Goal: Communication & Community: Answer question/provide support

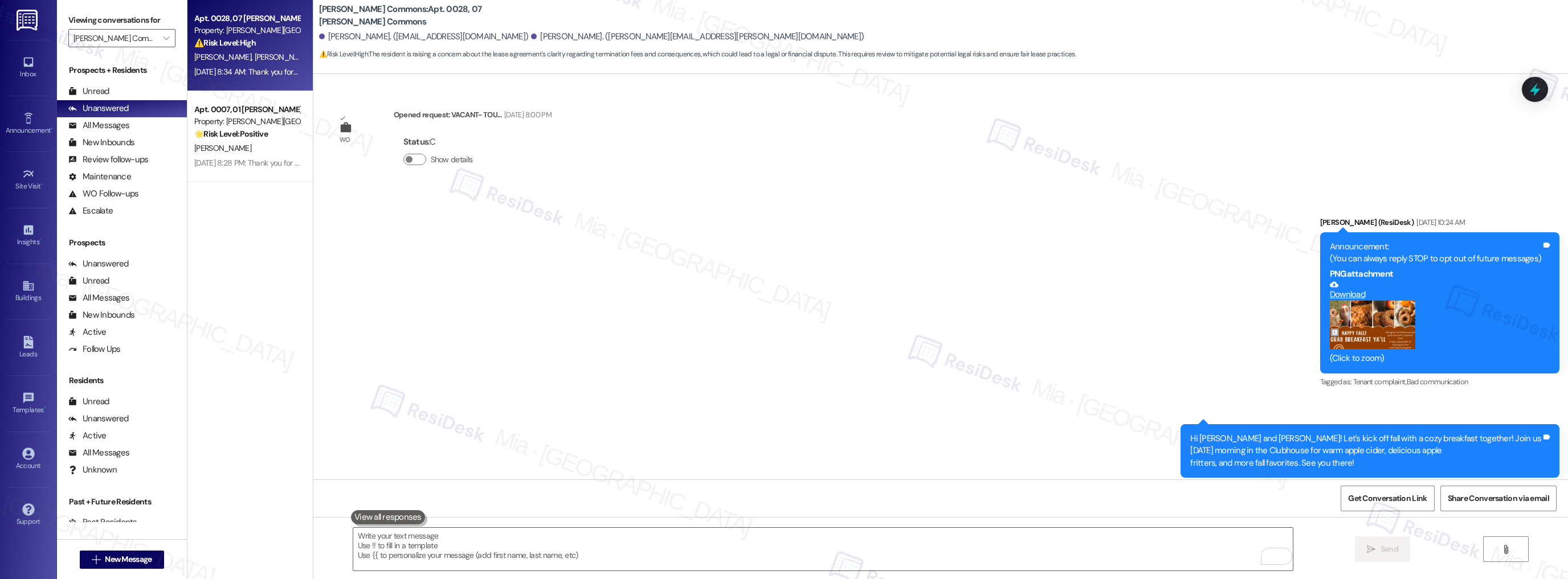
scroll to position [9375, 0]
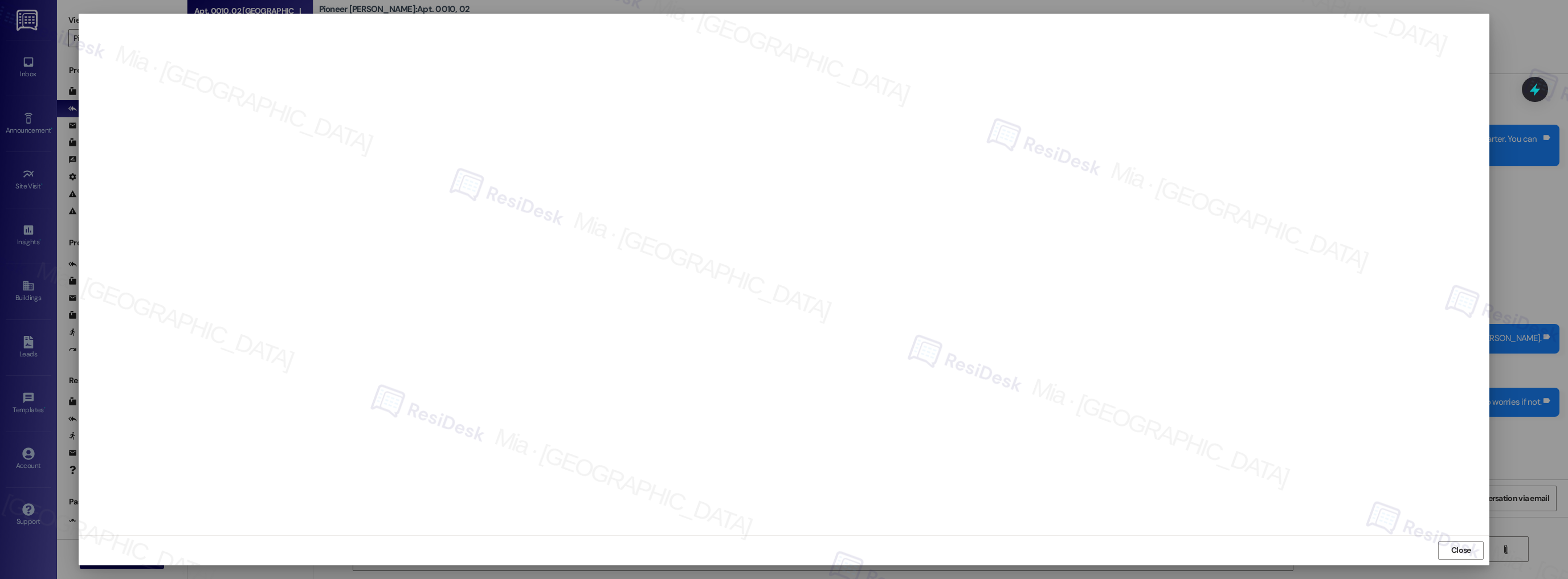
scroll to position [16671, 0]
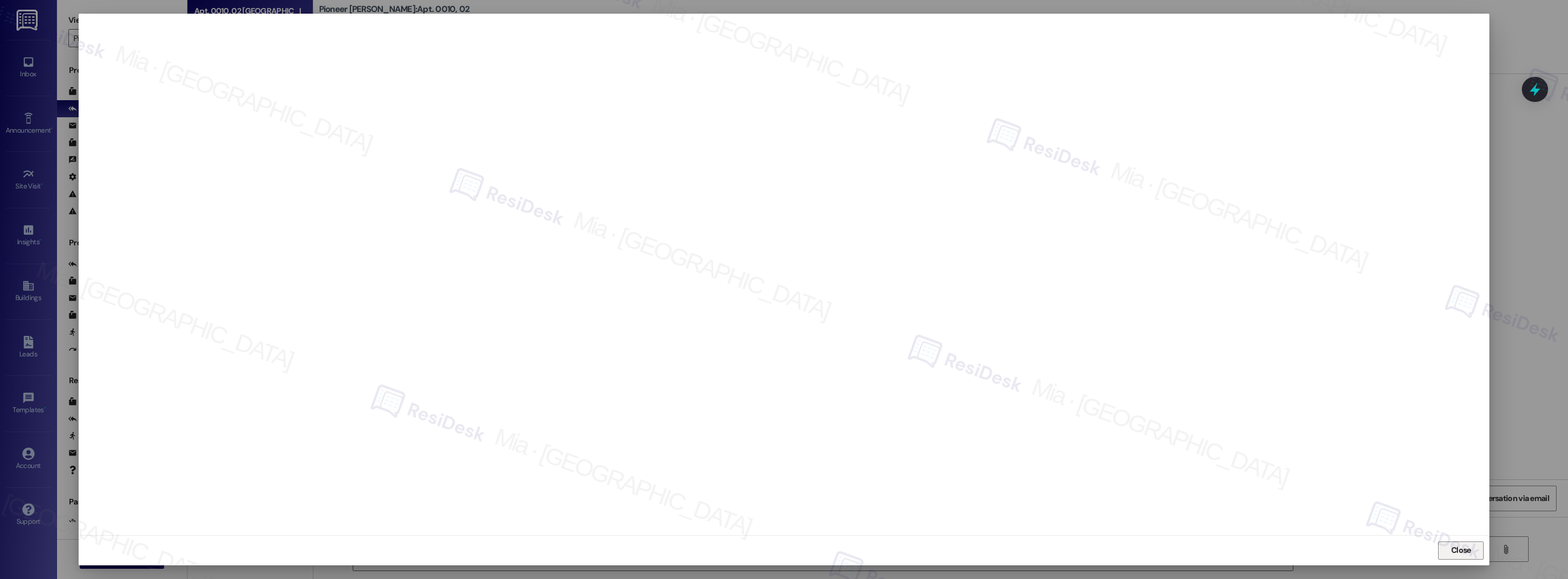
click at [1460, 547] on span "Close" at bounding box center [1461, 550] width 20 height 12
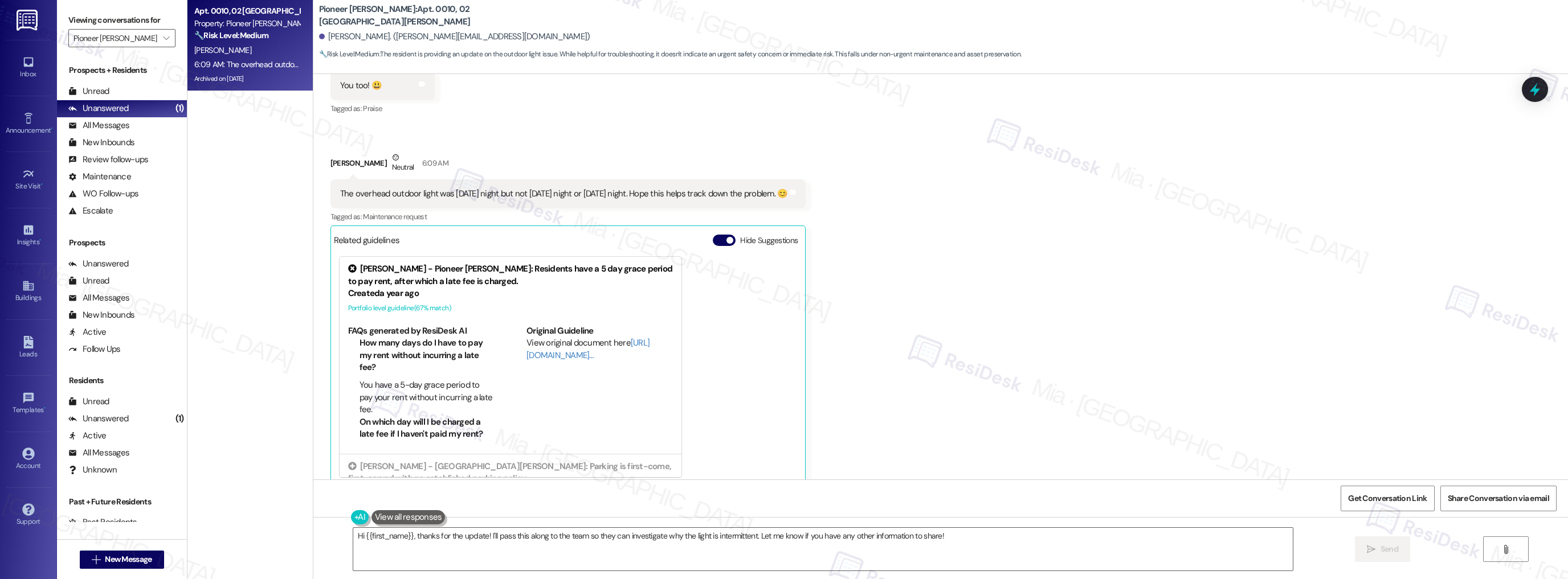
click at [265, 75] on div "Archived on 09/16/2025" at bounding box center [247, 78] width 108 height 14
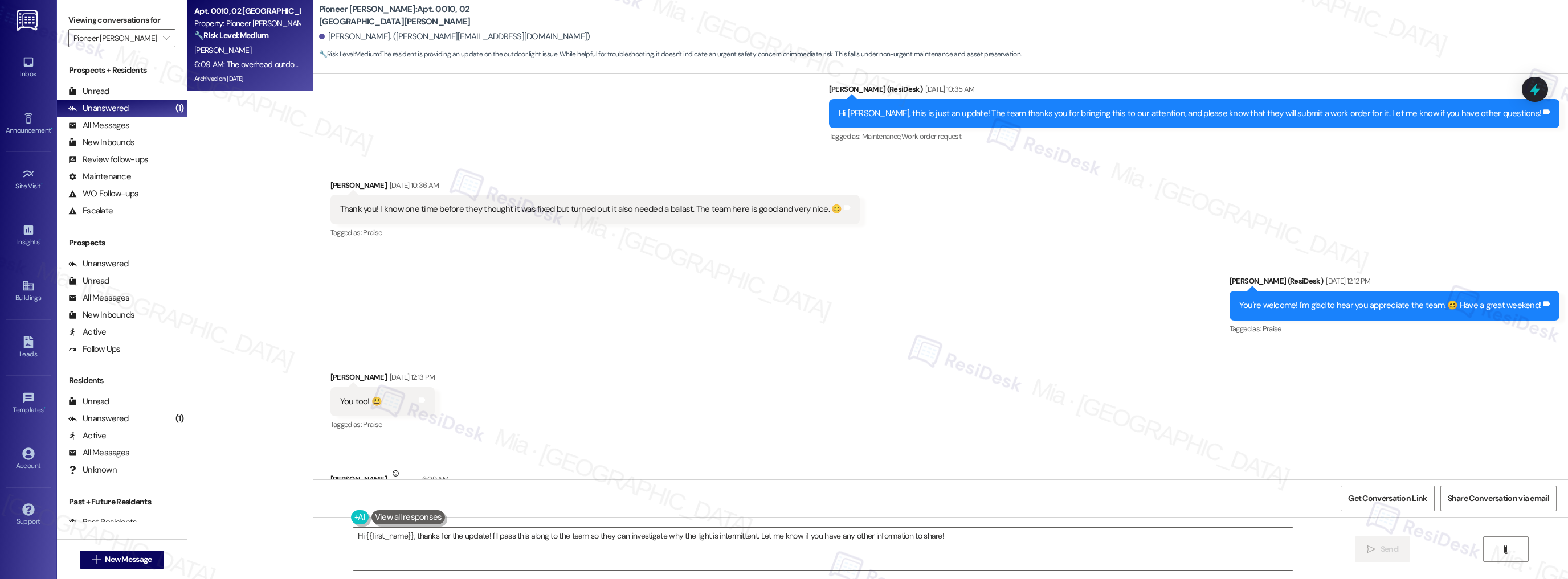
scroll to position [16354, 0]
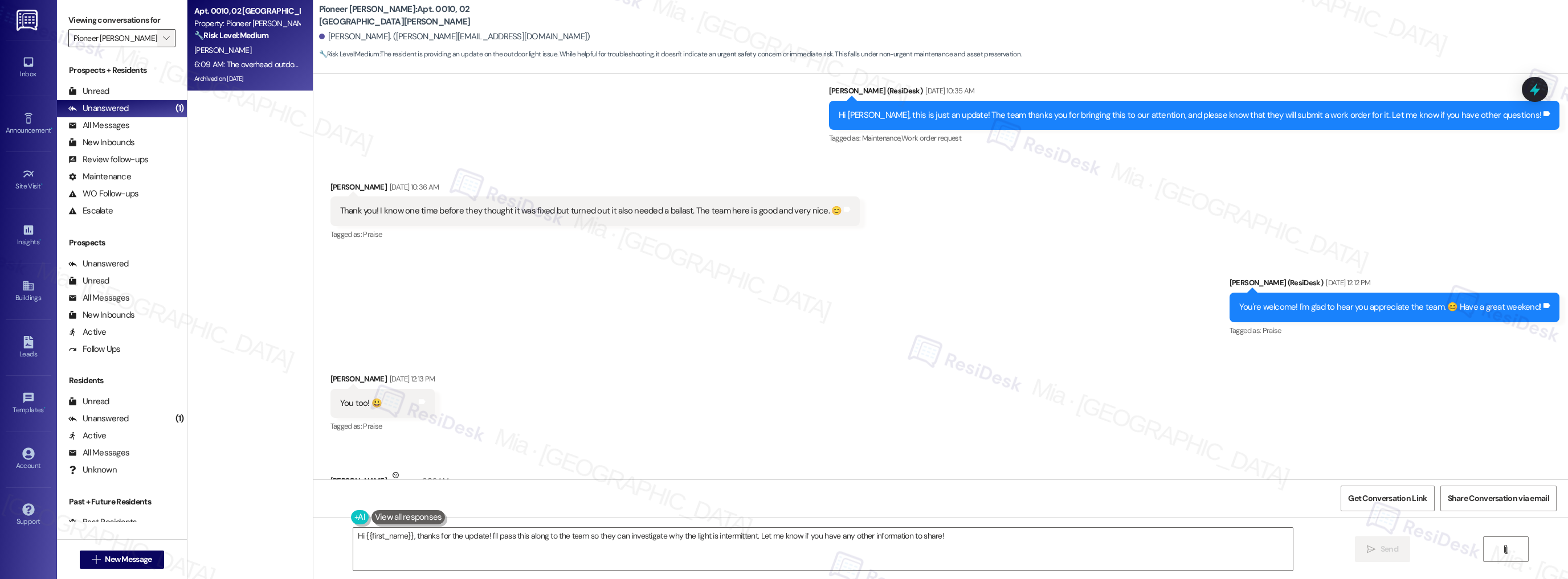
click at [163, 35] on icon "" at bounding box center [166, 38] width 6 height 9
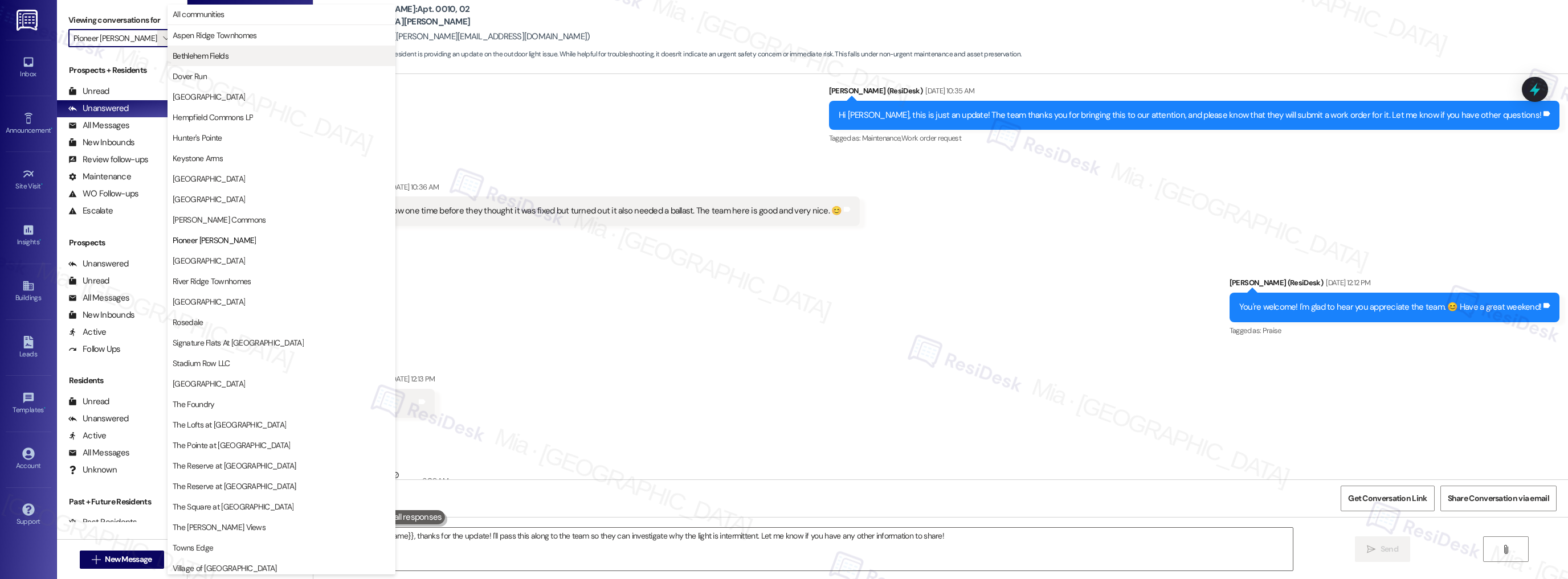
scroll to position [0, 0]
click at [230, 17] on span "All communities" at bounding box center [282, 15] width 218 height 12
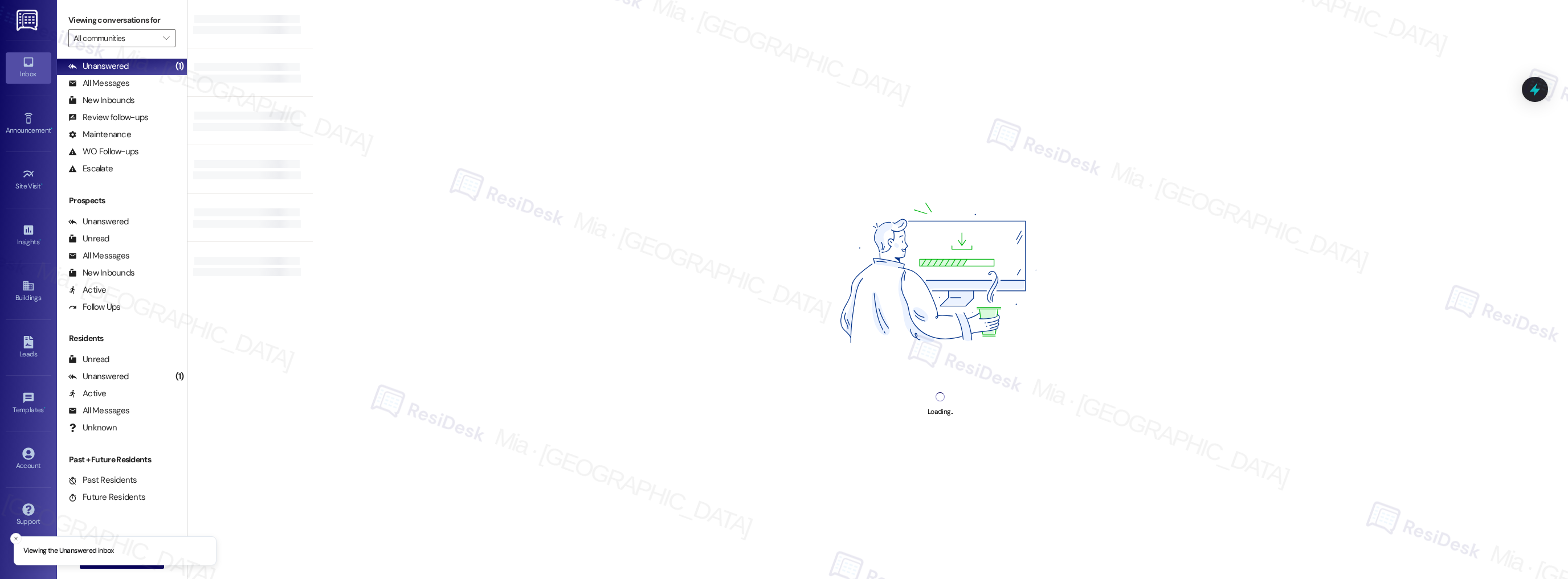
scroll to position [43, 0]
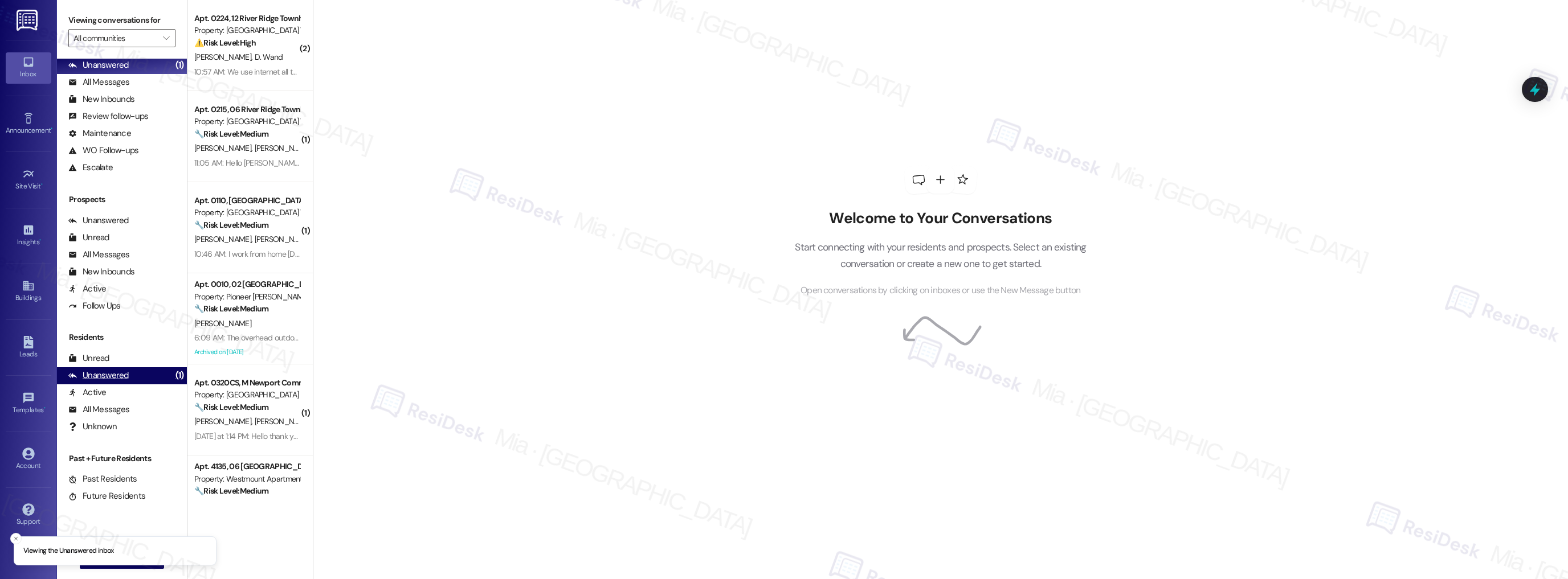
click at [147, 371] on div "Unanswered (1)" at bounding box center [122, 376] width 130 height 17
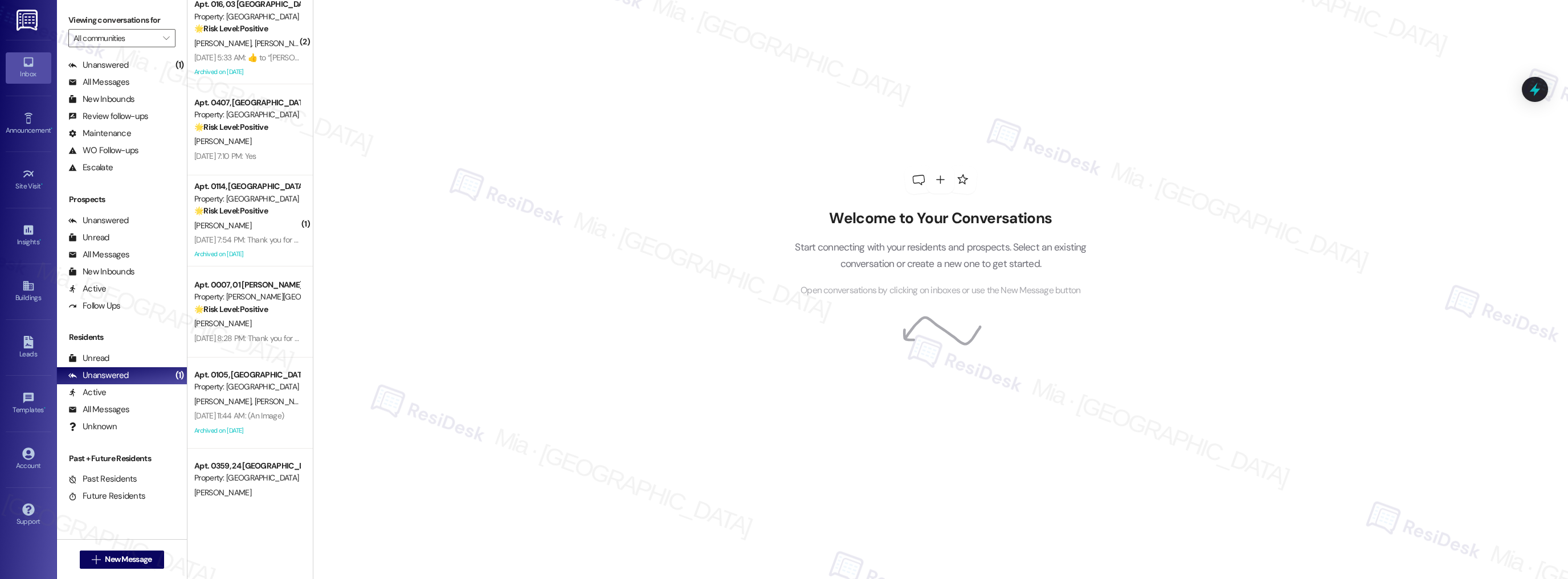
scroll to position [2507, 0]
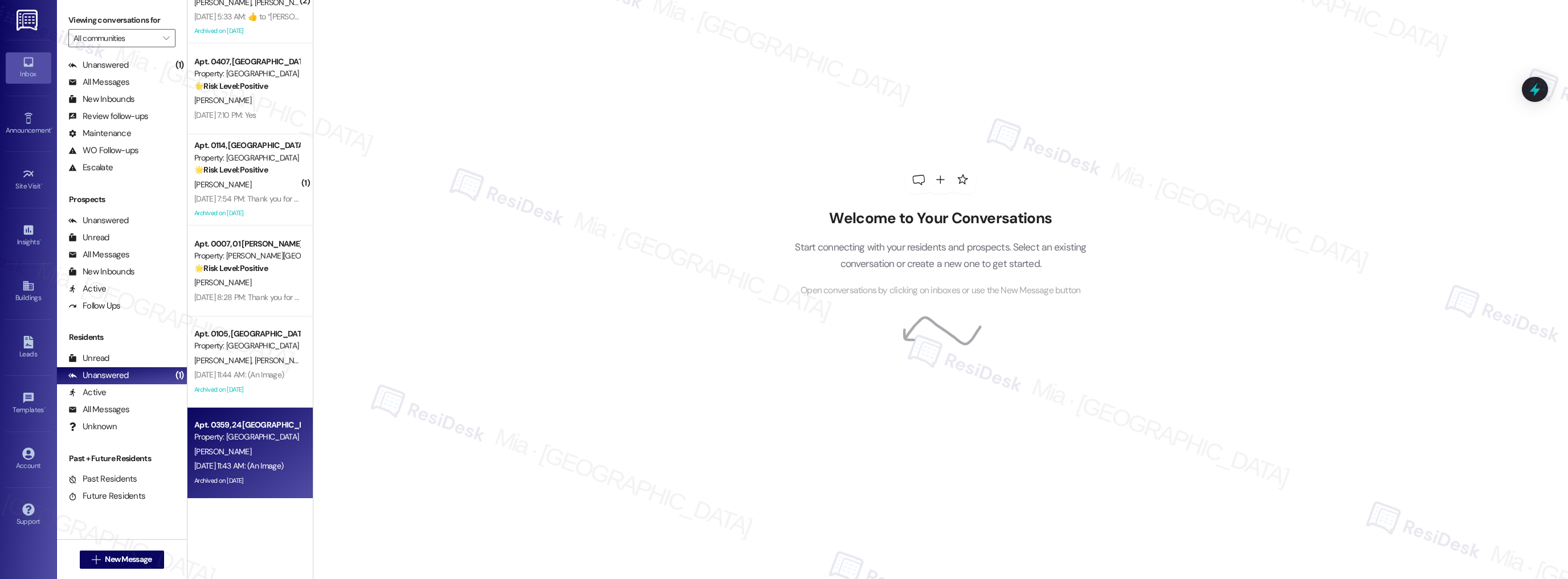
click at [242, 465] on div "Sep 19, 2025 at 11:43 AM: (An Image) Sep 19, 2025 at 11:43 AM: (An Image)" at bounding box center [239, 465] width 89 height 10
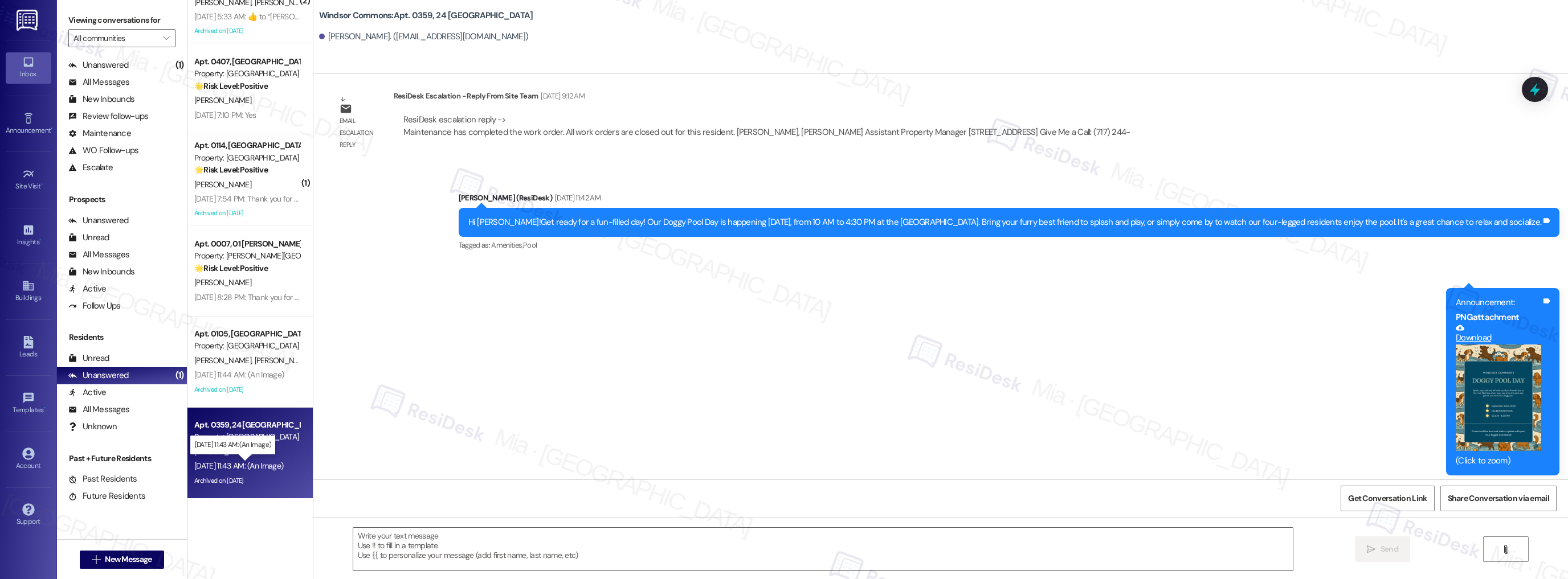
type textarea "Fetching suggested responses. Please feel free to read through the conversation…"
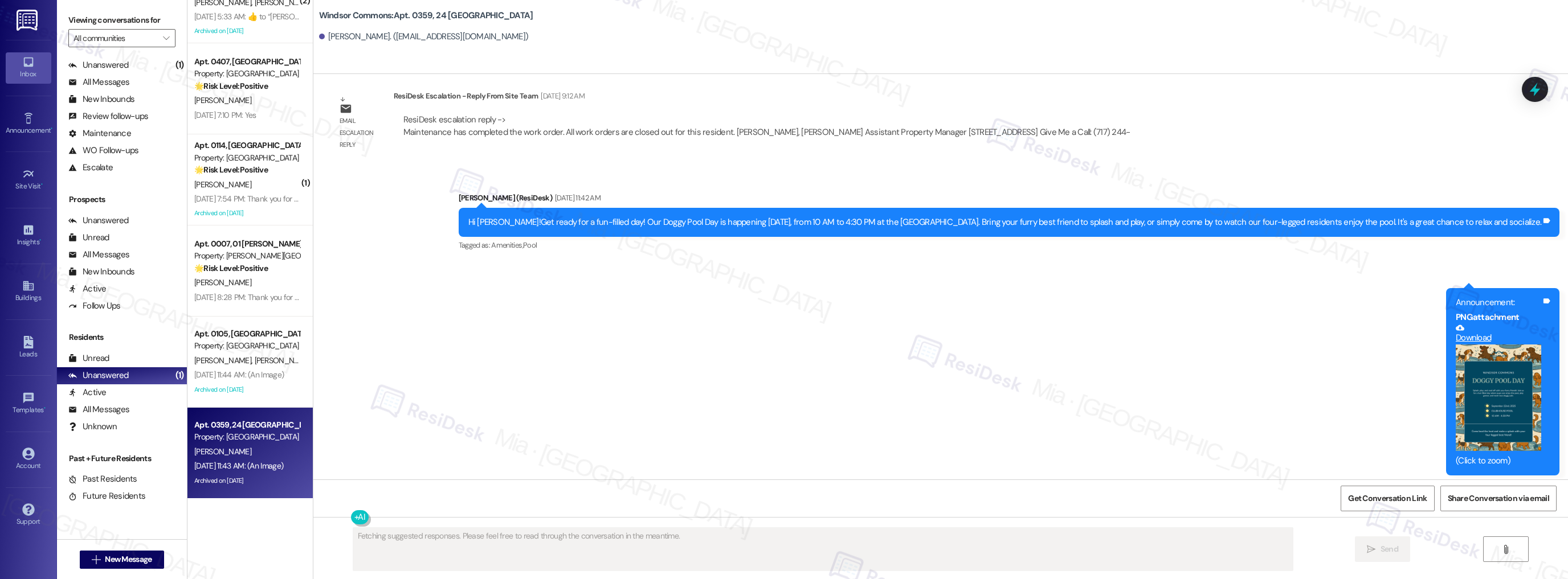
scroll to position [14820, 0]
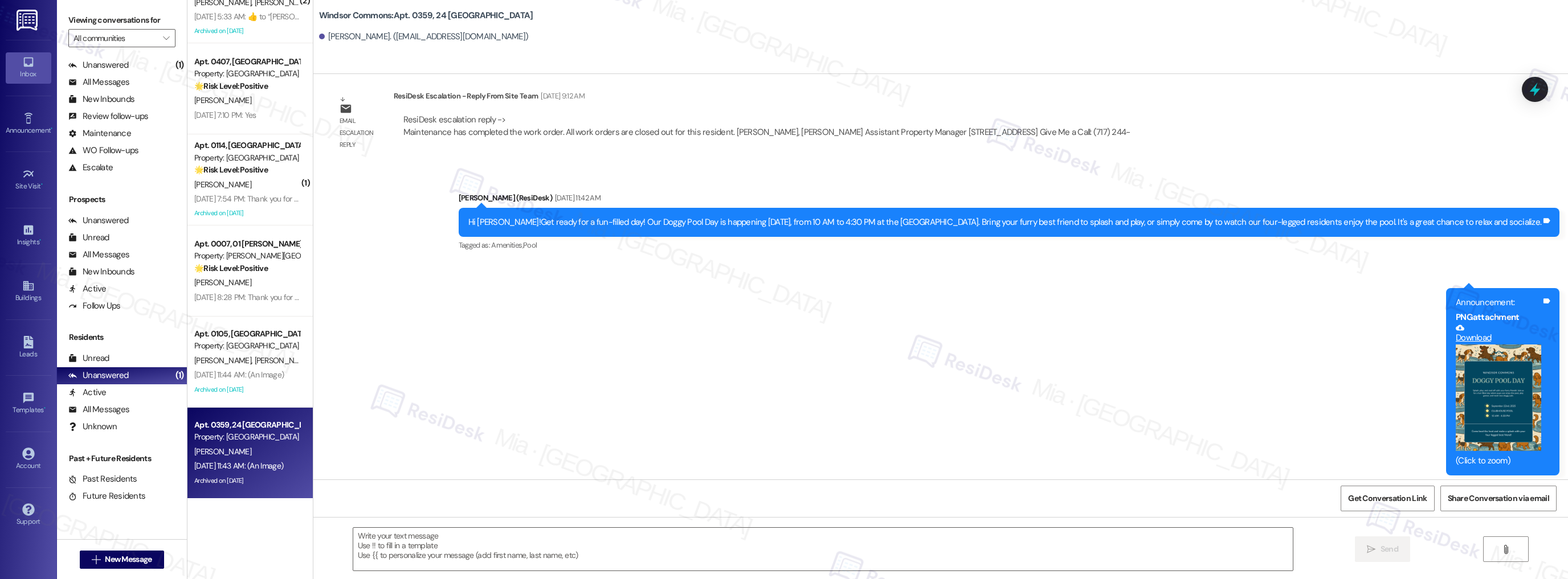
click at [257, 434] on div "Property: [GEOGRAPHIC_DATA]" at bounding box center [247, 437] width 105 height 12
click at [469, 537] on textarea at bounding box center [823, 549] width 940 height 43
click at [1545, 95] on div at bounding box center [1535, 89] width 34 height 32
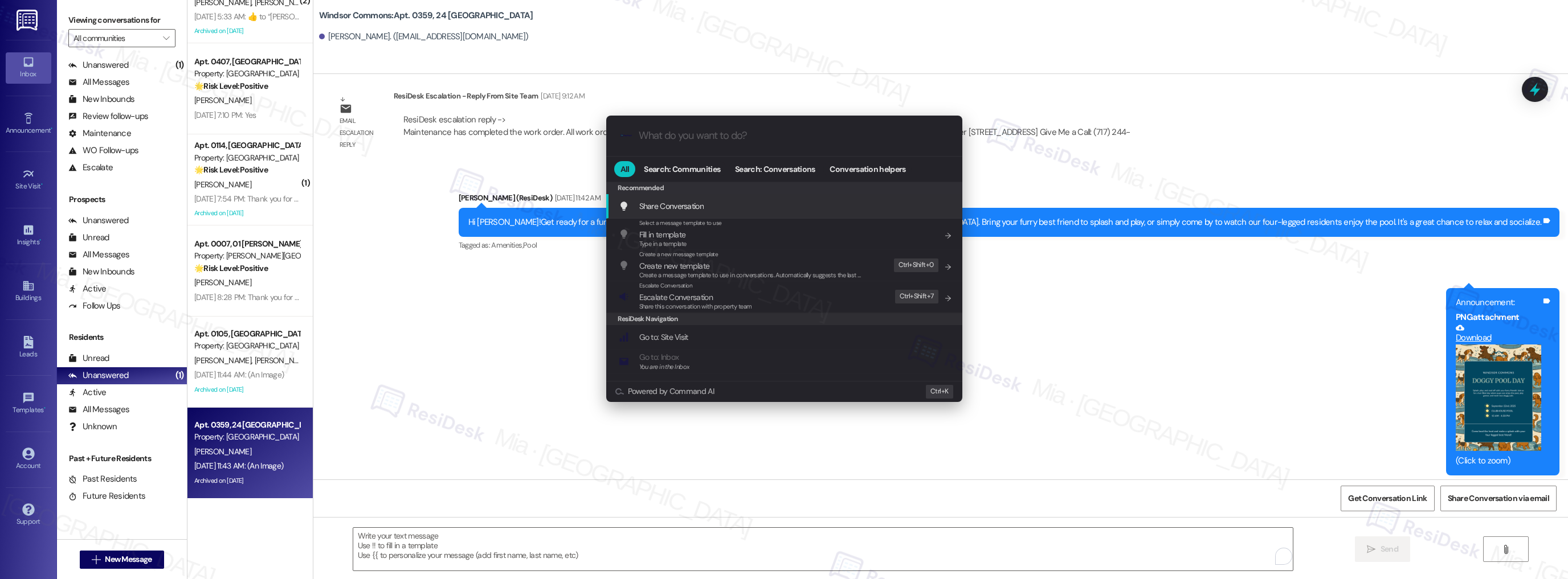
click at [806, 137] on input "What do you want to do?" at bounding box center [793, 136] width 309 height 12
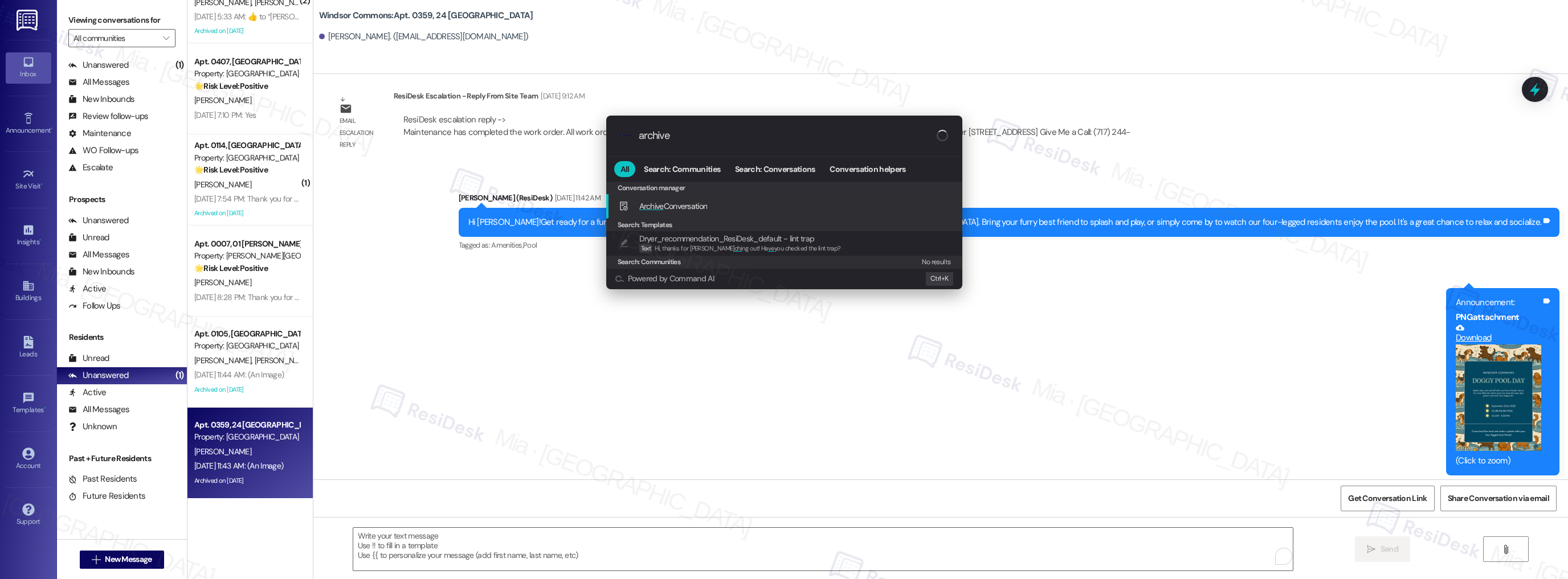
type input "archive"
click at [710, 205] on div "Archive Conversation Add shortcut" at bounding box center [786, 206] width 334 height 13
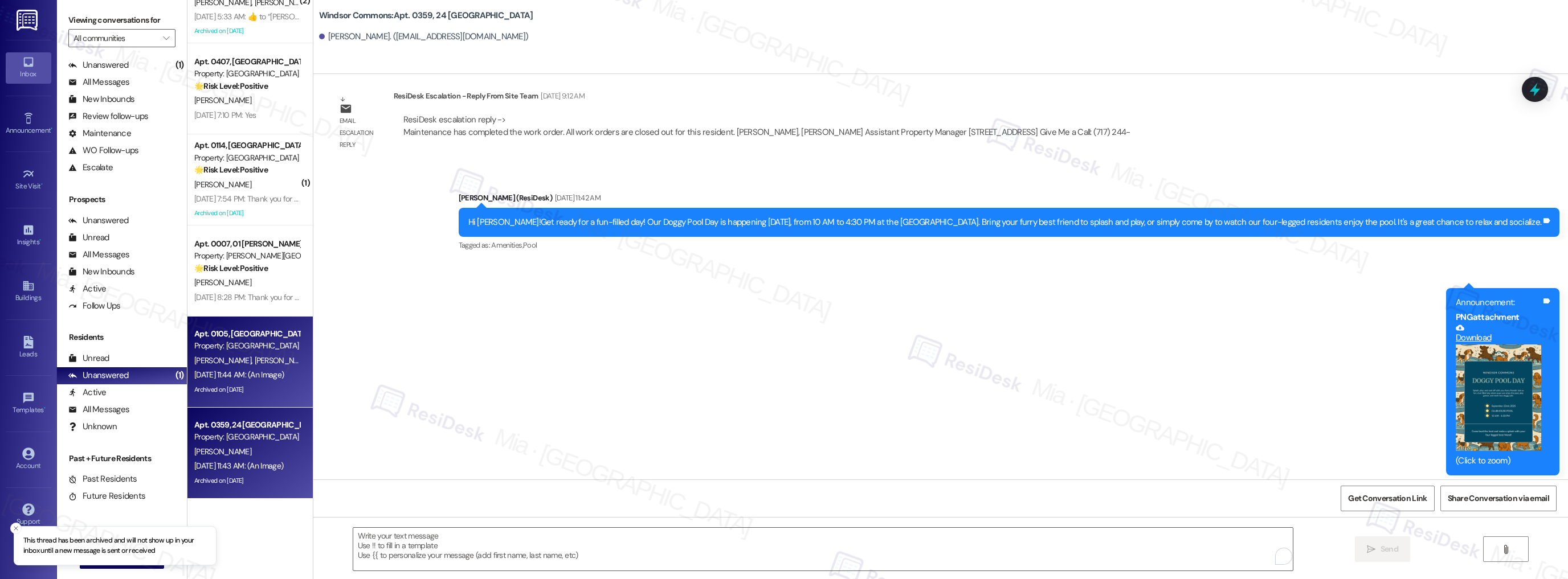
click at [254, 355] on span "N. Gaskins" at bounding box center [282, 360] width 57 height 10
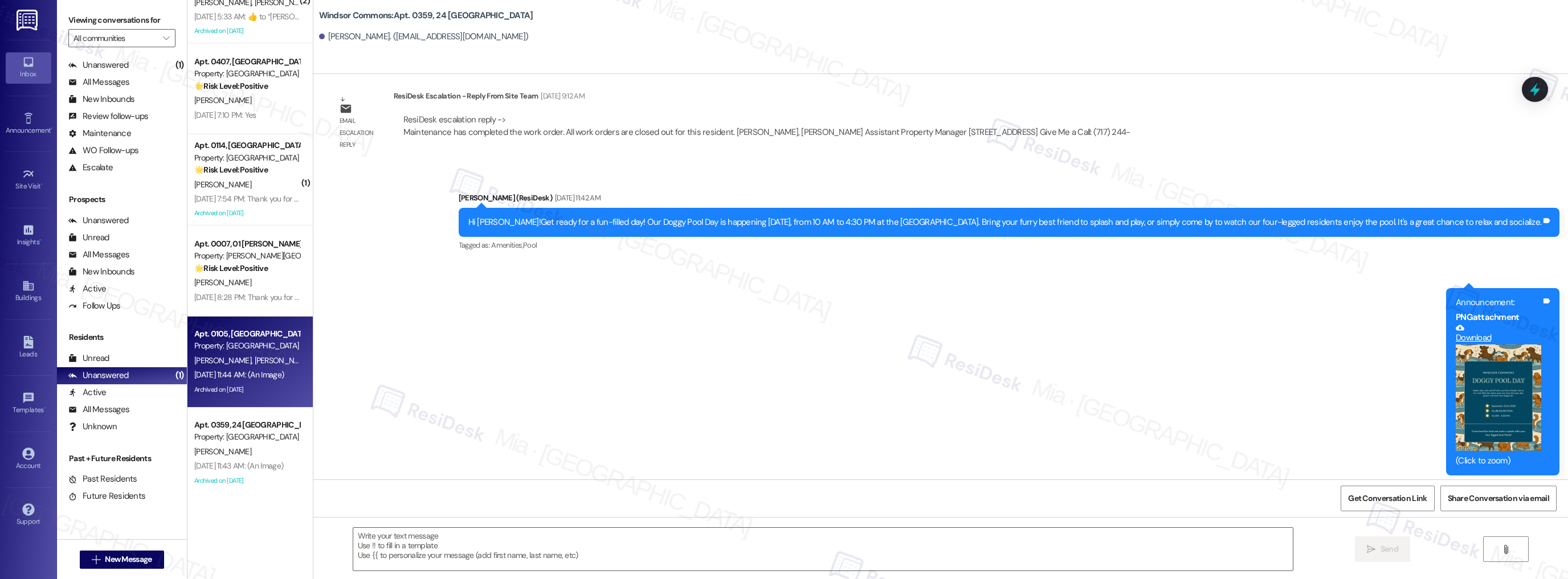
type textarea "Fetching suggested responses. Please feel free to read through the conversation…"
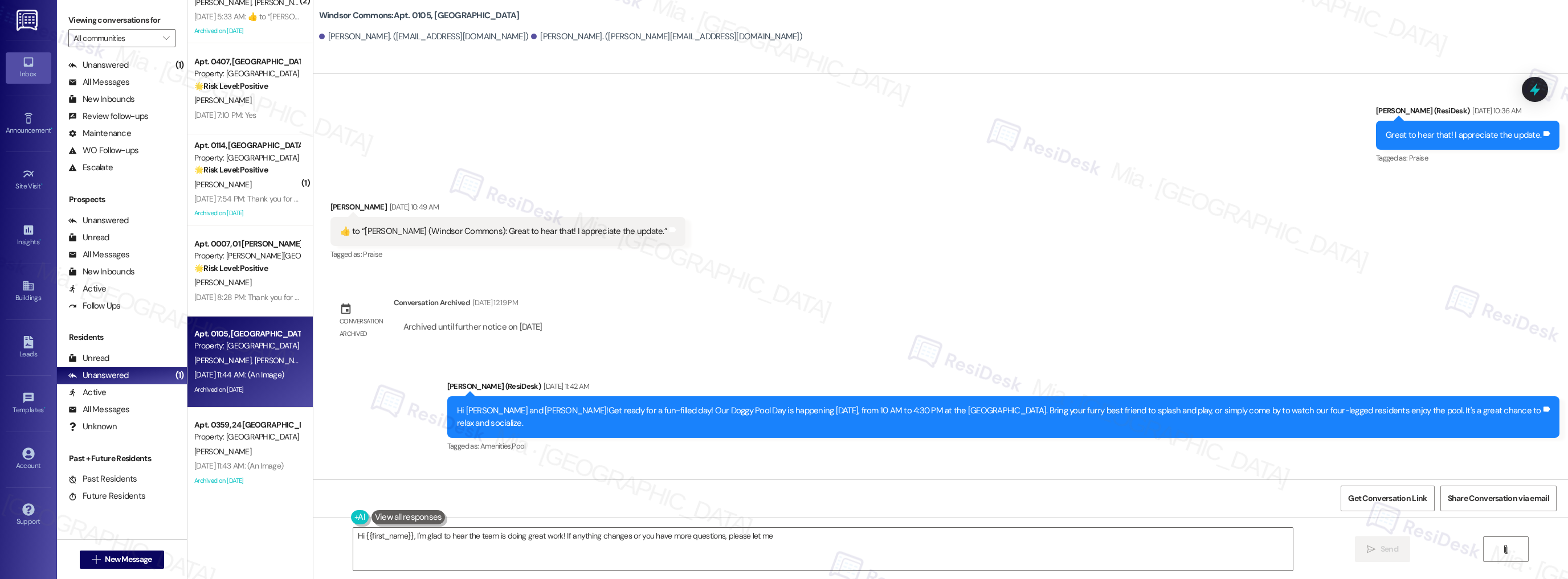
scroll to position [10443, 0]
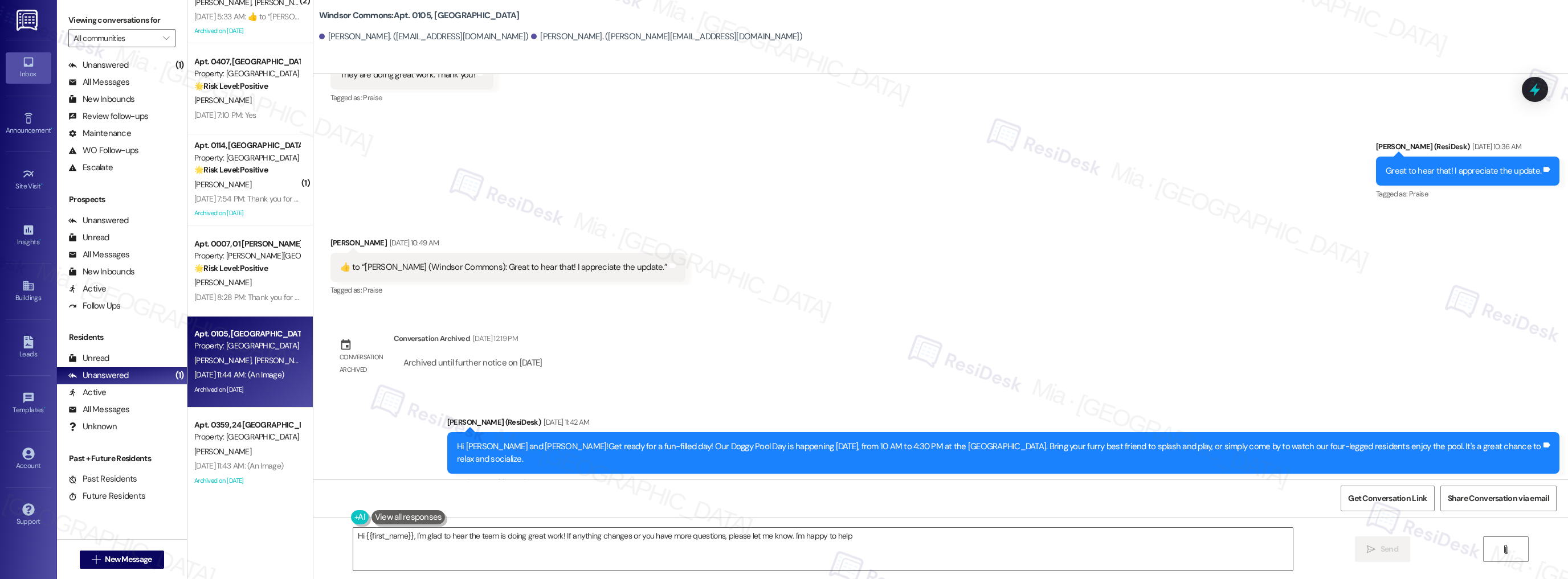
type textarea "Hi {{first_name}}, I'm glad to hear the team is doing great work! If anything c…"
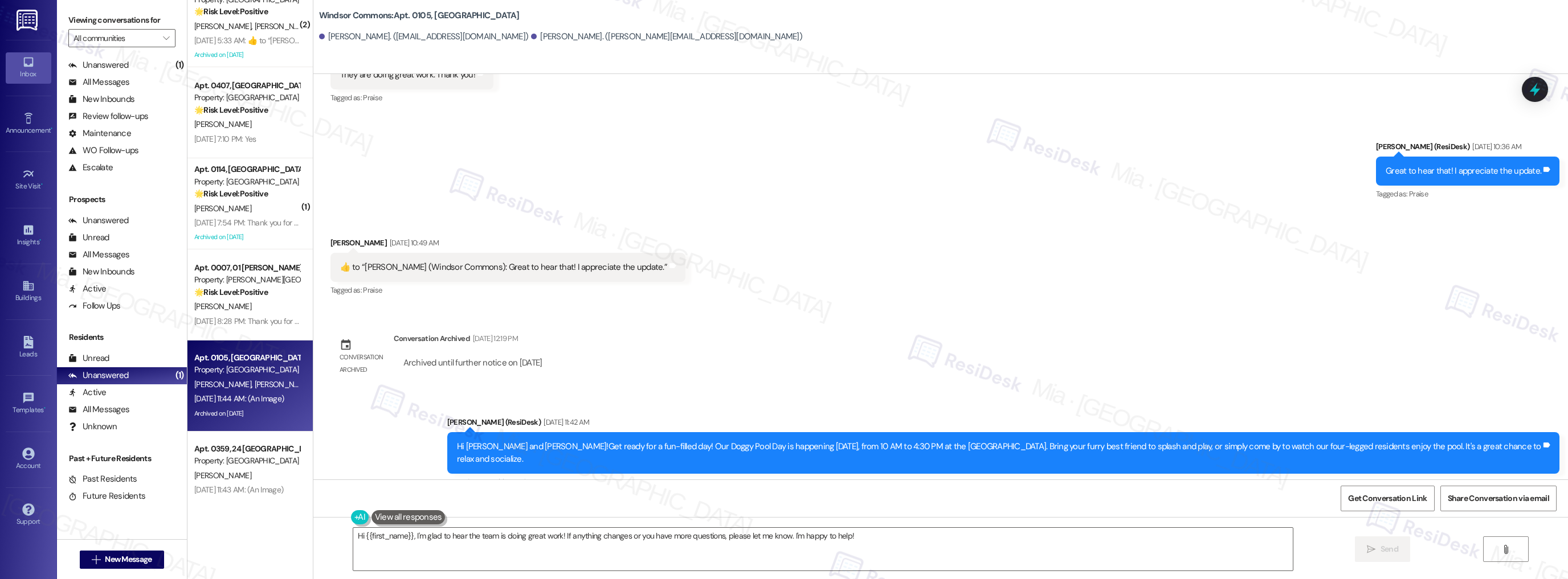
scroll to position [2416, 0]
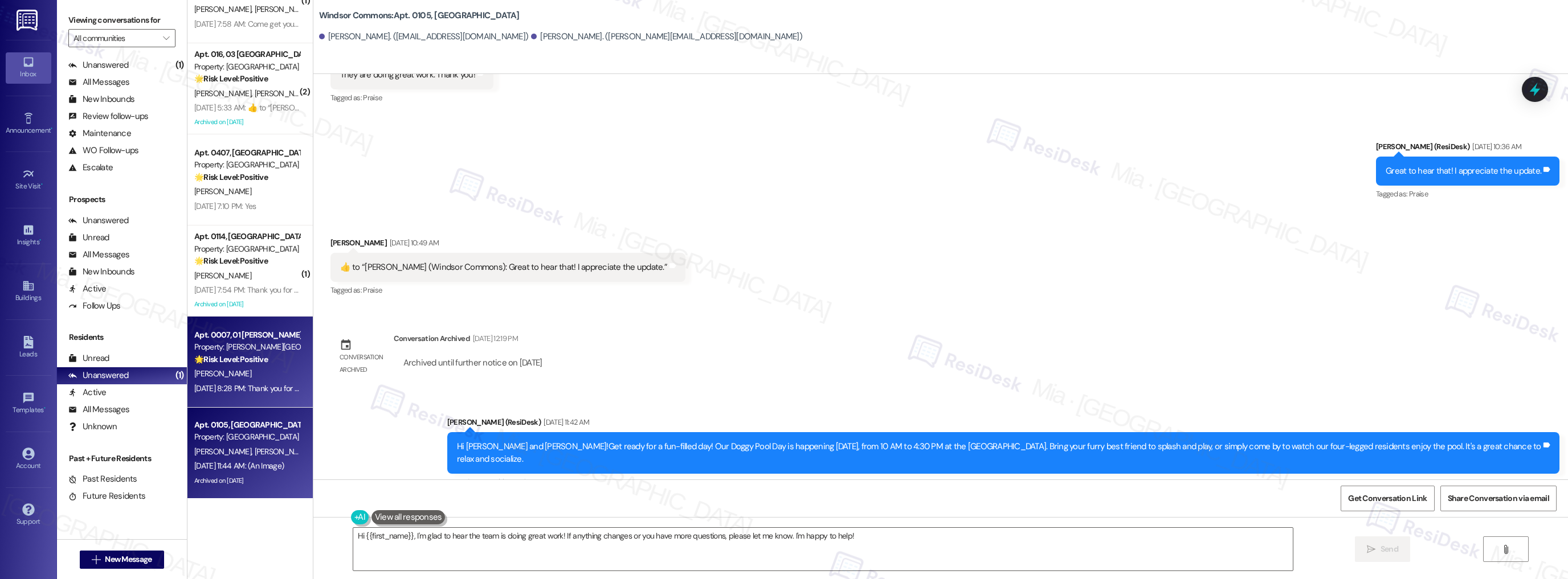
click at [240, 350] on div "Property: Penn Grant Commons" at bounding box center [247, 347] width 105 height 12
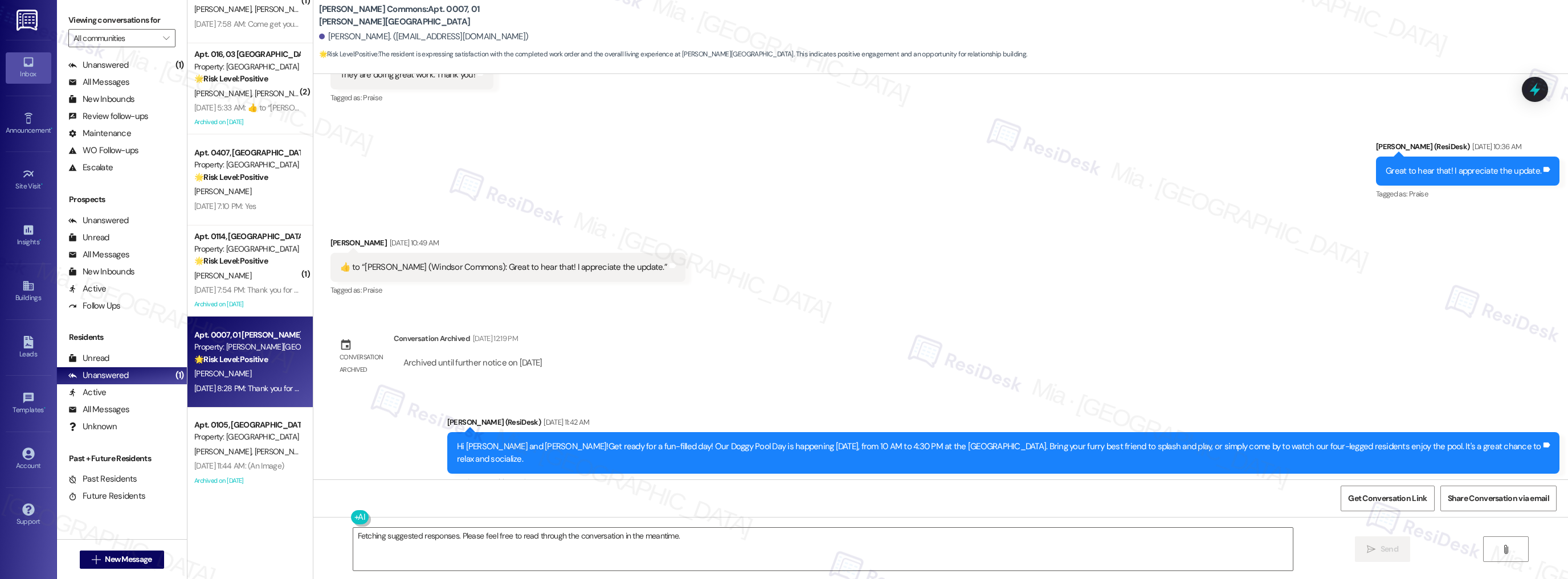
scroll to position [3224, 0]
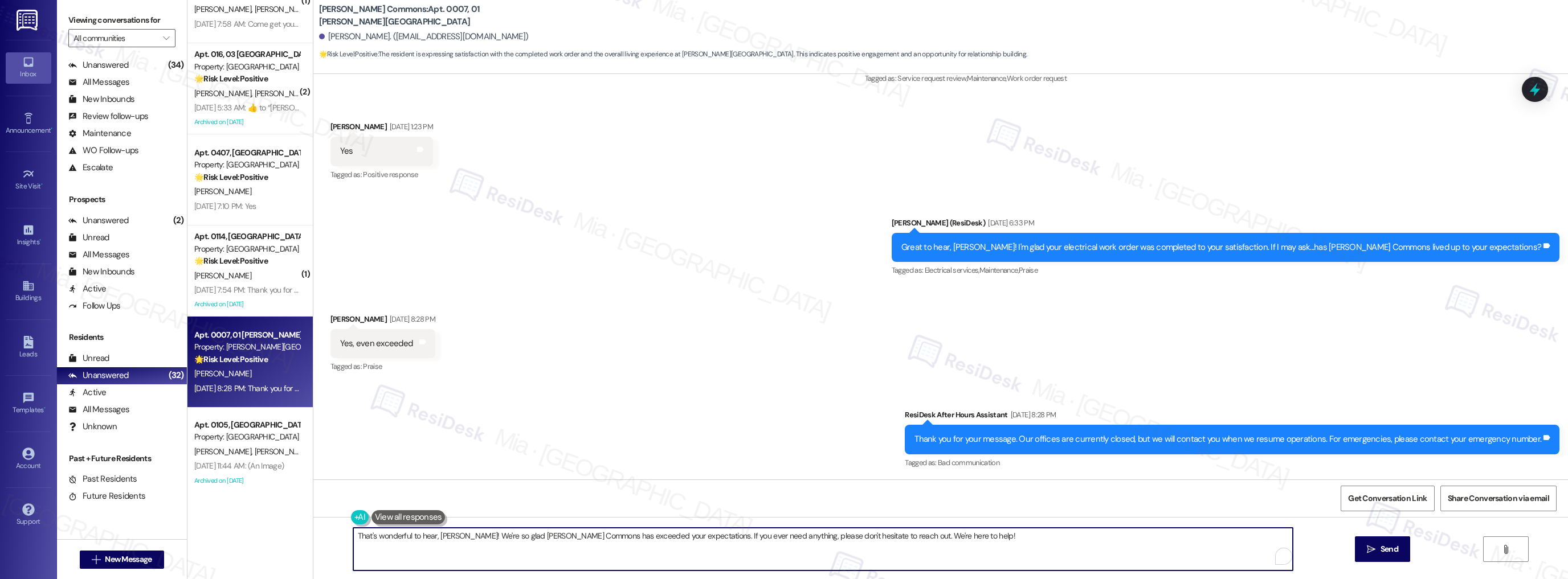
drag, startPoint x: 697, startPoint y: 535, endPoint x: 969, endPoint y: 535, distance: 272.0
click at [969, 535] on textarea "That's wonderful to hear, Christian! We're so glad Penn Grant Commons has excee…" at bounding box center [823, 549] width 940 height 43
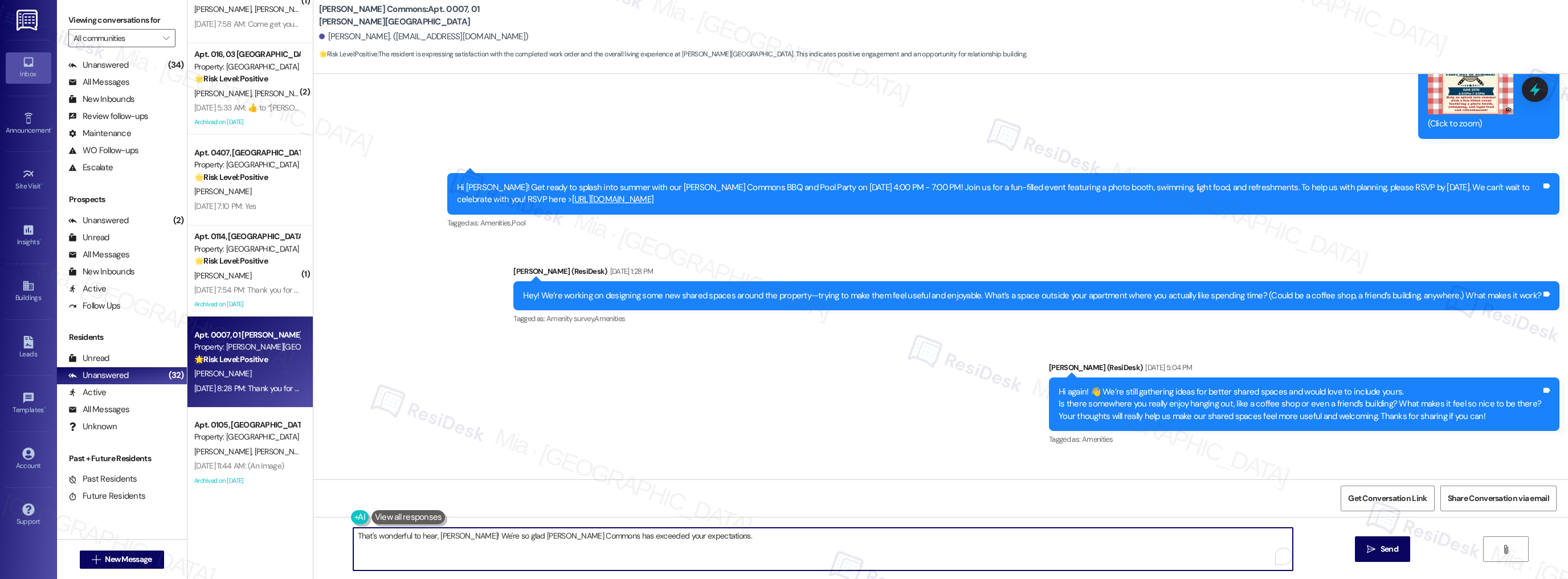
scroll to position [1449, 0]
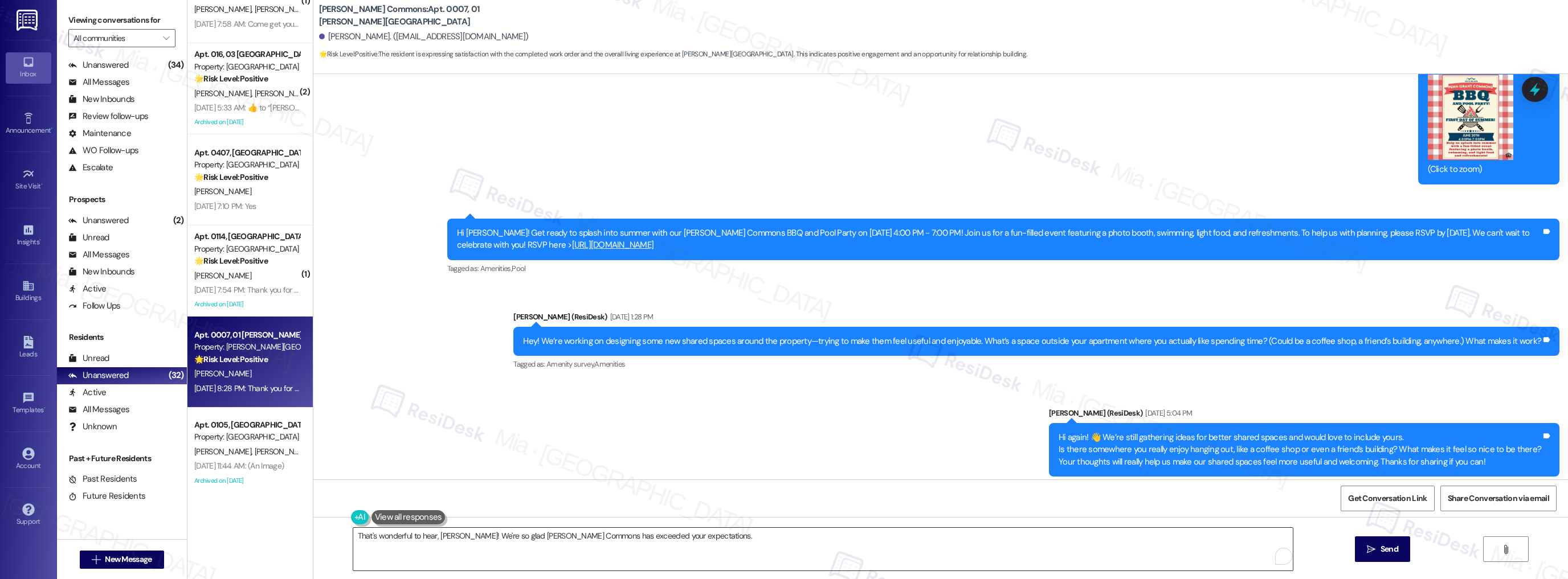
click at [712, 535] on textarea "That's wonderful to hear, Christian! We're so glad Penn Grant Commons has excee…" at bounding box center [823, 549] width 940 height 43
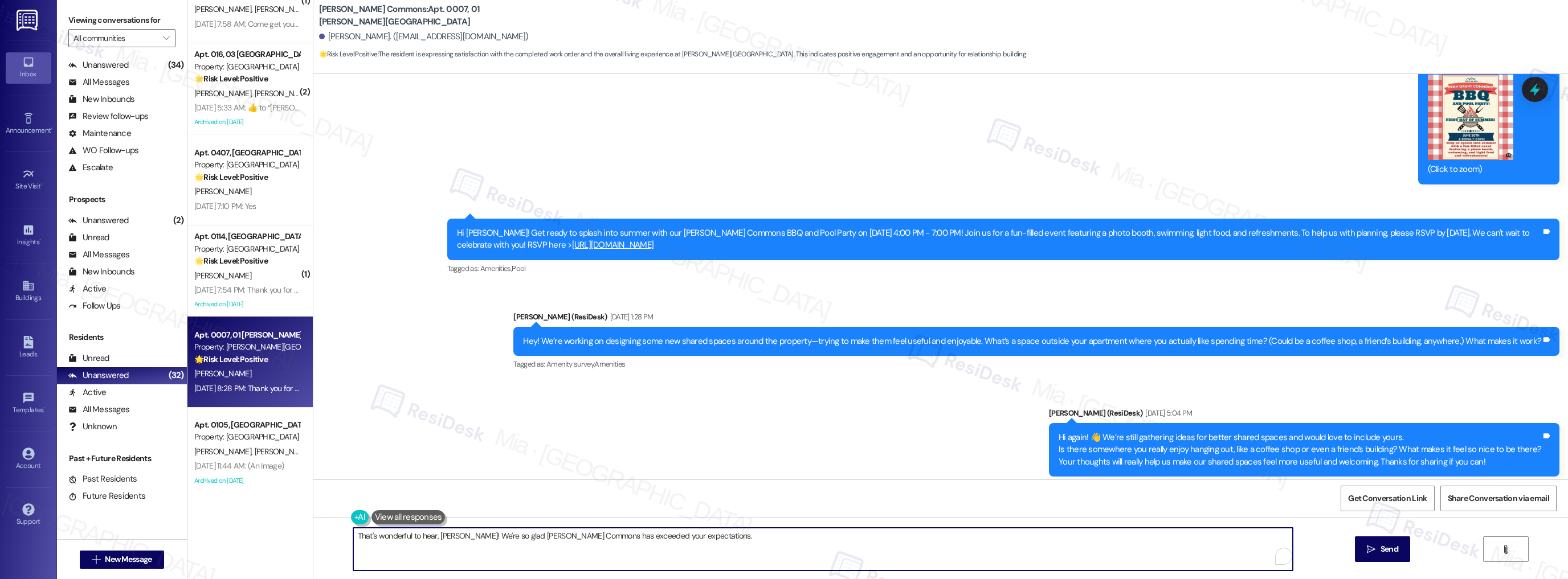
paste textarea "Could I ask a quick favor? If you don’t mind, would you be willing to share you…"
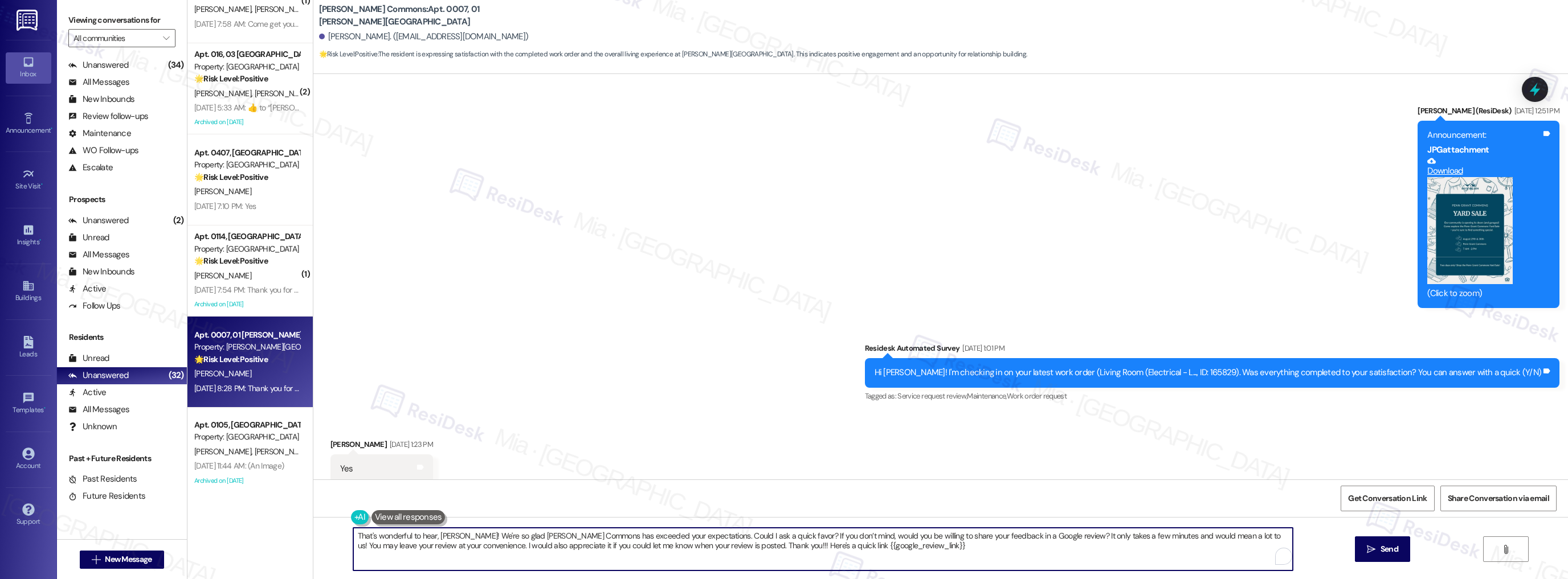
scroll to position [3224, 0]
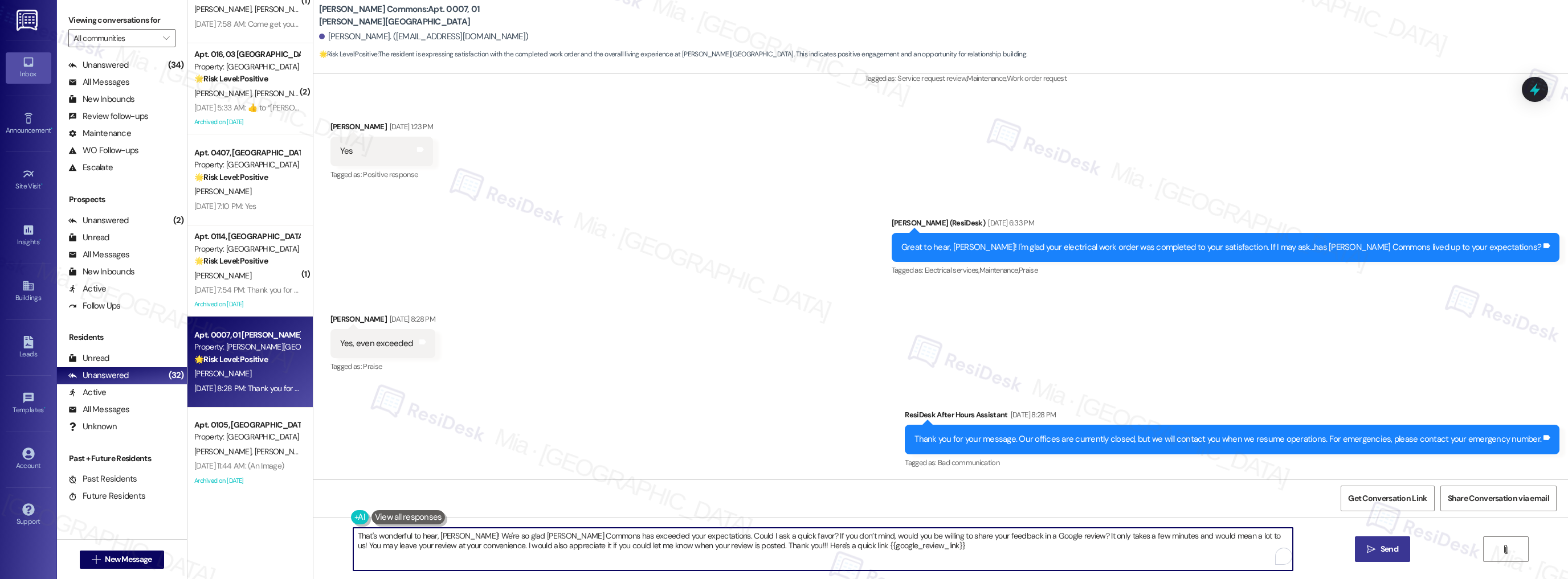
type textarea "That's wonderful to hear, Christian! We're so glad Penn Grant Commons has excee…"
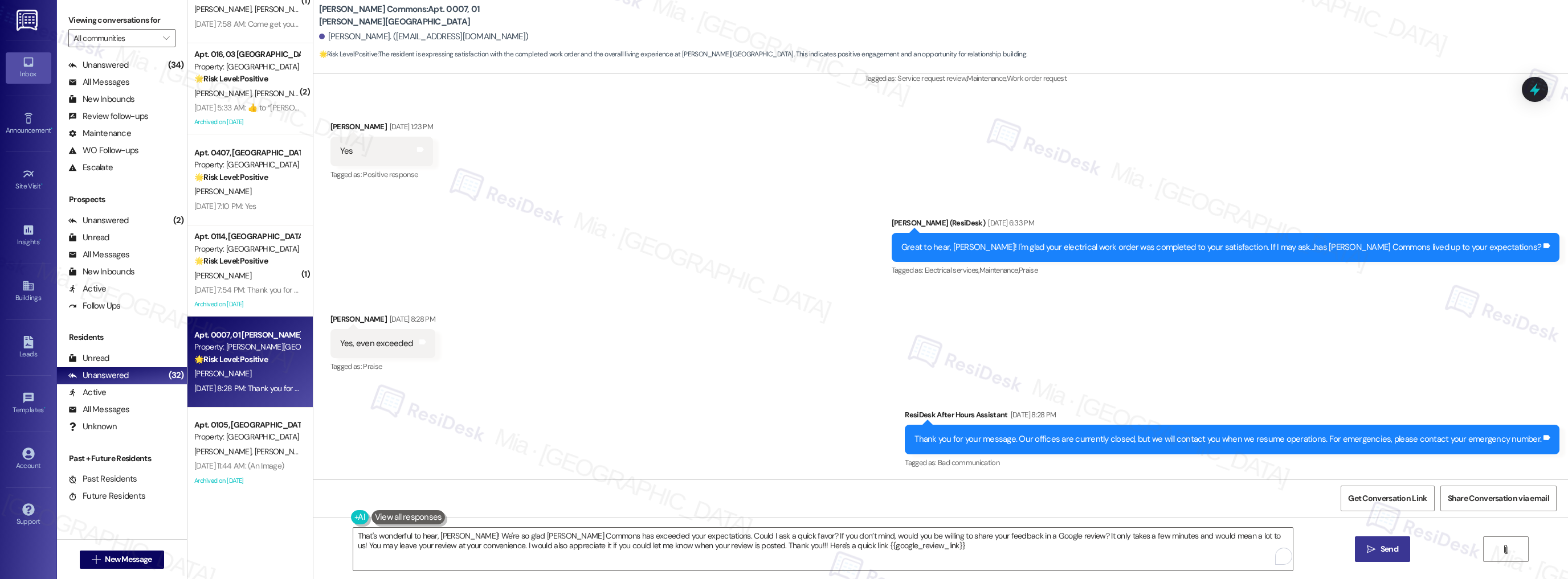
click at [1388, 547] on span "Send" at bounding box center [1389, 549] width 18 height 12
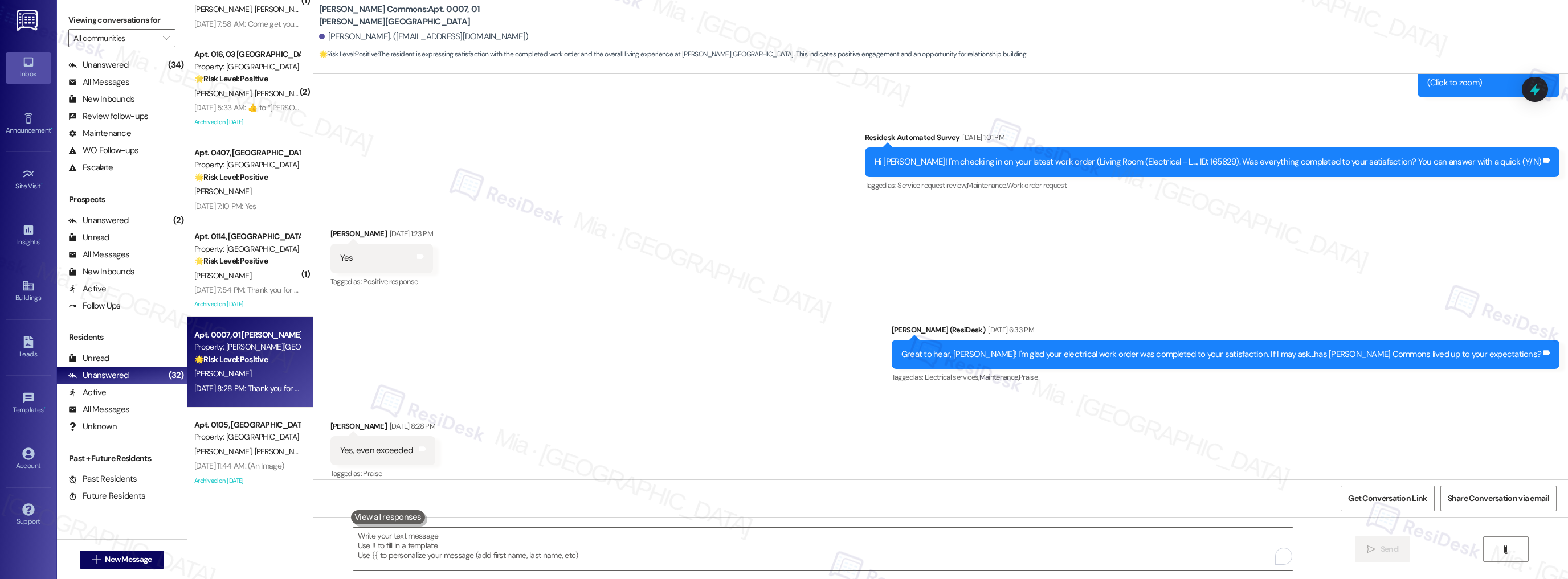
scroll to position [3316, 0]
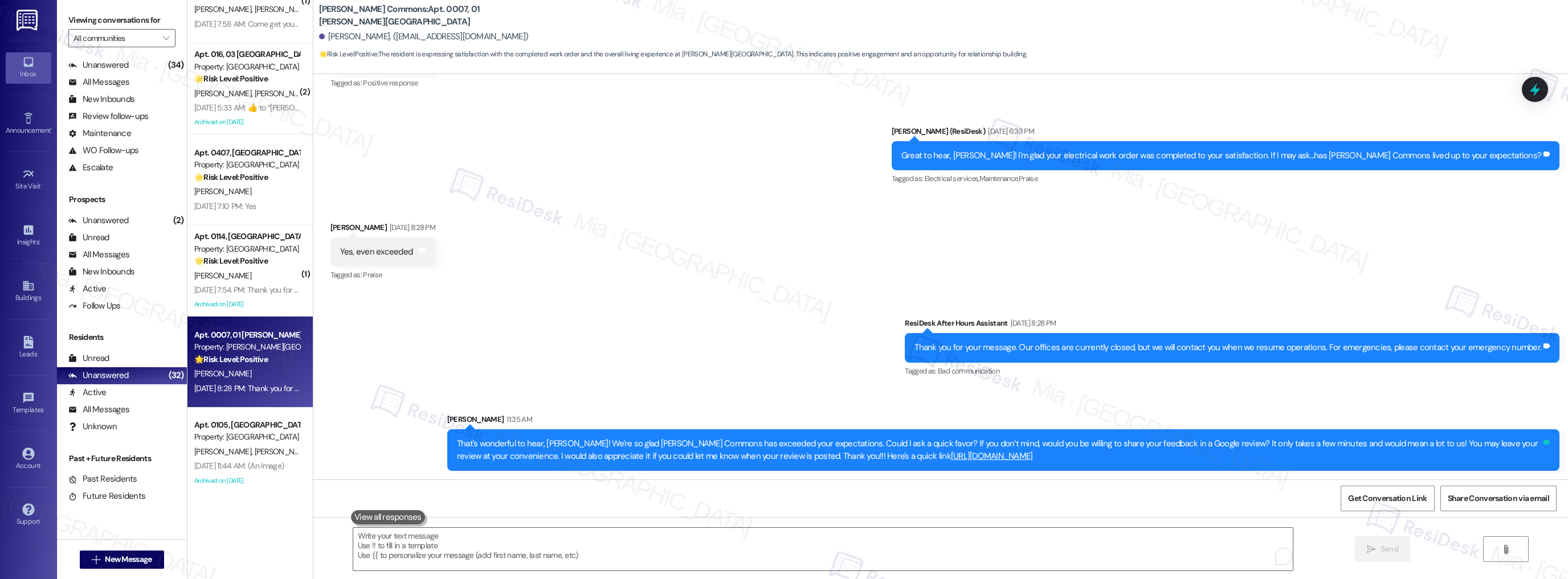
click at [1544, 440] on icon at bounding box center [1547, 442] width 7 height 5
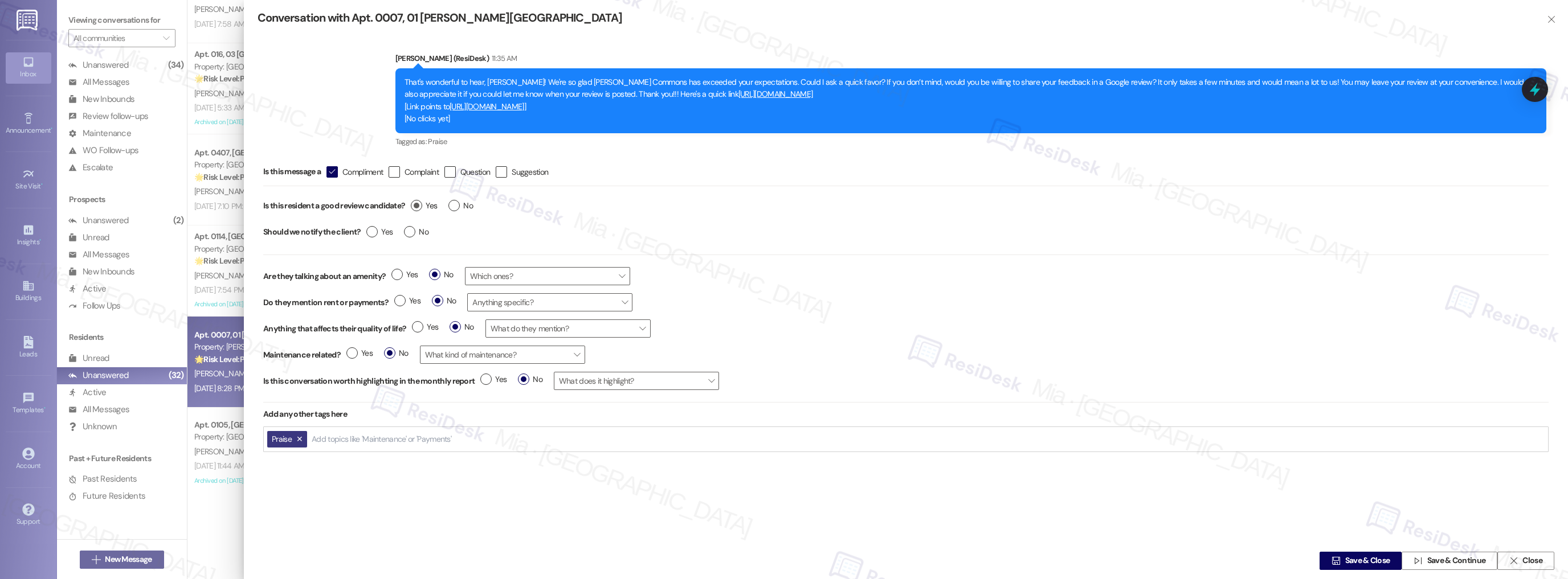
click at [417, 207] on label "Yes" at bounding box center [424, 206] width 26 height 12
click at [417, 207] on input "Yes" at bounding box center [424, 207] width 26 height 15
radio input "true"
click at [1359, 556] on span "Save & Close" at bounding box center [1368, 561] width 45 height 12
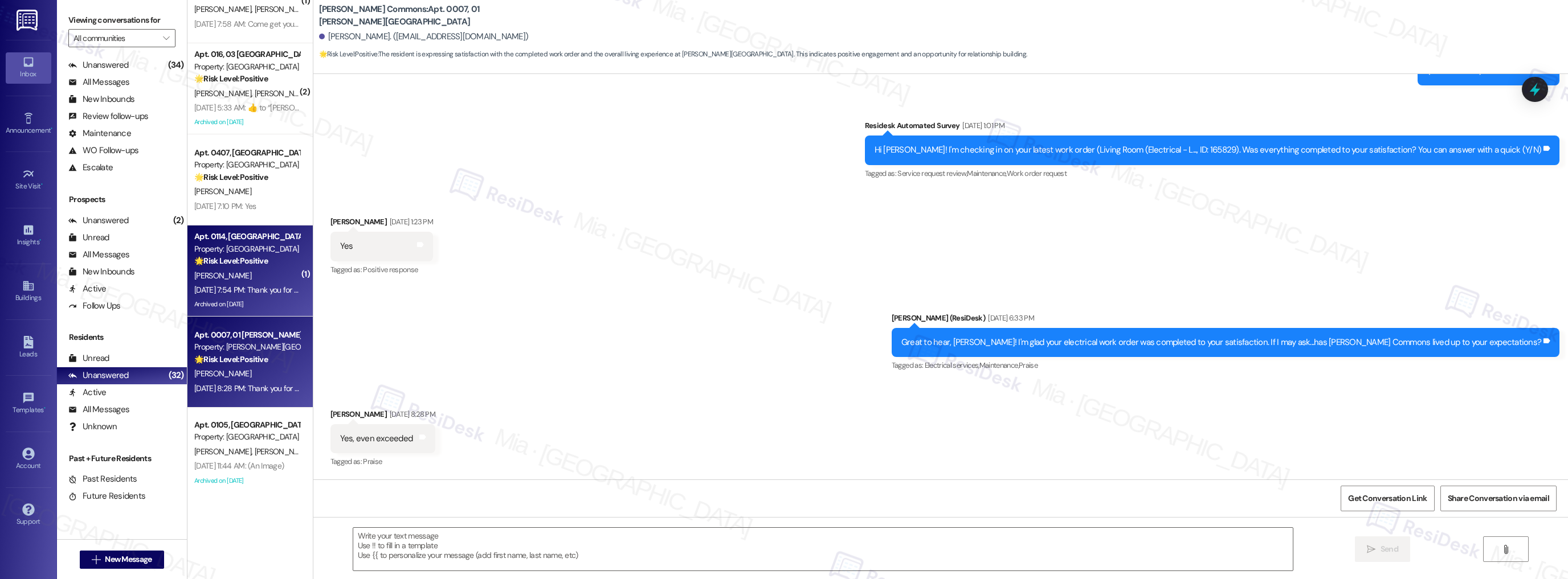
scroll to position [3127, 0]
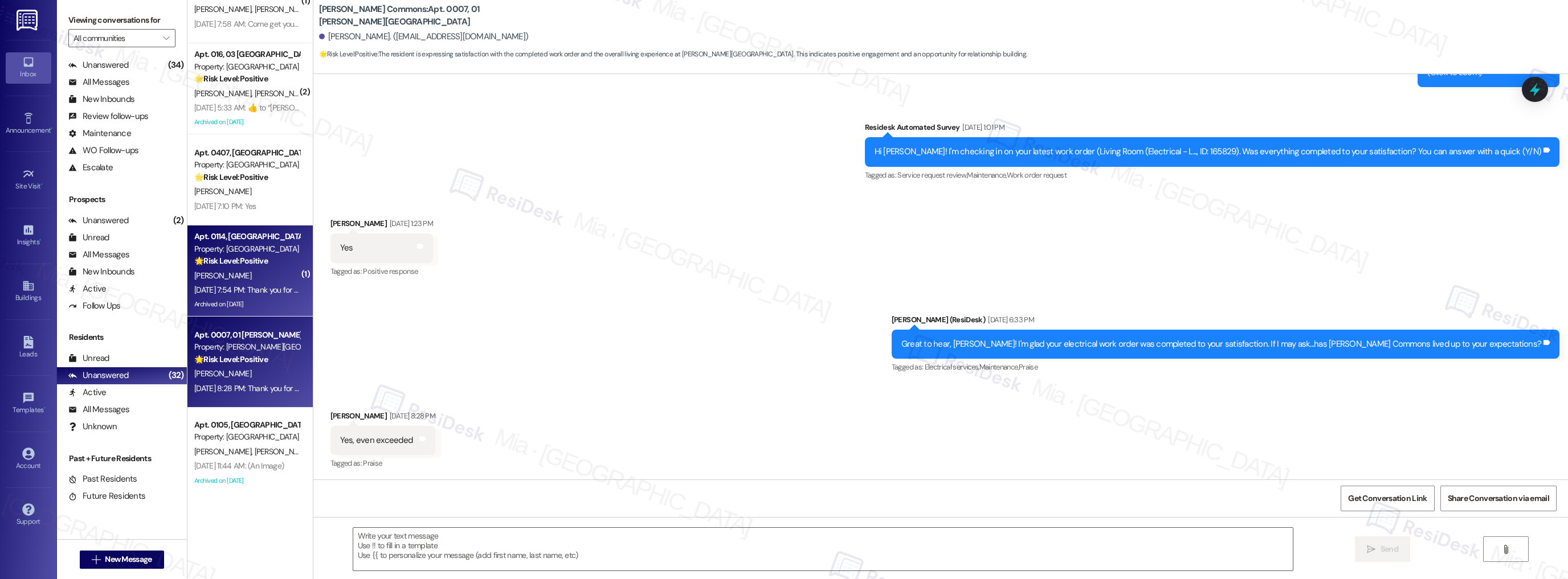
type textarea "Fetching suggested responses. Please feel free to read through the conversation…"
click at [262, 282] on div "K. Cooper" at bounding box center [247, 276] width 108 height 14
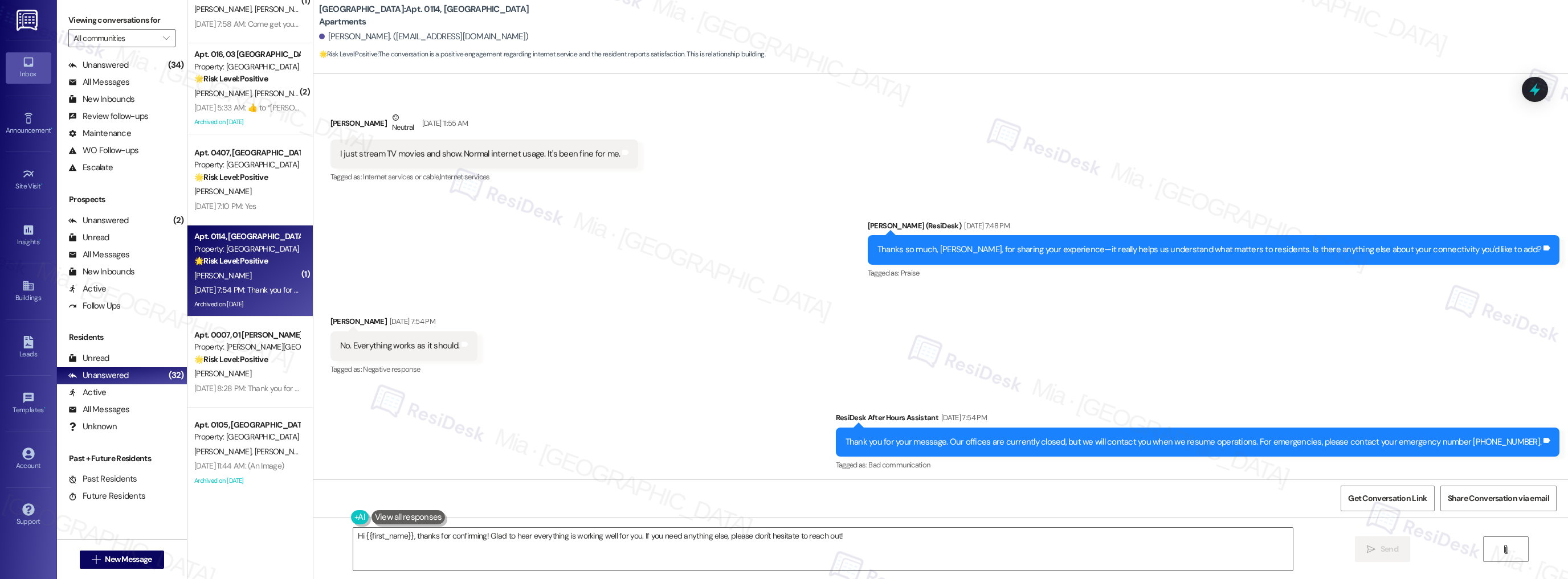
scroll to position [4235, 0]
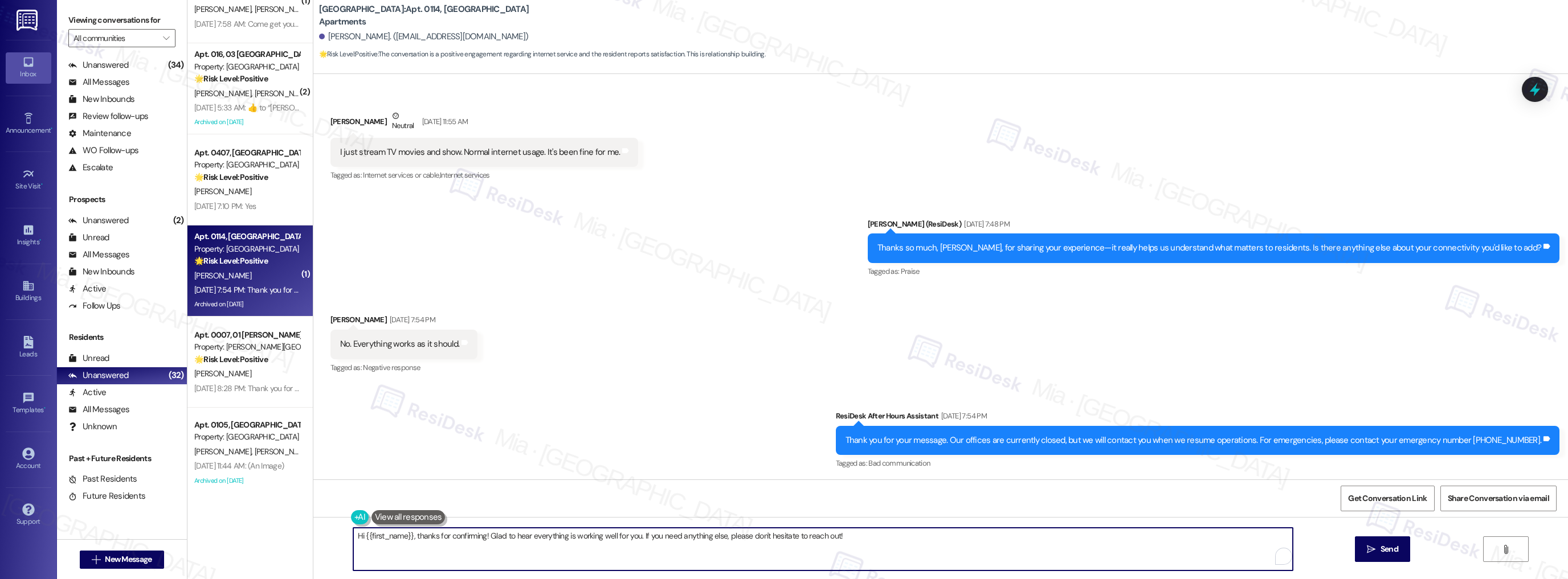
drag, startPoint x: 838, startPoint y: 538, endPoint x: 346, endPoint y: 538, distance: 492.0
click at [353, 538] on textarea "Hi {{first_name}}, thanks for confirming! Glad to hear everything is working we…" at bounding box center [823, 549] width 940 height 43
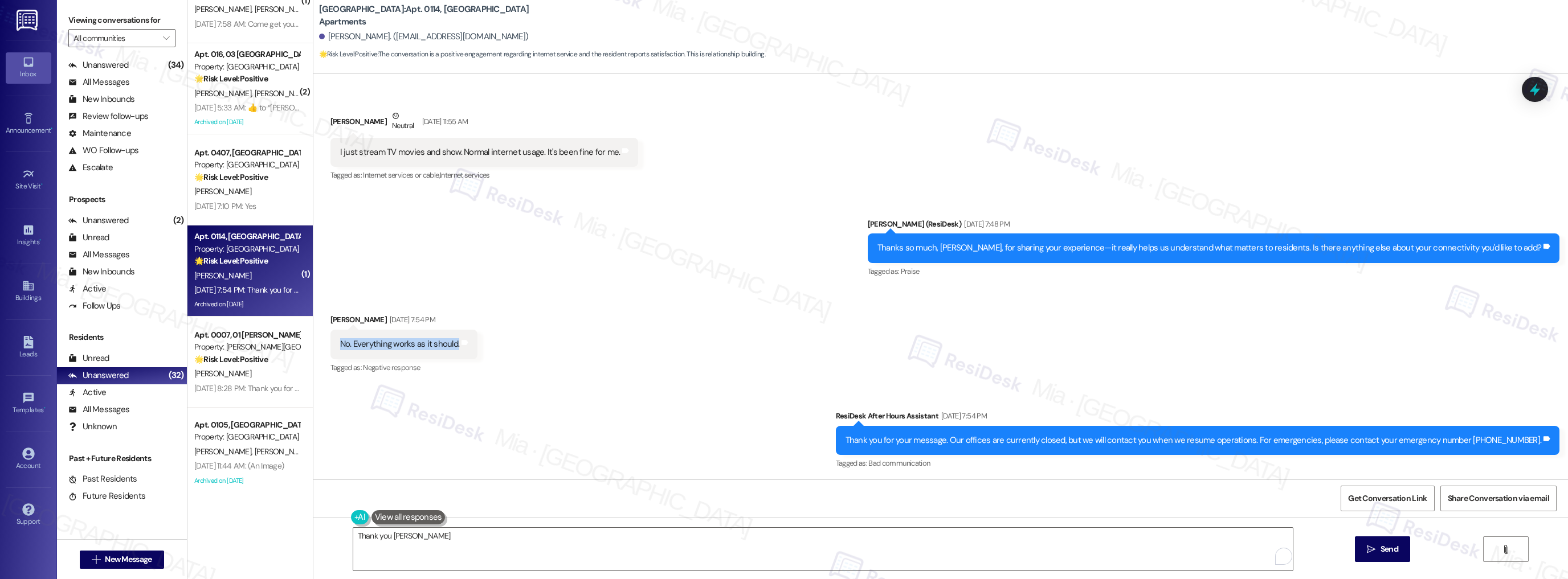
drag, startPoint x: 334, startPoint y: 342, endPoint x: 449, endPoint y: 346, distance: 115.1
click at [449, 346] on div "No. Everything works as it should." at bounding box center [400, 344] width 120 height 12
copy div "No. Everything works as it should."
click at [422, 534] on textarea "Thank you Kathy" at bounding box center [823, 549] width 940 height 43
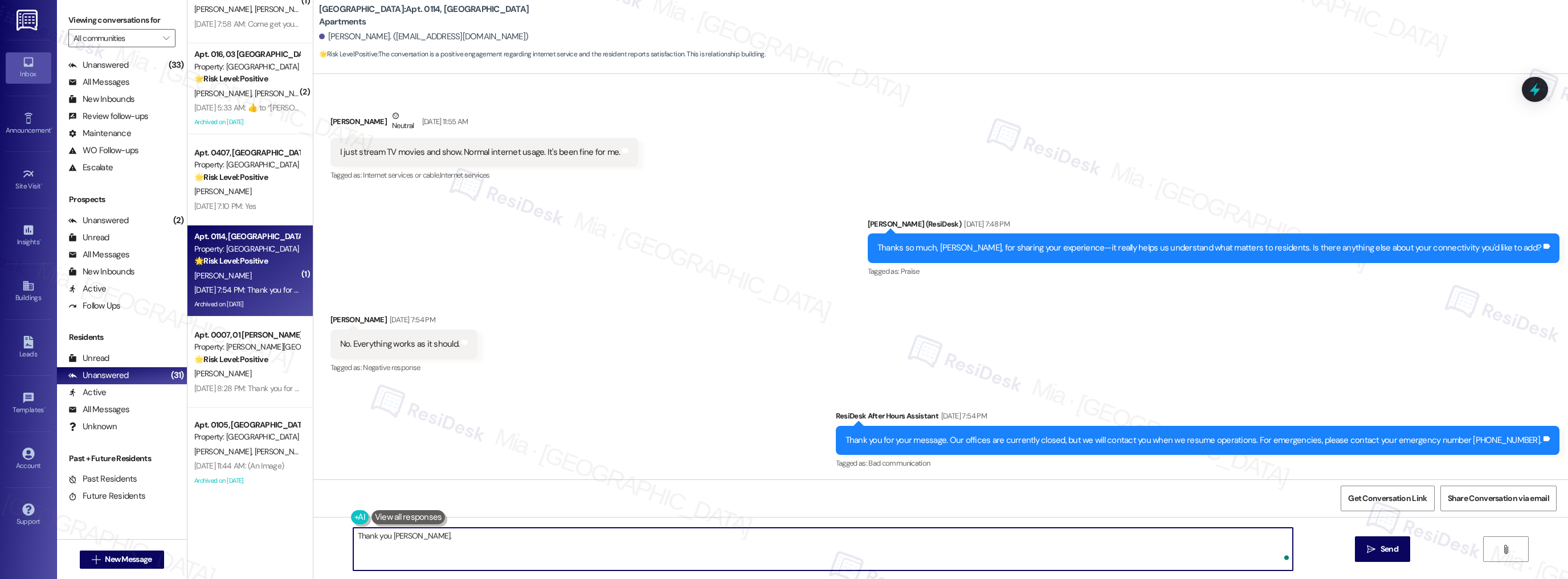
paste textarea "Appreciate your confirmation. It’s good to know that everything is working as e…"
type textarea "Thank you Kathy. Appreciate your confirmation. It’s good to know that everythin…"
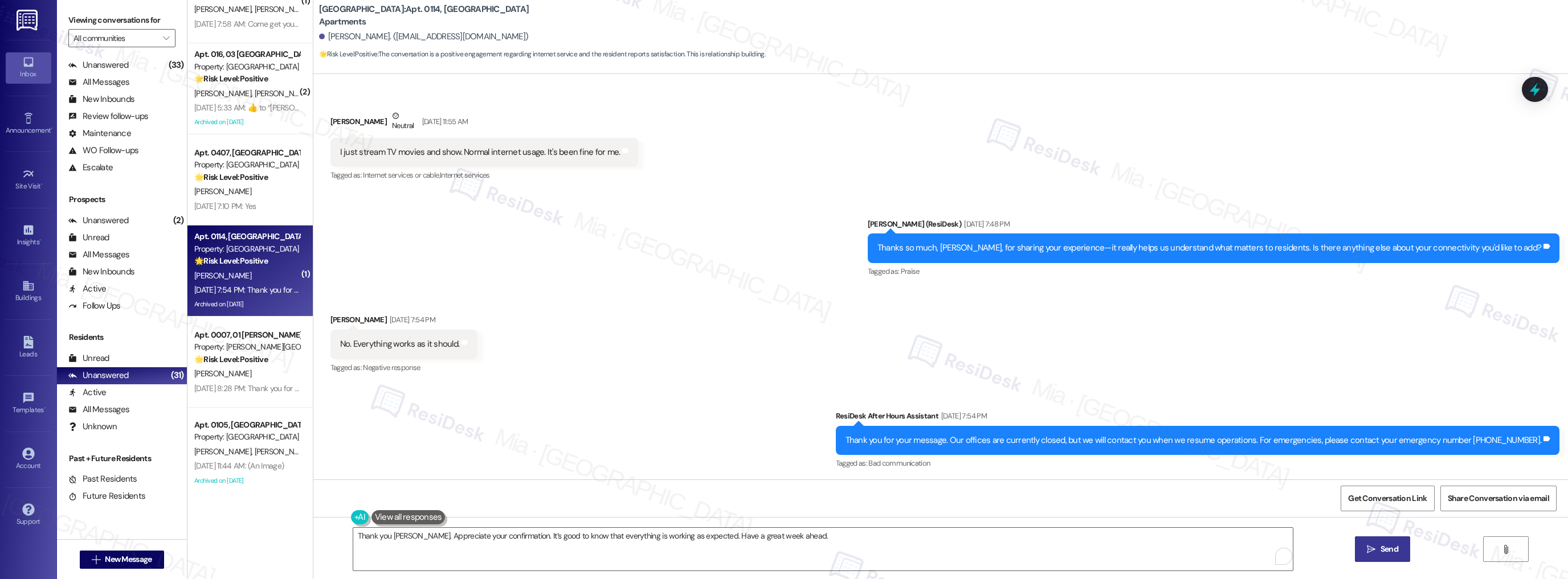
click at [1374, 547] on span " Send" at bounding box center [1382, 549] width 36 height 12
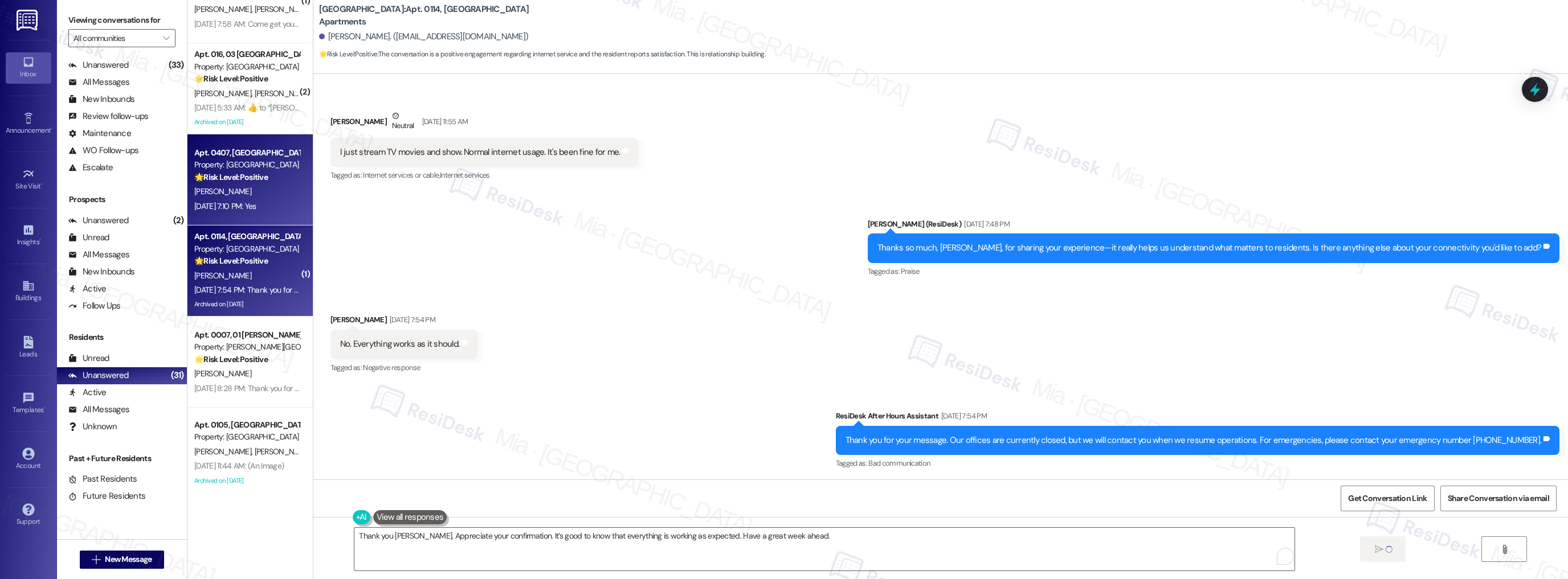
click at [279, 204] on div "Sep 18, 2025 at 7:10 PM: Yes Sep 18, 2025 at 7:10 PM: Yes" at bounding box center [247, 206] width 108 height 14
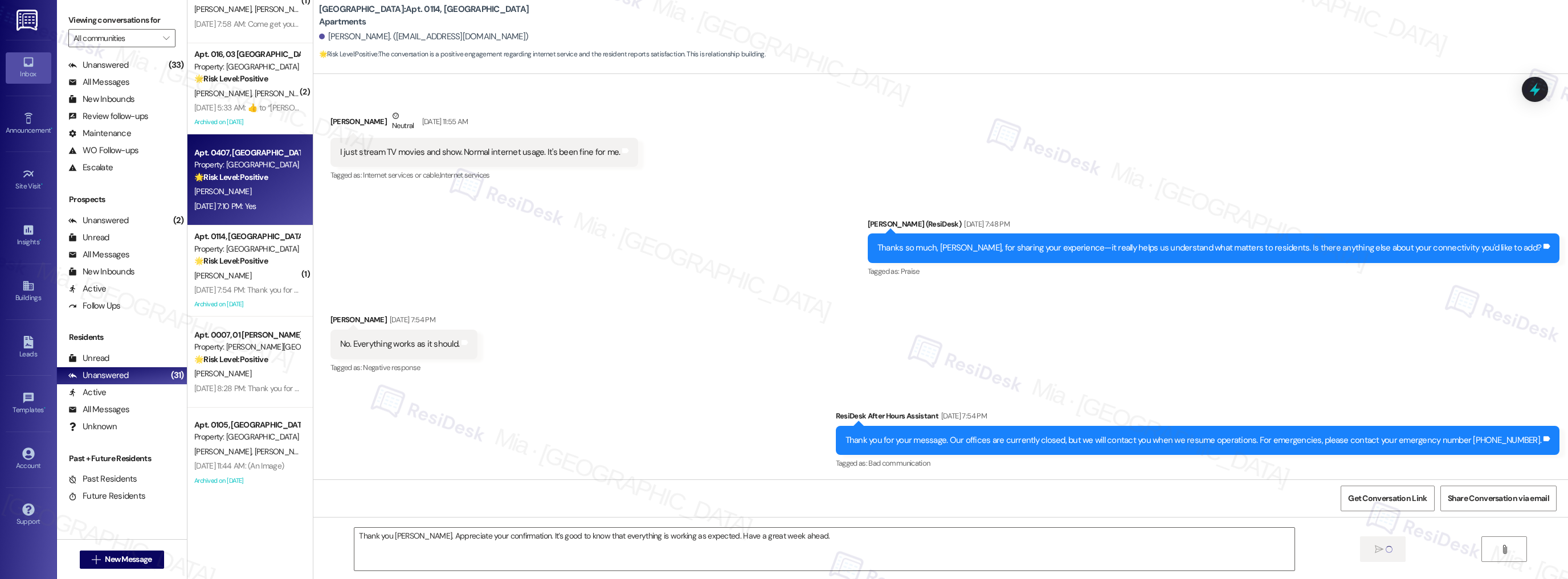
type textarea "Fetching suggested responses. Please feel free to read through the conversation…"
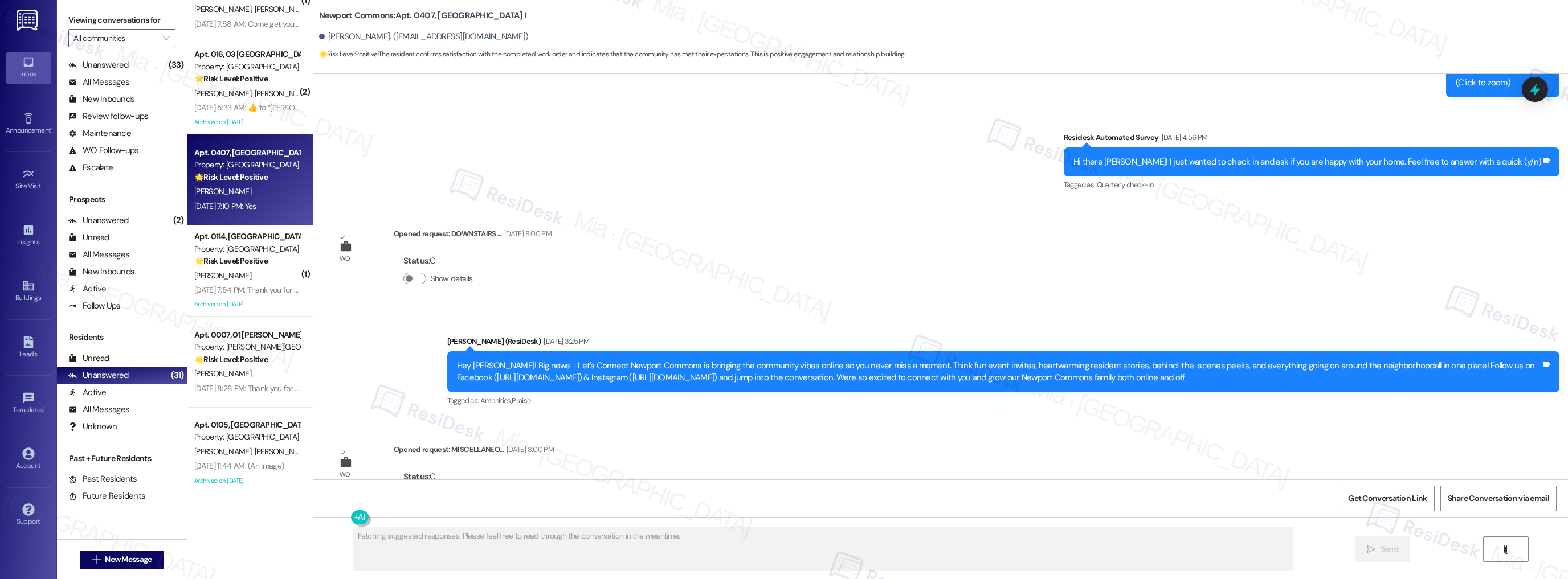
scroll to position [17557, 0]
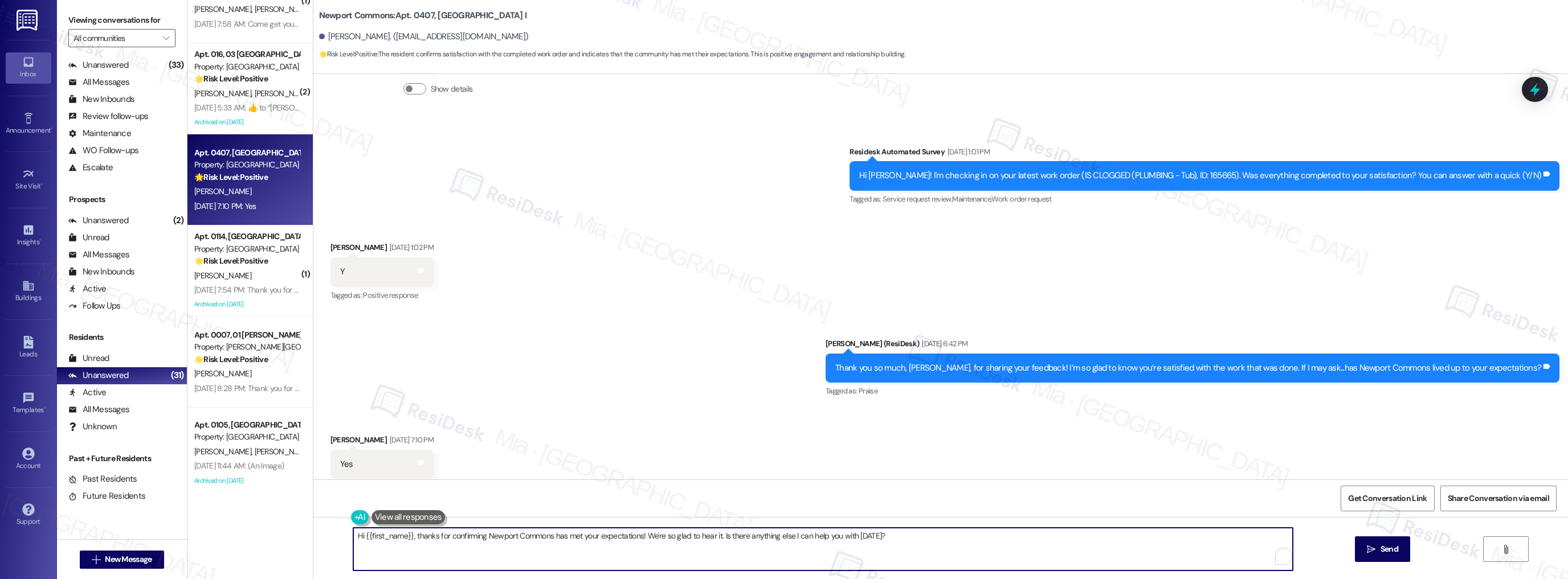
drag, startPoint x: 642, startPoint y: 538, endPoint x: 880, endPoint y: 538, distance: 238.0
click at [880, 538] on textarea "Hi {{first_name}}, thanks for confirming Newport Commons has met your expectati…" at bounding box center [823, 549] width 940 height 43
paste textarea "Appreciate your confirmation. It’s good to know that everything is working as e…"
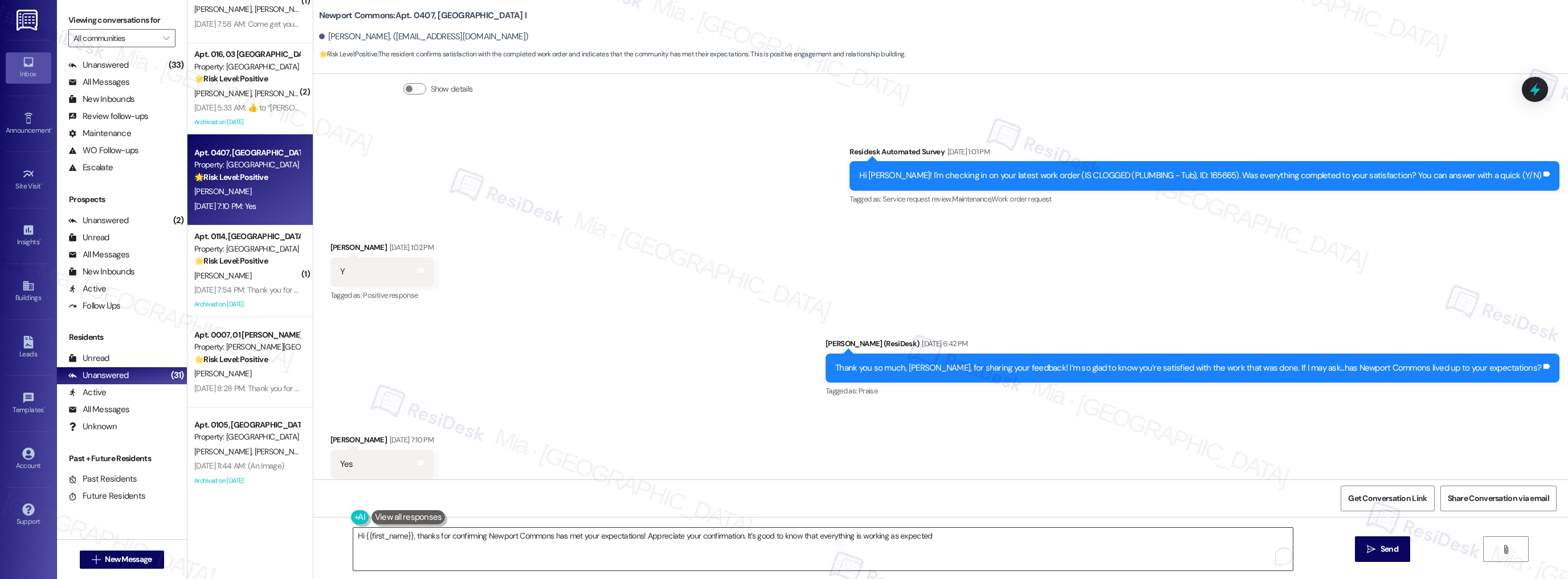
click at [649, 533] on textarea "Hi {{first_name}}, thanks for confirming Newport Commons has met your expectati…" at bounding box center [823, 549] width 940 height 43
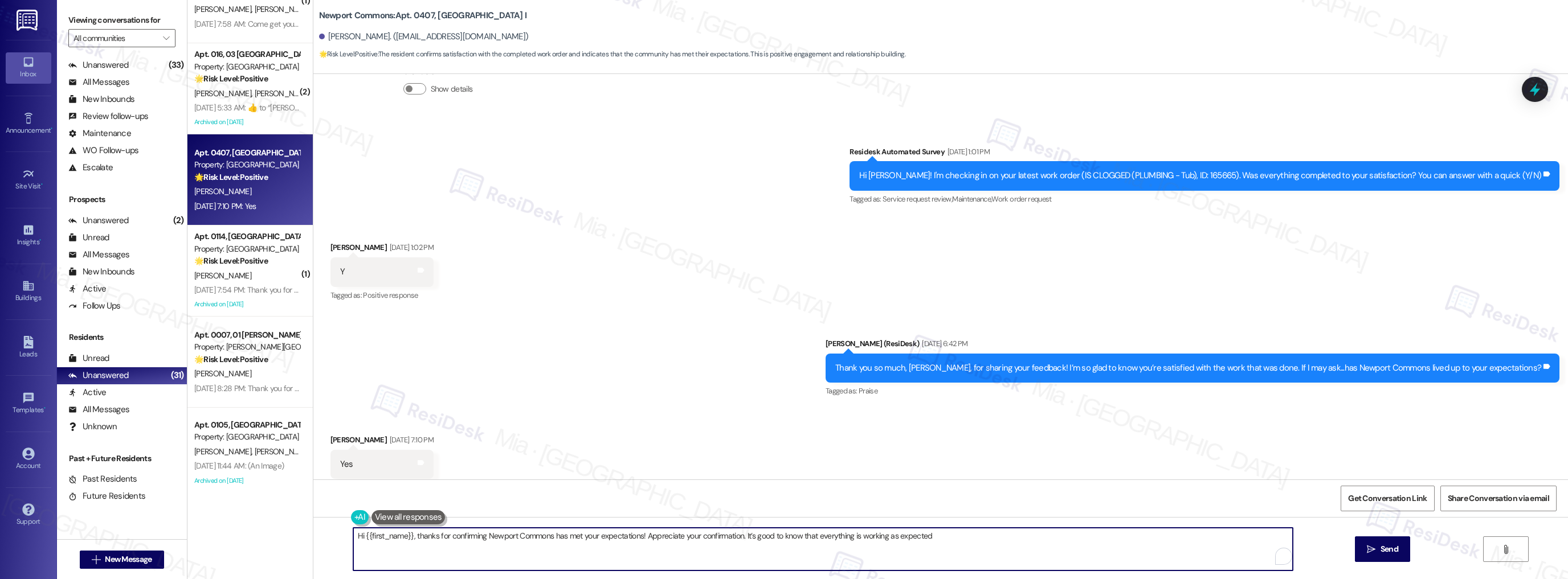
drag, startPoint x: 642, startPoint y: 537, endPoint x: 934, endPoint y: 535, distance: 292.0
click at [934, 535] on textarea "Hi {{first_name}}, thanks for confirming Newport Commons has met your expectati…" at bounding box center [823, 549] width 940 height 43
paste textarea "Could I ask a quick favor? If you don’t mind, would you be willing to share you…"
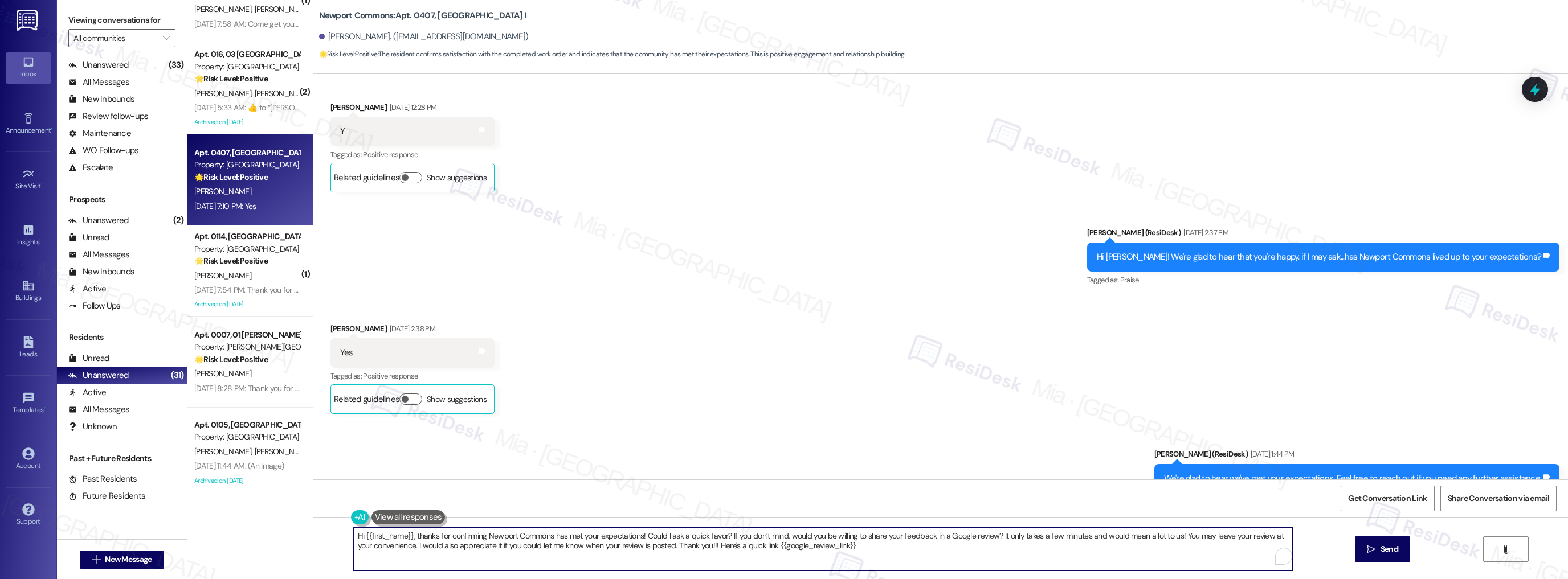
scroll to position [15235, 0]
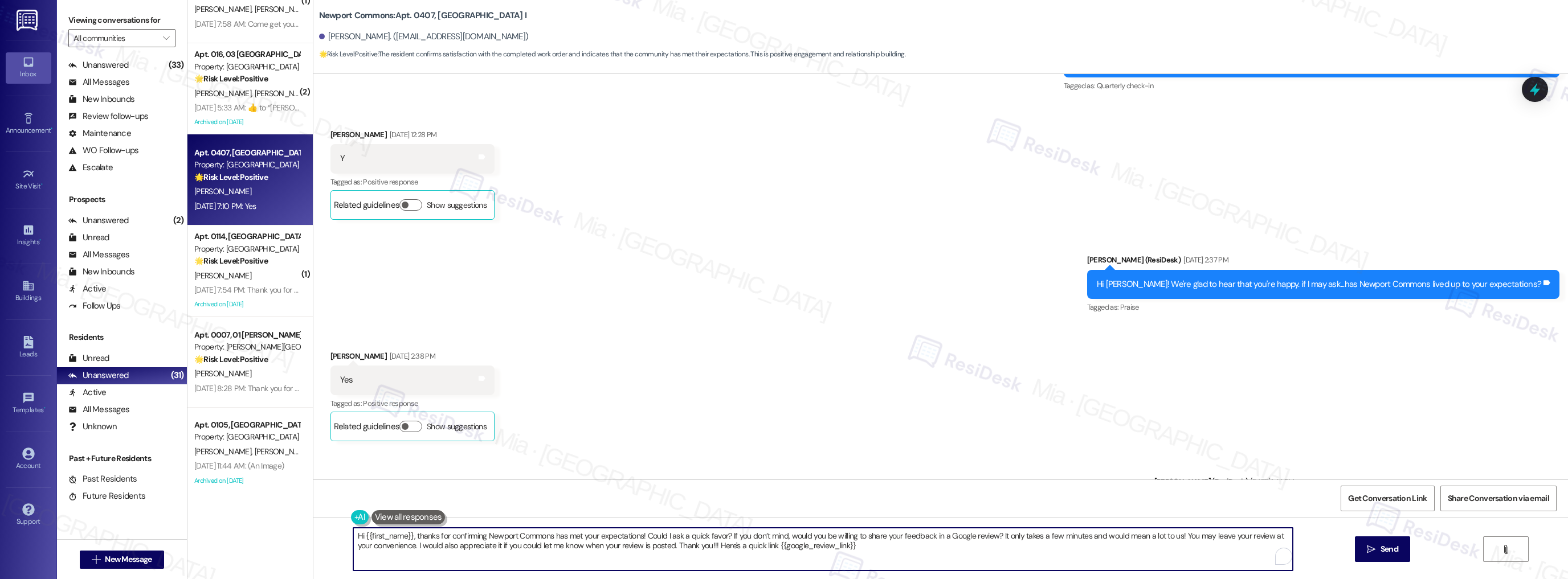
drag, startPoint x: 405, startPoint y: 536, endPoint x: 360, endPoint y: 535, distance: 45.0
click at [360, 535] on textarea "Hi {{first_name}}, thanks for confirming Newport Commons has met your expectati…" at bounding box center [823, 549] width 940 height 43
drag, startPoint x: 410, startPoint y: 535, endPoint x: 361, endPoint y: 535, distance: 49.0
click at [361, 535] on textarea "Hi {{first_name}}, thanks for confirming Newport Commons has met your expectati…" at bounding box center [823, 549] width 940 height 43
type textarea "Hi {{first_name}}, thanks for confirming Newport Commons has met your expectati…"
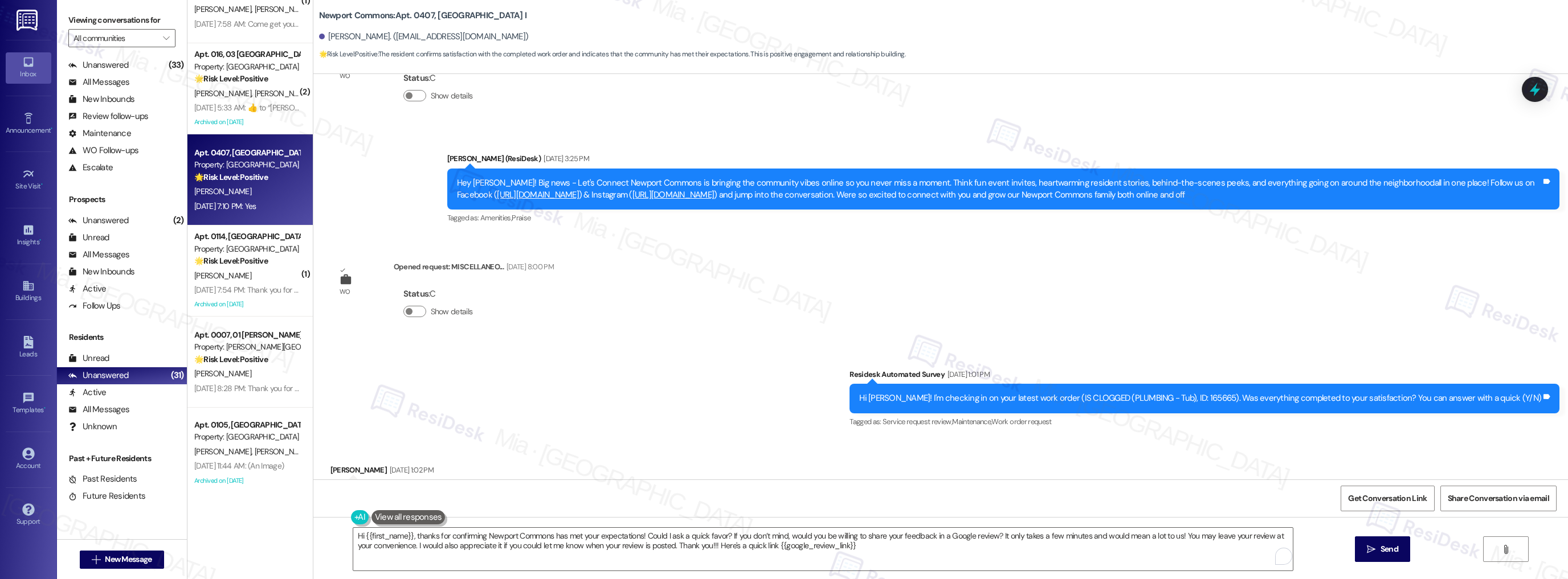
scroll to position [17557, 0]
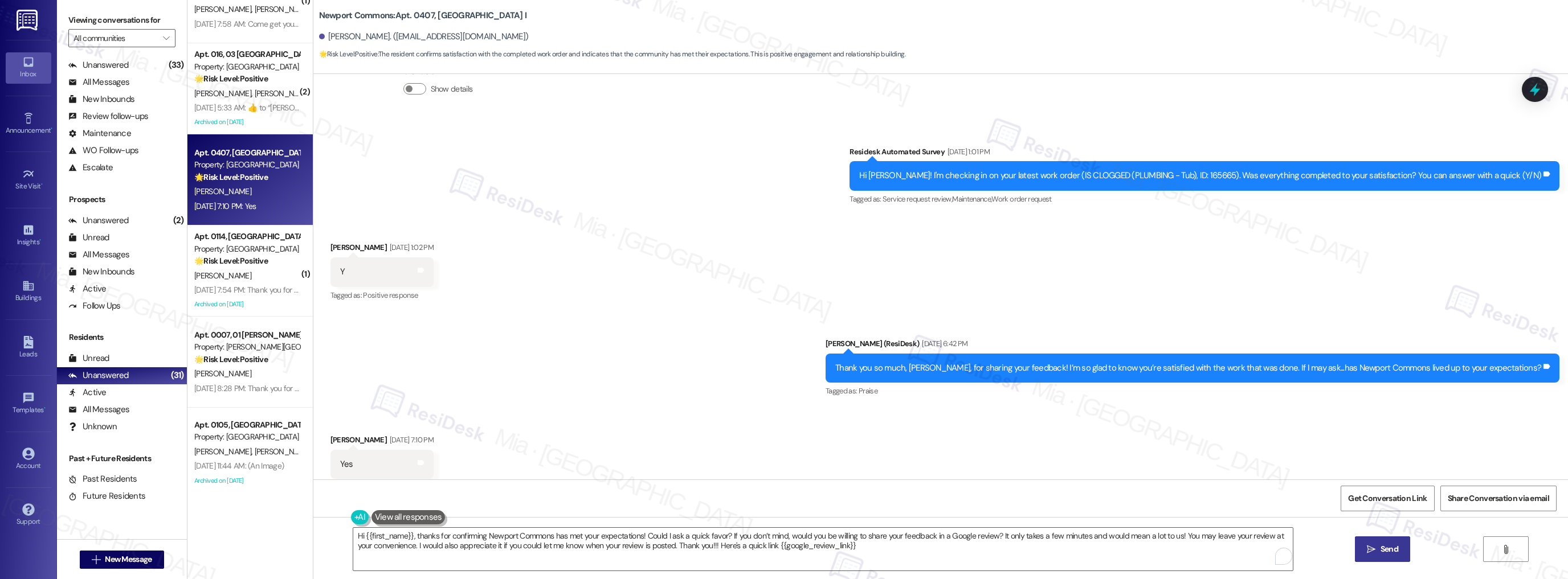
click at [1402, 546] on button " Send" at bounding box center [1382, 549] width 55 height 26
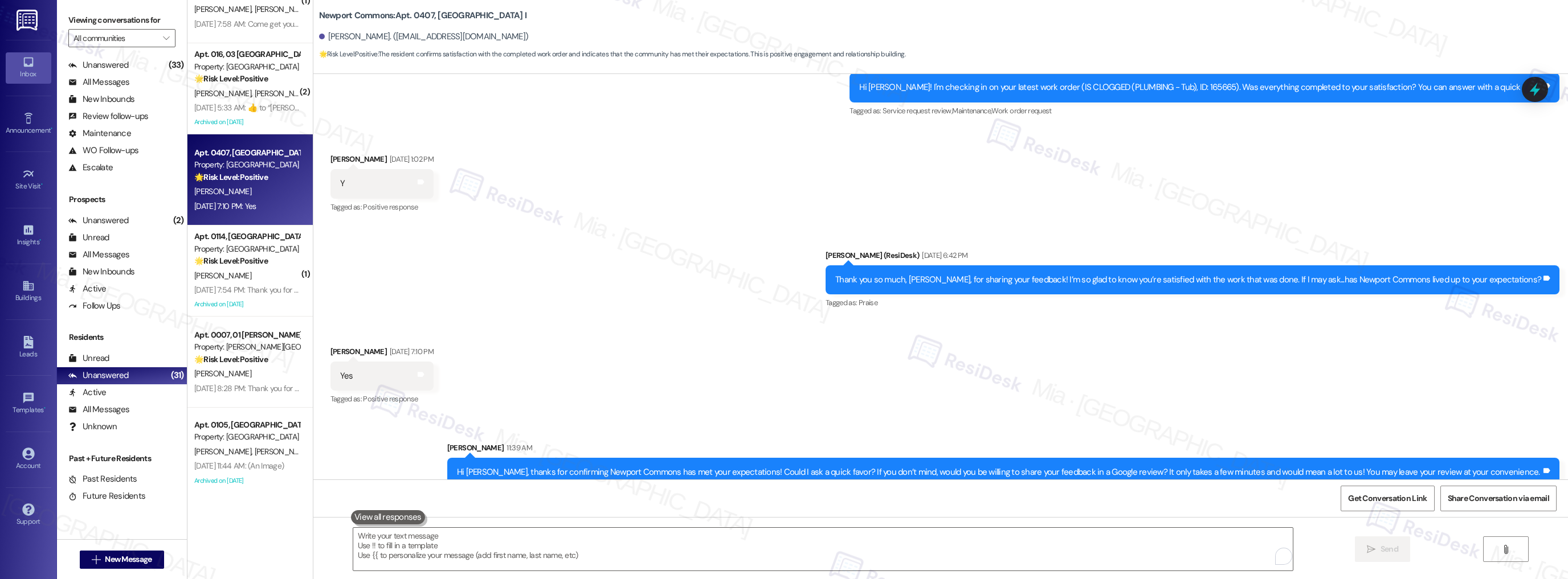
scroll to position [17648, 0]
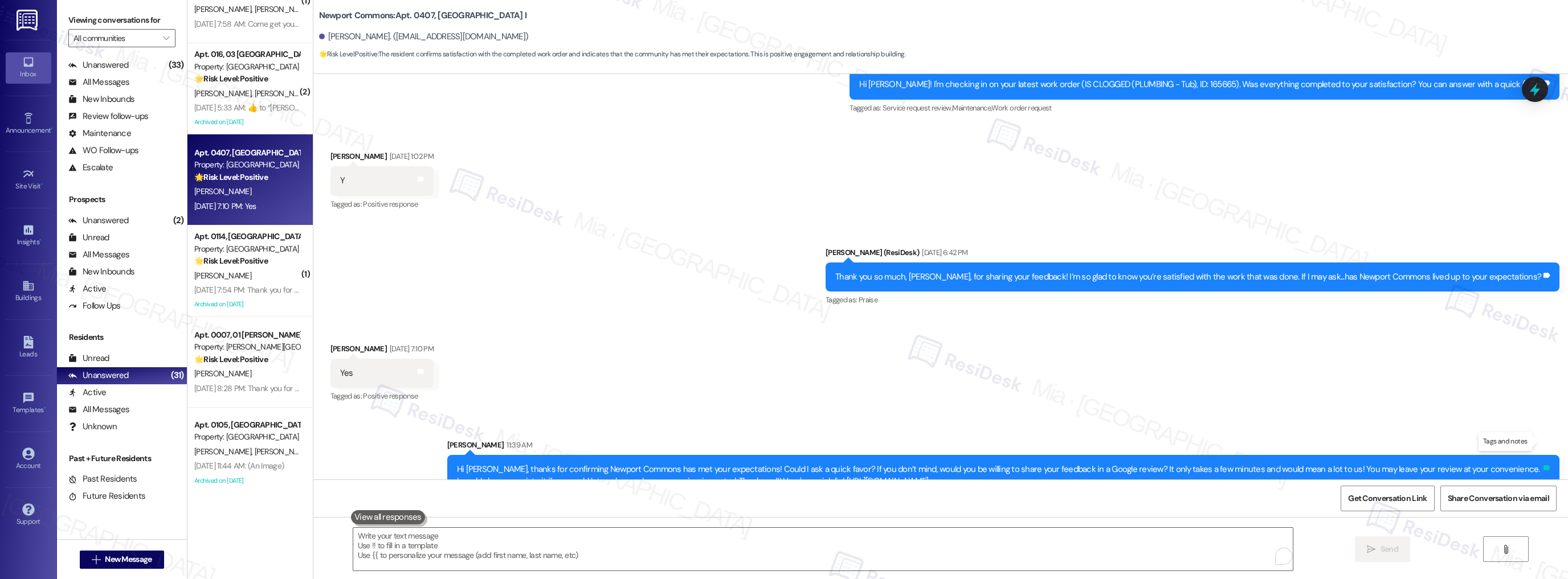
drag, startPoint x: 1539, startPoint y: 442, endPoint x: 1545, endPoint y: 440, distance: 6.3
click at [1545, 463] on icon at bounding box center [1547, 468] width 9 height 9
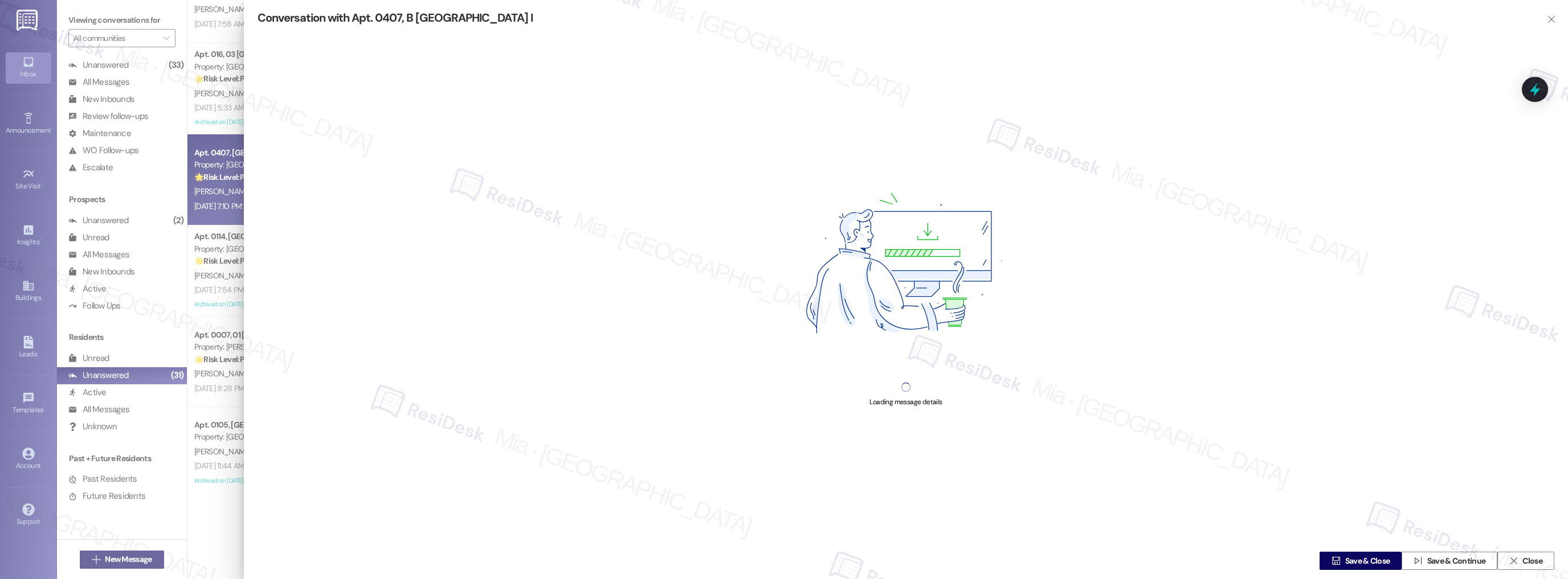
click at [1543, 441] on div "Loading message details" at bounding box center [906, 280] width 1297 height 502
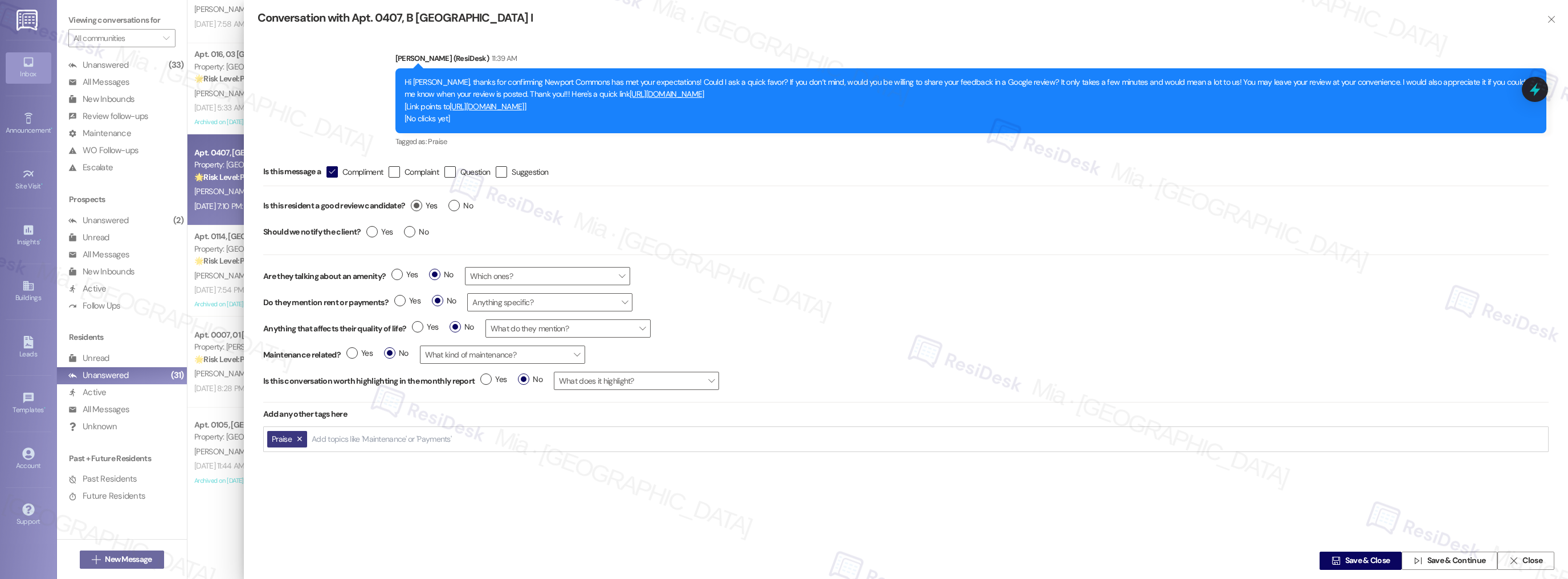
click at [413, 203] on label "Yes" at bounding box center [424, 206] width 26 height 12
click at [413, 203] on input "Yes" at bounding box center [424, 207] width 26 height 15
radio input "true"
click at [1347, 562] on span "Save & Close" at bounding box center [1368, 561] width 45 height 12
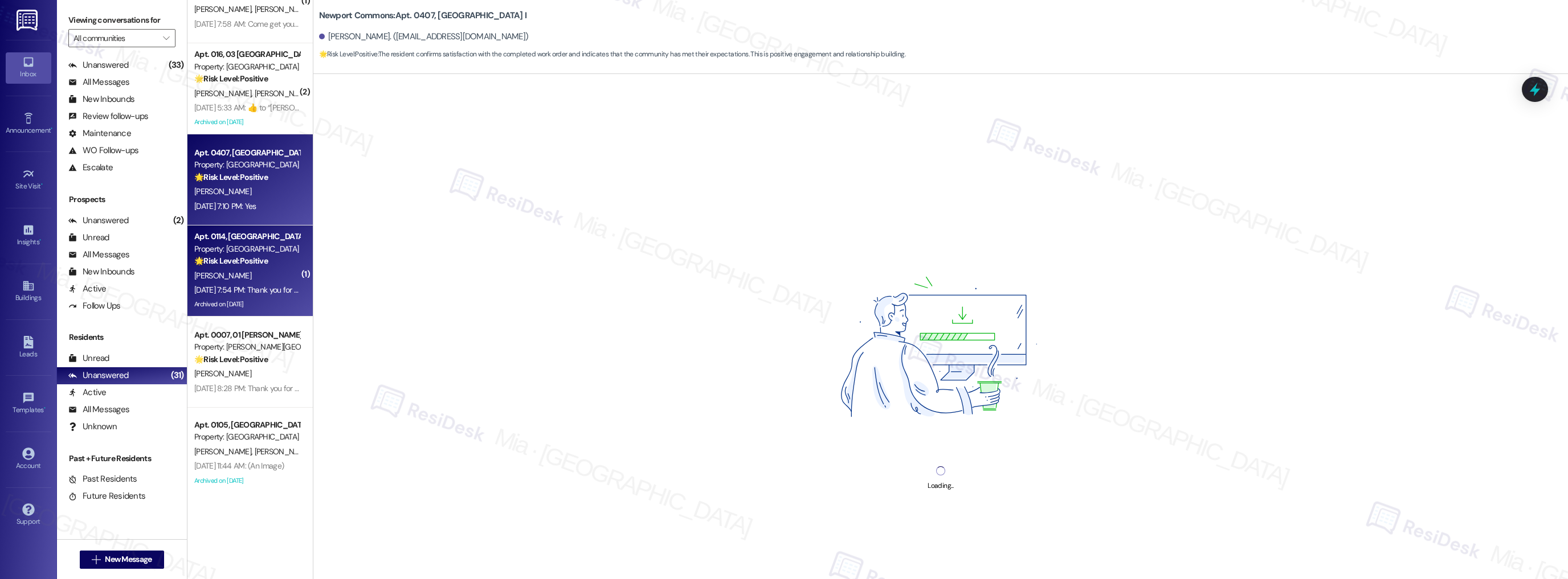
click at [276, 302] on div "Archived on 07/14/2025" at bounding box center [247, 304] width 108 height 14
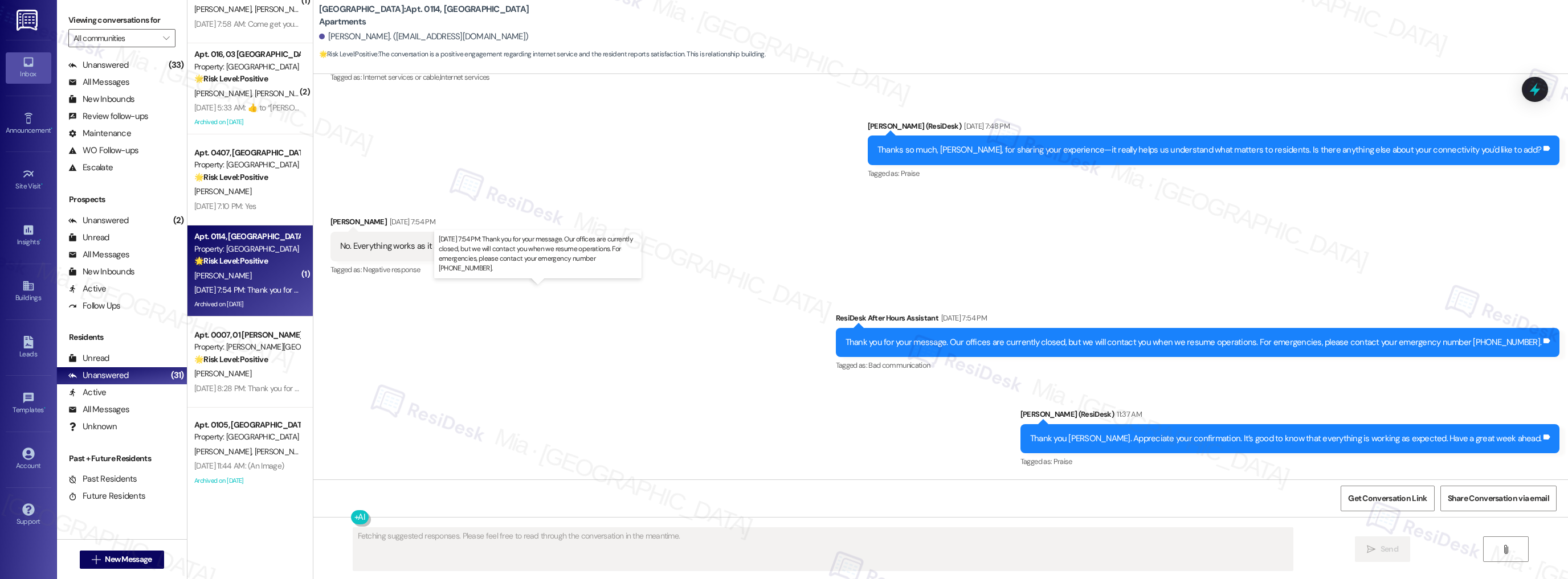
type textarea "Fetching suggested responses. Please feel free to read through the conversation…"
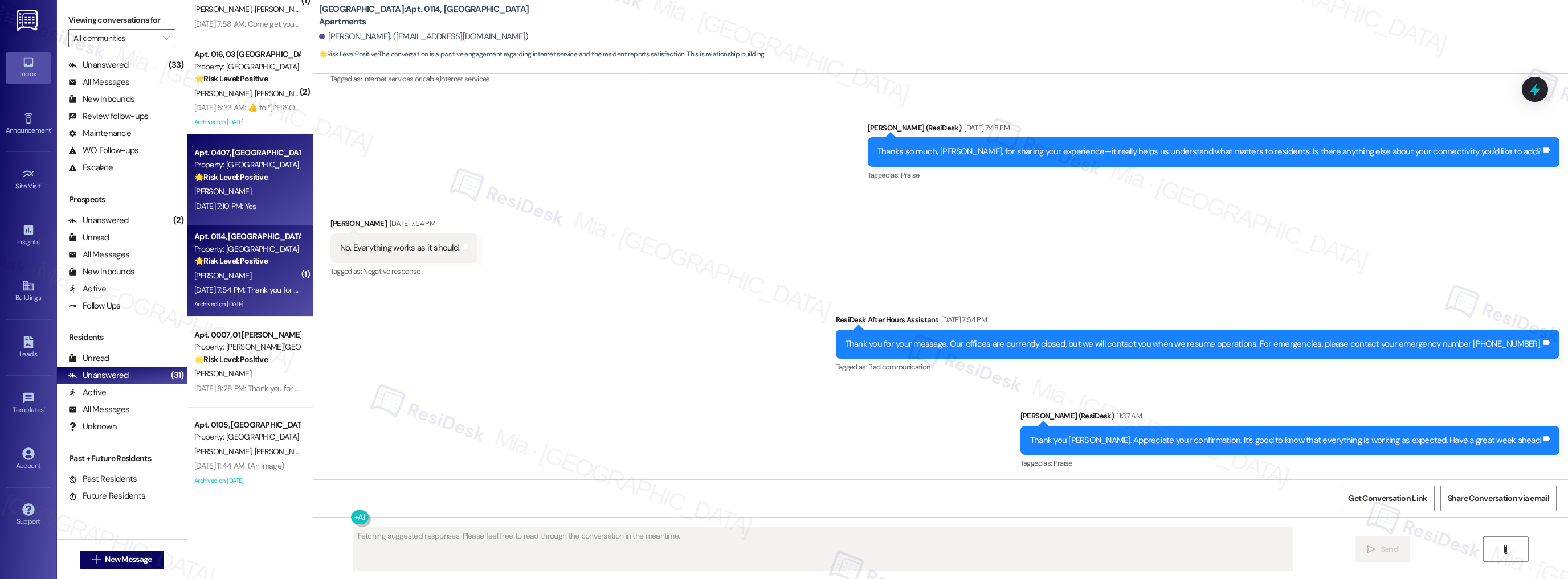
click at [224, 193] on span "S. Weintraub" at bounding box center [223, 191] width 57 height 10
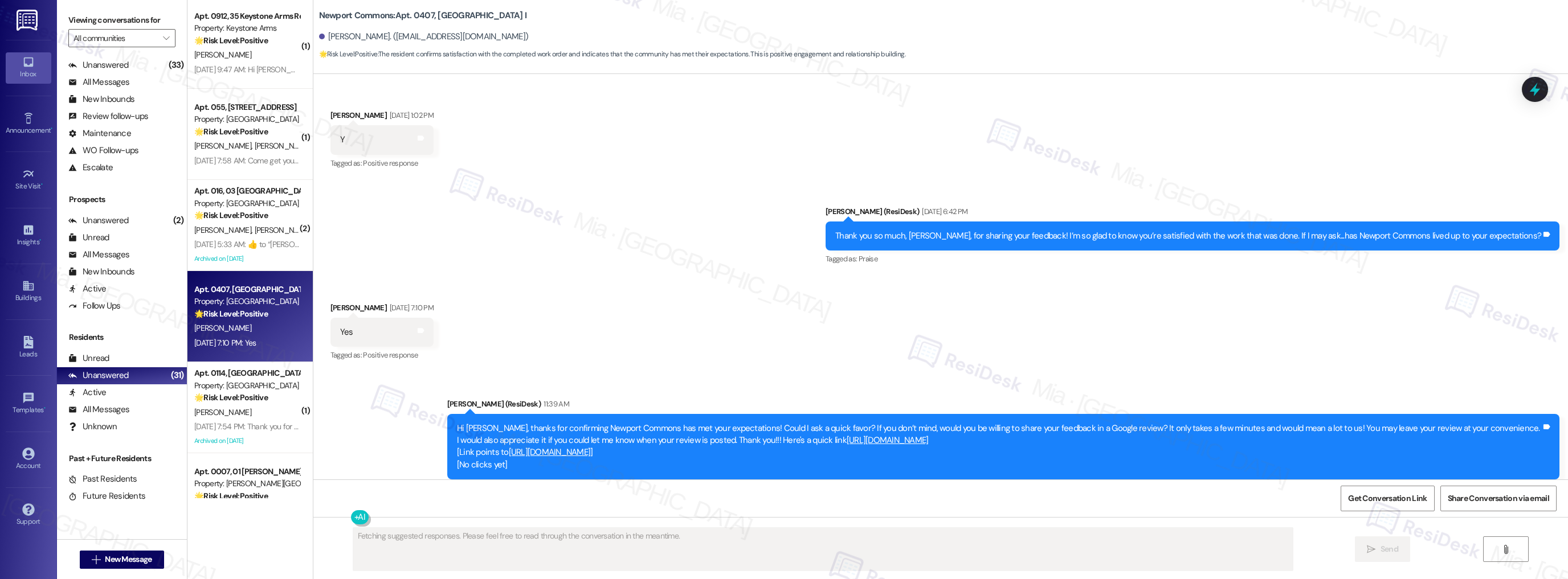
scroll to position [2234, 0]
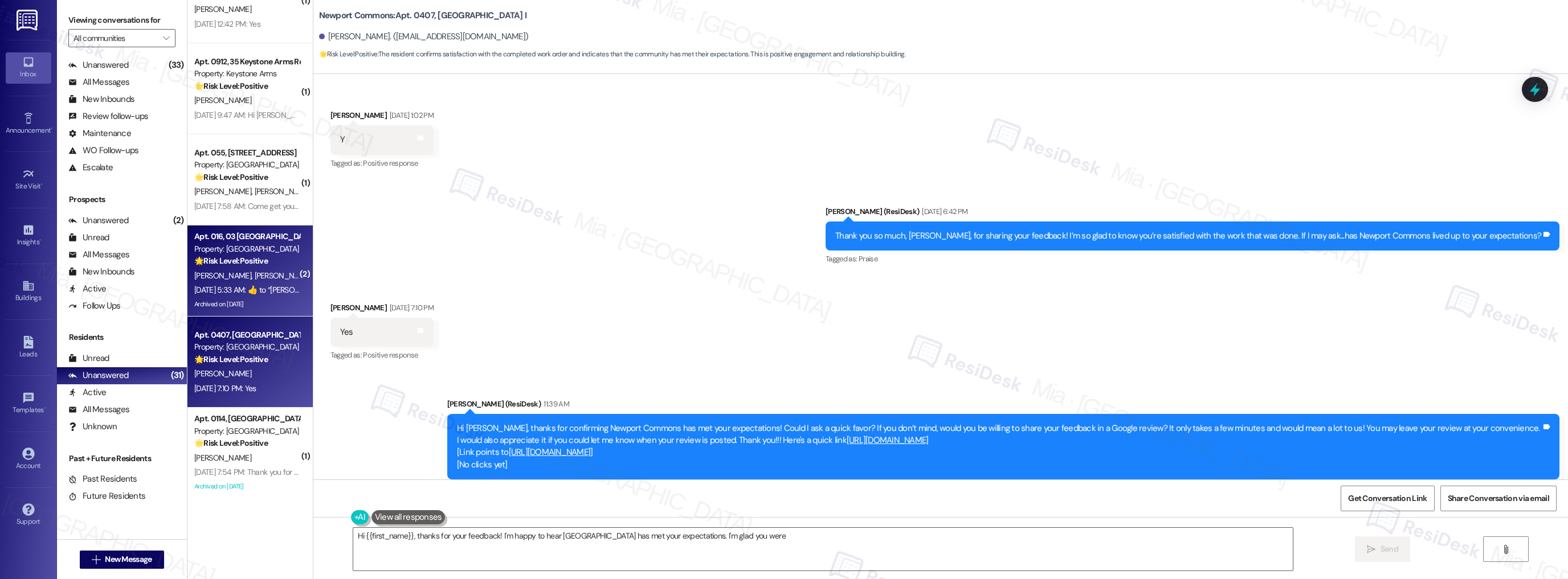
type textarea "Hi {{first_name}}, thanks for your feedback! I'm happy to hear Newport Commons …"
click at [257, 269] on div "D. Massey G. Tolbert" at bounding box center [247, 276] width 108 height 14
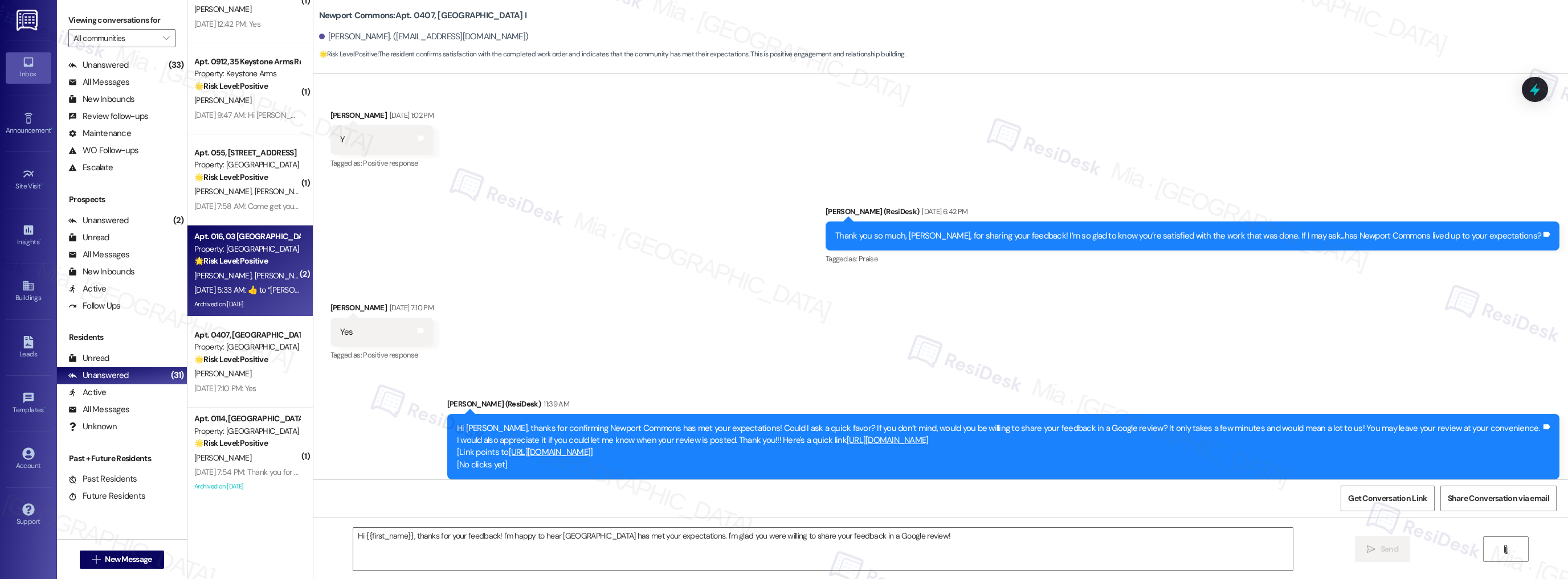
type textarea "Fetching suggested responses. Please feel free to read through the conversation…"
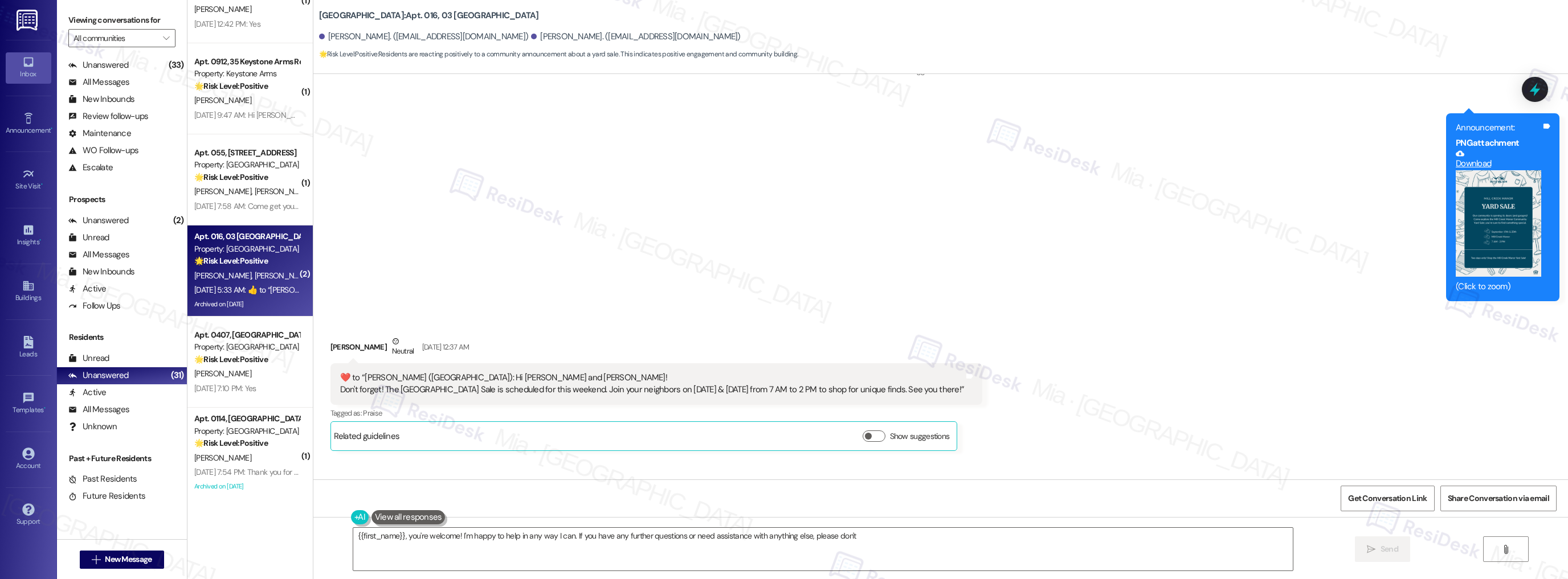
scroll to position [17442, 0]
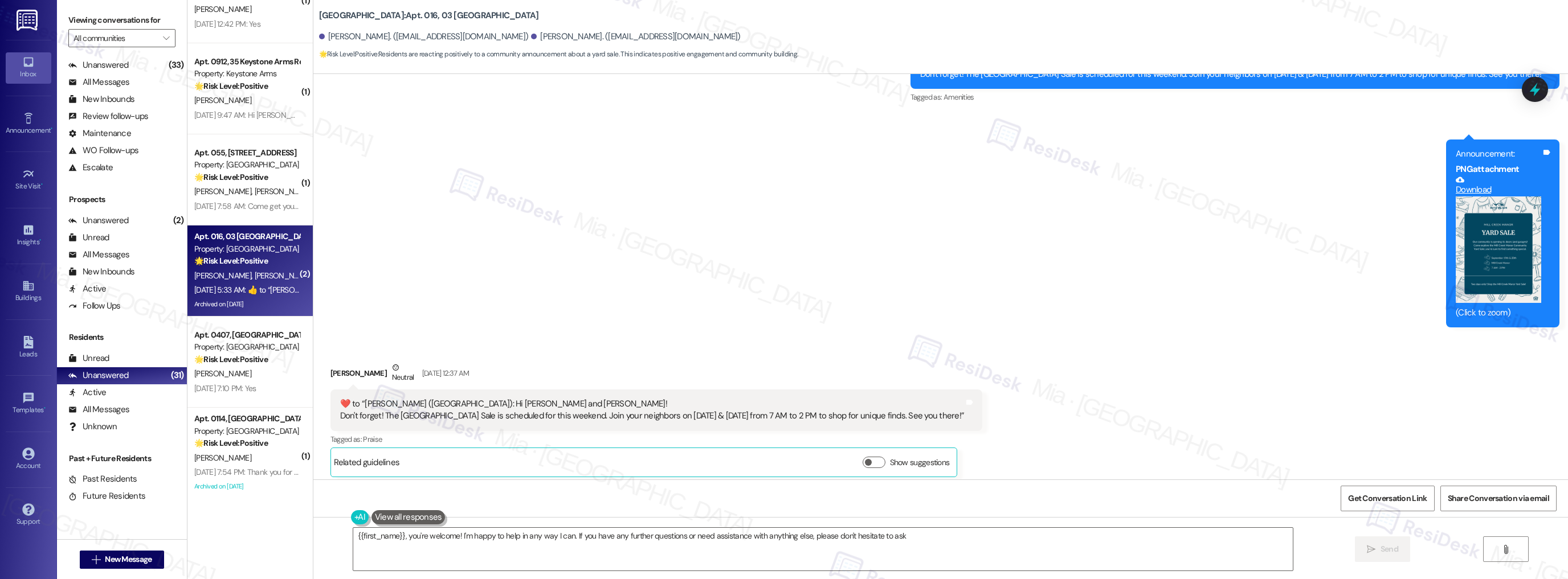
type textarea "{{first_name}}, you're welcome! I'm happy to help in any way I can. If you have…"
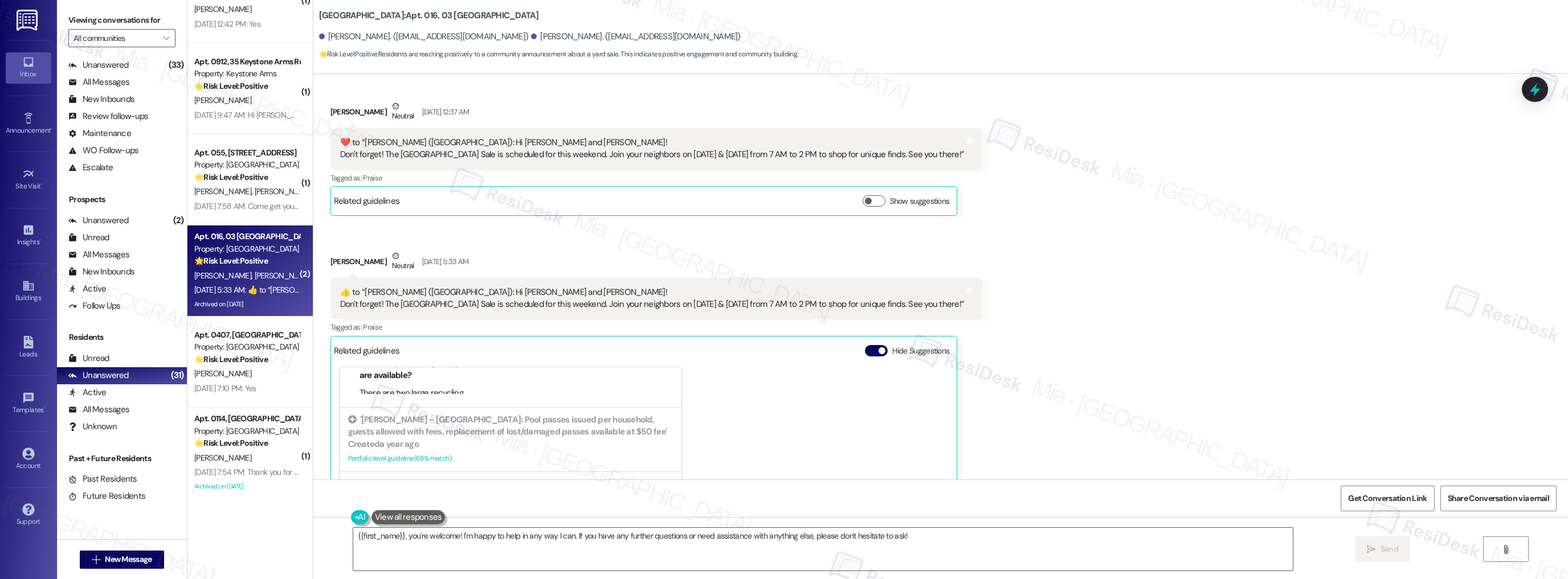
scroll to position [17760, 0]
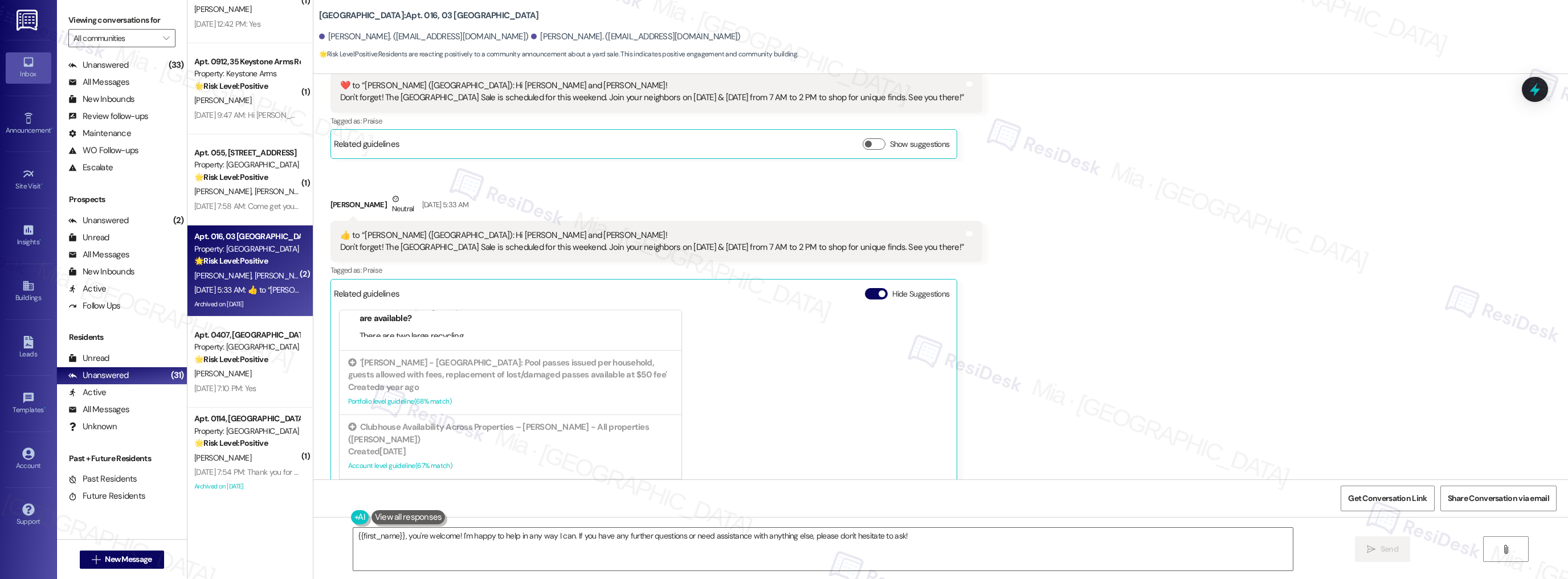
click at [1535, 89] on icon at bounding box center [1535, 89] width 10 height 13
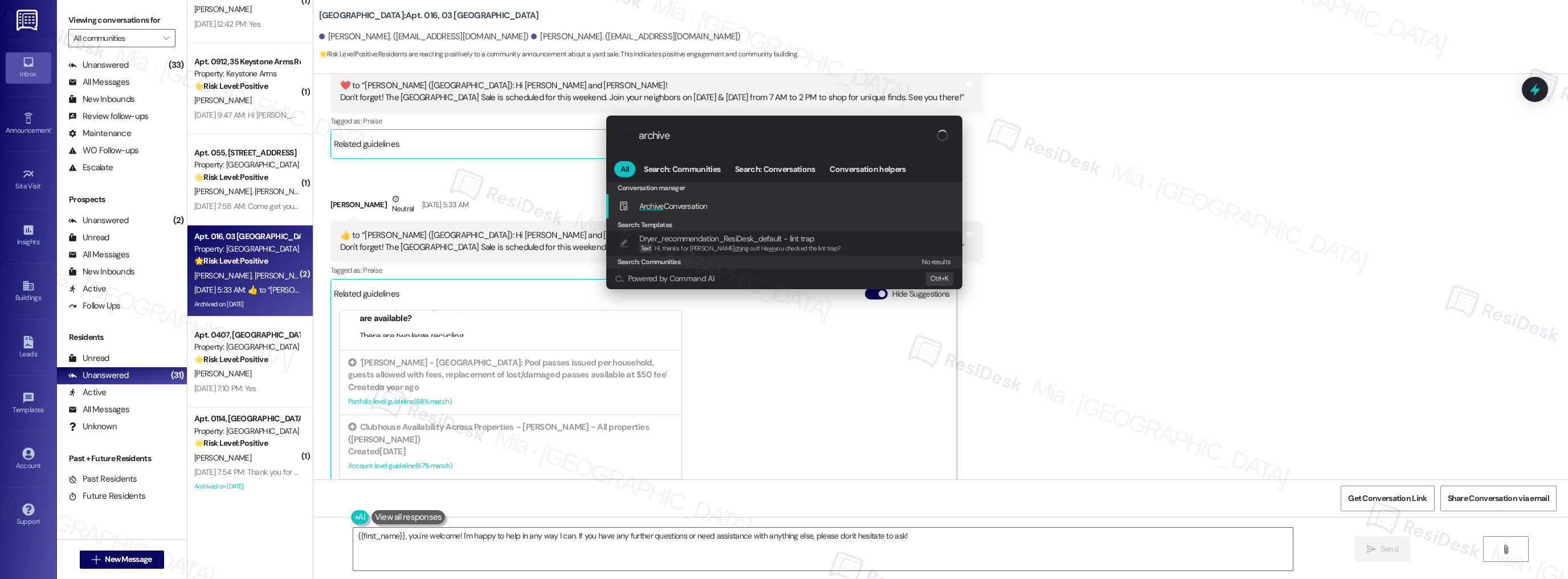
type input "archive"
click at [705, 204] on span "Archive Conversation" at bounding box center [673, 206] width 68 height 10
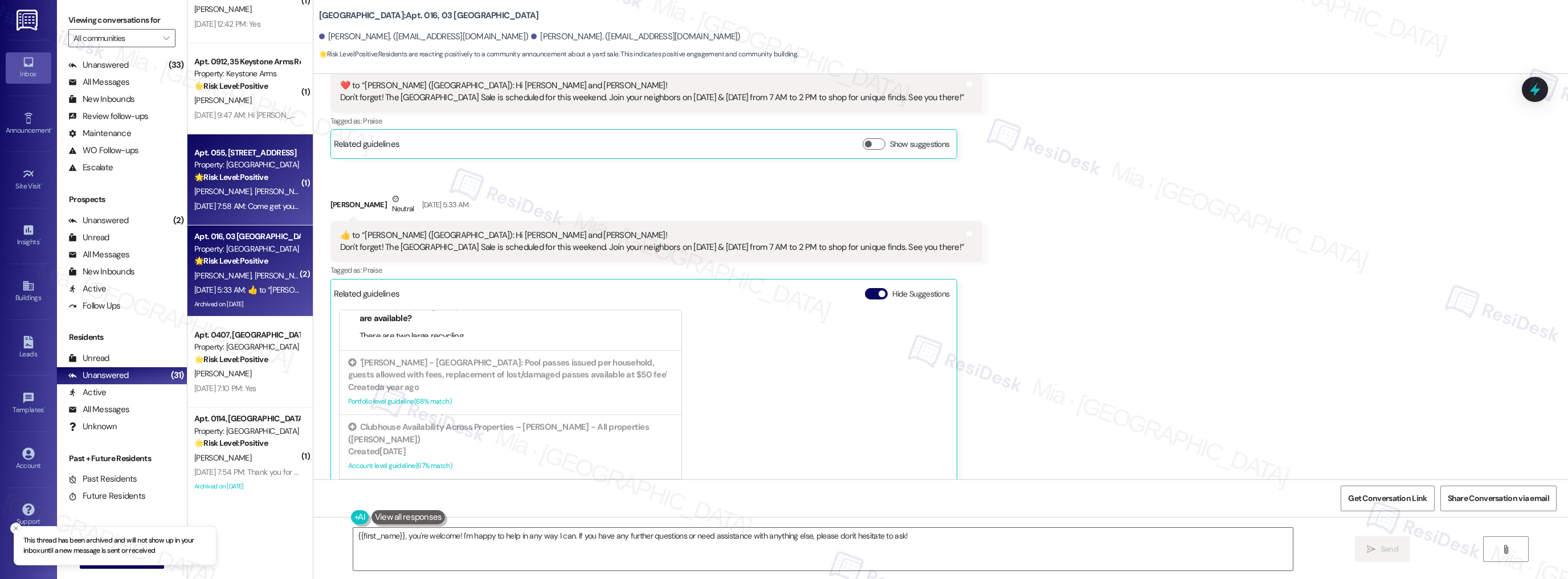
click at [270, 198] on div "M. Munoz W. Moore" at bounding box center [247, 191] width 108 height 14
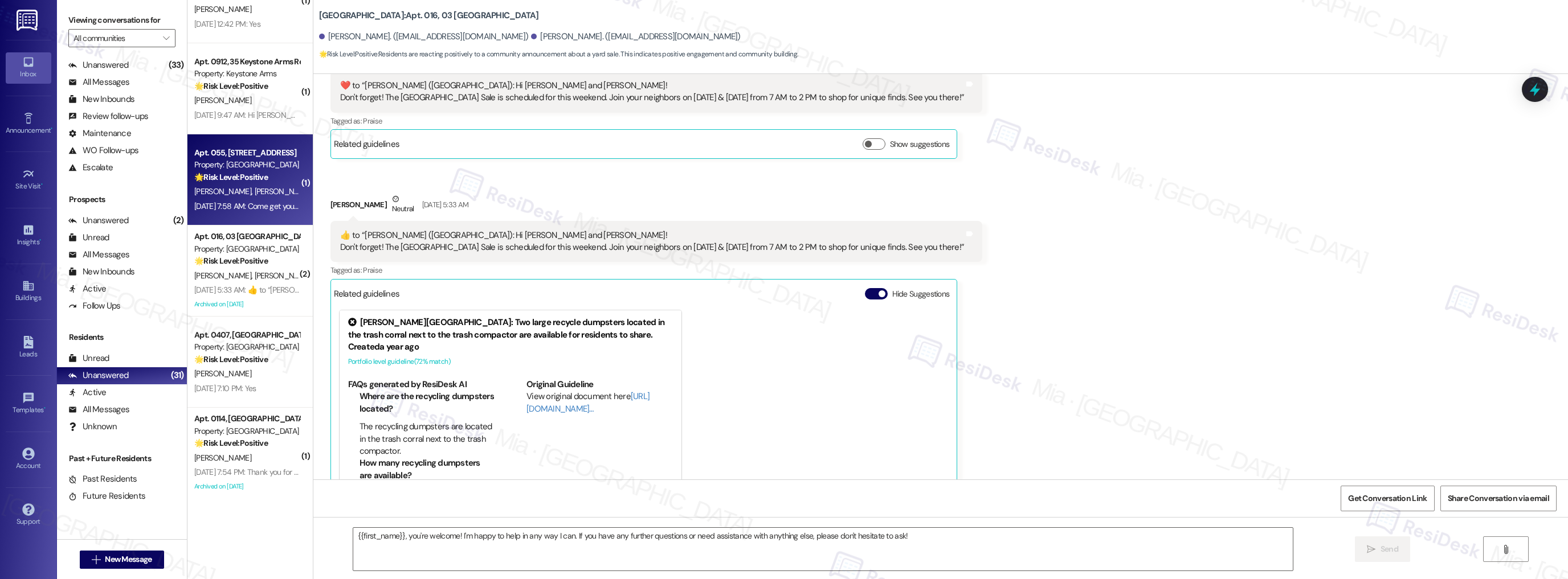
type textarea "Fetching suggested responses. Please feel free to read through the conversation…"
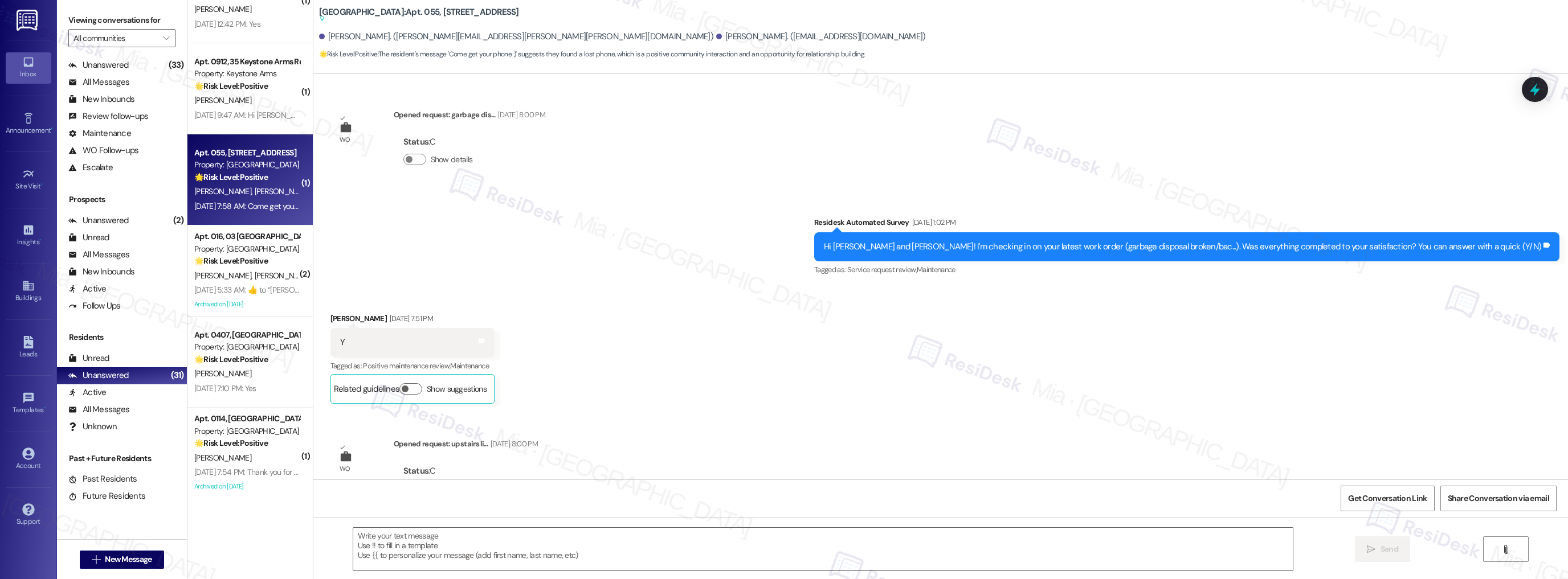
scroll to position [8531, 0]
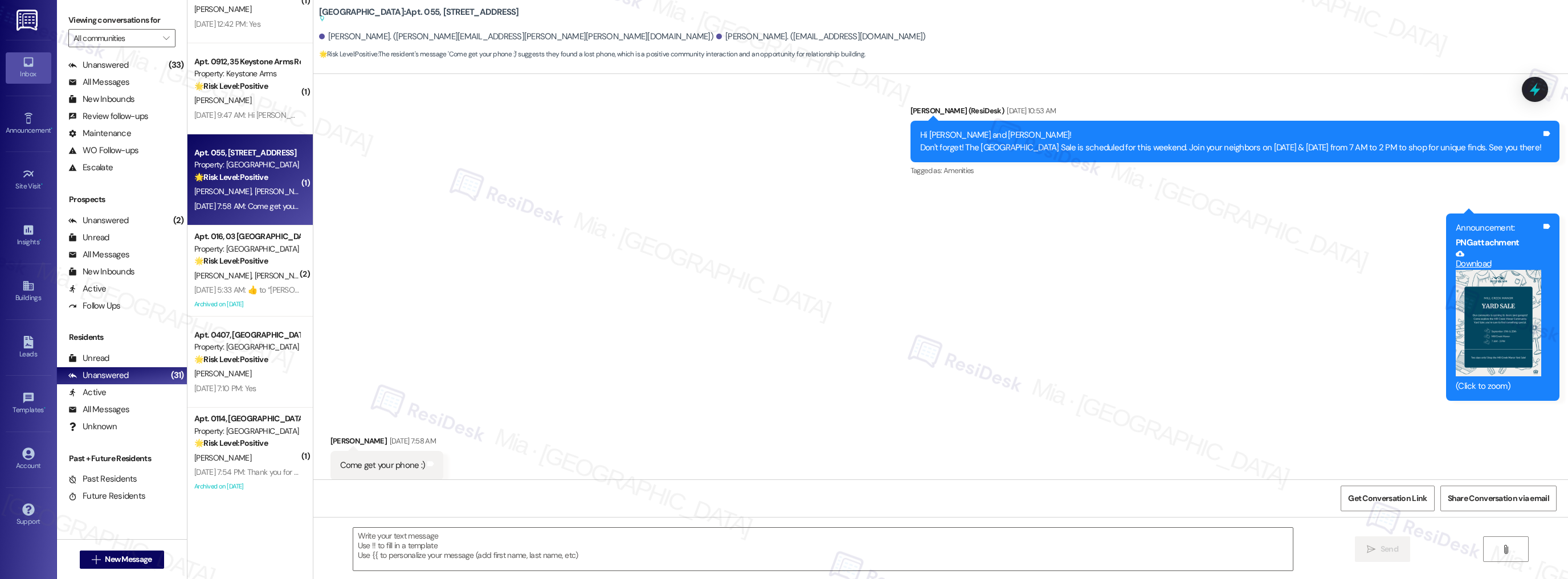
type textarea "Fetching suggested responses. Please feel free to read through the conversation…"
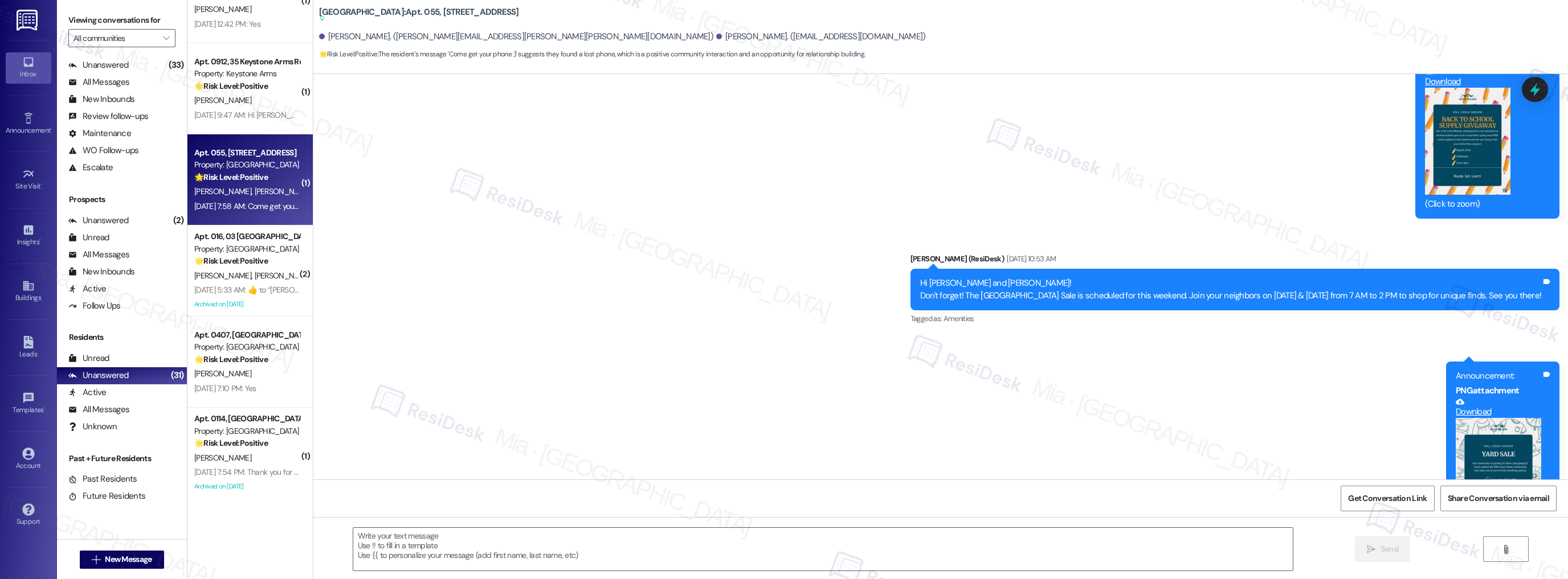
scroll to position [8440, 0]
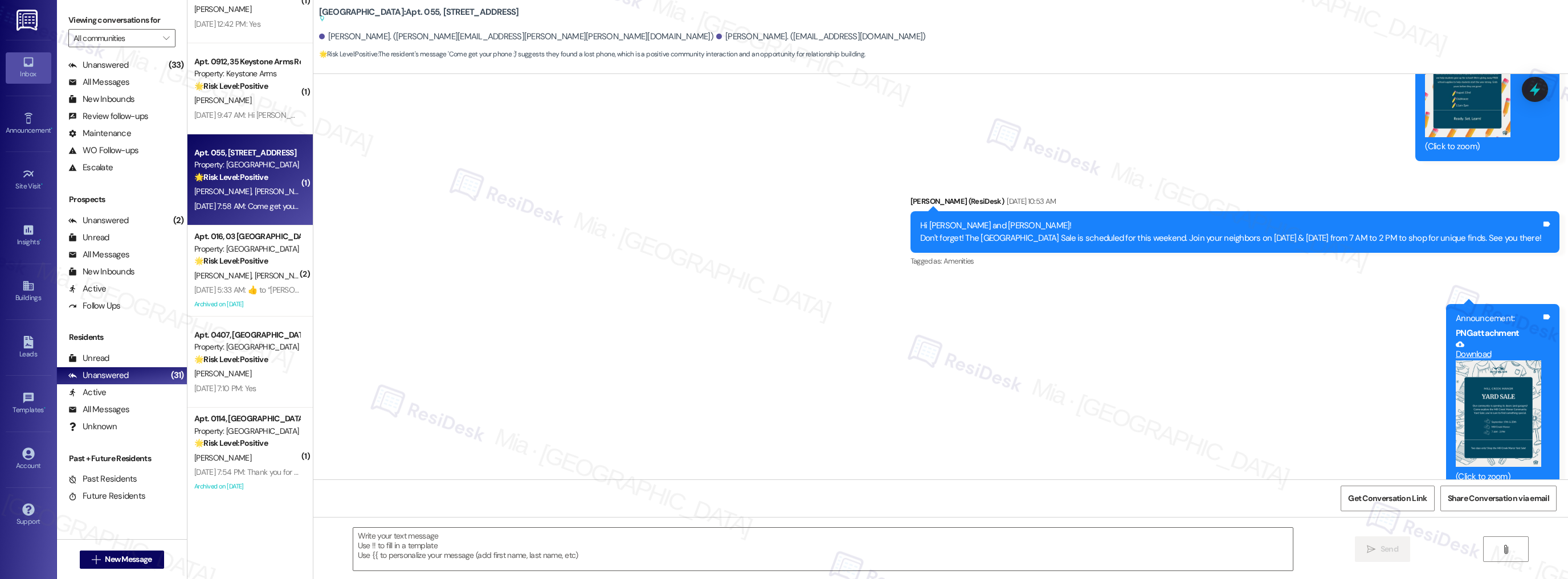
click at [1488, 372] on button "Zoom image" at bounding box center [1499, 414] width 85 height 107
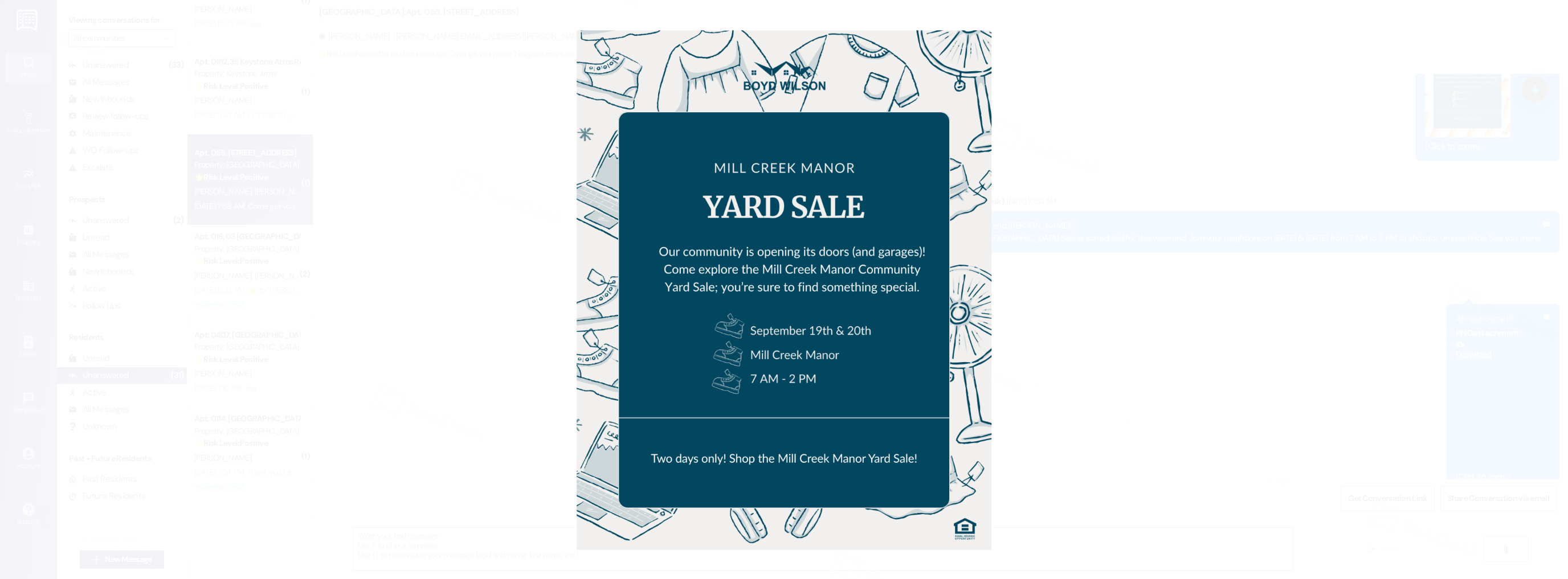
click at [1128, 347] on button "Unzoom image" at bounding box center [784, 290] width 1568 height 579
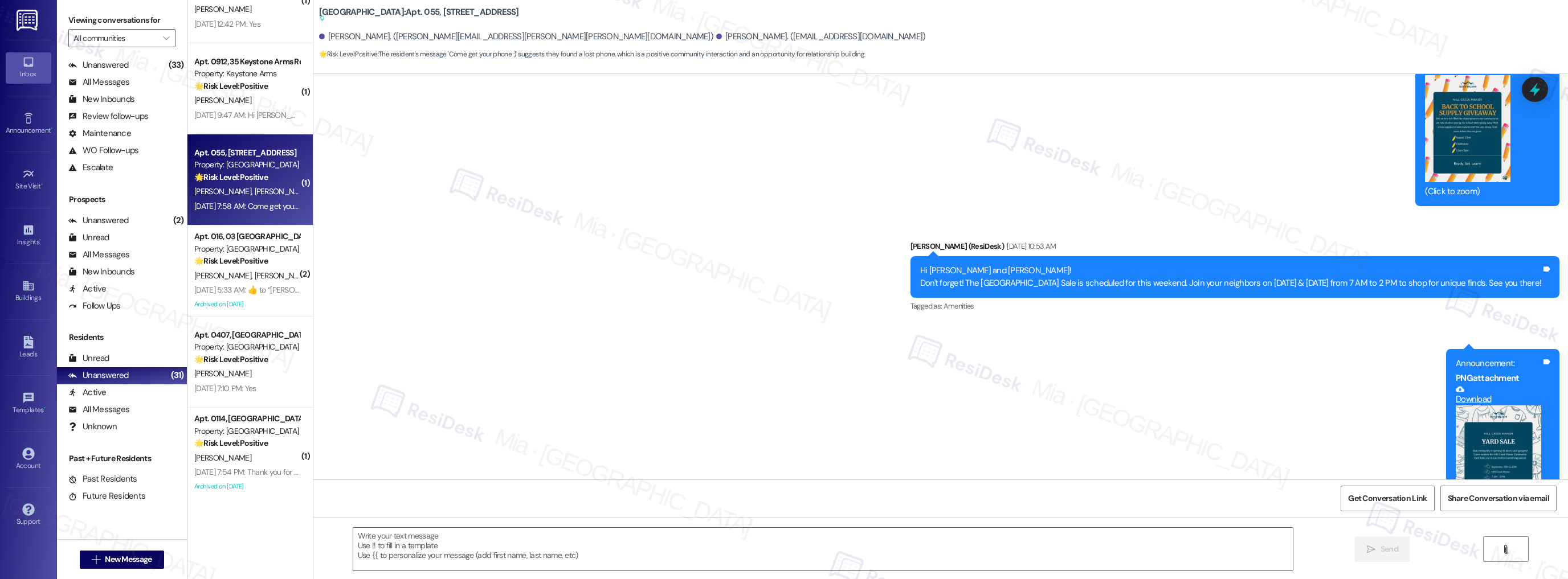
scroll to position [8531, 0]
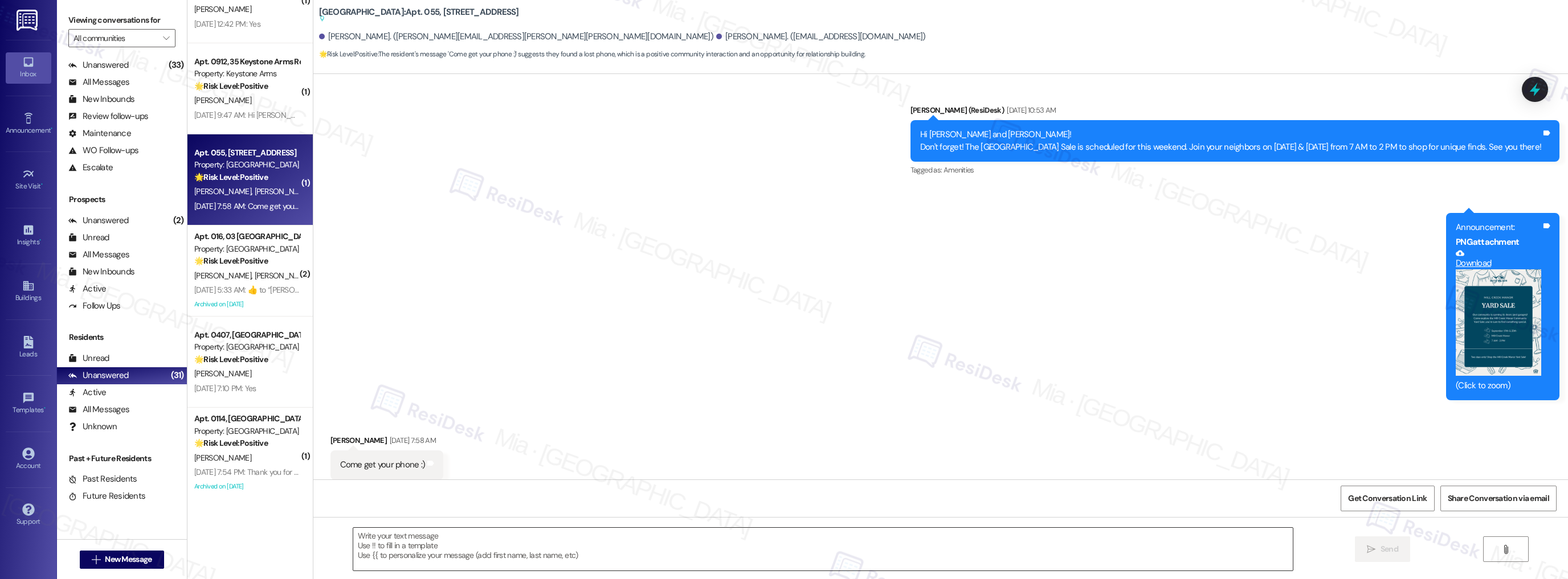
click at [399, 533] on textarea at bounding box center [823, 549] width 940 height 43
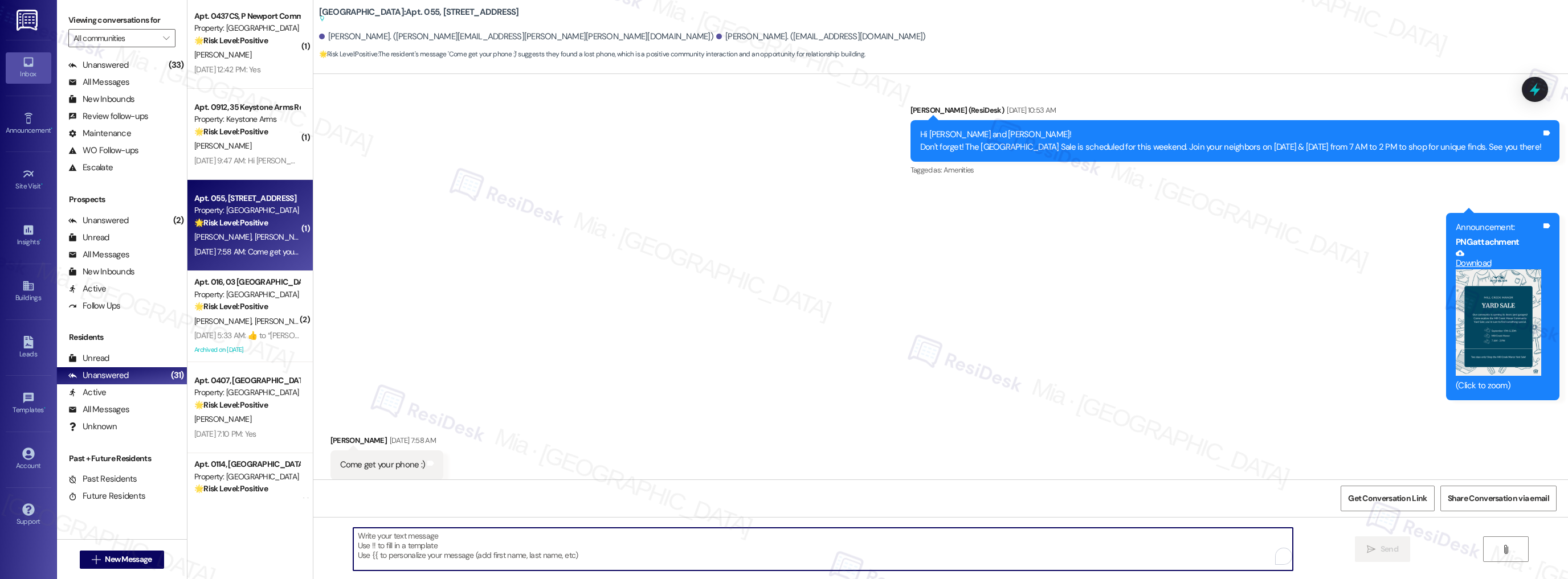
scroll to position [2143, 0]
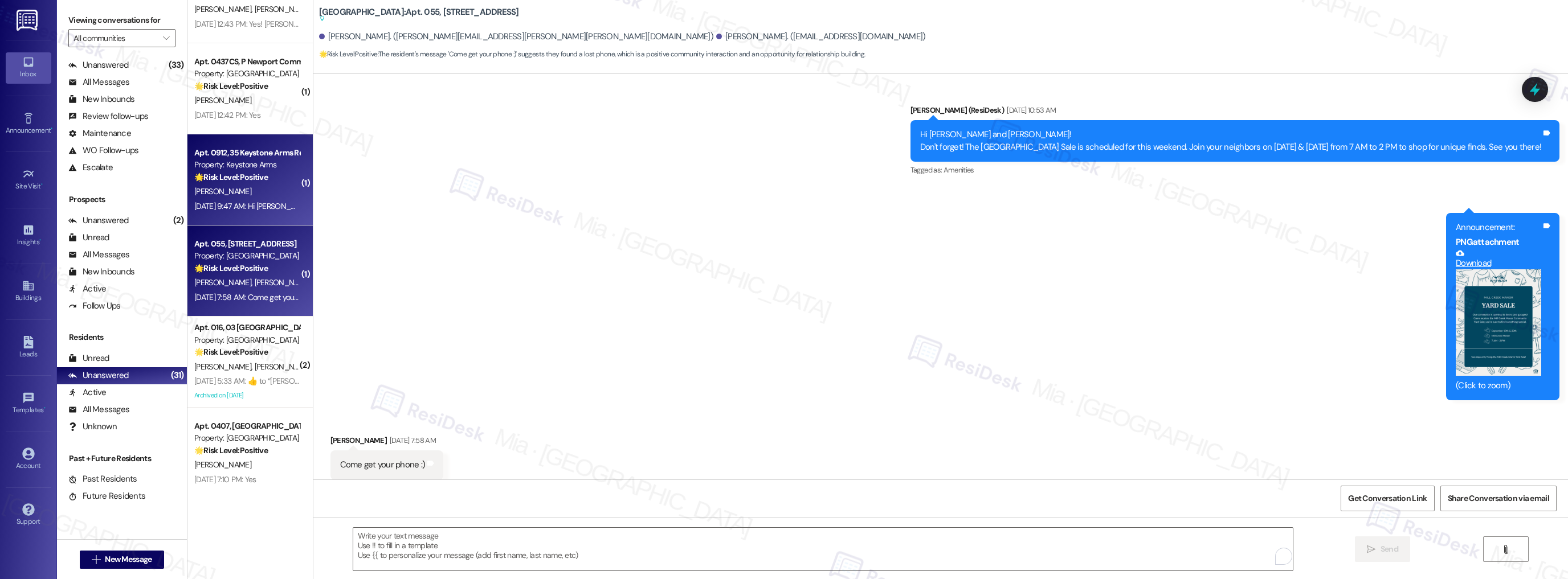
click at [278, 188] on div "C. Allen-Barrick" at bounding box center [247, 191] width 108 height 14
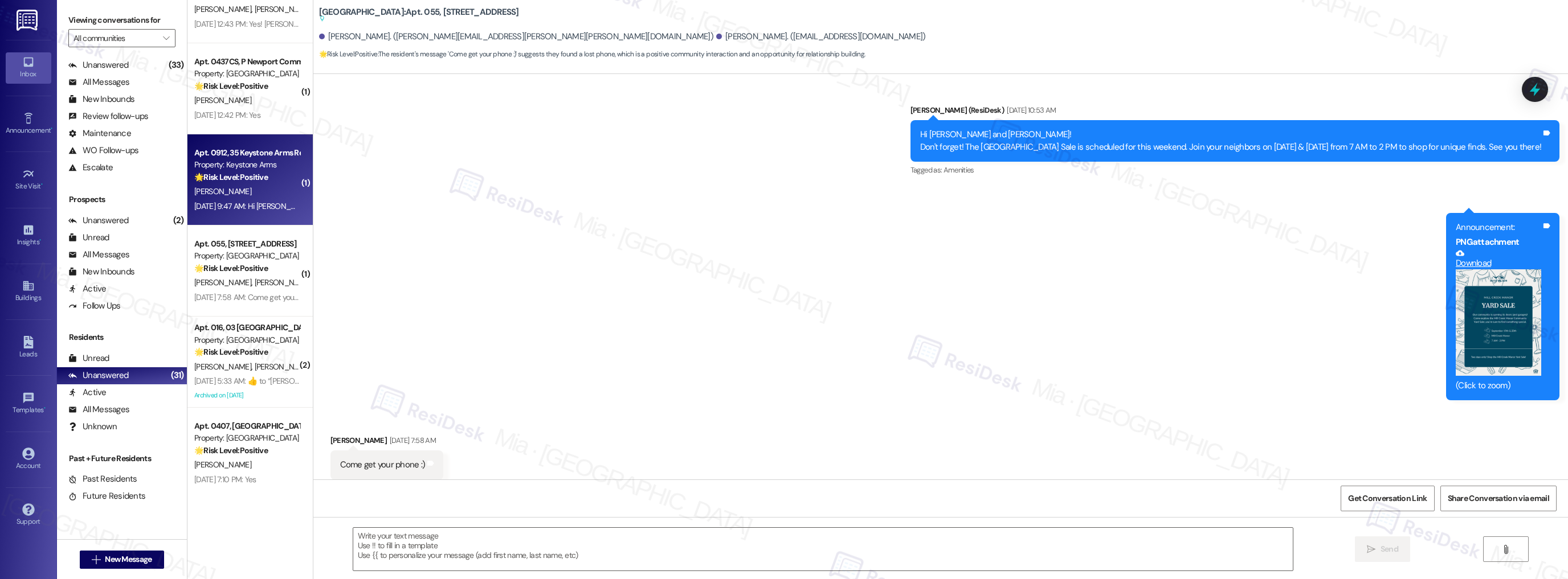
type textarea "Fetching suggested responses. Please feel free to read through the conversation…"
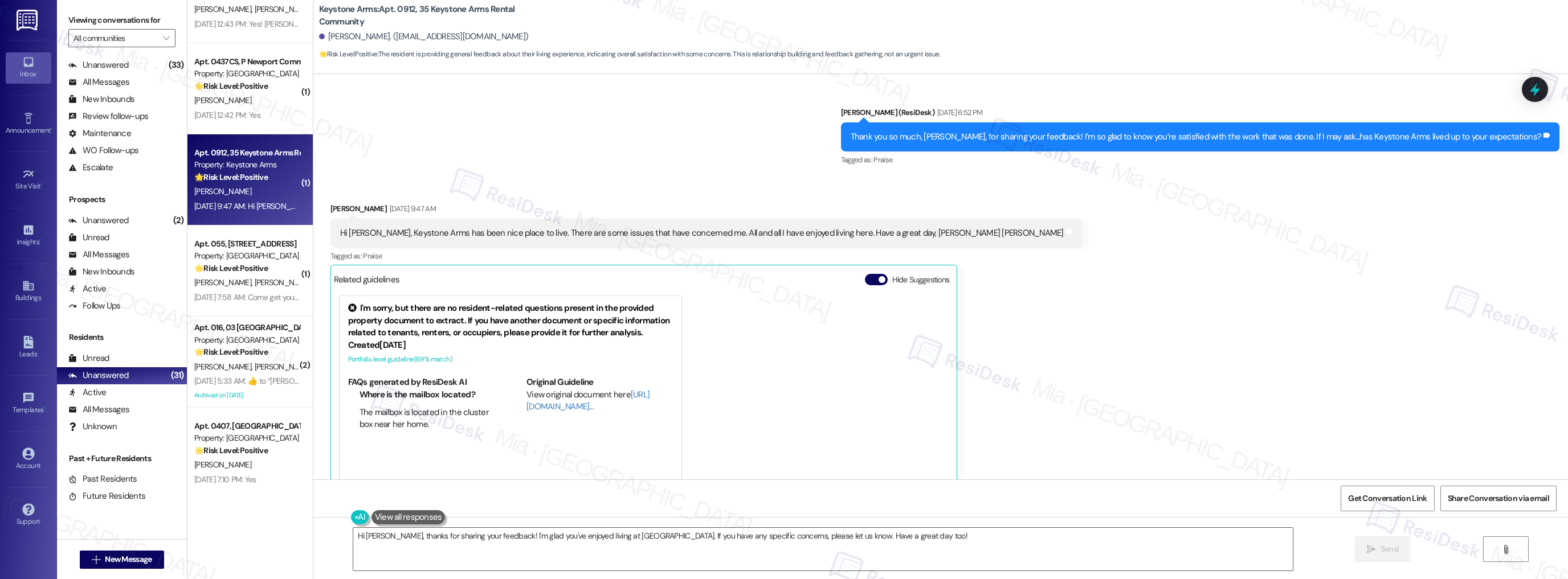
scroll to position [18374, 0]
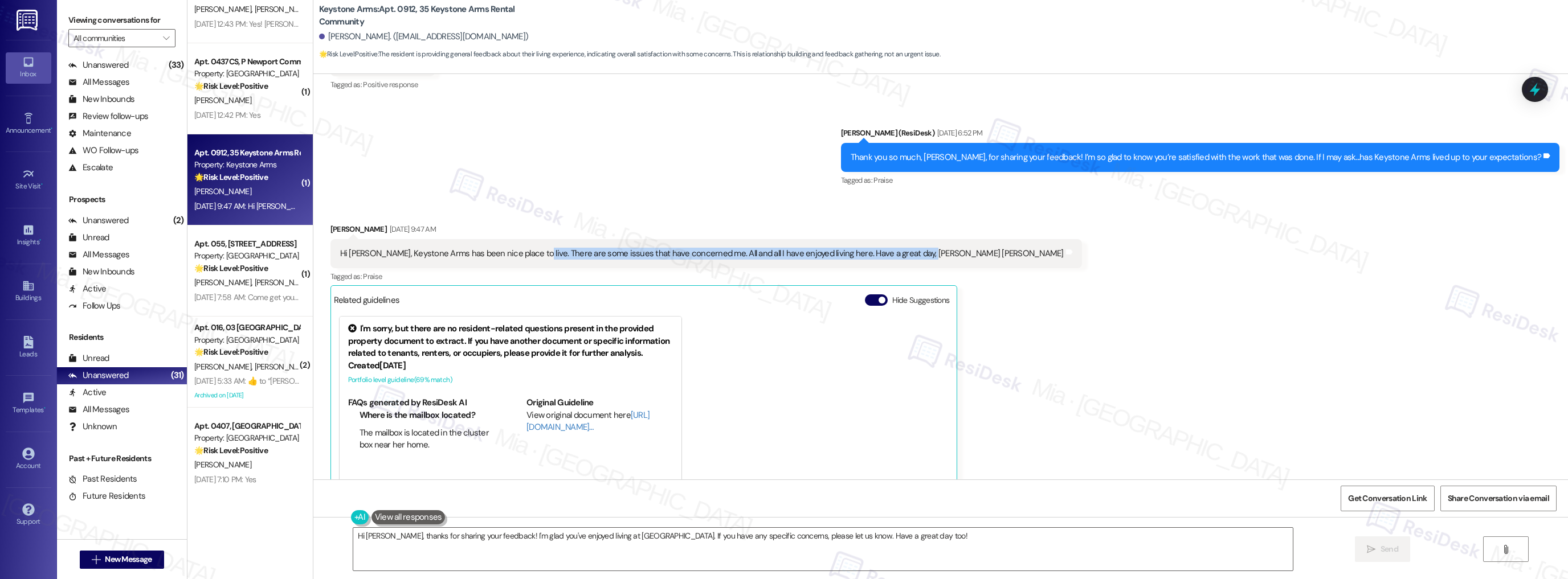
drag, startPoint x: 520, startPoint y: 223, endPoint x: 904, endPoint y: 223, distance: 384.0
click at [904, 248] on div "Hi Sarah, Keystone Arms has been nice place to live. There are some issues that…" at bounding box center [702, 254] width 724 height 12
click at [698, 539] on textarea "Hi Cathy, thanks for sharing your feedback! I'm glad you've enjoyed living at K…" at bounding box center [823, 549] width 940 height 43
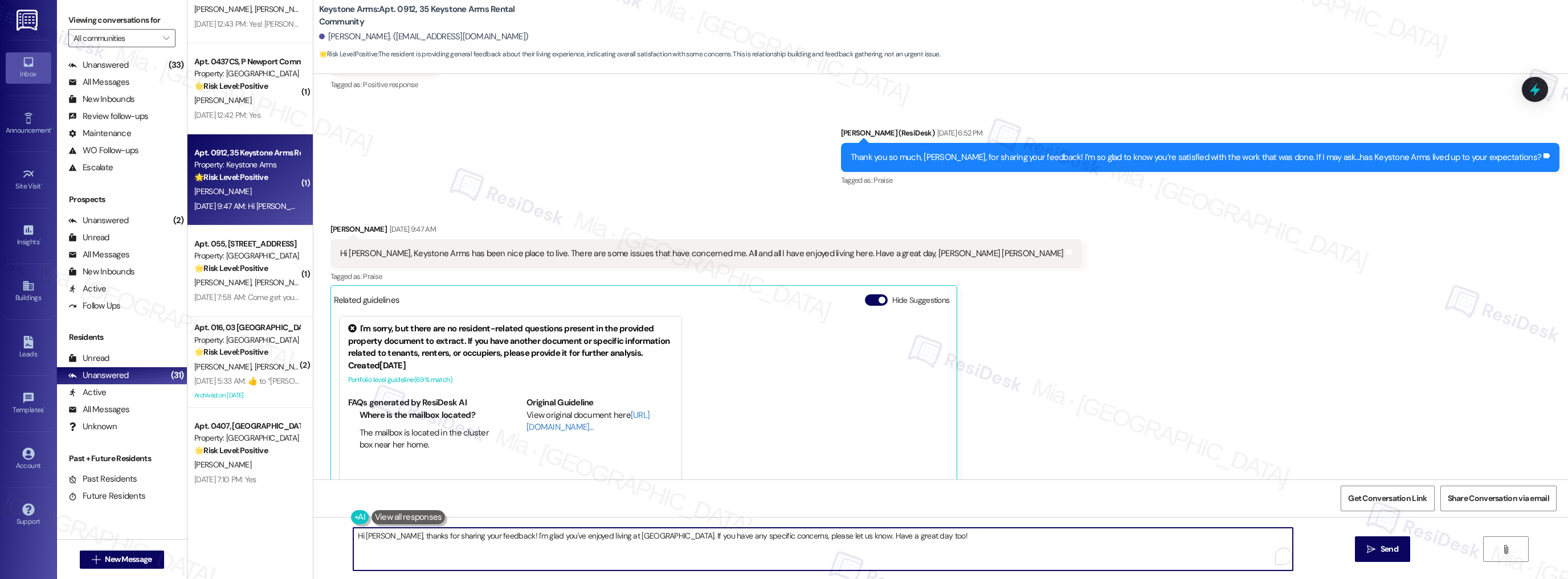
click at [658, 535] on textarea "Hi Cathy, thanks for sharing your feedback! I'm glad you've enjoyed living at K…" at bounding box center [823, 549] width 940 height 43
click at [683, 534] on textarea "Hi Cathy, thanks for sharing your feedback! I'm glad you've enjoyed living at K…" at bounding box center [823, 549] width 940 height 43
click at [659, 537] on textarea "Hi Cathy, thanks for sharing your feedback! I'm glad you've enjoyed living at K…" at bounding box center [823, 549] width 940 height 43
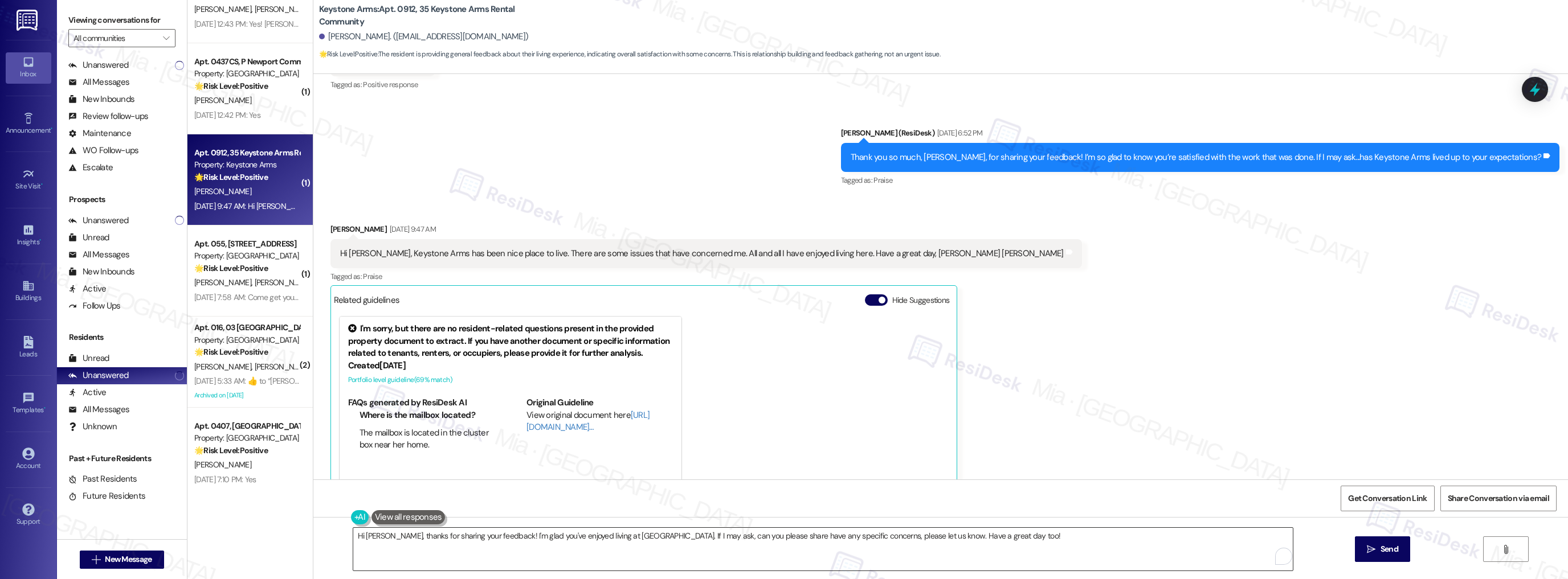
drag, startPoint x: 723, startPoint y: 546, endPoint x: 709, endPoint y: 543, distance: 14.3
click at [723, 546] on textarea "Hi Cathy, thanks for sharing your feedback! I'm glad you've enjoyed living at K…" at bounding box center [823, 549] width 940 height 43
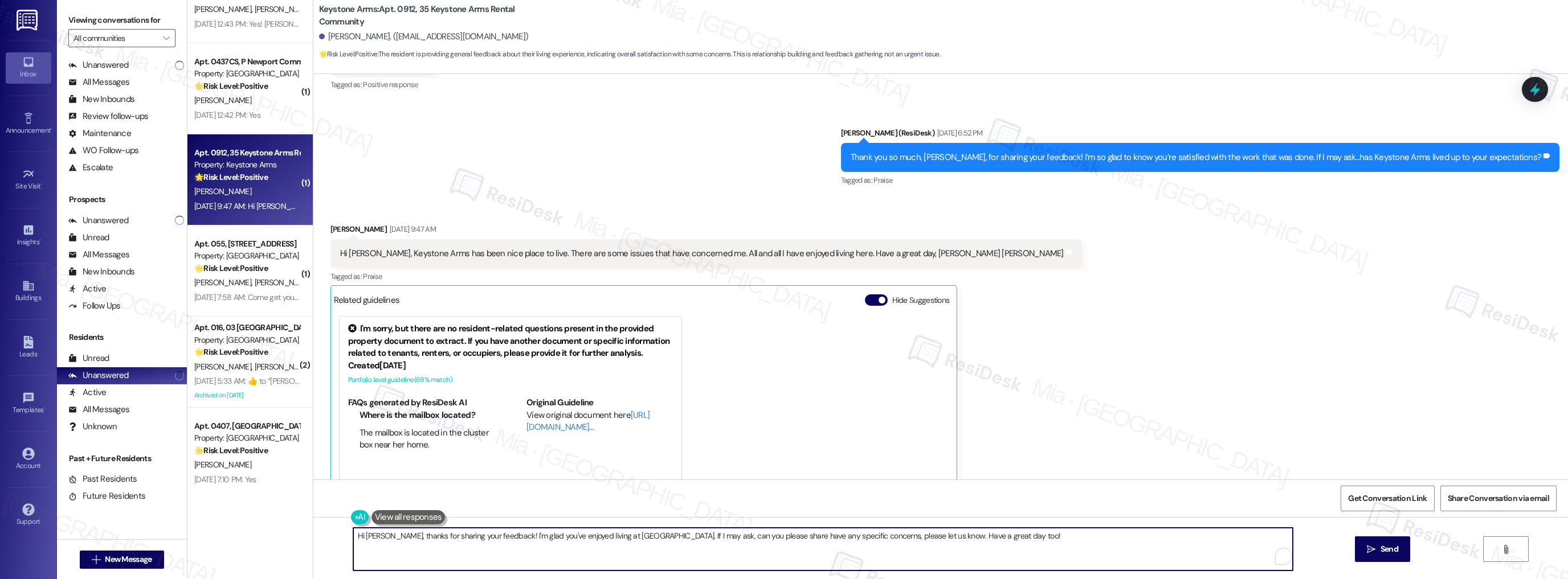
click at [690, 537] on textarea "Hi Cathy, thanks for sharing your feedback! I'm glad you've enjoyed living at K…" at bounding box center [823, 549] width 940 height 43
drag, startPoint x: 690, startPoint y: 535, endPoint x: 999, endPoint y: 535, distance: 309.0
click at [999, 535] on textarea "Hi Cathy, thanks for sharing your feedback! I'm glad you've enjoyed living at K…" at bounding box center [823, 549] width 940 height 43
paste textarea "Can you provide more details about what wasn't resolved so I can assist?"
click at [688, 538] on textarea "Hi Cathy, thanks for sharing your feedback! I'm glad you've enjoyed living at K…" at bounding box center [823, 549] width 940 height 43
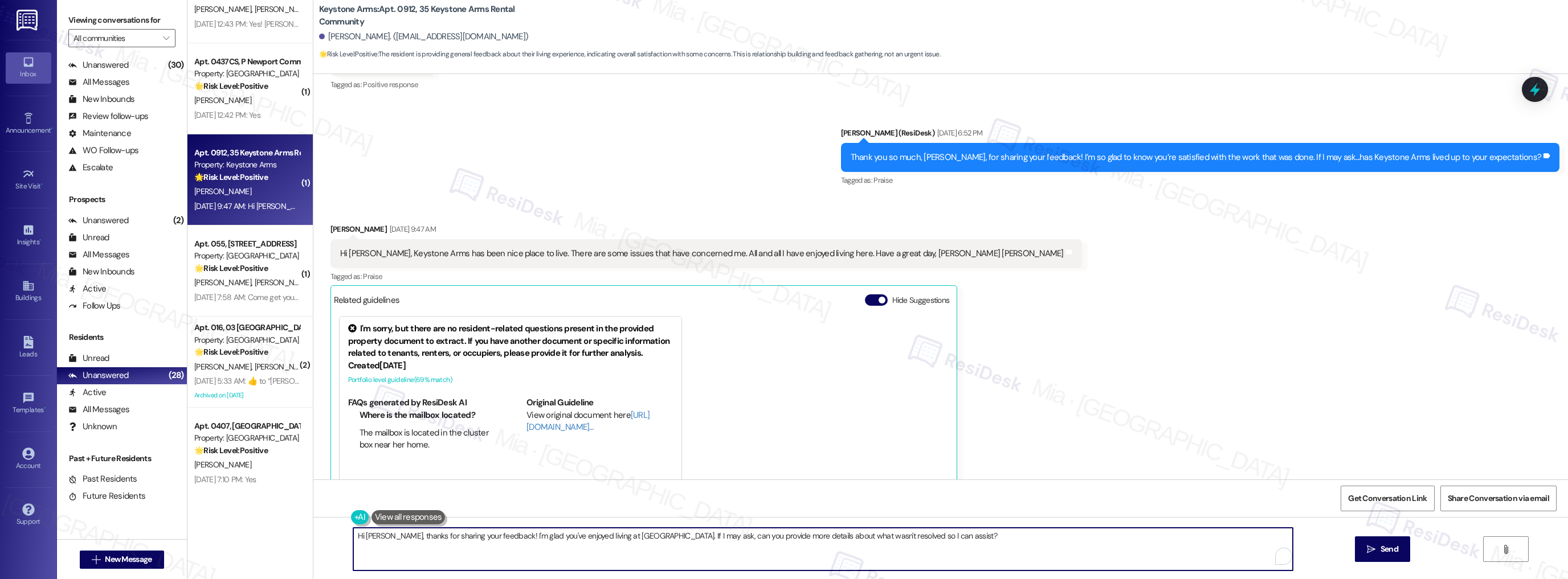
click at [834, 535] on textarea "Hi Cathy, thanks for sharing your feedback! I'm glad you've enjoyed living at K…" at bounding box center [823, 549] width 940 height 43
drag, startPoint x: 809, startPoint y: 535, endPoint x: 933, endPoint y: 535, distance: 124.0
click at [933, 535] on textarea "Hi Cathy, thanks for sharing your feedback! I'm glad you've enjoyed living at K…" at bounding box center [823, 549] width 940 height 43
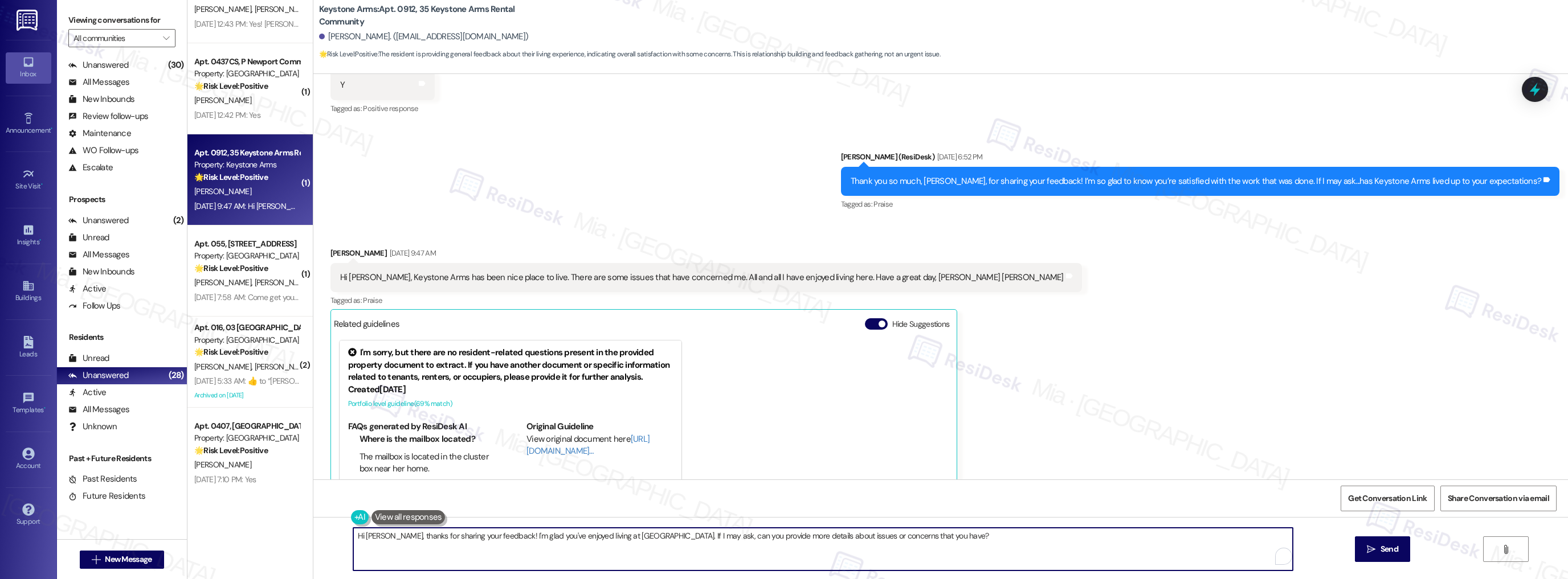
scroll to position [18329, 0]
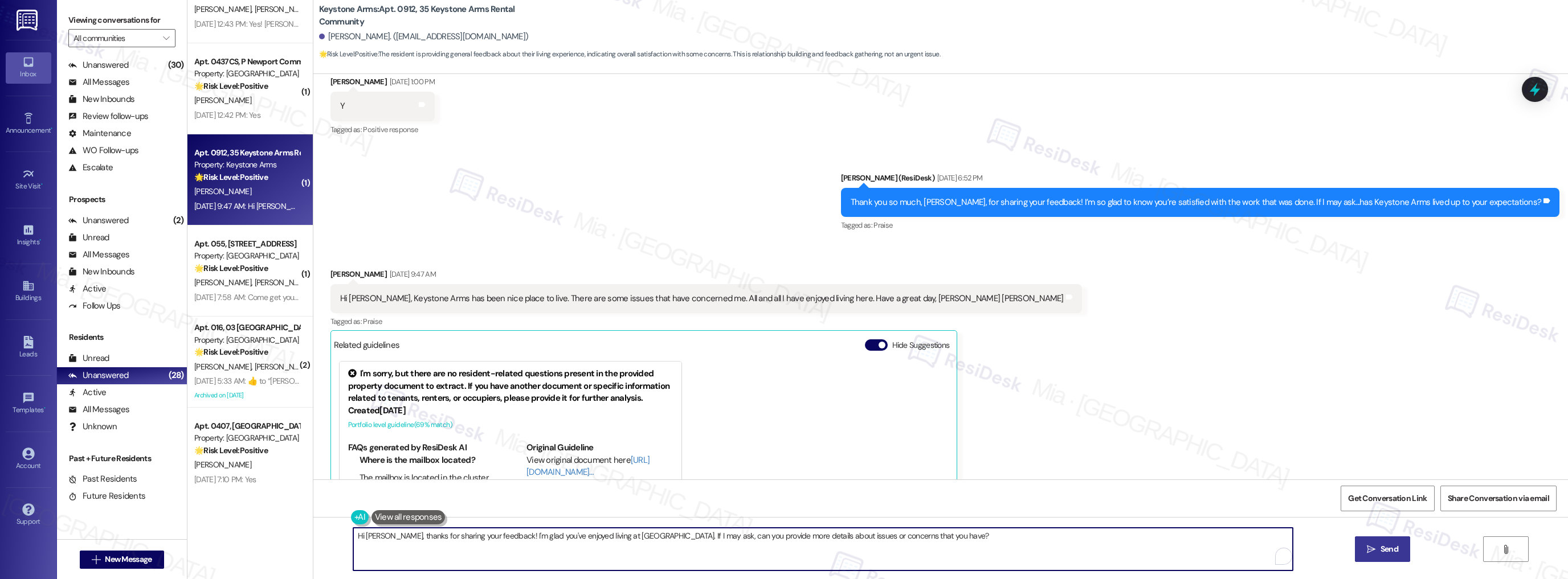
type textarea "Hi Cathy, thanks for sharing your feedback! I'm glad you've enjoyed living at K…"
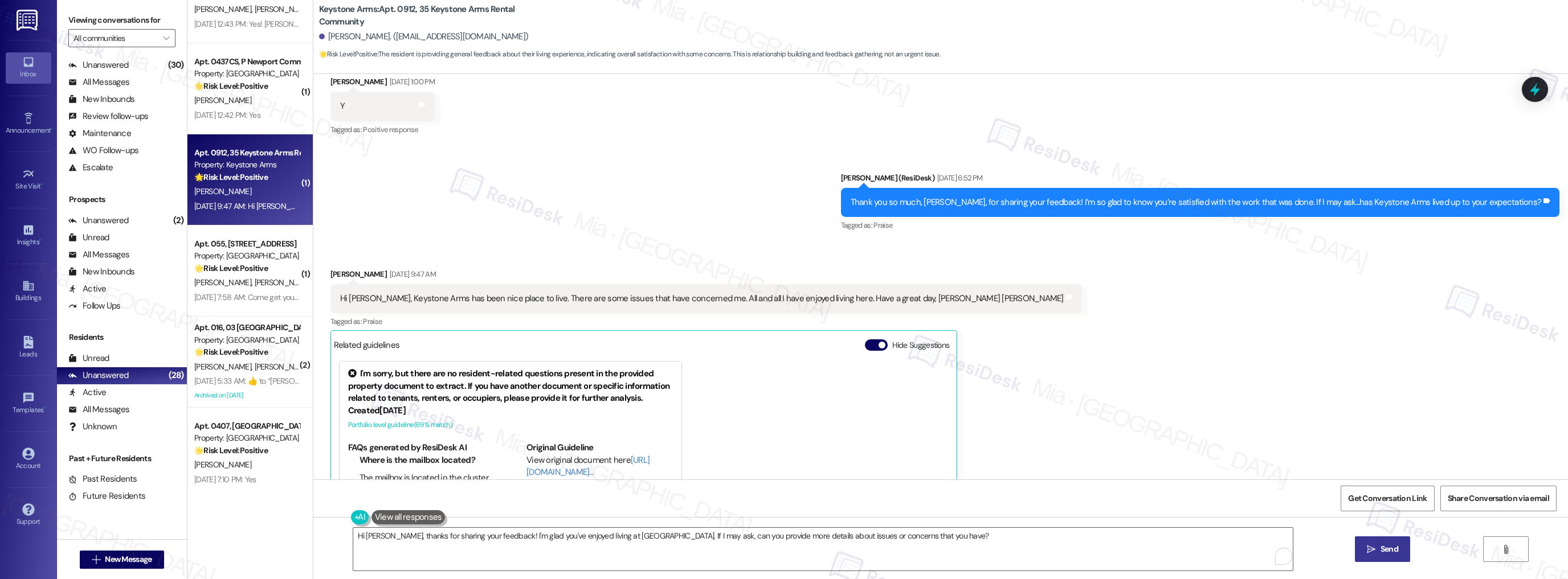
click at [1388, 550] on span "Send" at bounding box center [1389, 549] width 18 height 12
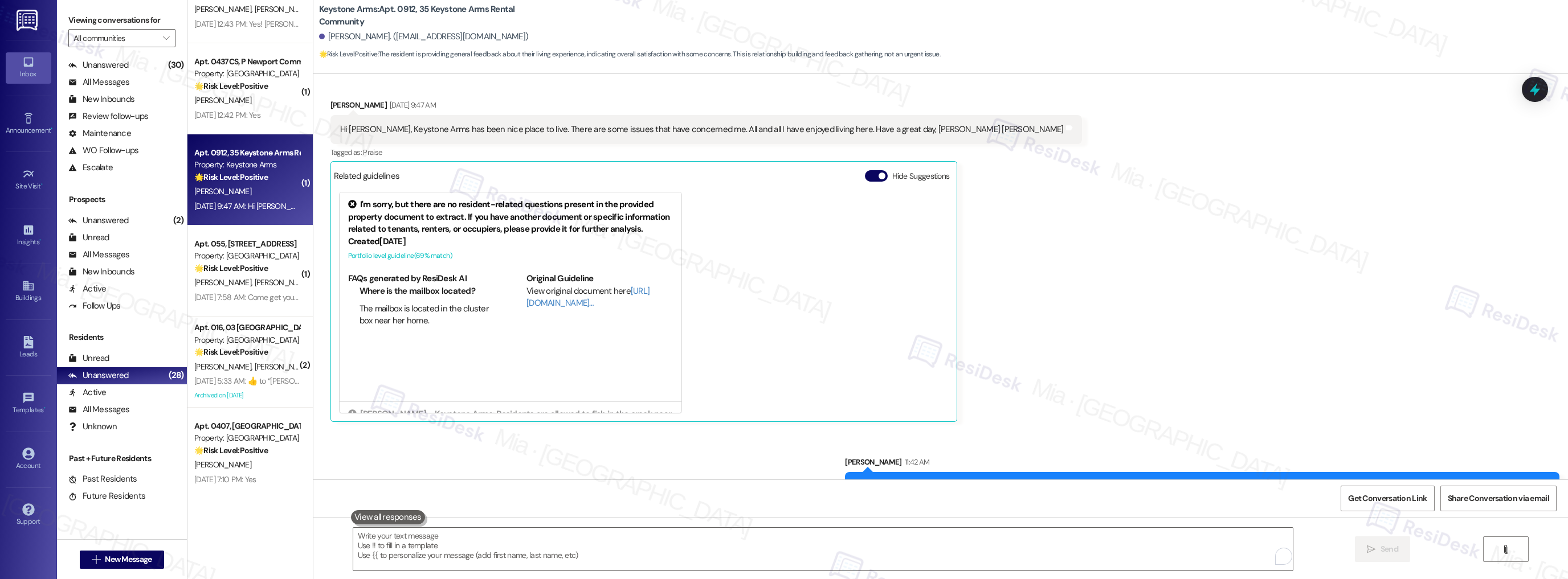
scroll to position [18498, 0]
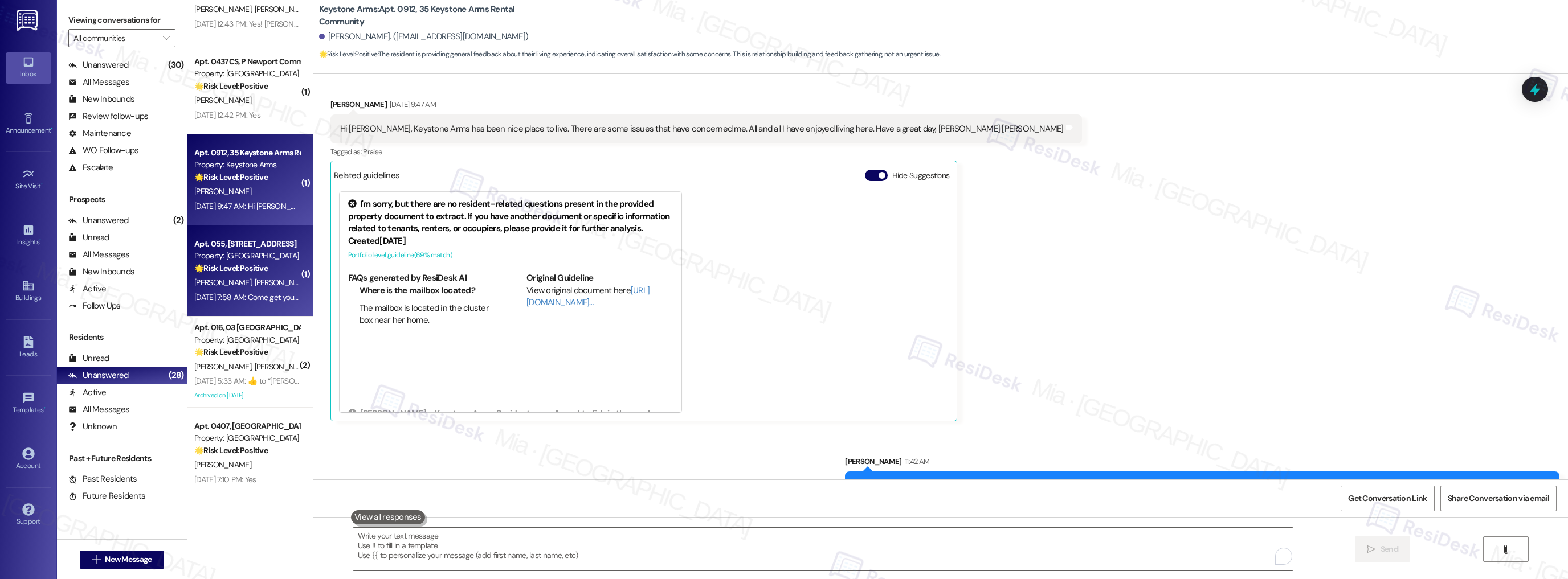
click at [259, 260] on div "Property: [GEOGRAPHIC_DATA]" at bounding box center [247, 256] width 105 height 12
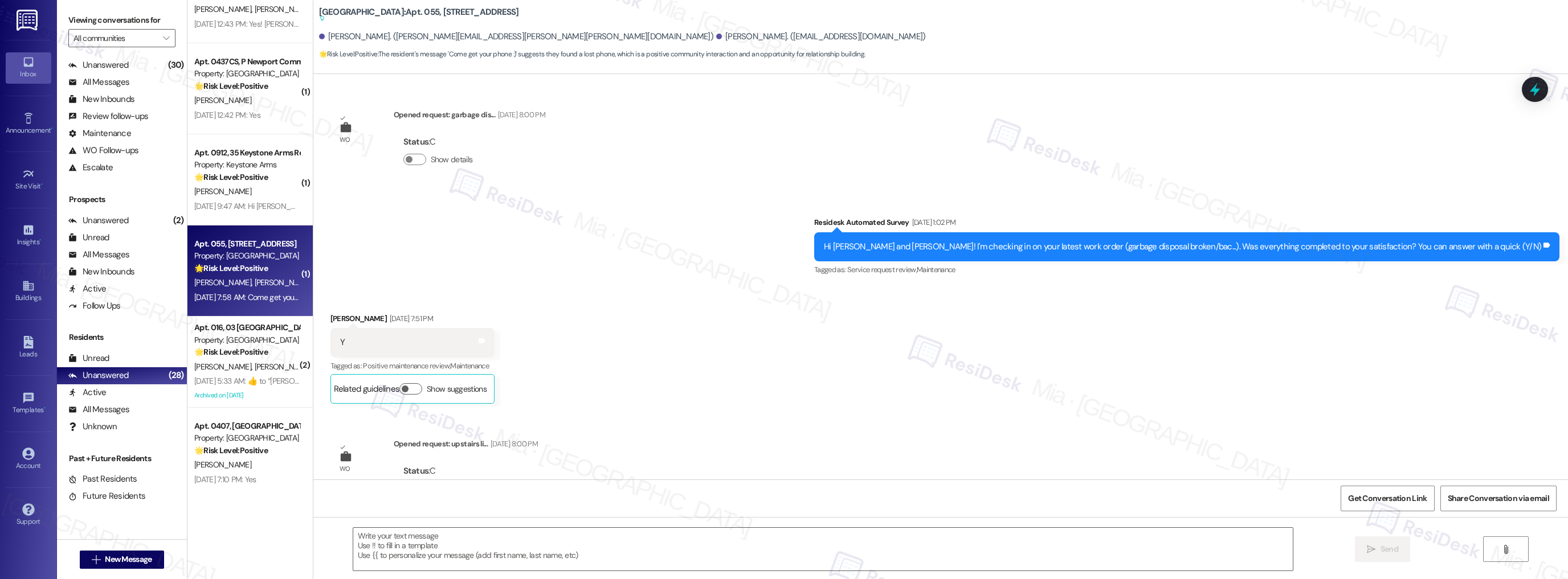
type textarea "Fetching suggested responses. Please feel free to read through the conversation…"
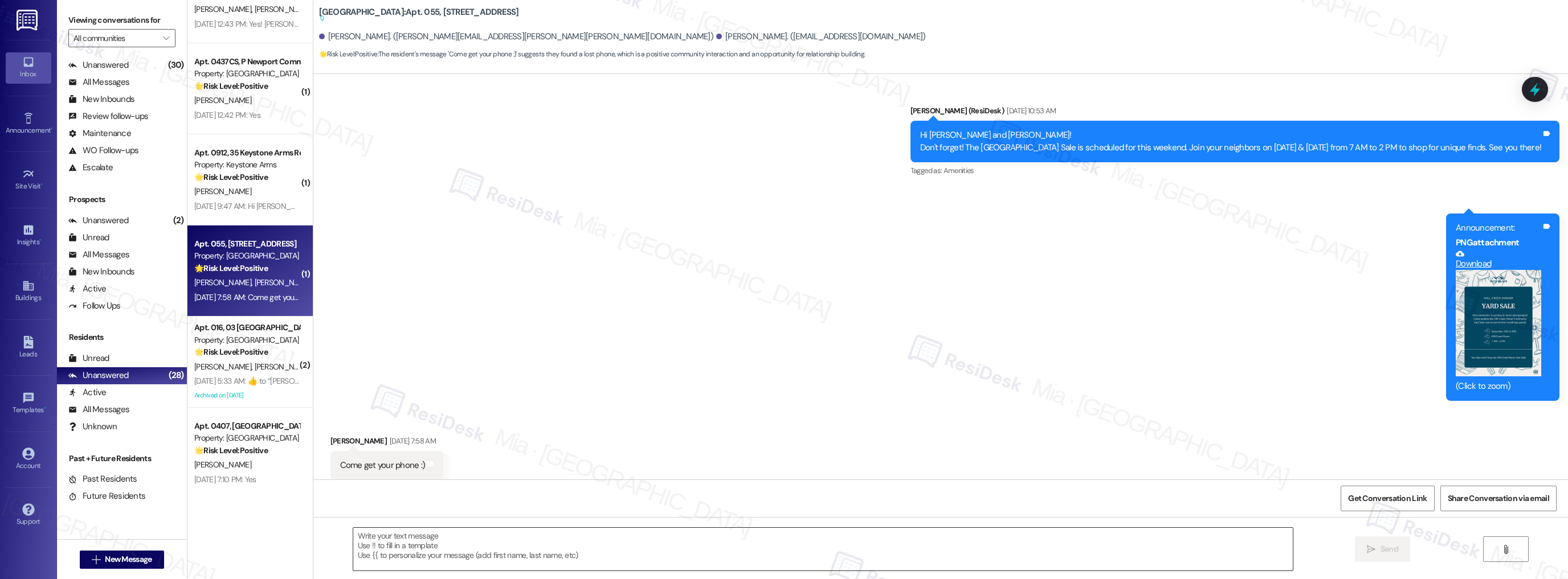
click at [396, 541] on textarea at bounding box center [823, 549] width 940 height 43
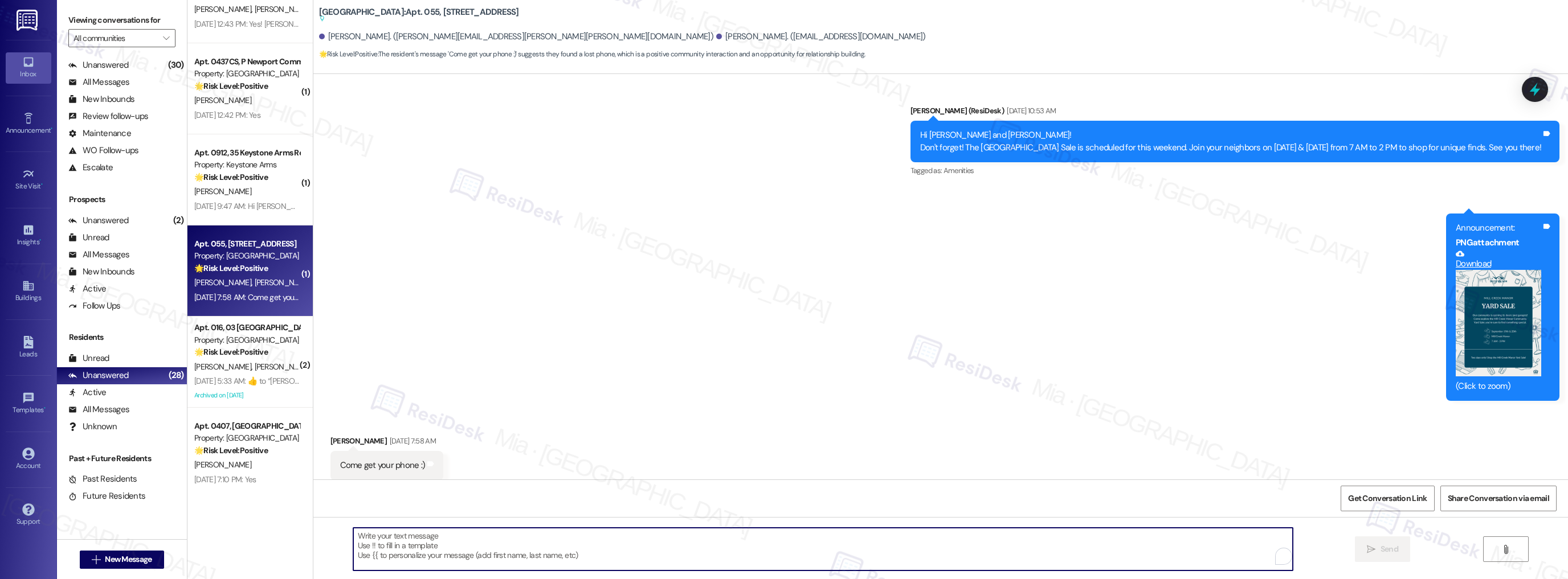
paste textarea "could you confirm if this message was meant for us, or if it may have been sent…"
click at [353, 536] on textarea "could you confirm if this message was meant for us, or if it may have been sent…" at bounding box center [823, 549] width 940 height 43
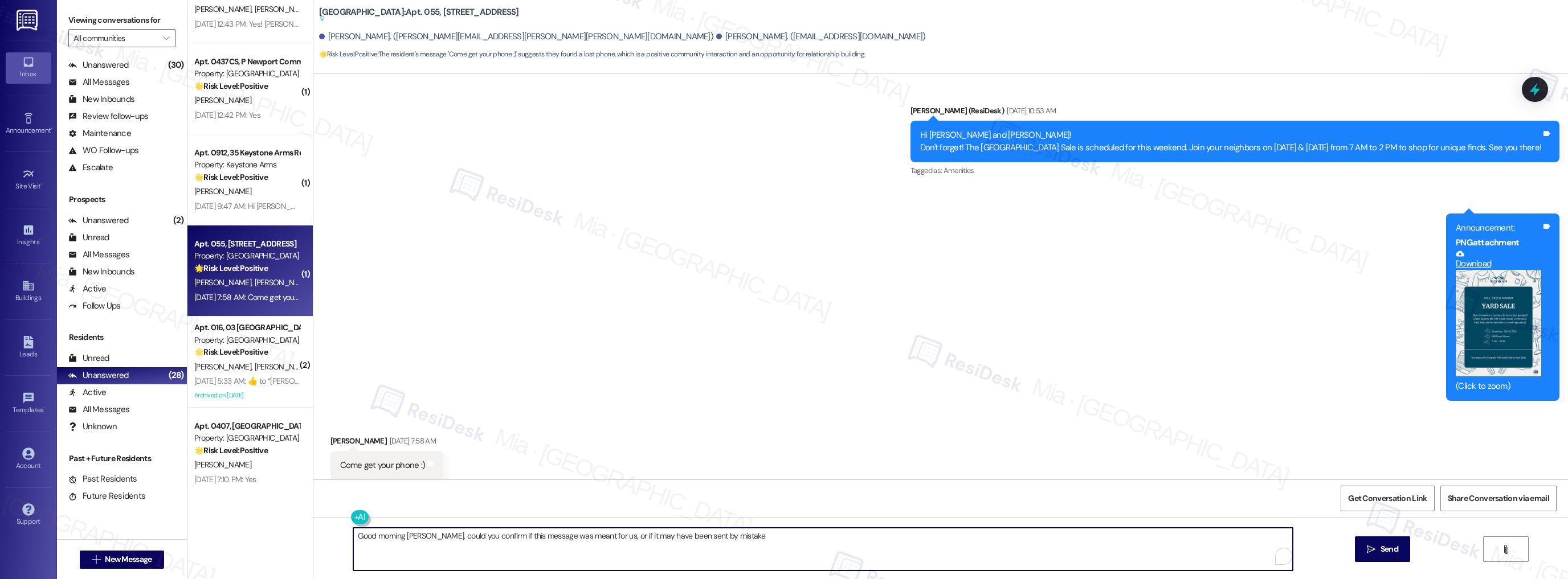
click at [398, 535] on textarea "Good morning Melissa, could you confirm if this message was meant for us, or if…" at bounding box center [823, 549] width 940 height 43
click at [541, 538] on textarea "Good morning, Melissa, could you confirm if this message was meant for us, or i…" at bounding box center [823, 549] width 940 height 43
click at [792, 539] on textarea "Good morning, Melissa, could you confirm if this message about the phone was me…" at bounding box center [823, 549] width 940 height 43
drag, startPoint x: 747, startPoint y: 535, endPoint x: 782, endPoint y: 535, distance: 35.0
click at [782, 535] on textarea "Good morning, Melissa, could you confirm if this message about the phone was me…" at bounding box center [823, 549] width 940 height 43
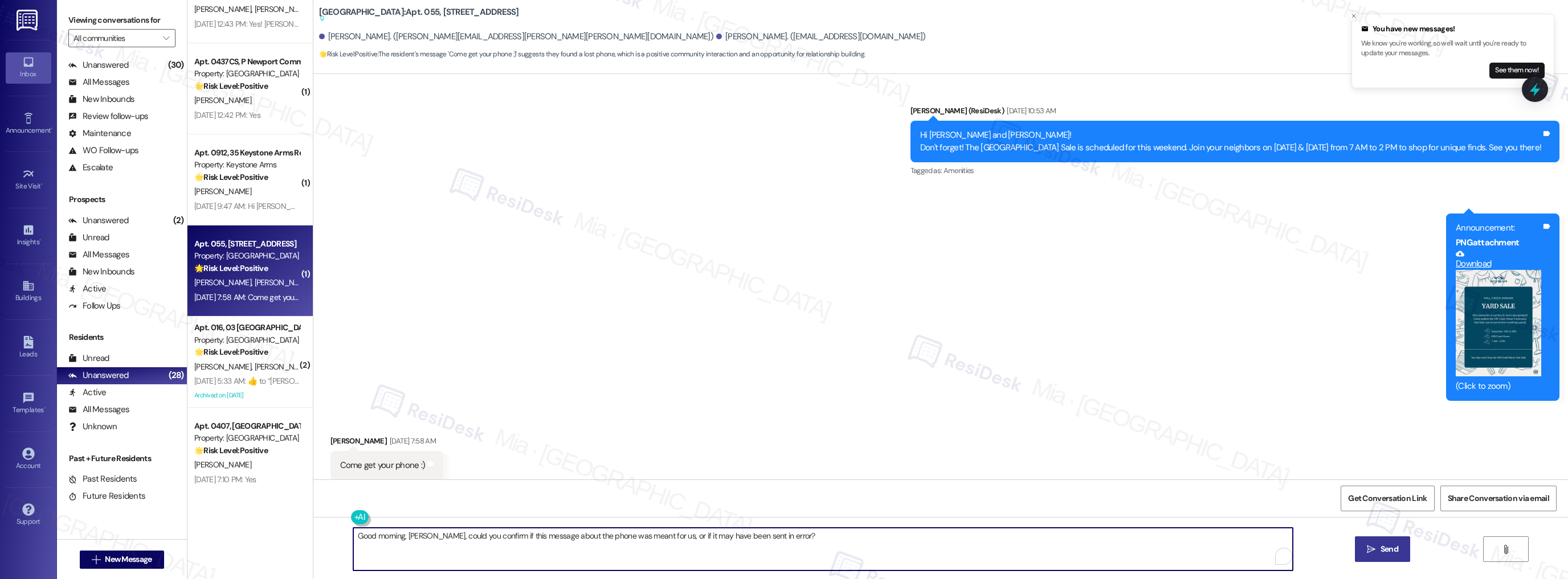
type textarea "Good morning, Melissa, could you confirm if this message about the phone was me…"
click at [1373, 549] on icon "" at bounding box center [1371, 549] width 9 height 9
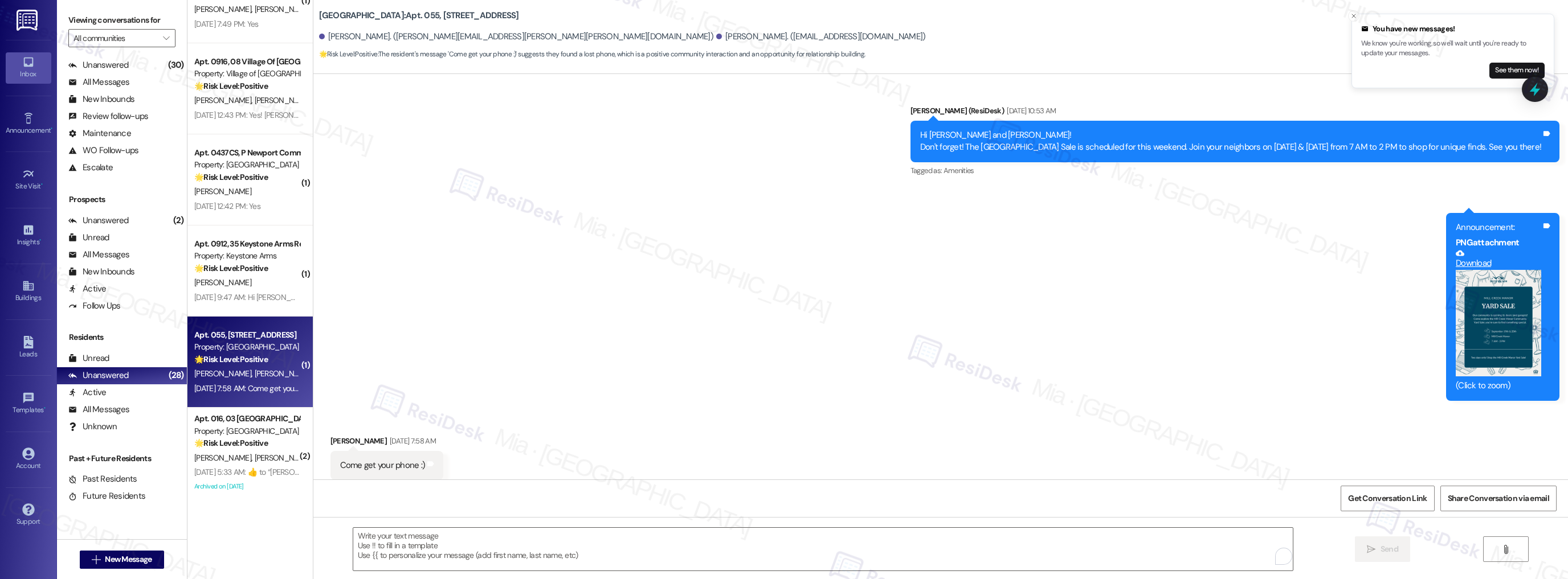
scroll to position [2006, 0]
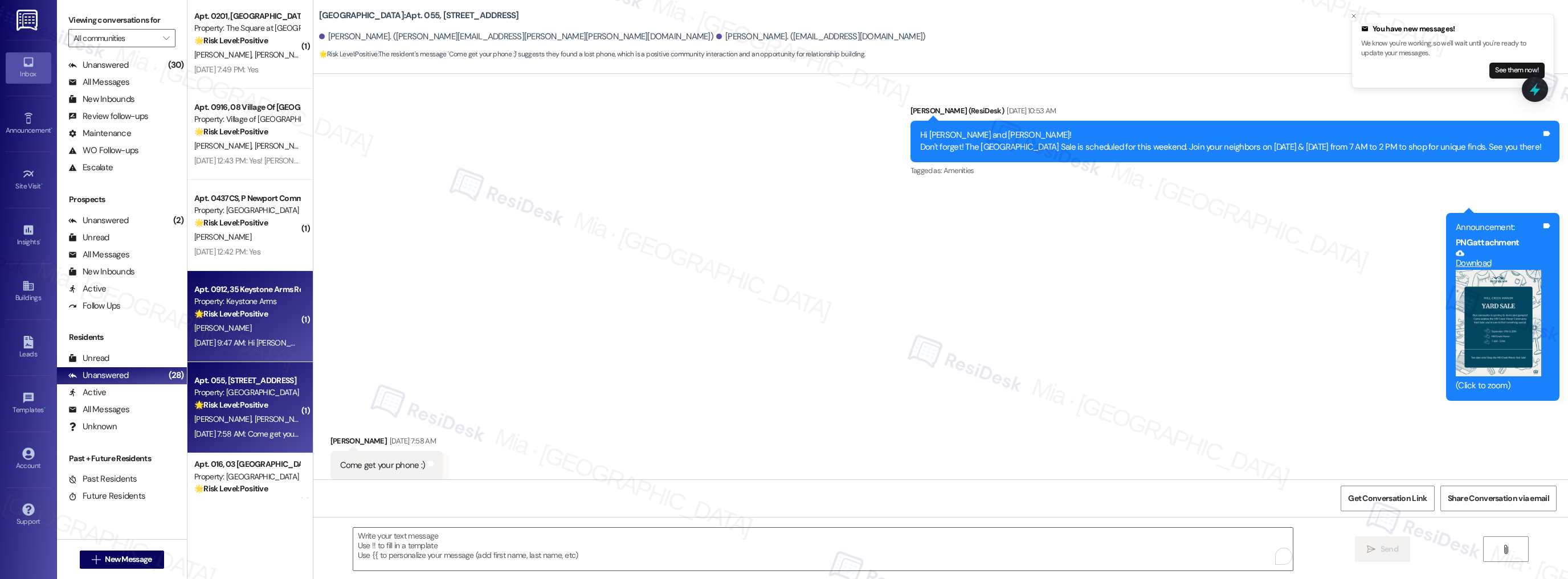
click at [256, 307] on div "Property: Keystone Arms" at bounding box center [247, 302] width 105 height 12
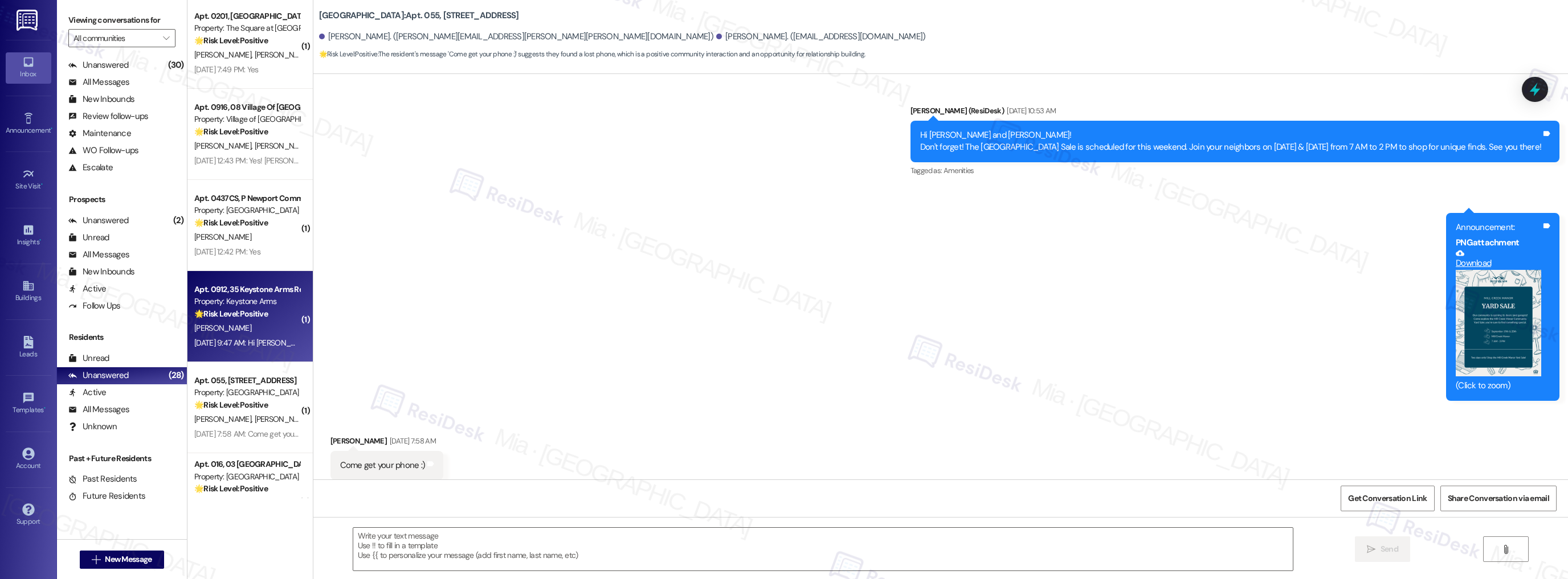
type textarea "Fetching suggested responses. Please feel free to read through the conversation…"
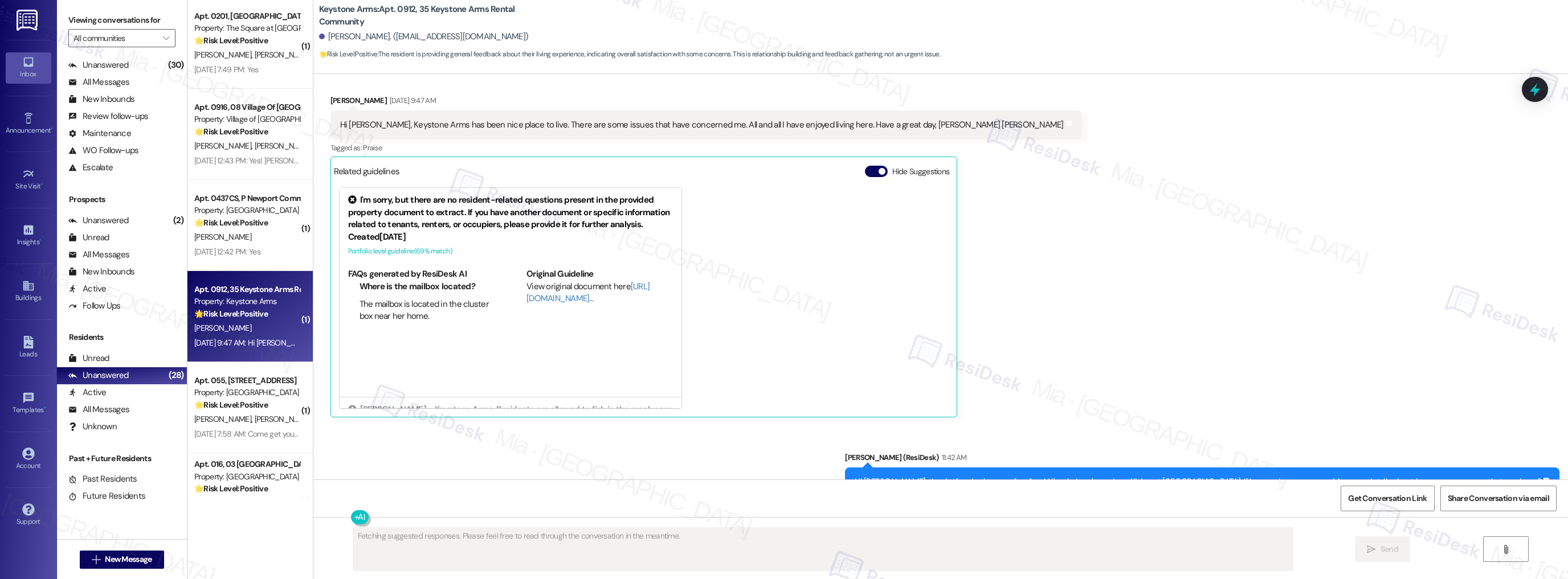
scroll to position [18515, 0]
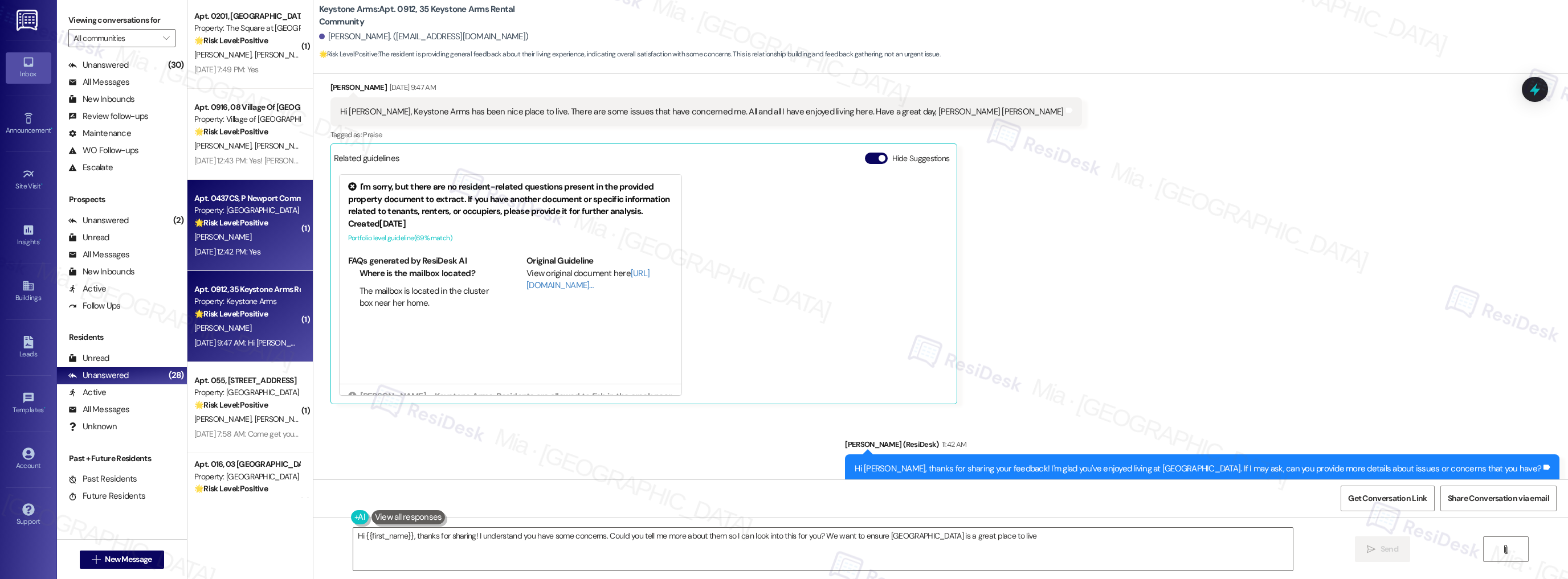
type textarea "Hi {{first_name}}, thanks for sharing! I understand you have some concerns. Cou…"
click at [242, 227] on div "🌟 Risk Level: Positive This is a follow-up on a completed work order and the re…" at bounding box center [247, 223] width 105 height 12
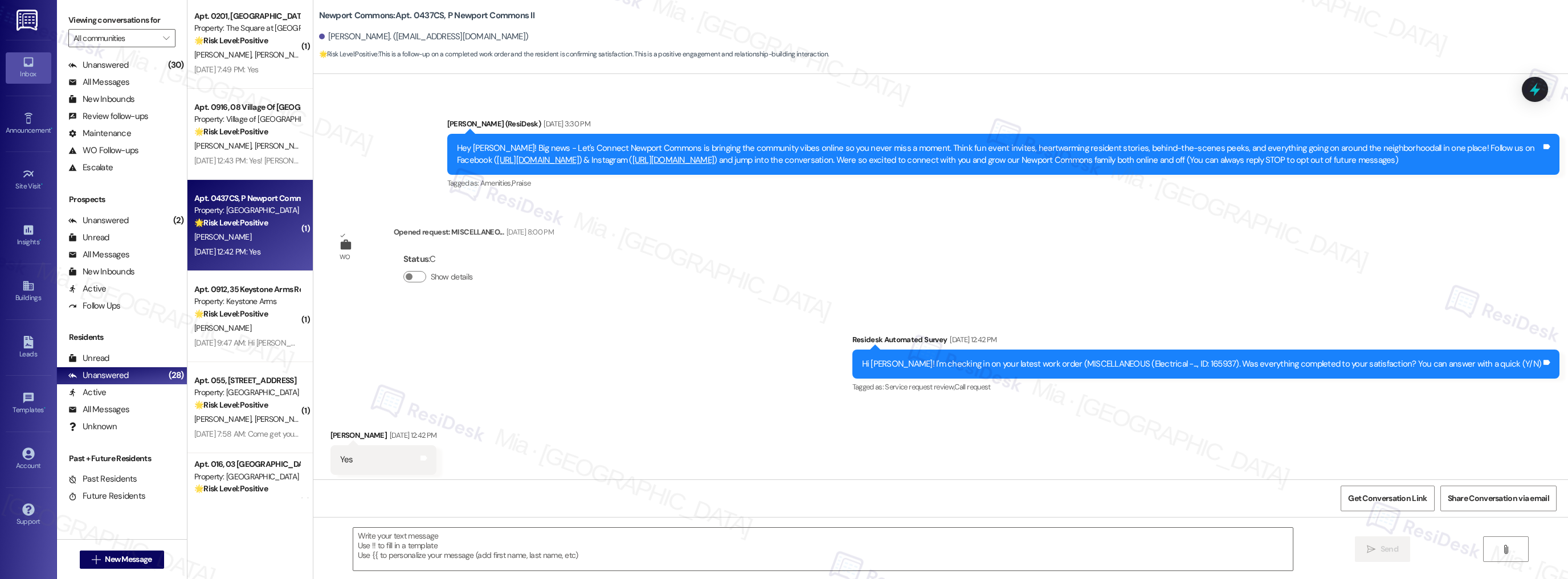
type textarea "Fetching suggested responses. Please feel free to read through the conversation…"
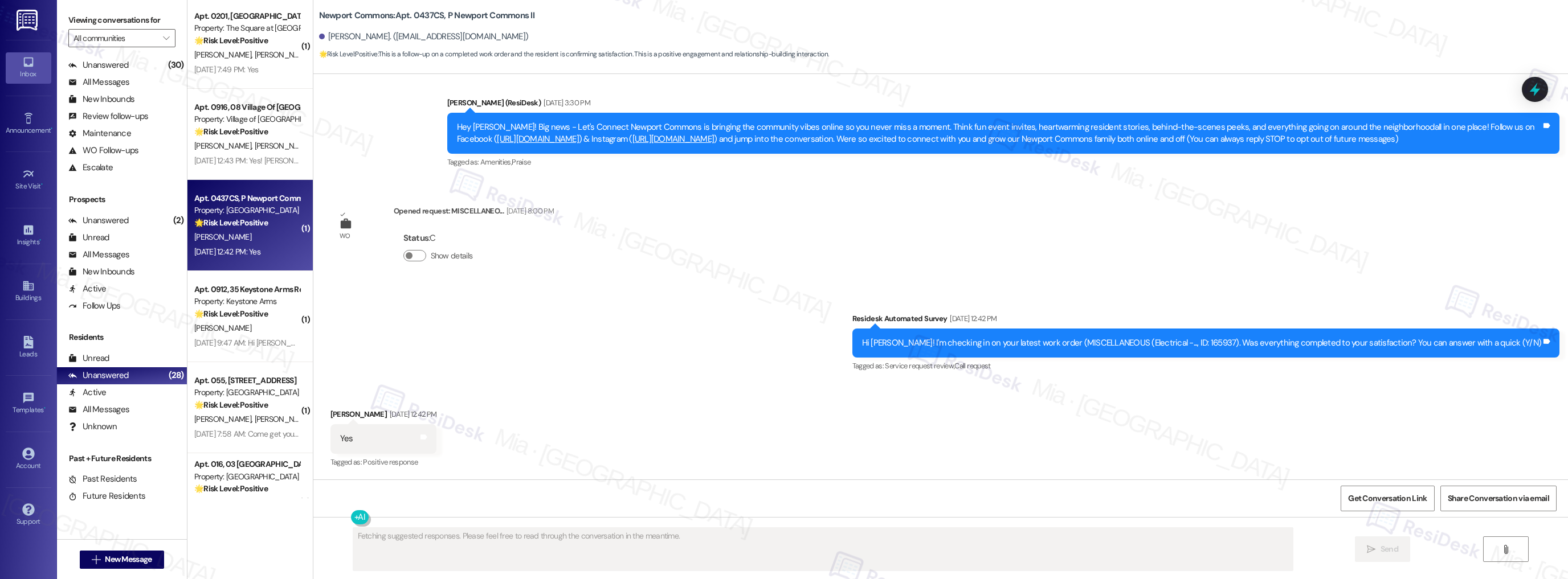
scroll to position [199, 0]
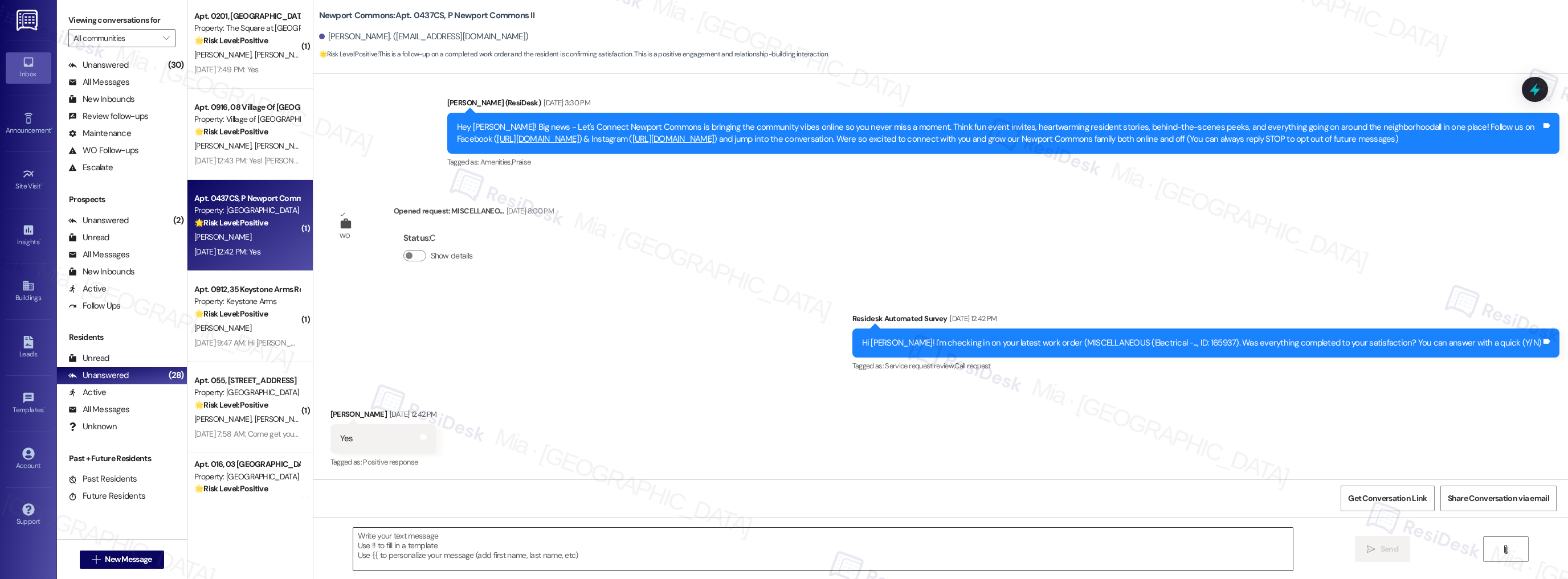
click at [379, 539] on textarea at bounding box center [823, 549] width 940 height 43
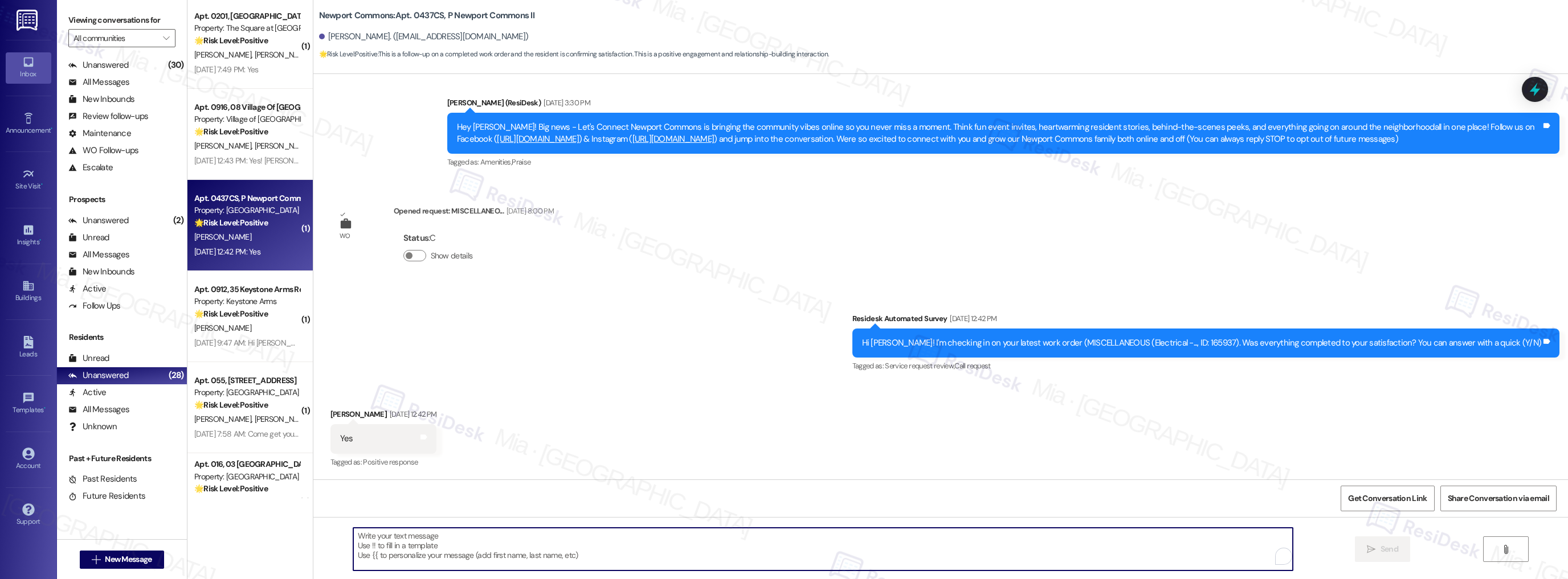
paste textarea "Thank you so much for sharing your feedback! I’m so glad to know you’re satisfi…"
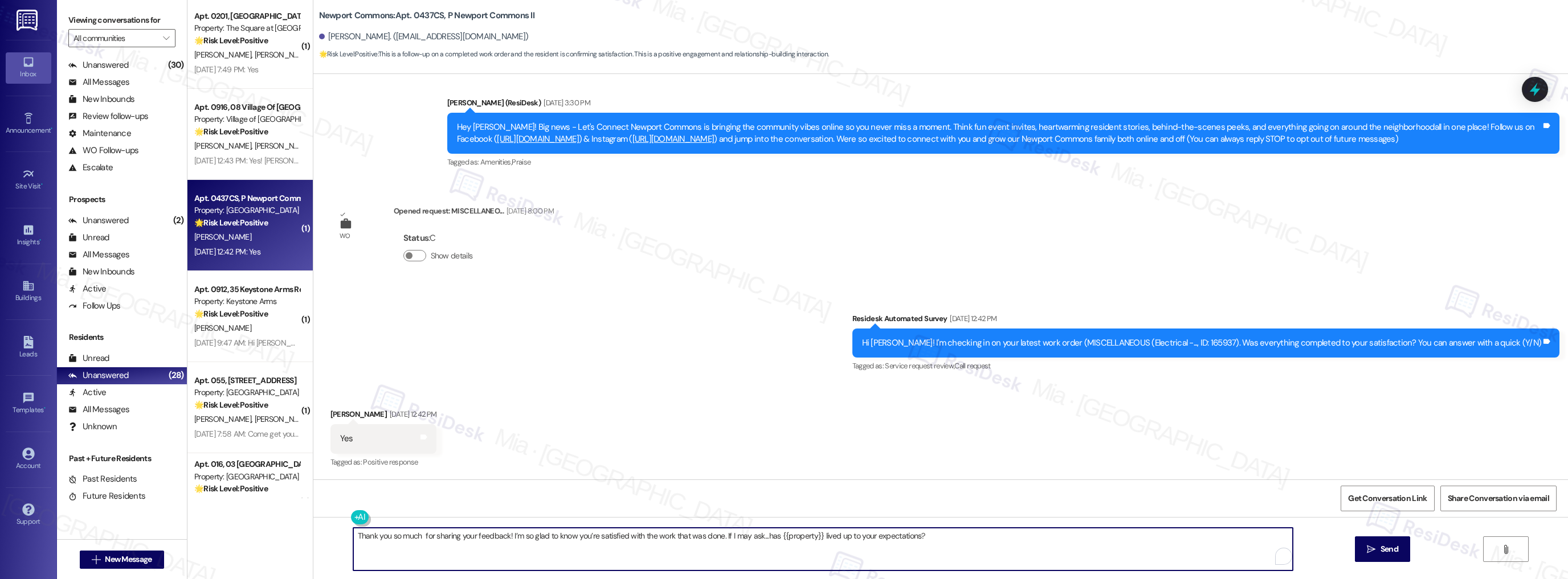
click at [413, 537] on textarea "Thank you so much for sharing your feedback! I’m so glad to know you’re satisfi…" at bounding box center [823, 549] width 940 height 43
type textarea "Thank you so much, Lynn for sharing your feedback! I’m so glad to know you’re s…"
click at [1379, 542] on button " Send" at bounding box center [1382, 549] width 55 height 26
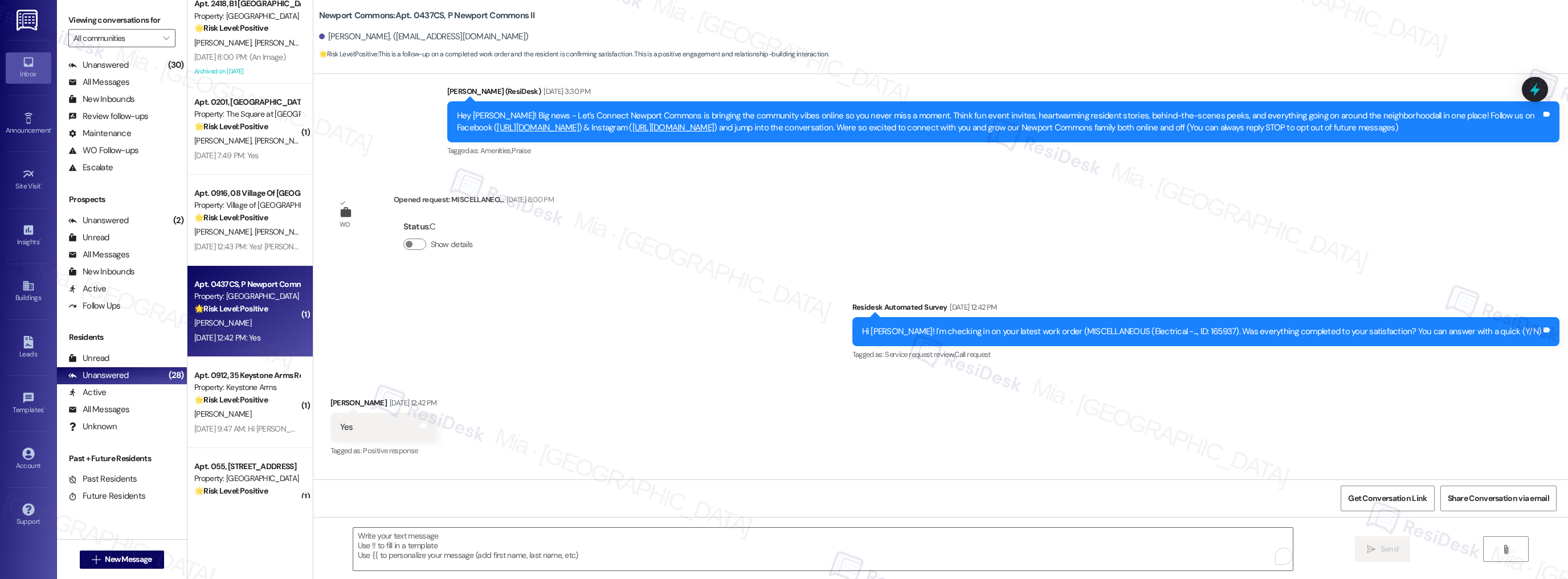
scroll to position [1915, 0]
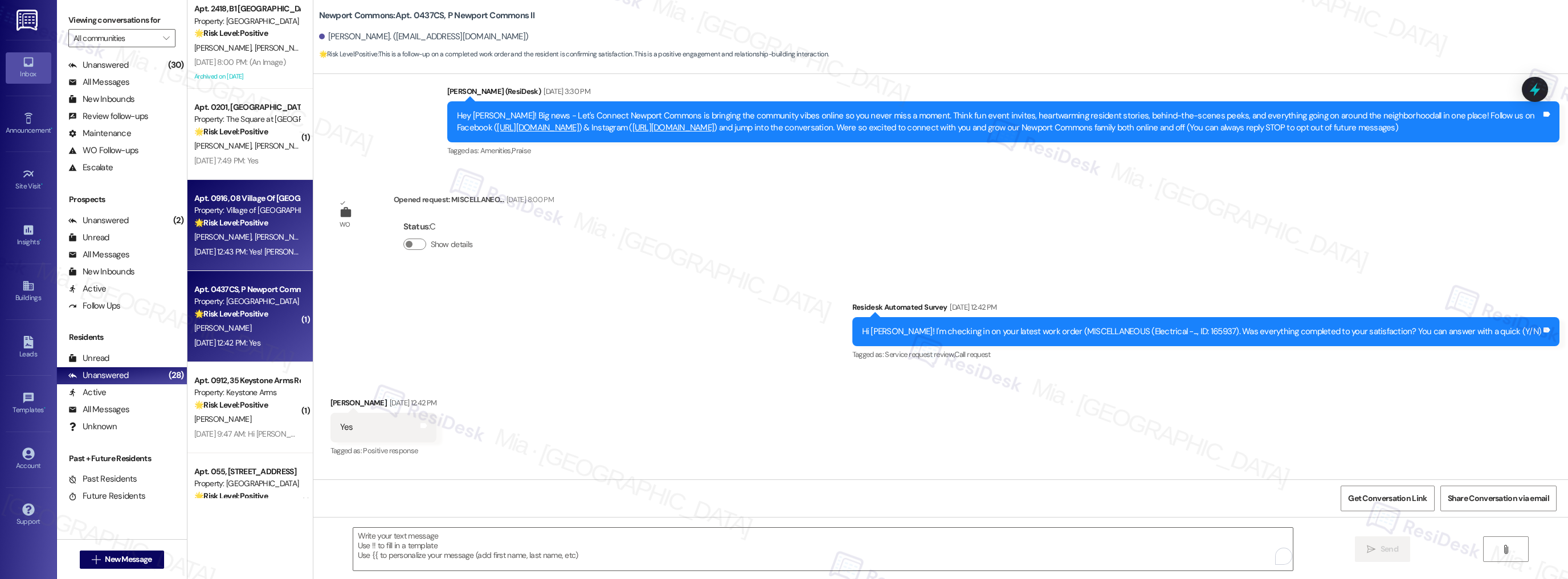
click at [227, 216] on div "Property: Village of Olde Hickory" at bounding box center [247, 210] width 105 height 12
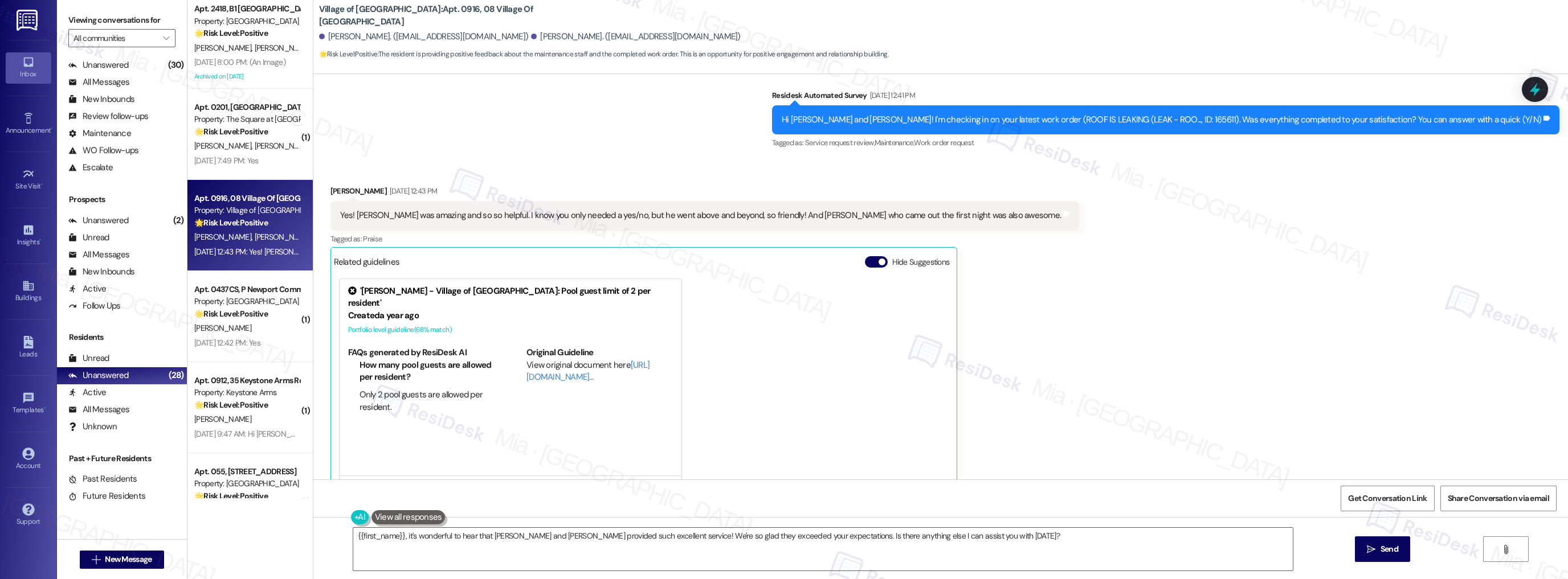
scroll to position [1043, 0]
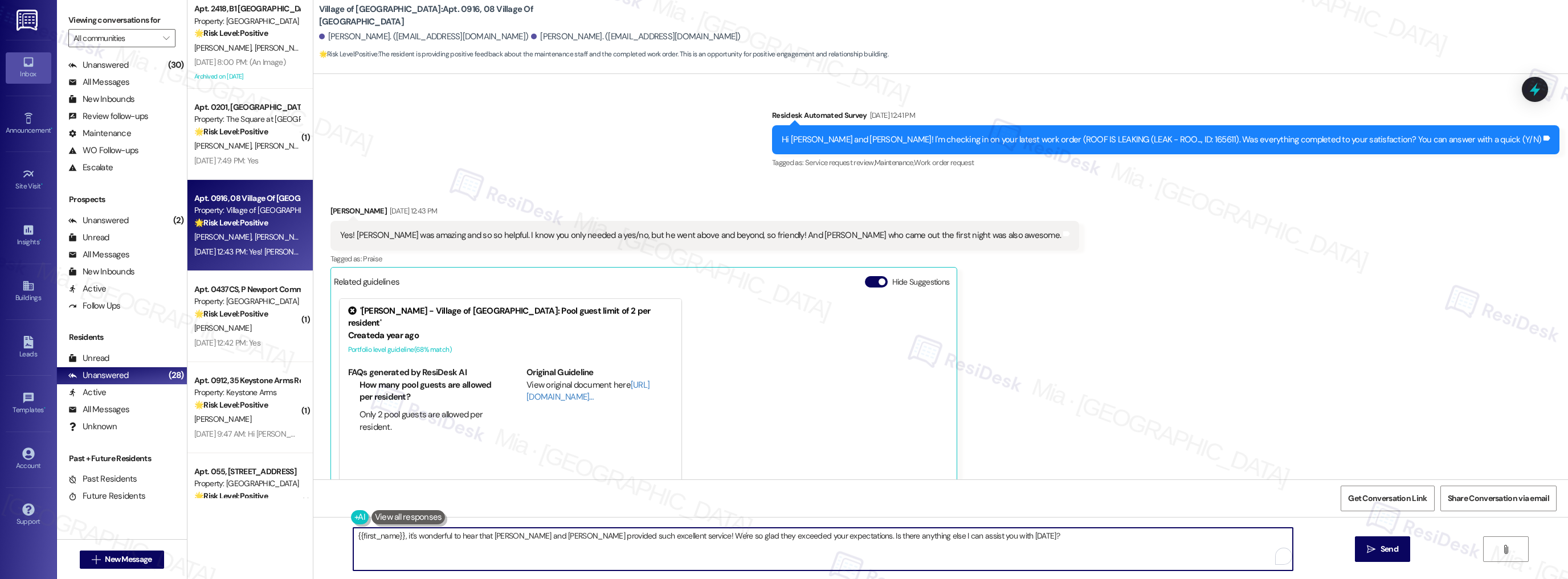
drag, startPoint x: 645, startPoint y: 535, endPoint x: 962, endPoint y: 537, distance: 317.0
click at [962, 537] on textarea "{{first_name}}, it's wonderful to hear that Joe and Josh provided such excellen…" at bounding box center [823, 549] width 940 height 43
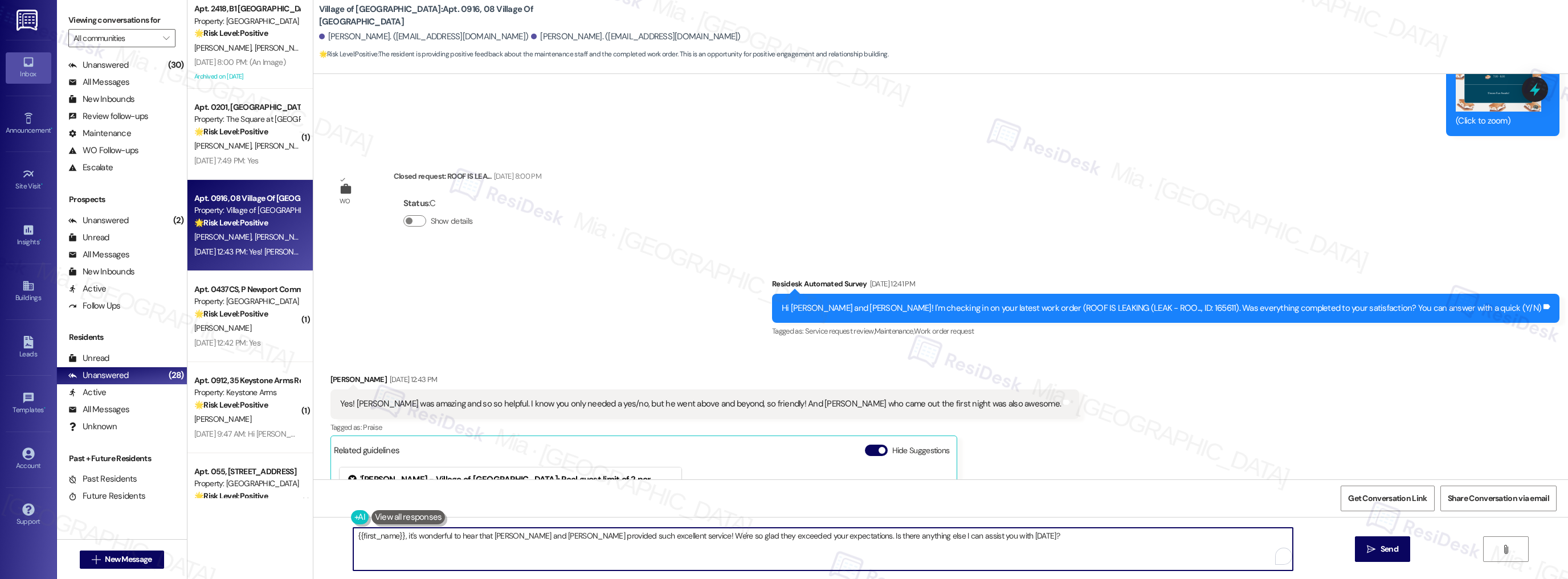
scroll to position [911, 0]
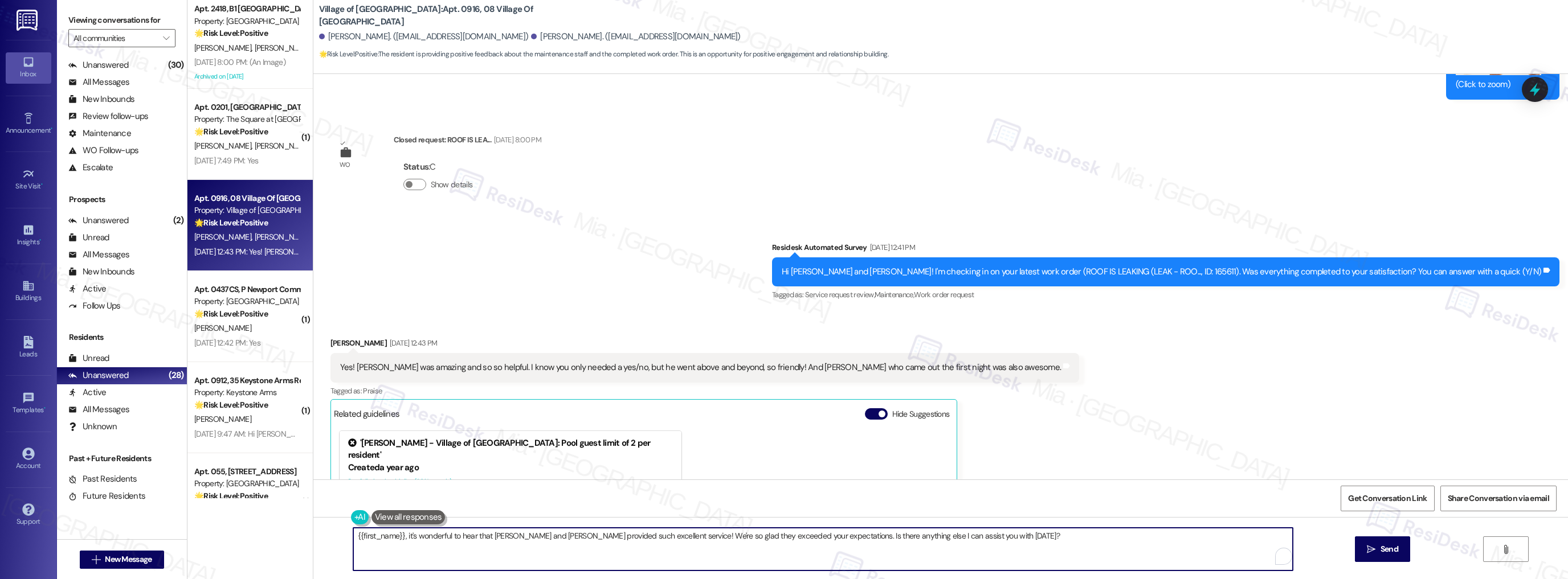
drag, startPoint x: 641, startPoint y: 538, endPoint x: 973, endPoint y: 538, distance: 332.0
click at [973, 538] on textarea "{{first_name}}, it's wonderful to hear that Joe and Josh provided such excellen…" at bounding box center [823, 549] width 940 height 43
paste textarea "Thank you so much for sharing your feedback! I’m so glad to know you’re satisfi…"
drag, startPoint x: 762, startPoint y: 536, endPoint x: 1128, endPoint y: 536, distance: 366.0
click at [1128, 536] on textarea "{{first_name}}, it's wonderful to hear that Joe and Josh provided such excellen…" at bounding box center [823, 549] width 940 height 43
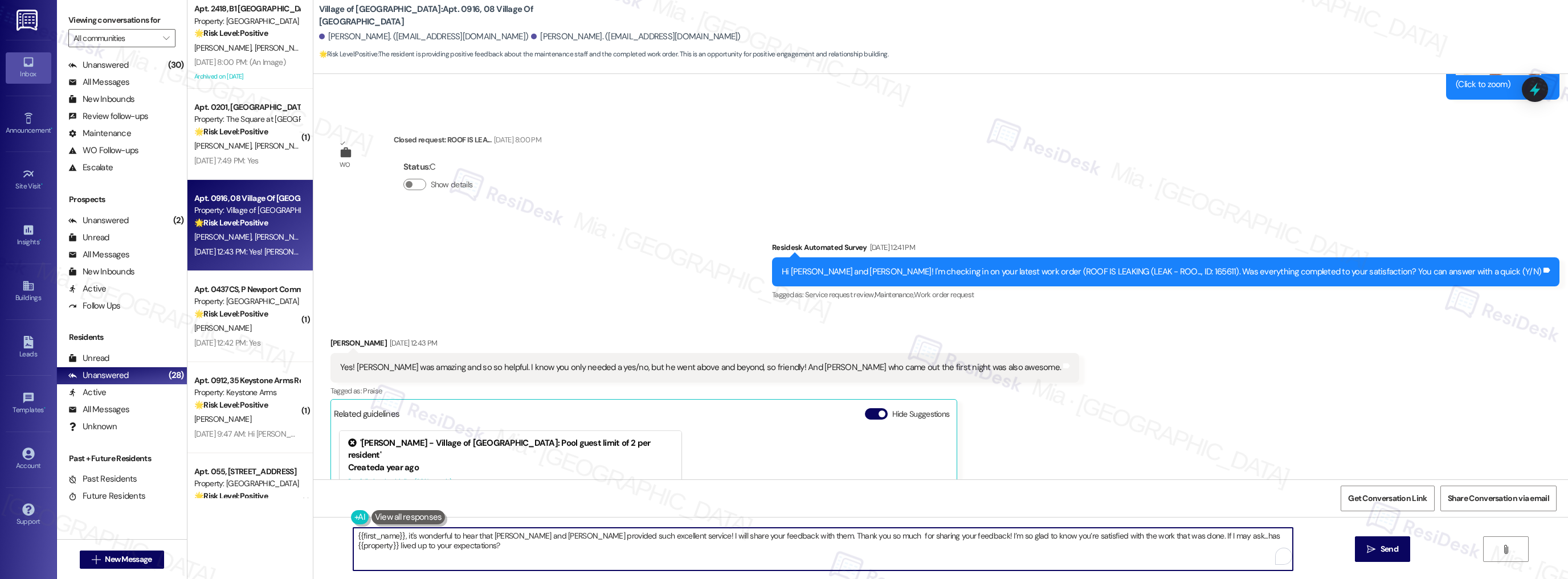
click at [914, 539] on textarea "{{first_name}}, it's wonderful to hear that Joe and Josh provided such excellen…" at bounding box center [823, 549] width 940 height 43
drag, startPoint x: 915, startPoint y: 537, endPoint x: 761, endPoint y: 536, distance: 154.0
click at [761, 536] on textarea "{{first_name}}, it's wonderful to hear that Joe and Josh provided such excellen…" at bounding box center [823, 549] width 940 height 43
click at [773, 538] on textarea "{{first_name}}, it's wonderful to hear that Joe and Josh provided such excellen…" at bounding box center [823, 549] width 940 height 43
type textarea "{{first_name}}, it's wonderful to hear that Joe and Josh provided such excellen…"
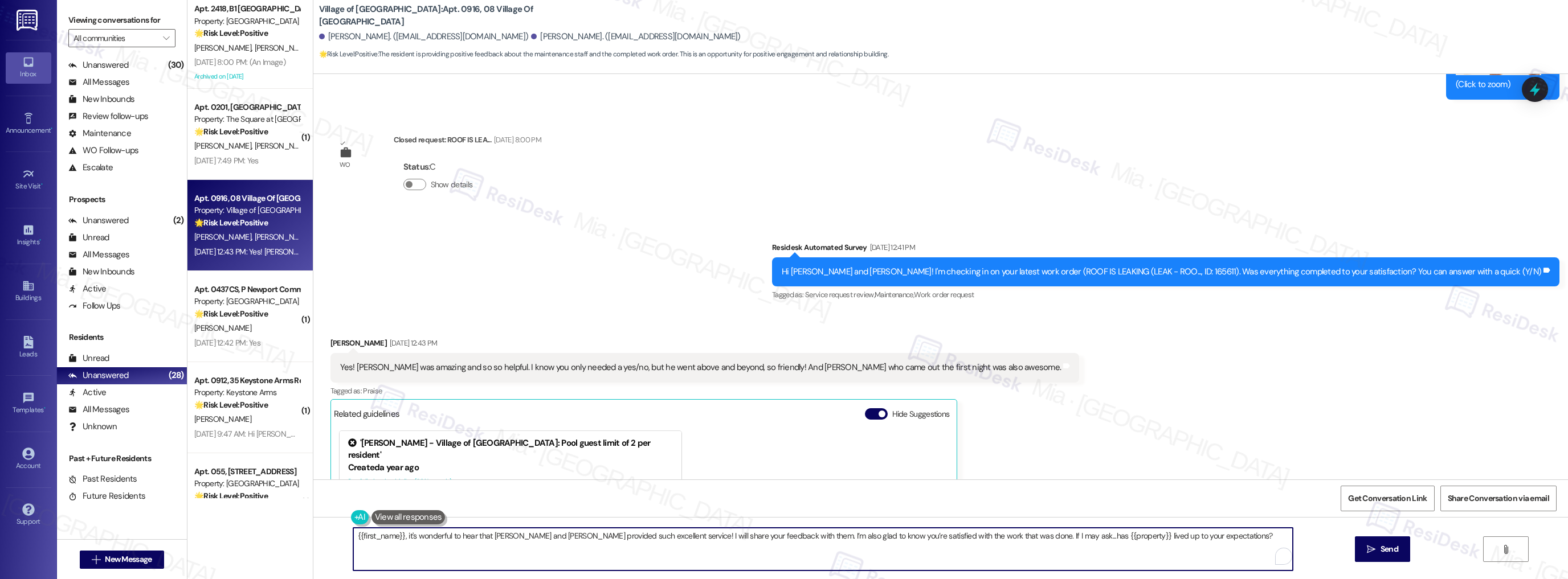
click at [1161, 430] on div "Received via SMS Angela Hart Sep 19, 2025 at 12:43 PM Yes! Joe was amazing and …" at bounding box center [940, 490] width 1255 height 357
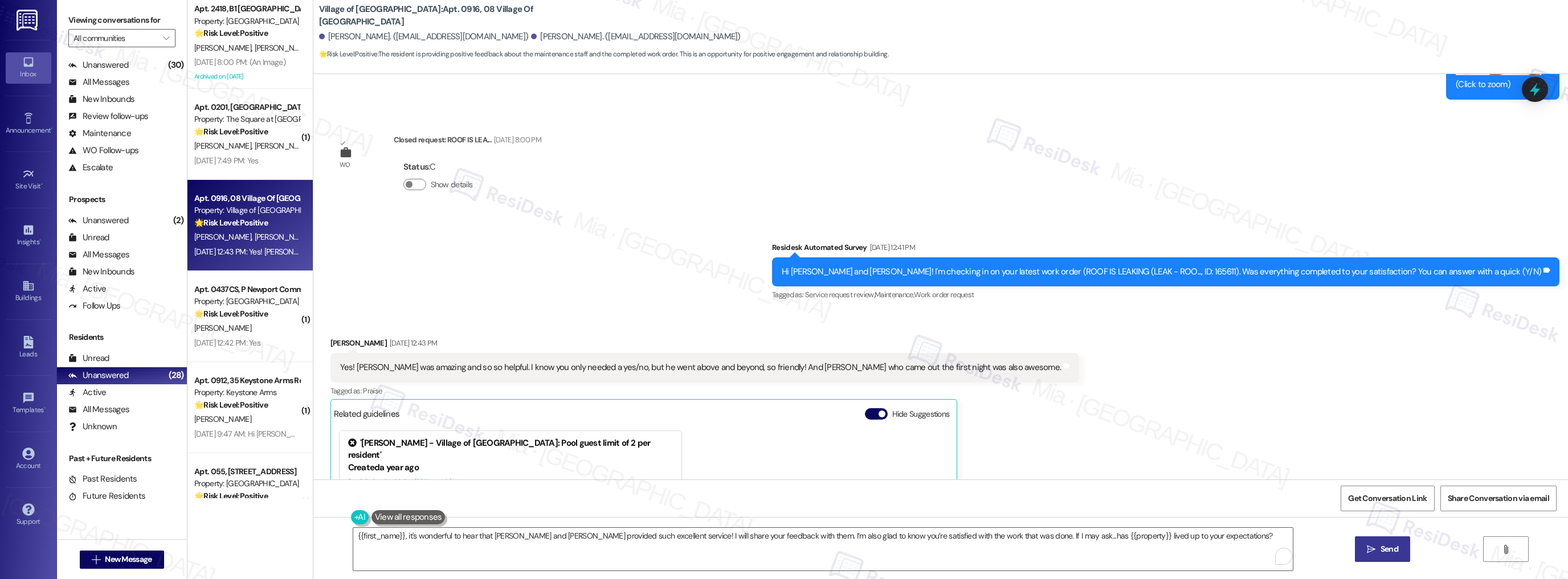
click at [1367, 545] on icon "" at bounding box center [1371, 549] width 9 height 9
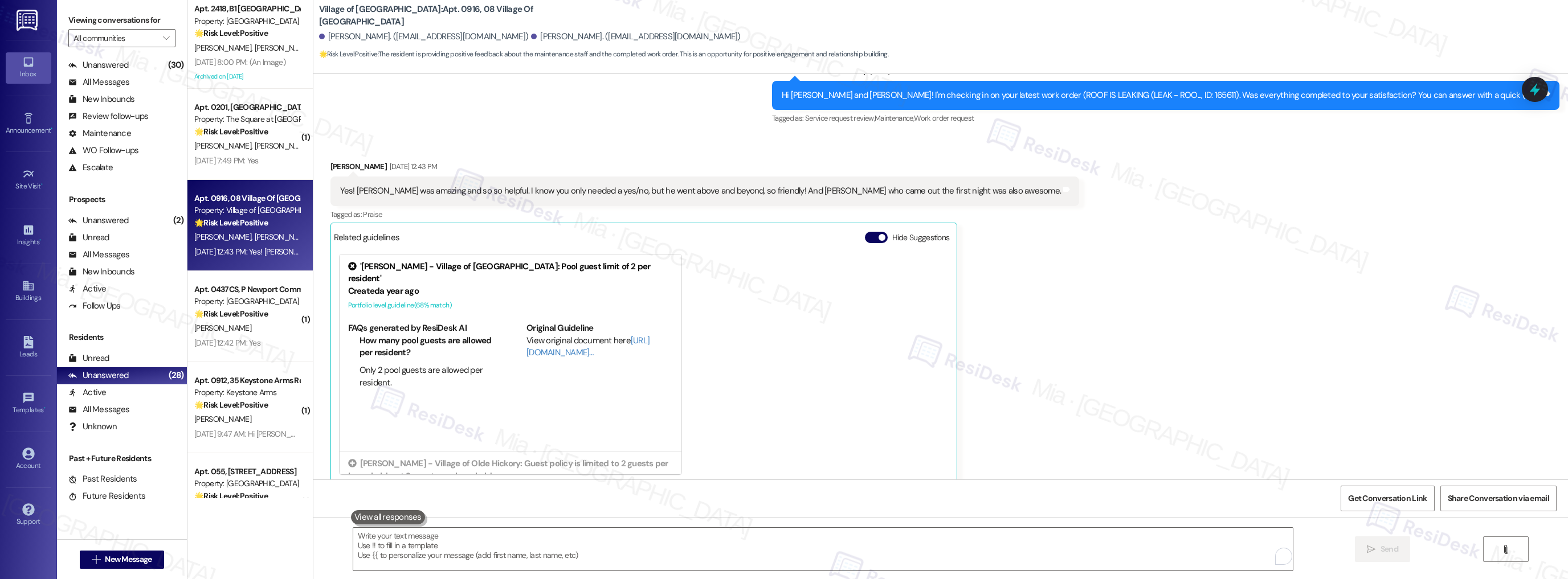
scroll to position [1167, 0]
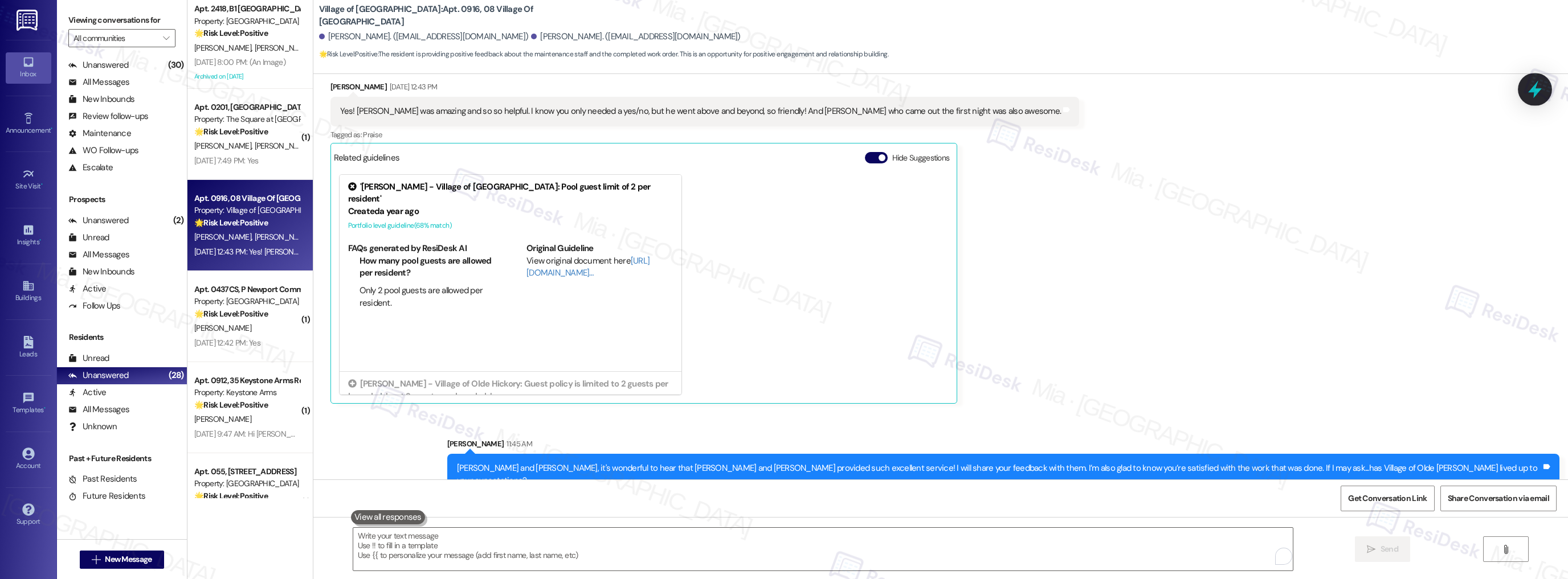
click at [1528, 92] on icon at bounding box center [1535, 89] width 19 height 19
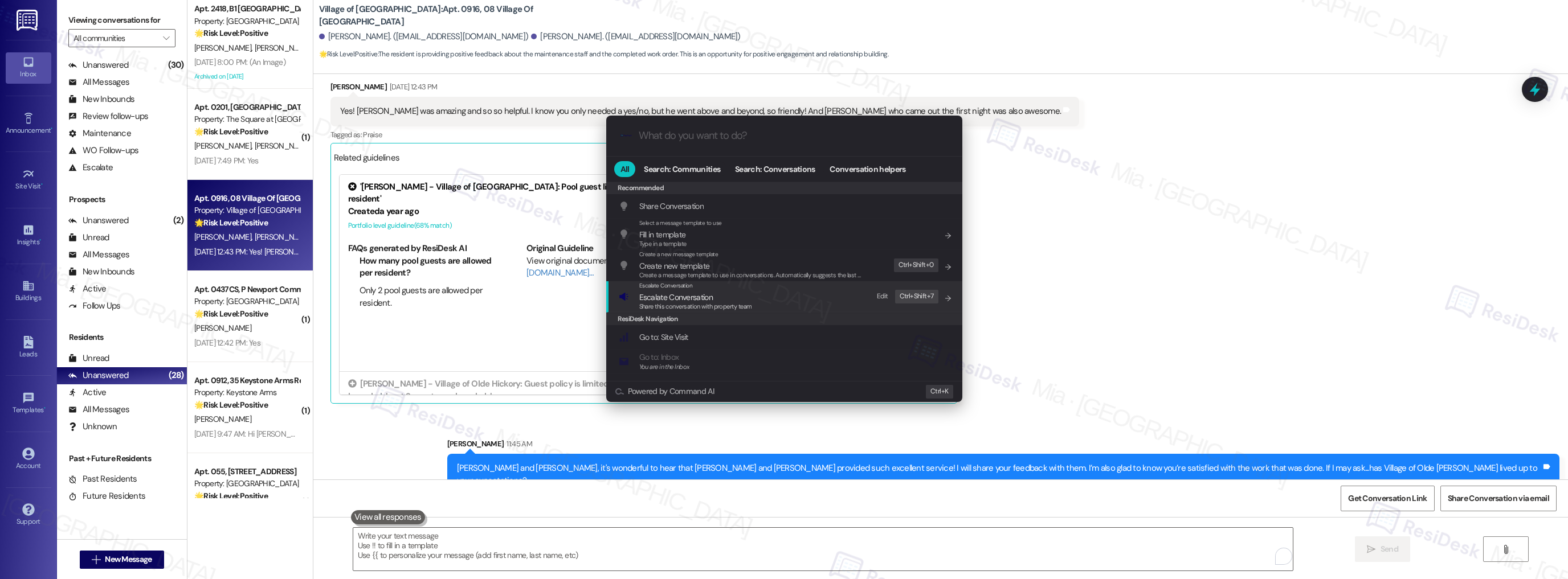
click at [669, 294] on span "Escalate Conversation" at bounding box center [676, 297] width 74 height 10
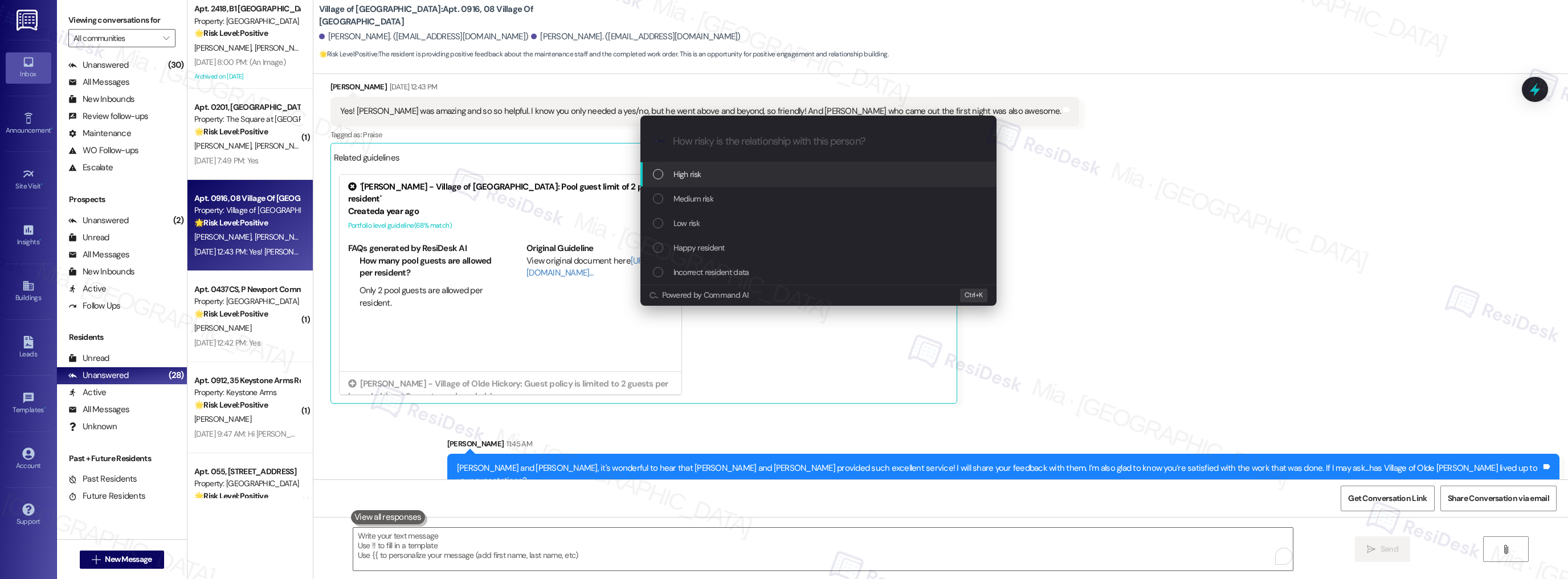
click at [694, 251] on span "Happy resident" at bounding box center [699, 248] width 51 height 13
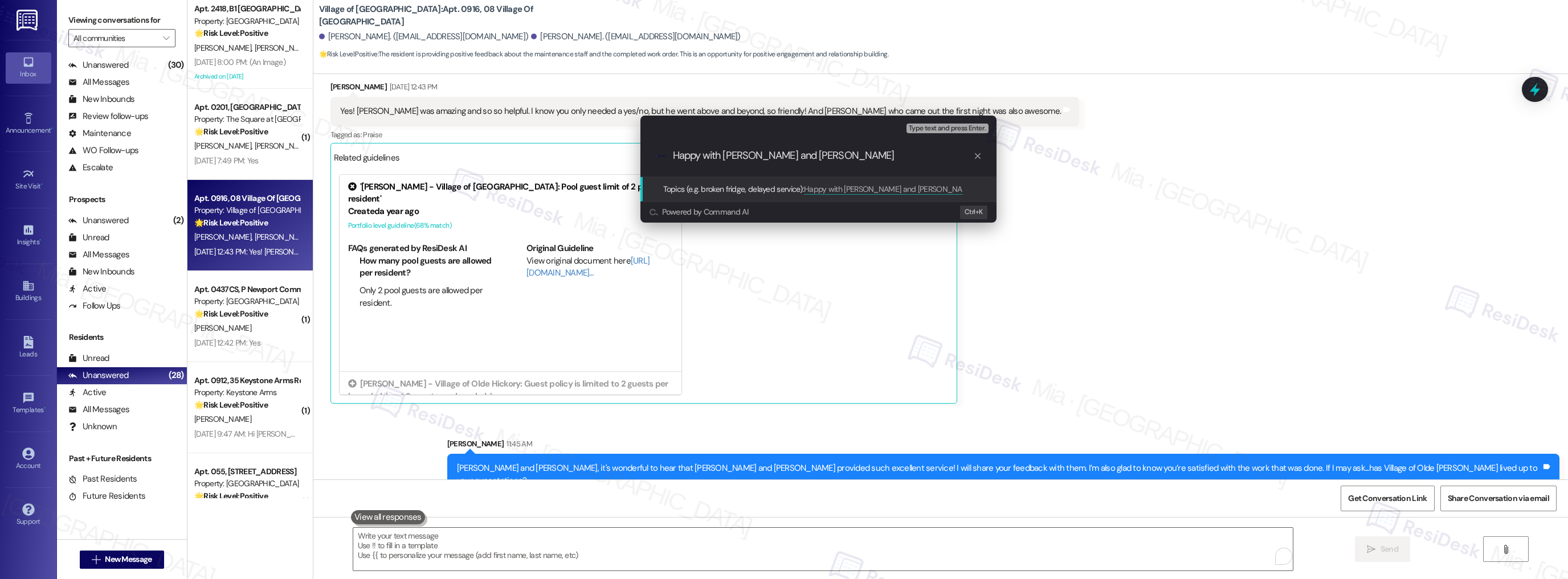
type input "Happy with Joe and Josh"
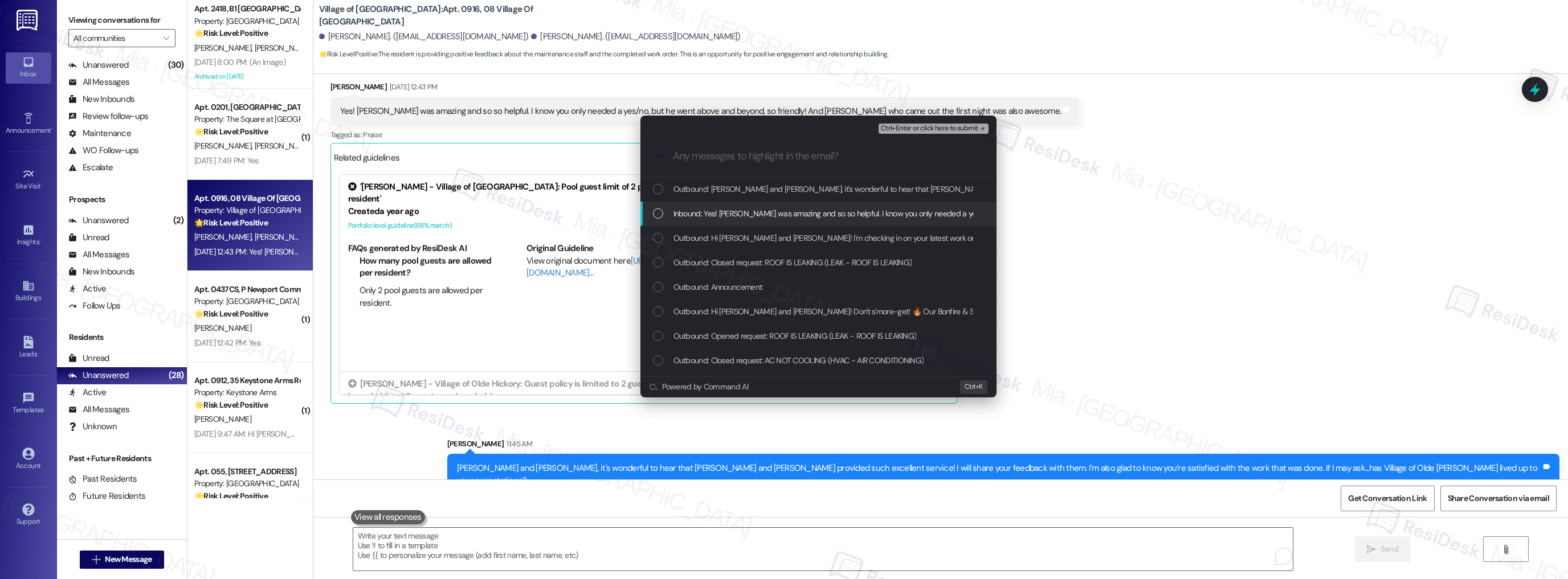
click at [660, 213] on div "List of options" at bounding box center [658, 213] width 10 height 10
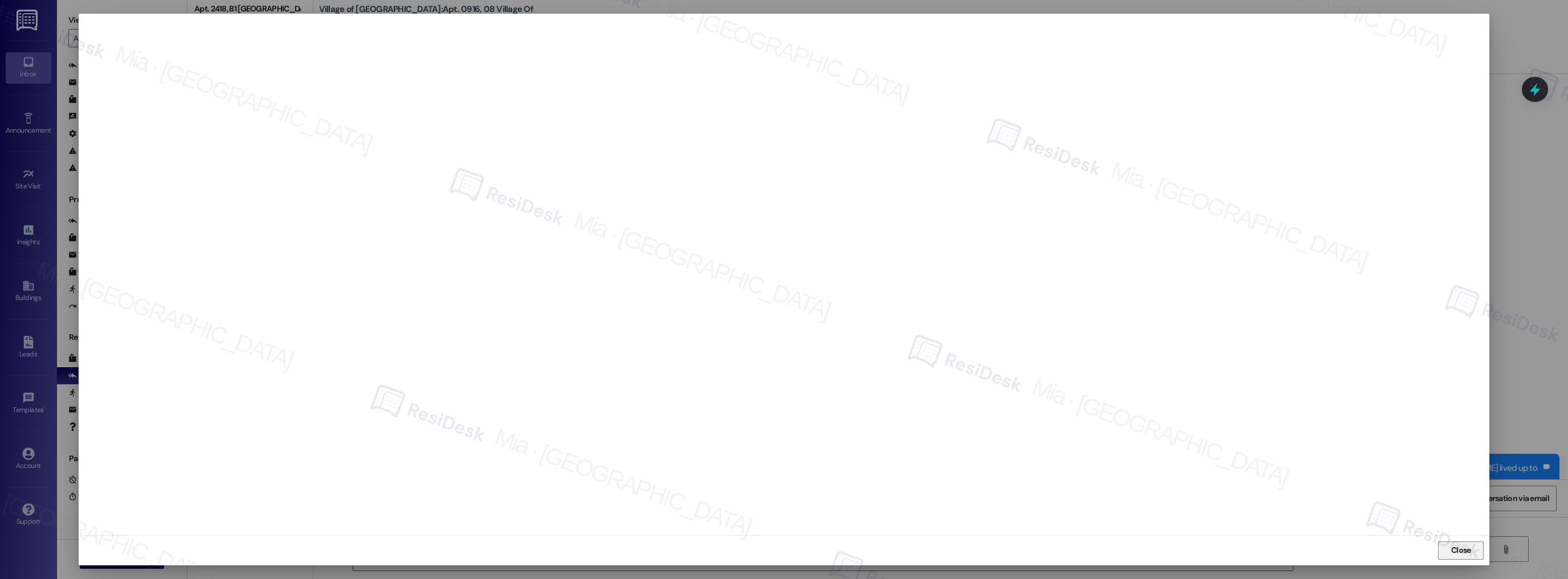
click at [1460, 548] on span "Close" at bounding box center [1461, 550] width 20 height 12
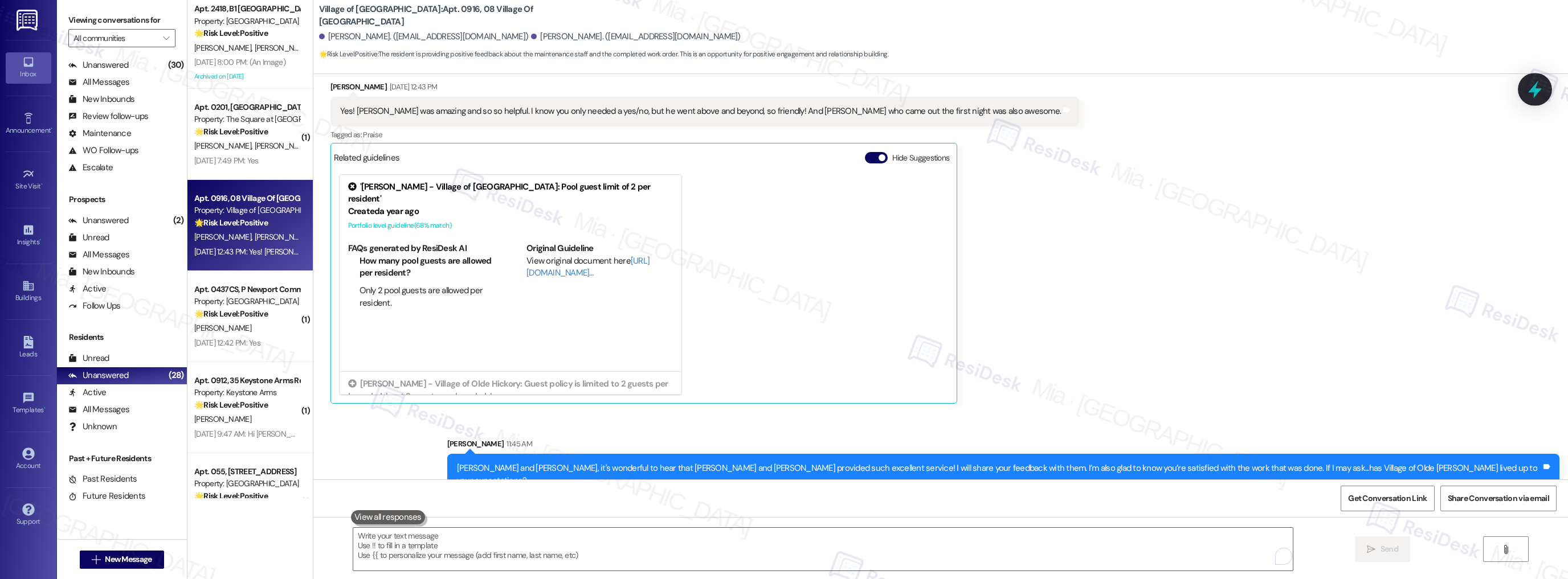
click at [1543, 99] on div at bounding box center [1535, 89] width 34 height 32
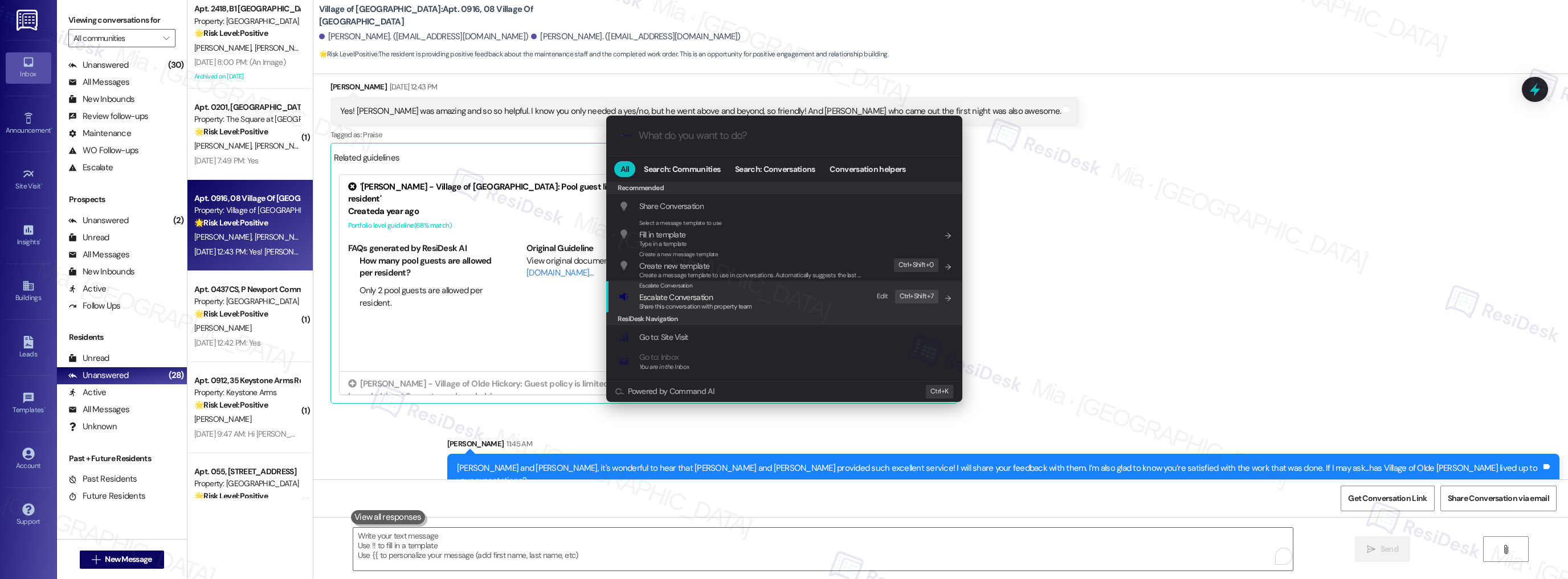
click at [674, 294] on span "Escalate Conversation" at bounding box center [676, 297] width 74 height 10
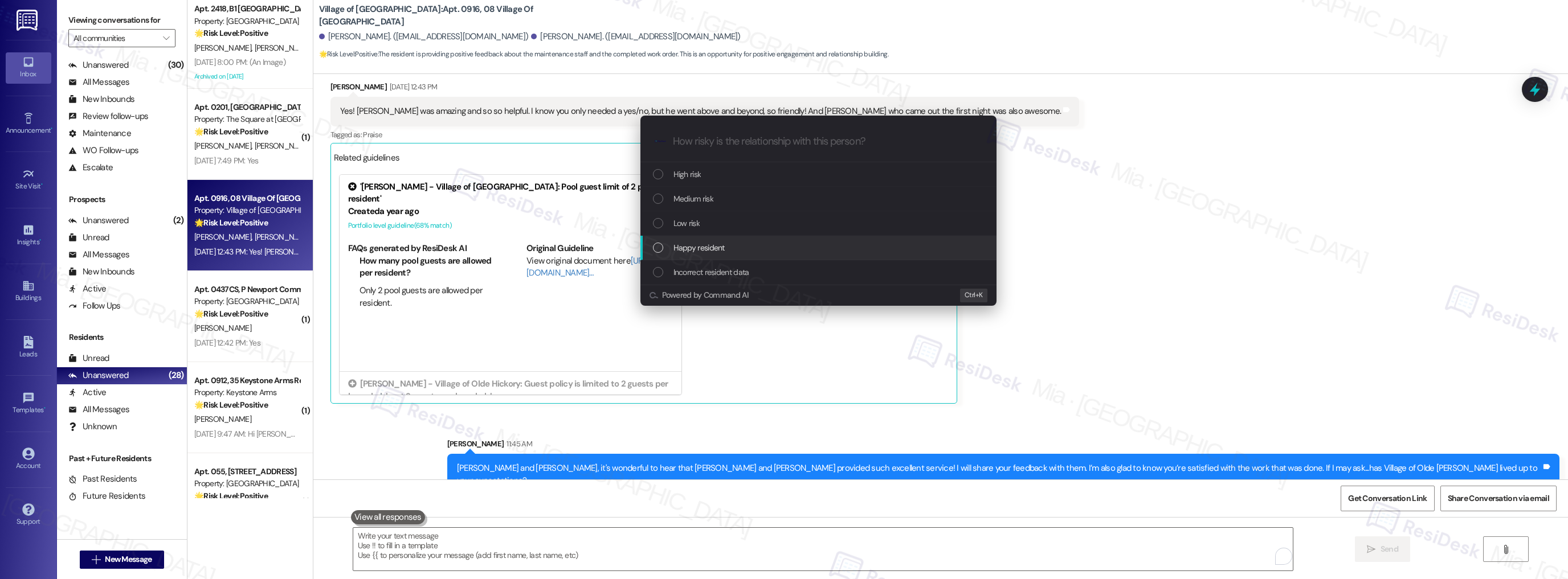
click at [694, 244] on span "Happy resident" at bounding box center [699, 248] width 51 height 13
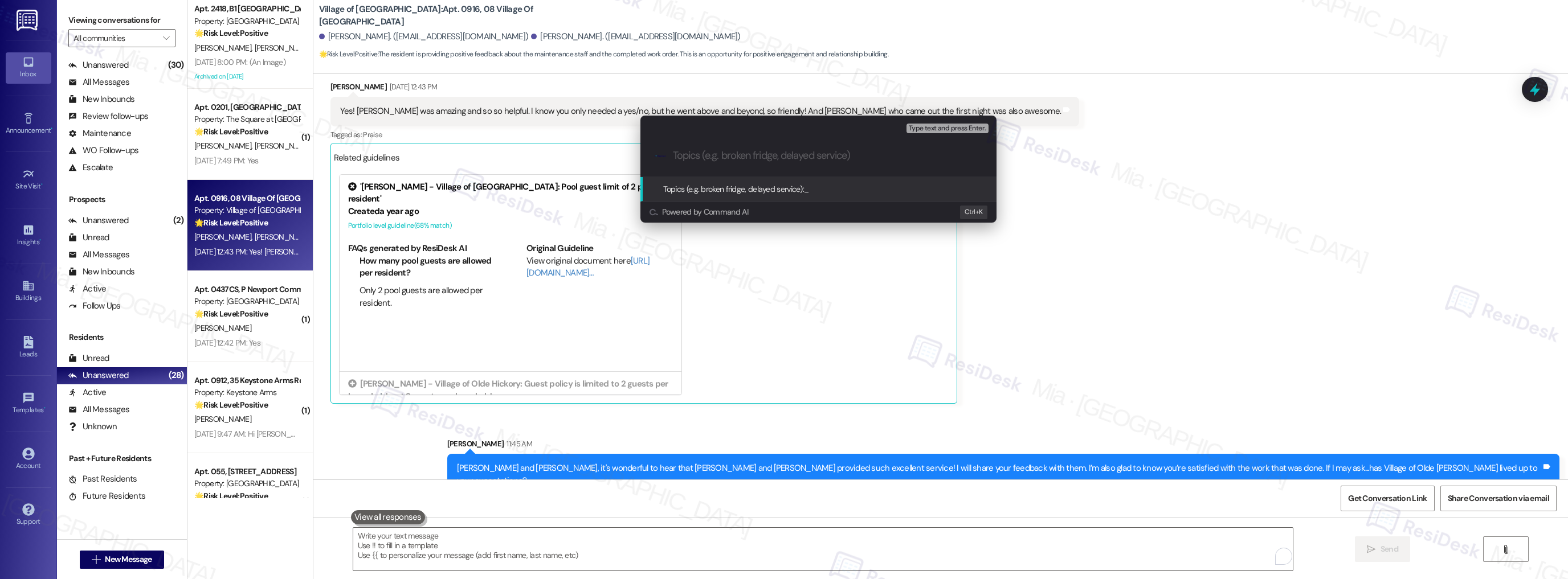
paste input "Happy with Joe and Josh"
click at [678, 156] on input "Happy with Joe and Josh" at bounding box center [822, 156] width 300 height 12
type input "Resident is happy with Joe and Josh"
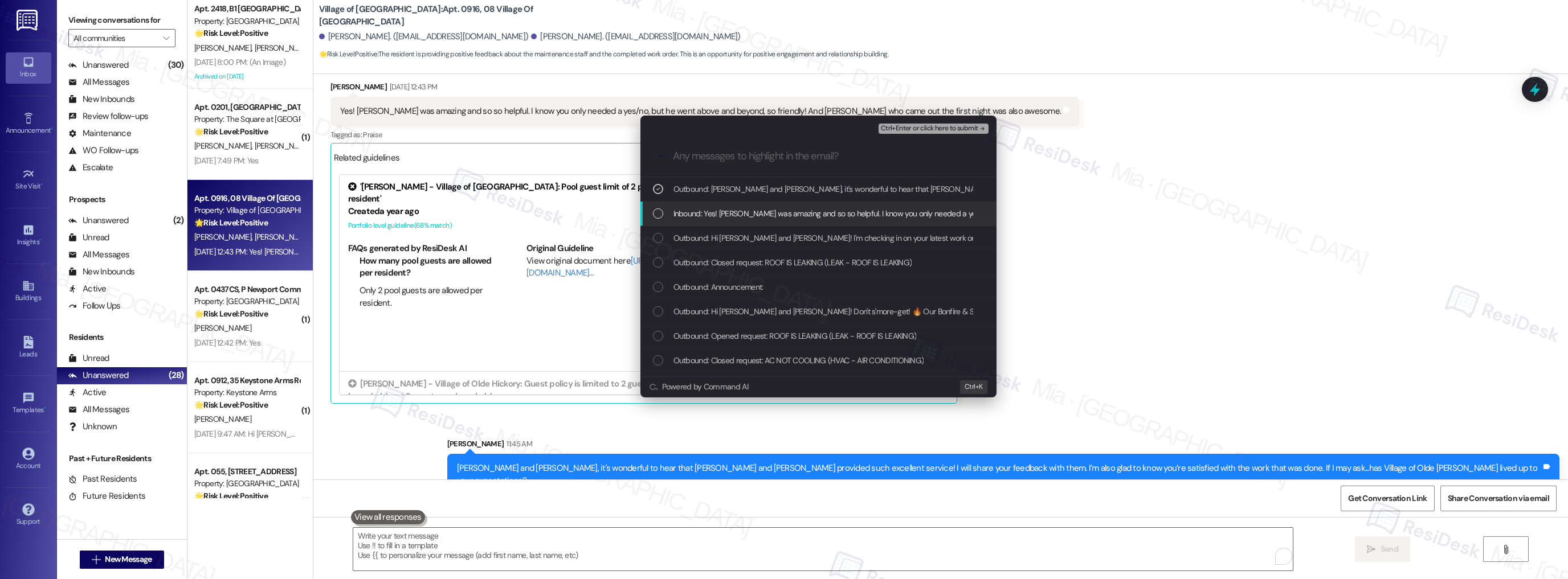
click at [656, 218] on div "List of options" at bounding box center [658, 213] width 10 height 10
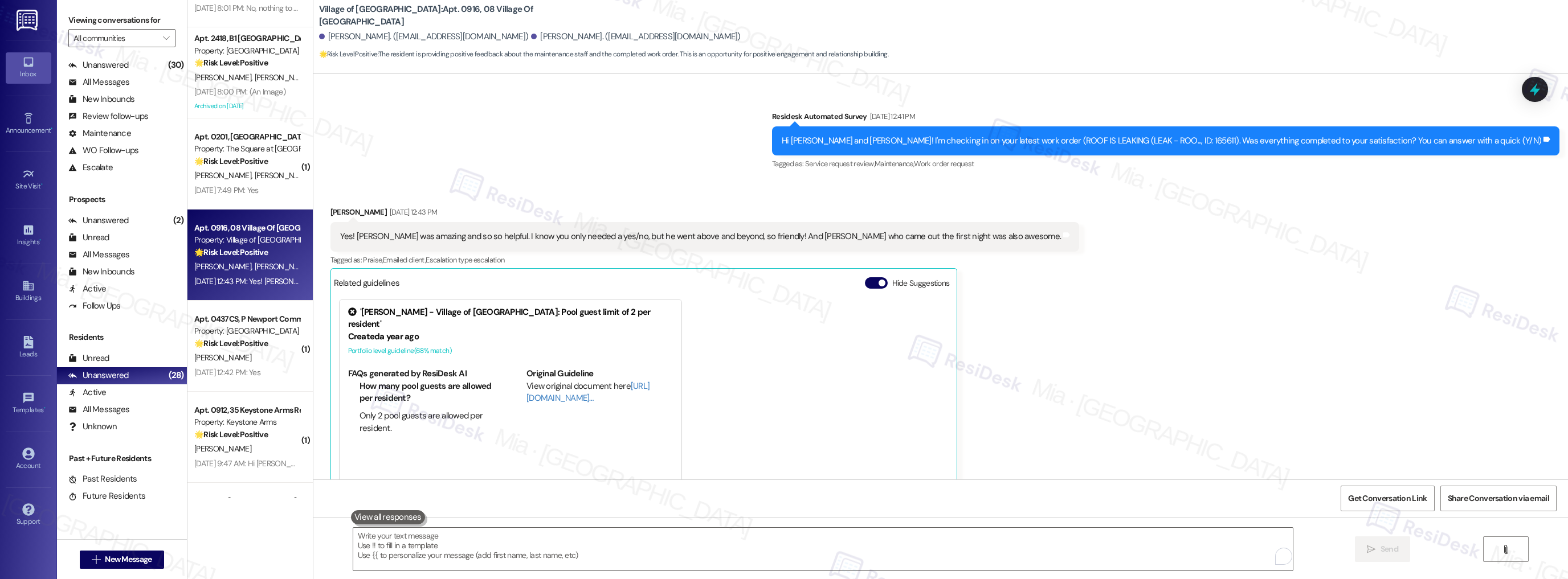
scroll to position [1870, 0]
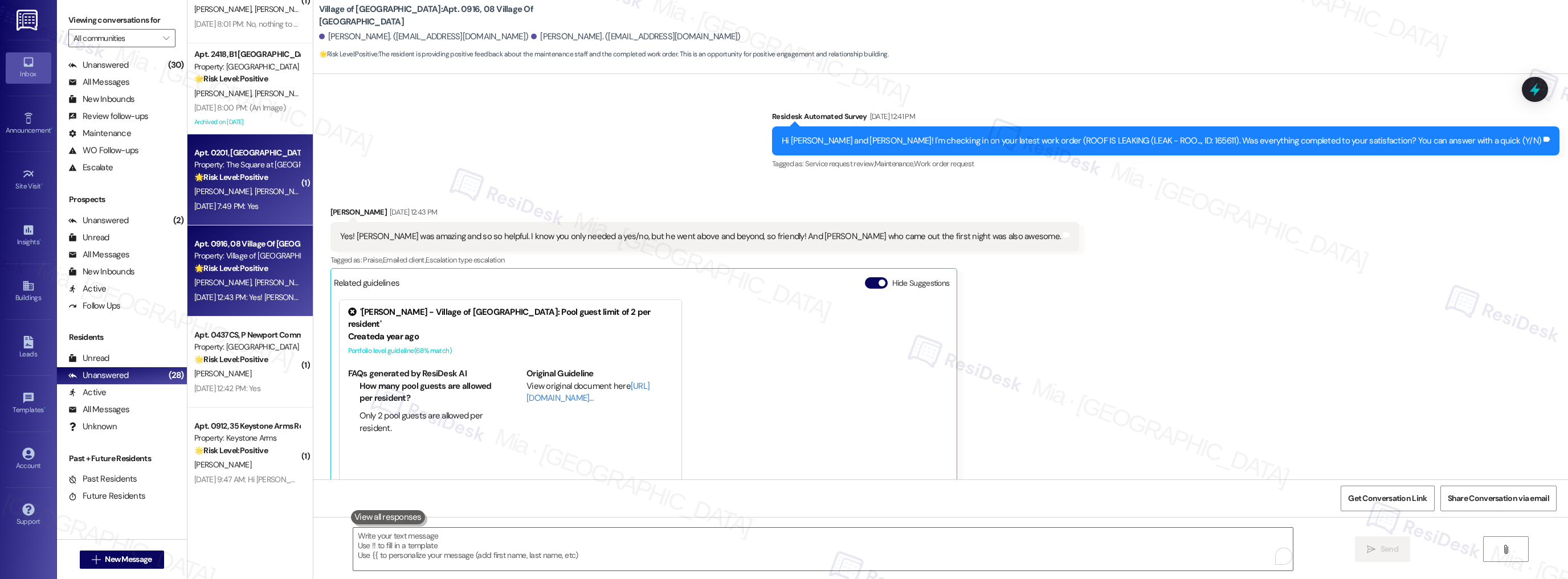
click at [256, 198] on div "D. Curtosi S. Conrad" at bounding box center [247, 191] width 108 height 14
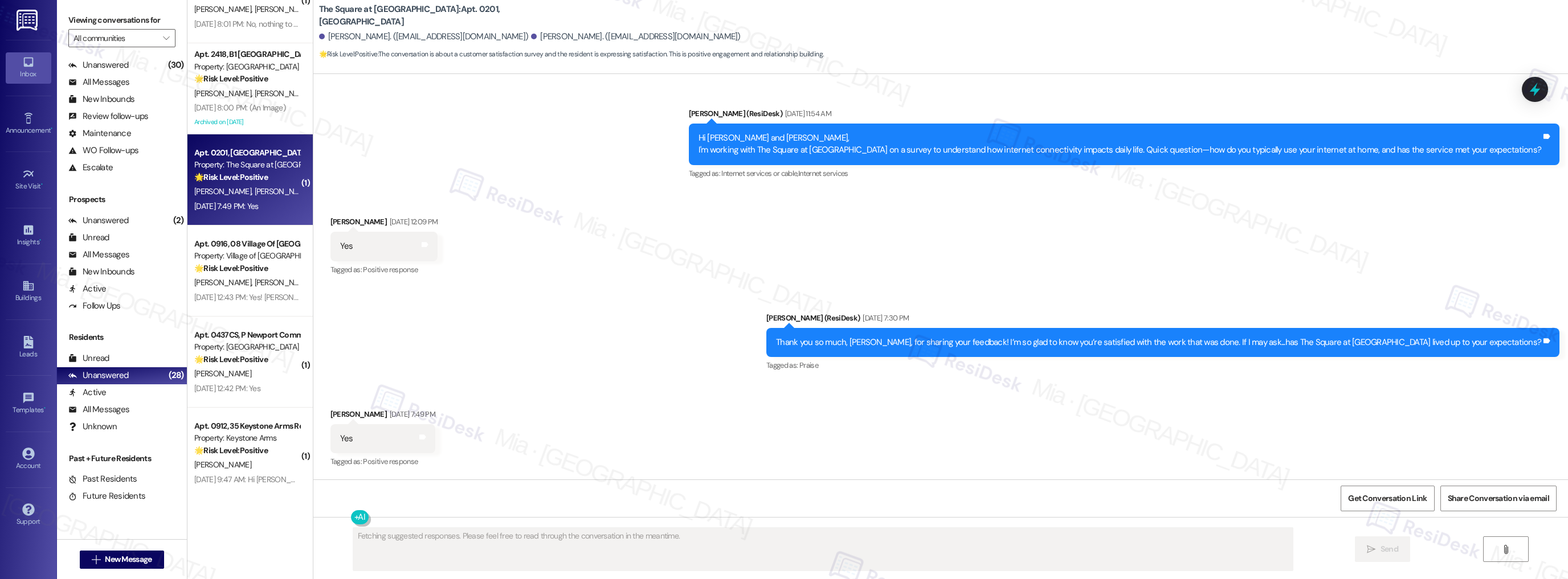
scroll to position [164, 0]
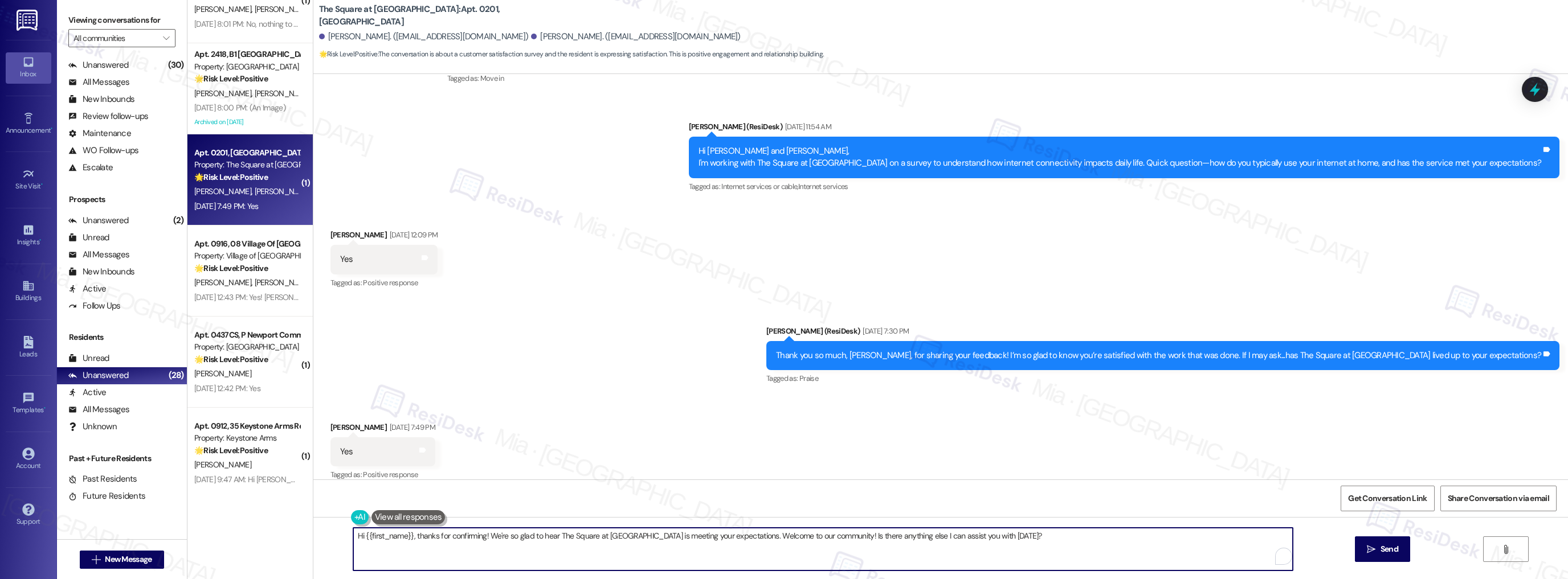
drag, startPoint x: 739, startPoint y: 535, endPoint x: 1026, endPoint y: 535, distance: 287.0
click at [1026, 535] on textarea "Hi {{first_name}}, thanks for confirming! We're so glad to hear The Square at B…" at bounding box center [823, 549] width 940 height 43
paste textarea "Could I ask a quick favor? If you don’t mind, would you be willing to share you…"
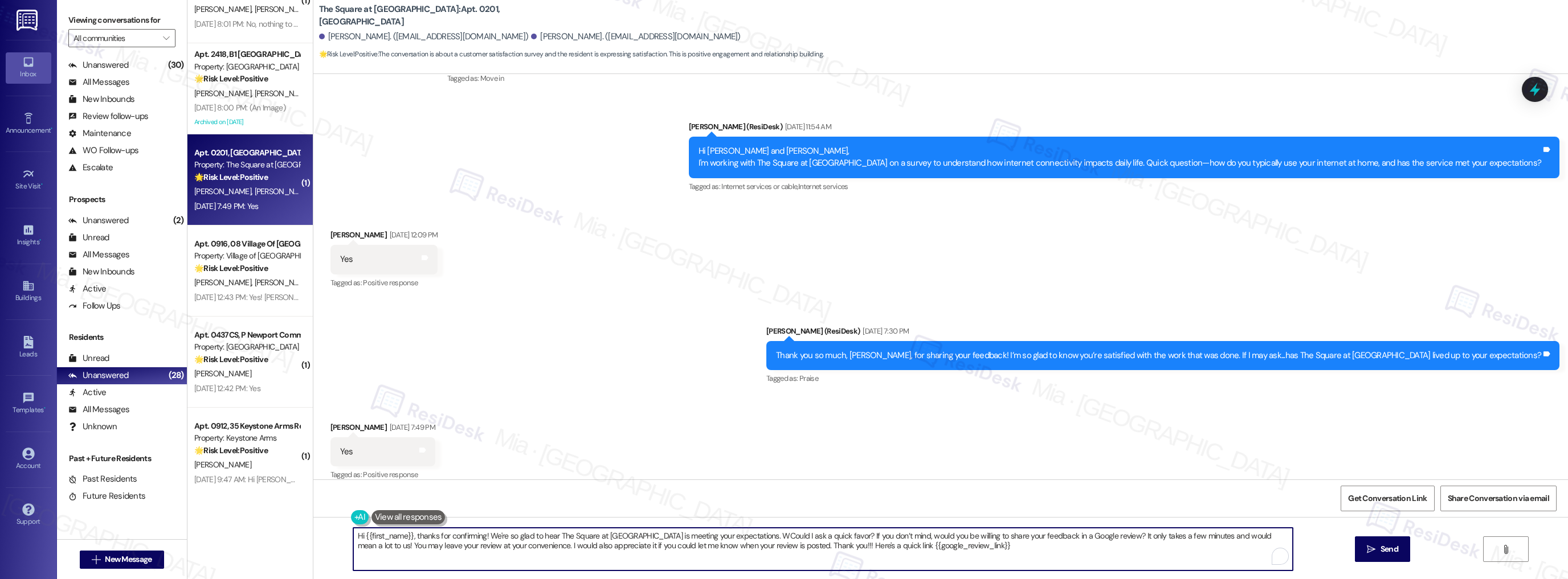
click at [743, 535] on textarea "Hi {{first_name}}, thanks for confirming! We're so glad to hear The Square at B…" at bounding box center [823, 549] width 940 height 43
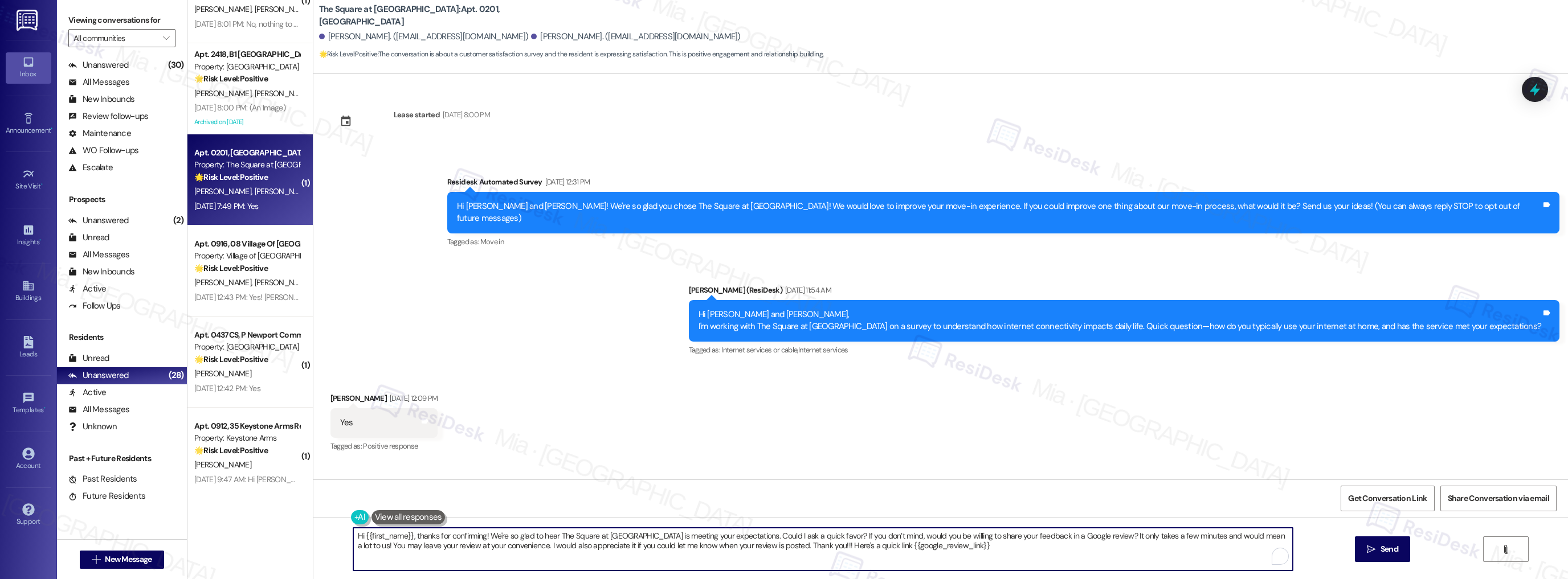
scroll to position [164, 0]
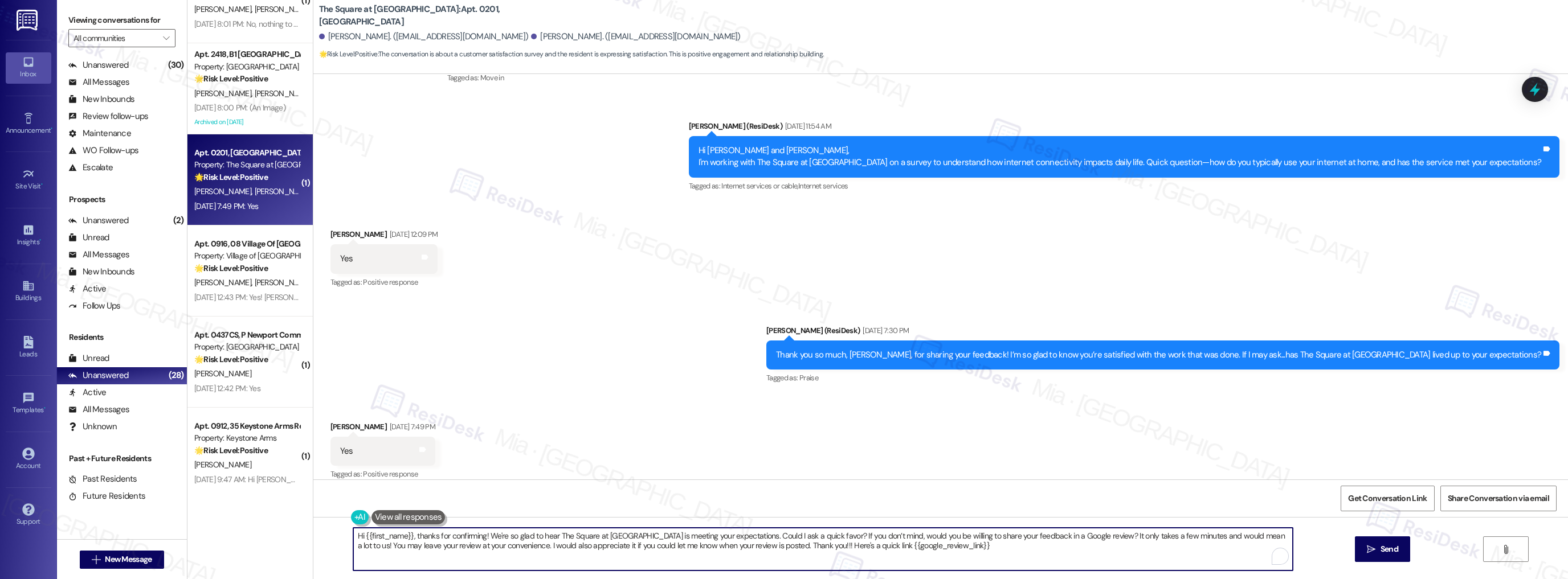
drag, startPoint x: 406, startPoint y: 536, endPoint x: 358, endPoint y: 535, distance: 48.0
click at [358, 535] on textarea "Hi {{first_name}}, thanks for confirming! We're so glad to hear The Square at B…" at bounding box center [823, 549] width 940 height 43
type textarea "Hi Sierra, thanks for confirming! We're so glad to hear The Square at Bridgepor…"
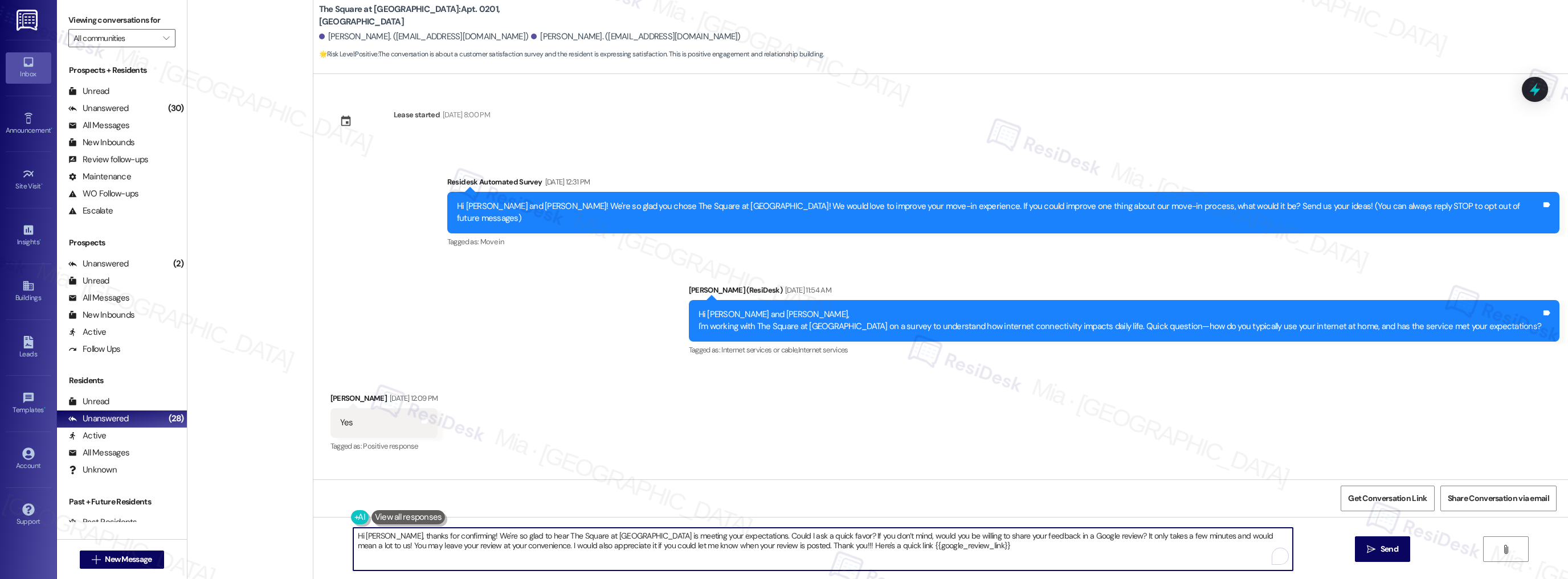
scroll to position [164, 0]
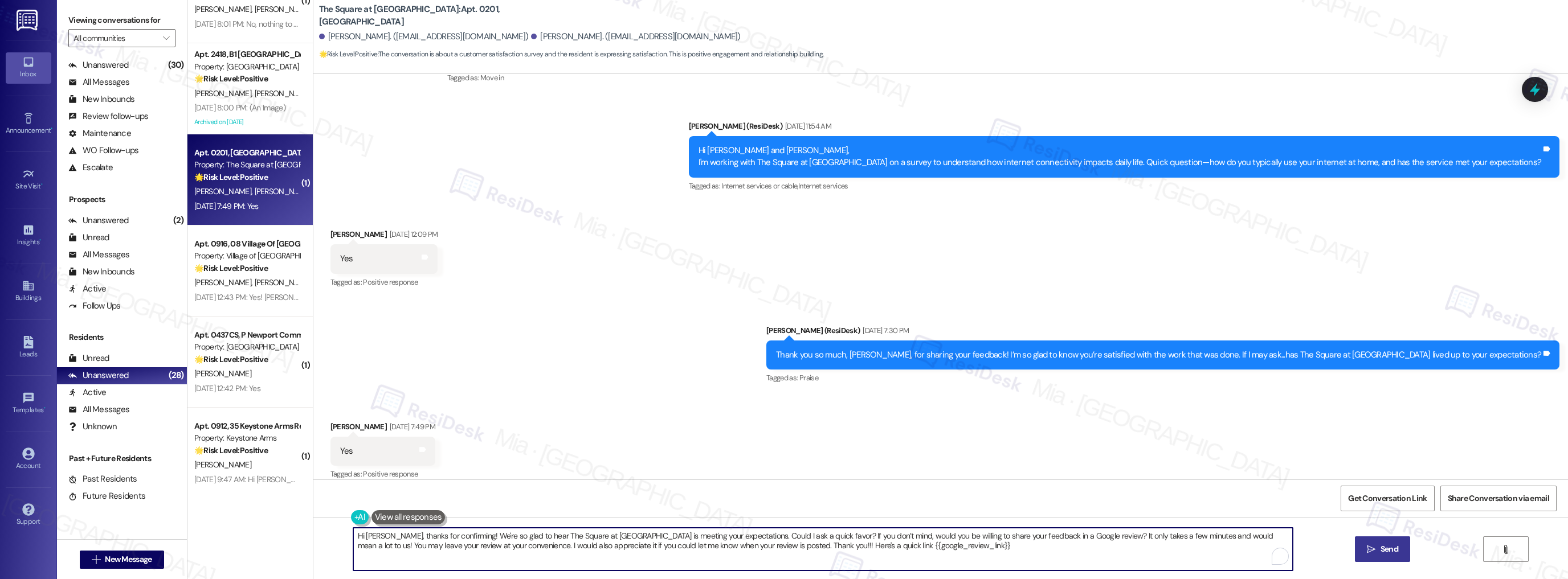
type textarea "Hi [PERSON_NAME], thanks for confirming! We're so glad to hear The Square at [G…"
click at [1385, 554] on span "Send" at bounding box center [1389, 549] width 18 height 12
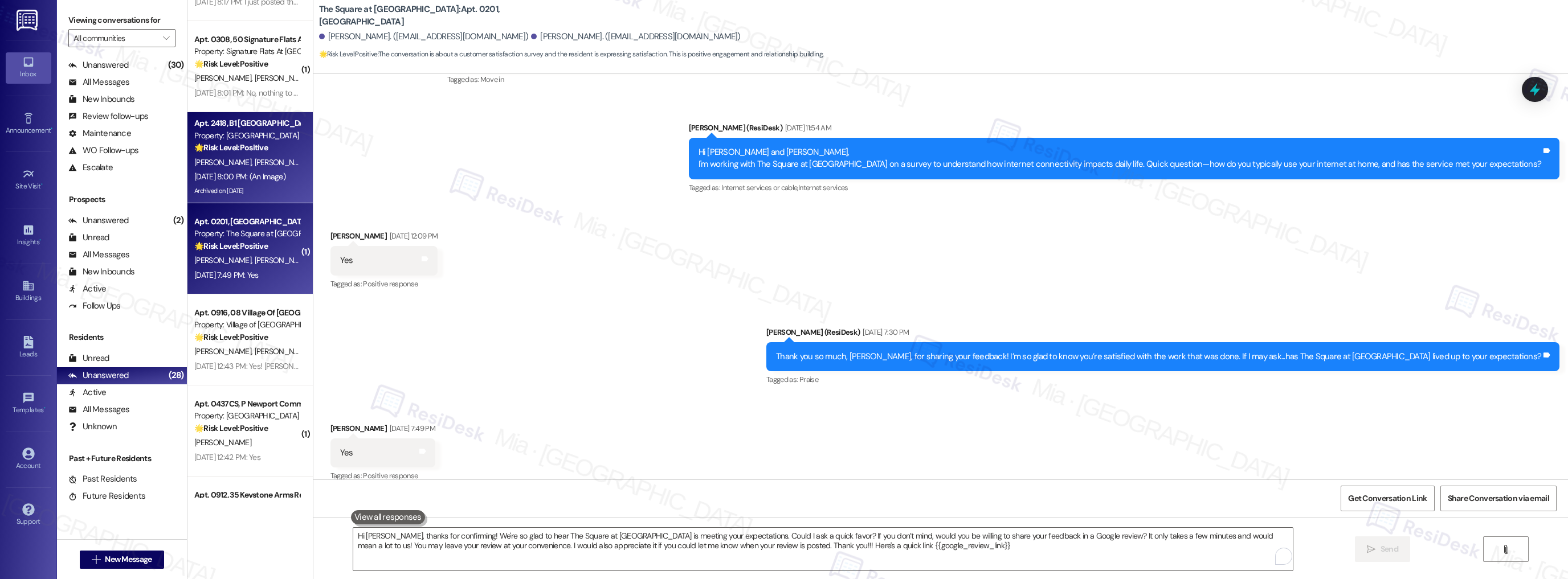
scroll to position [164, 0]
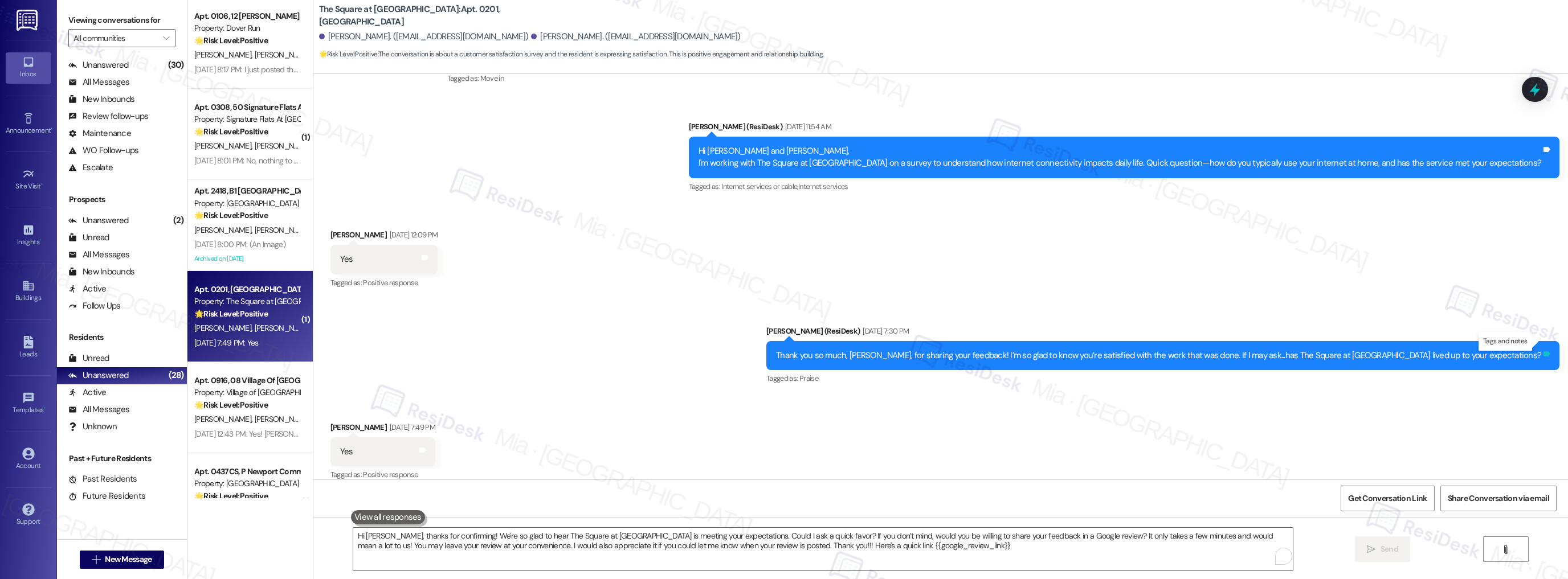
click at [1544, 352] on icon at bounding box center [1547, 354] width 7 height 5
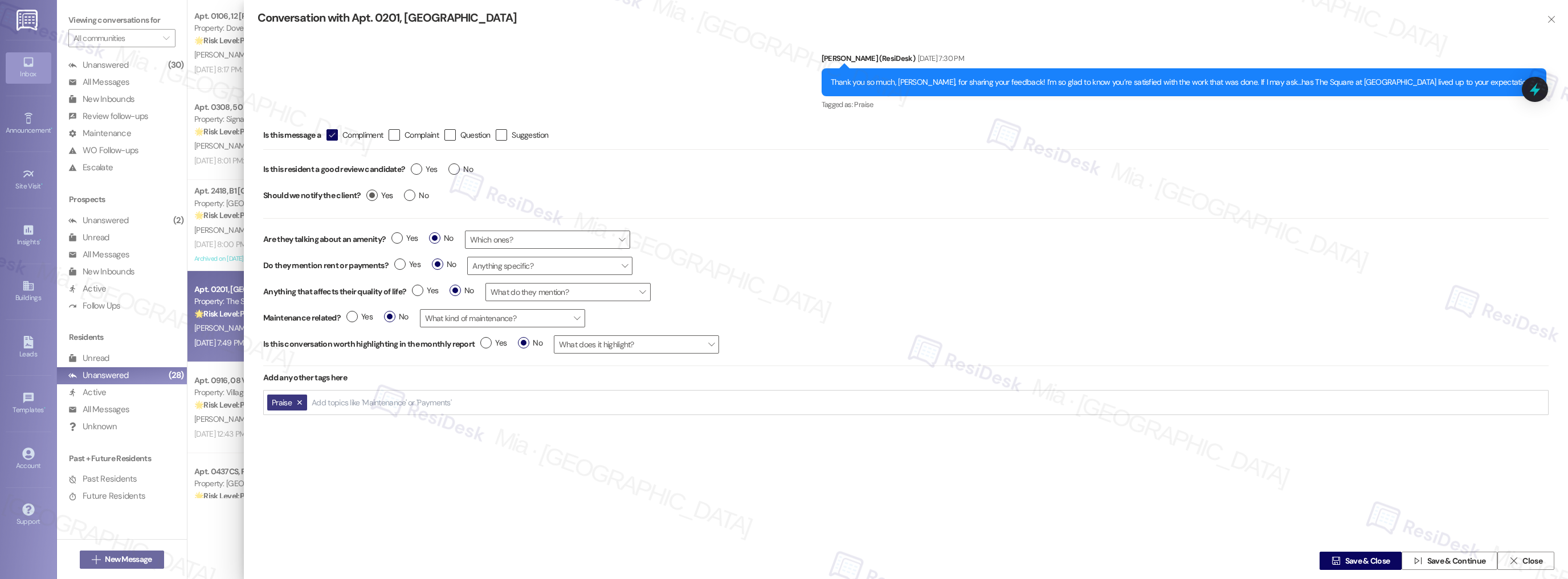
click at [377, 194] on label "Yes" at bounding box center [379, 196] width 26 height 12
click at [377, 194] on input "Yes" at bounding box center [379, 197] width 26 height 15
radio input "true"
click at [369, 193] on label "Yes" at bounding box center [379, 196] width 26 height 12
click at [369, 193] on input "Yes" at bounding box center [379, 197] width 26 height 15
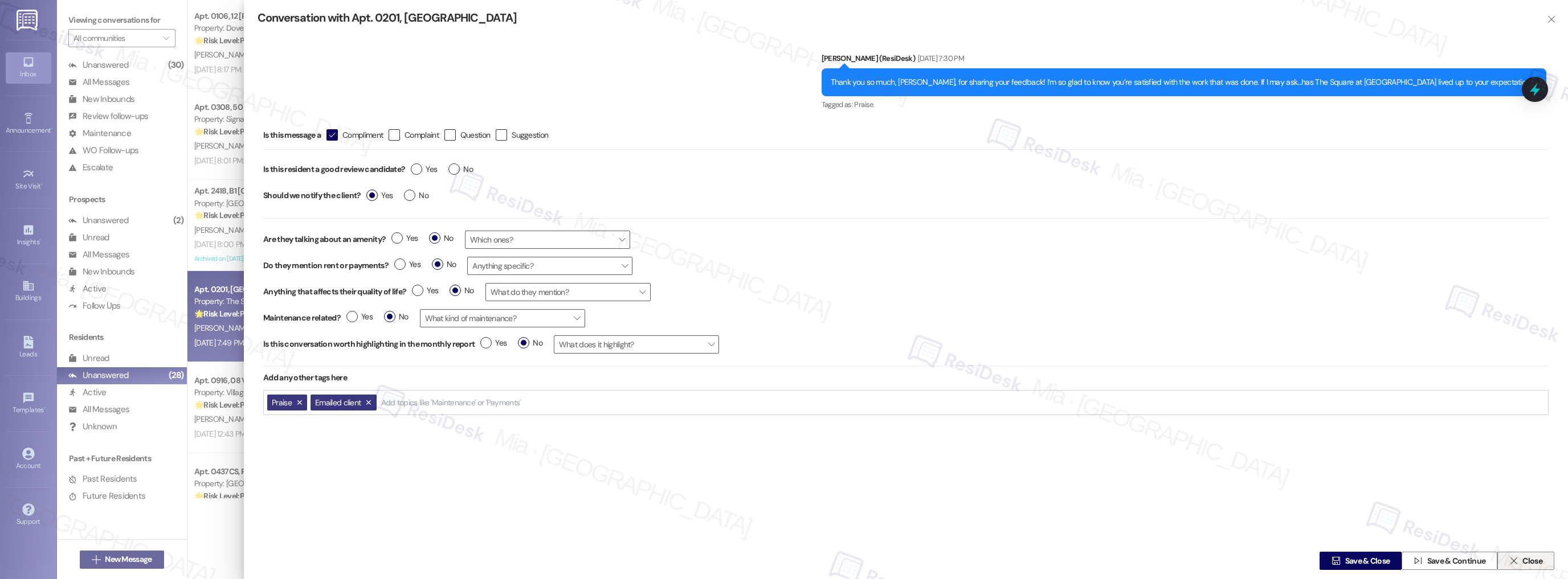
click at [1525, 557] on span "Close" at bounding box center [1532, 561] width 20 height 12
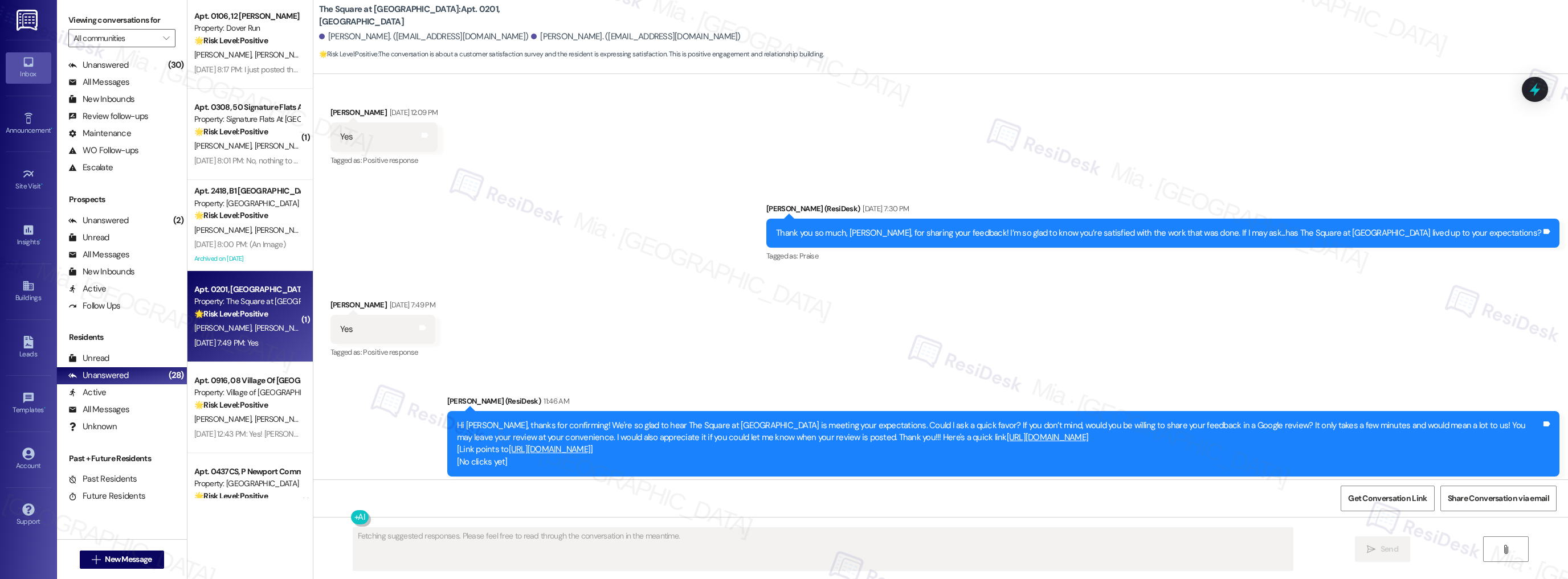
scroll to position [297, 0]
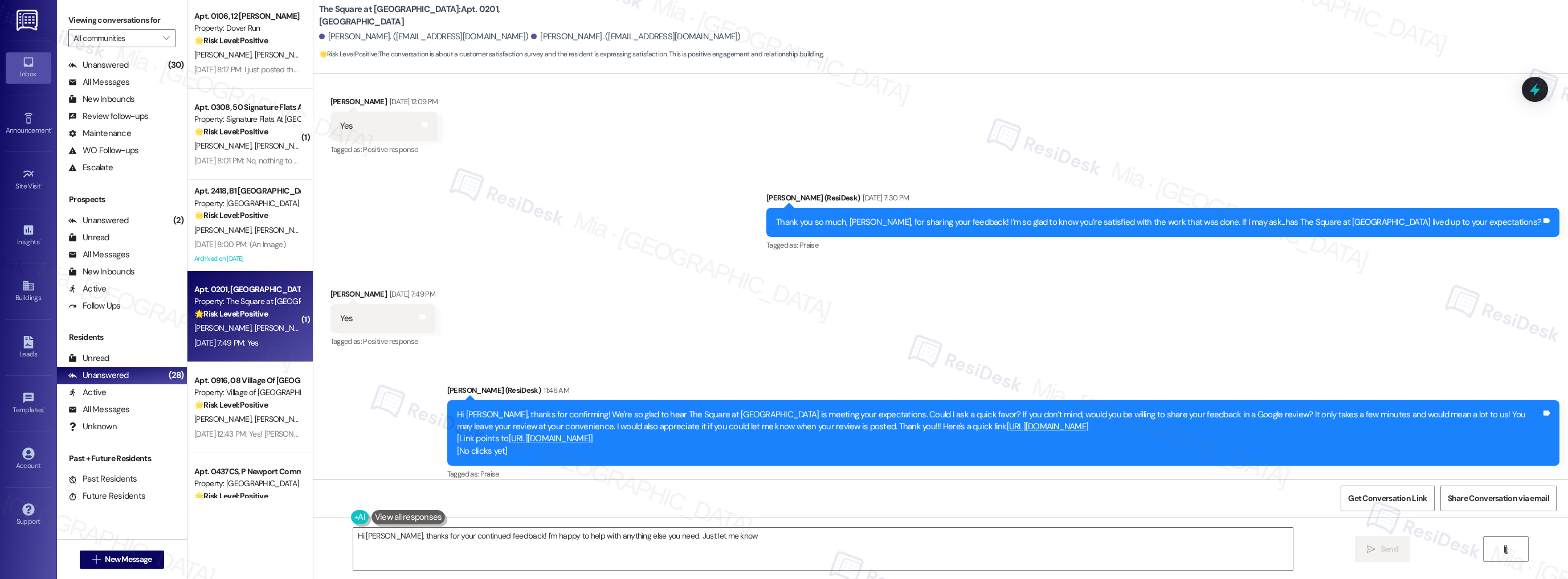
type textarea "Hi Sierra, thanks for your continued feedback! I'm happy to help with anything …"
click at [1544, 218] on icon at bounding box center [1547, 221] width 7 height 5
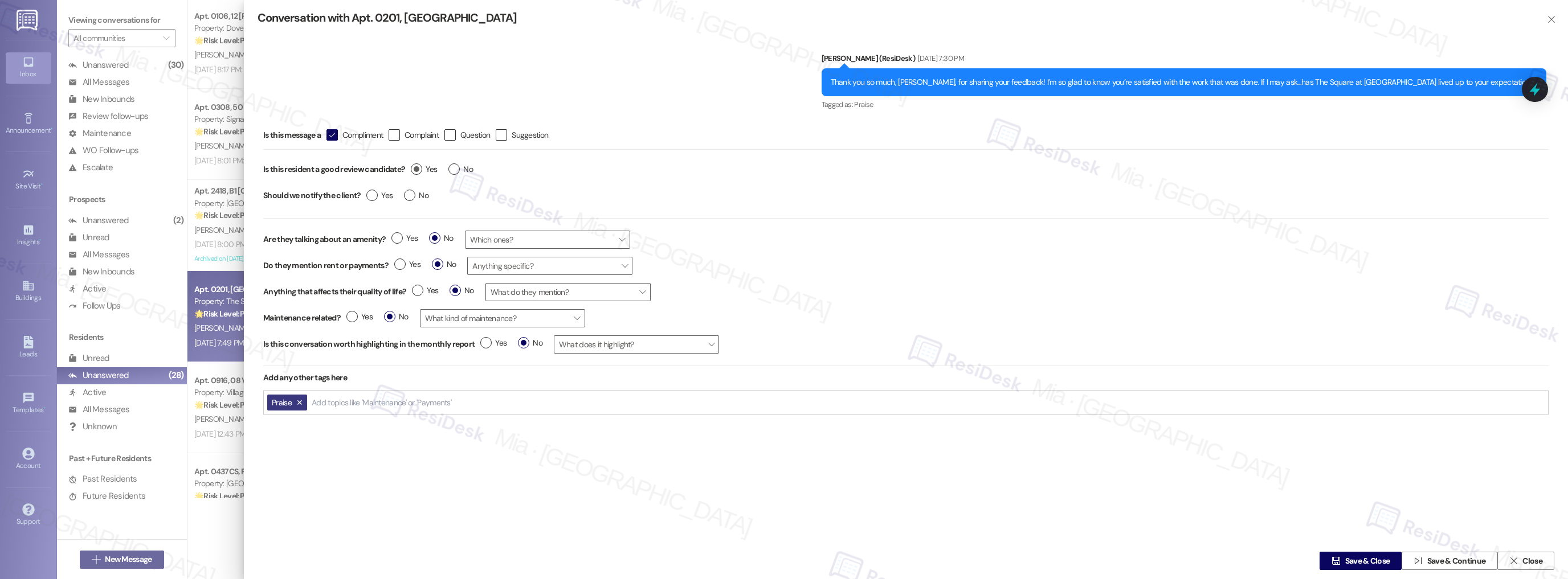
click at [422, 171] on label "Yes" at bounding box center [424, 170] width 26 height 12
click at [422, 171] on input "Yes" at bounding box center [424, 171] width 26 height 15
radio input "true"
click at [1341, 563] on span " Save & Close" at bounding box center [1360, 561] width 63 height 17
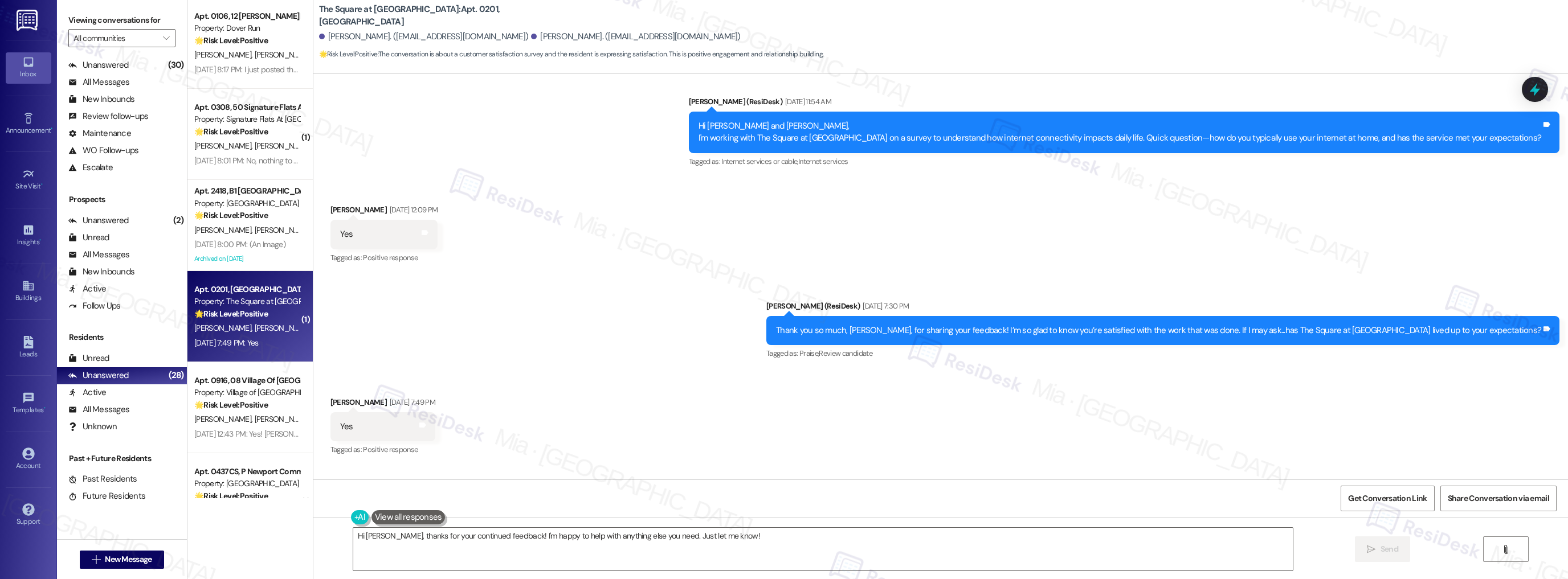
scroll to position [164, 0]
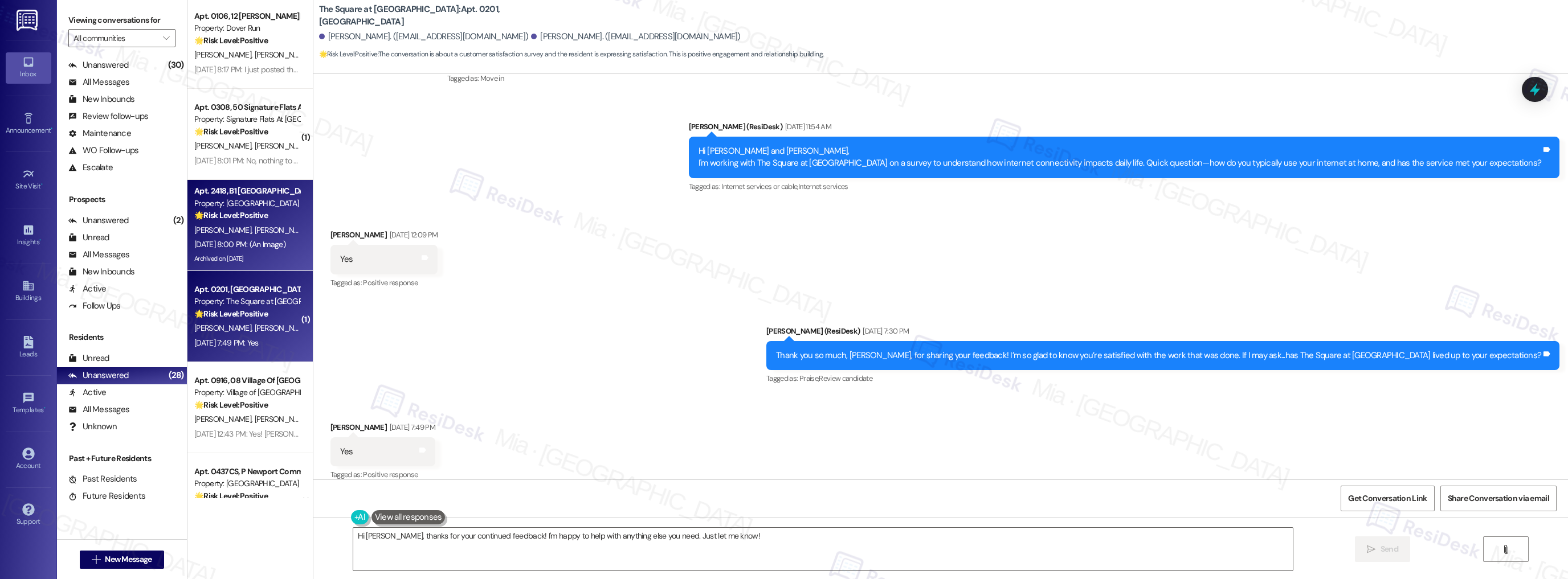
click at [281, 236] on div "S. Digiovanni S. Digiovanni" at bounding box center [247, 230] width 108 height 14
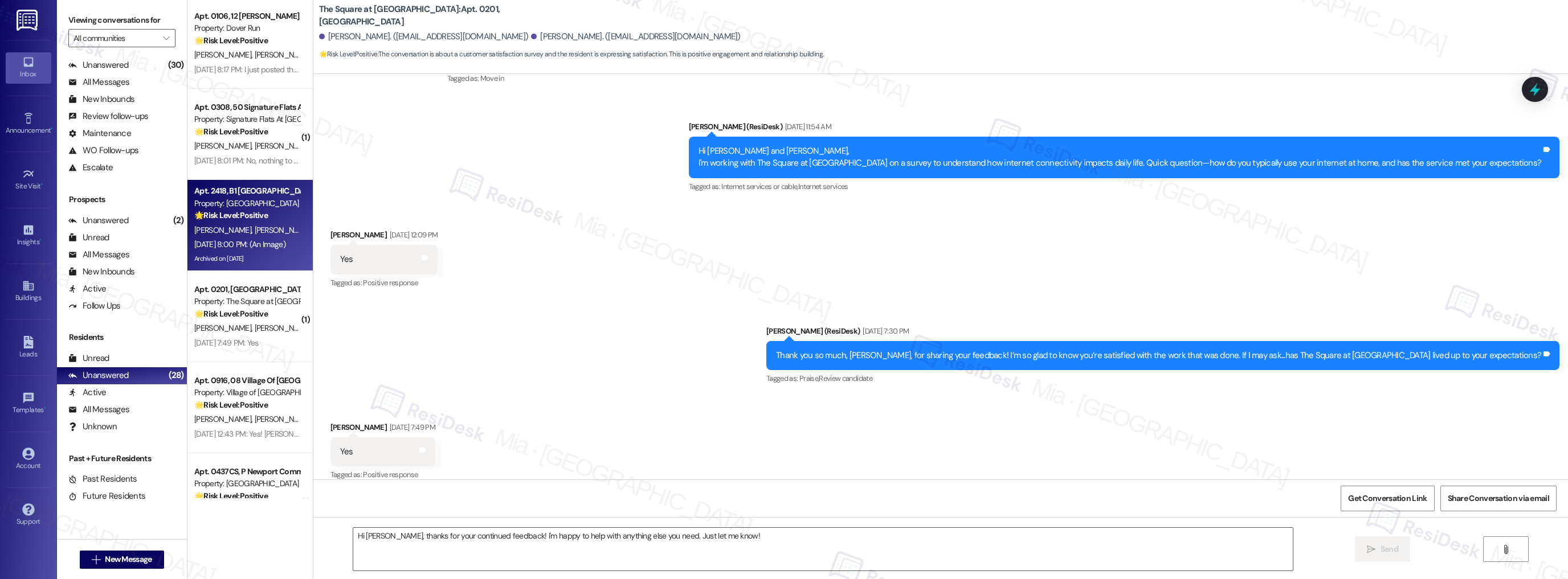
type textarea "Fetching suggested responses. Please feel free to read through the conversation…"
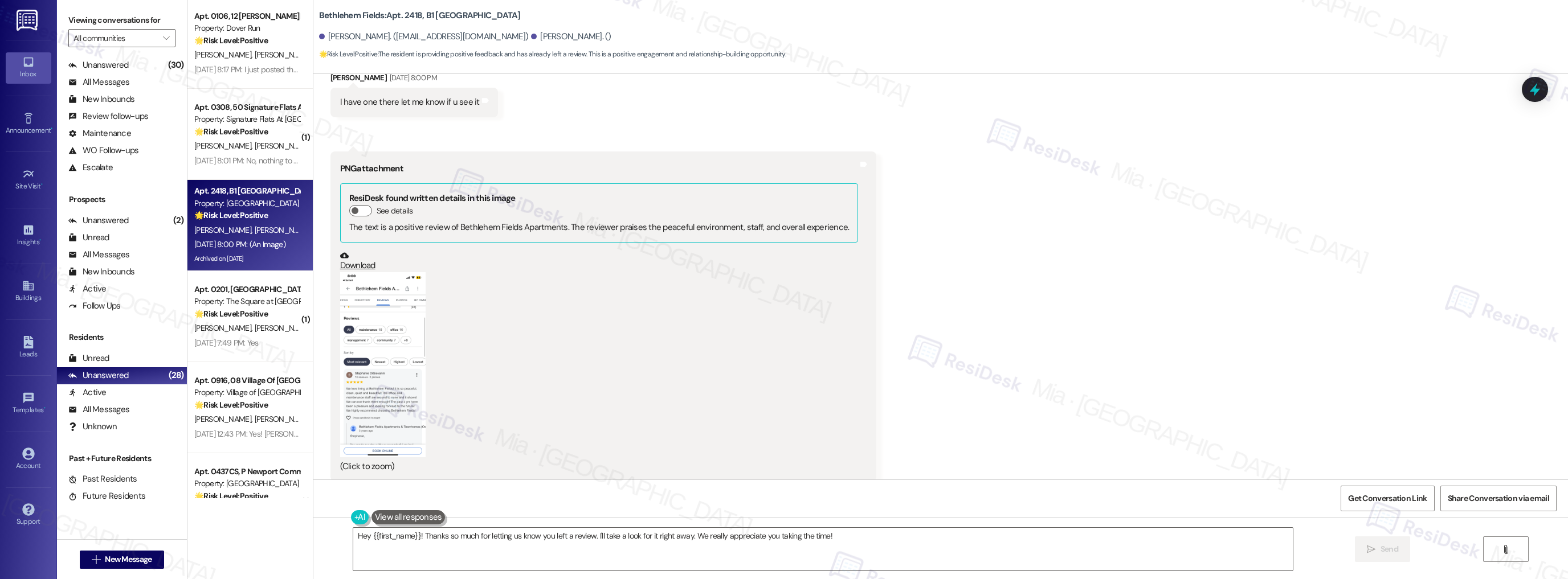
scroll to position [12480, 0]
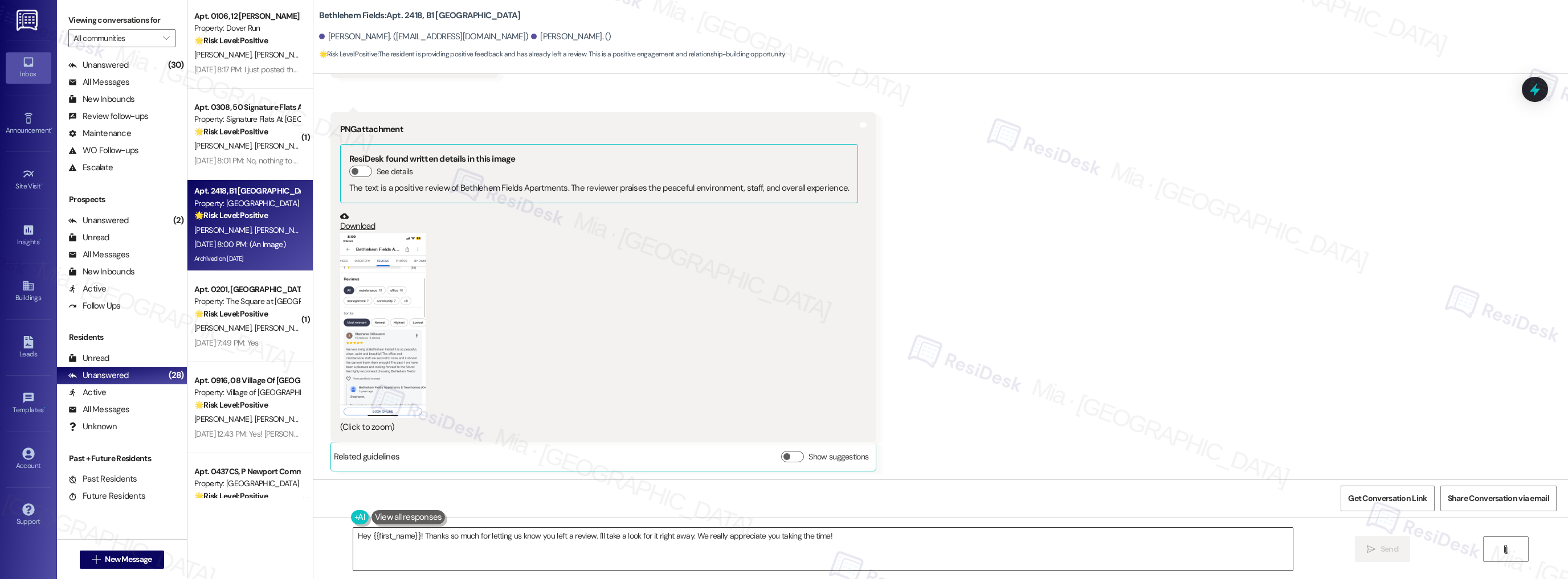
click at [587, 538] on textarea "Hey {{first_name}}! Thanks so much for letting us know you left a review. I'll …" at bounding box center [823, 549] width 940 height 43
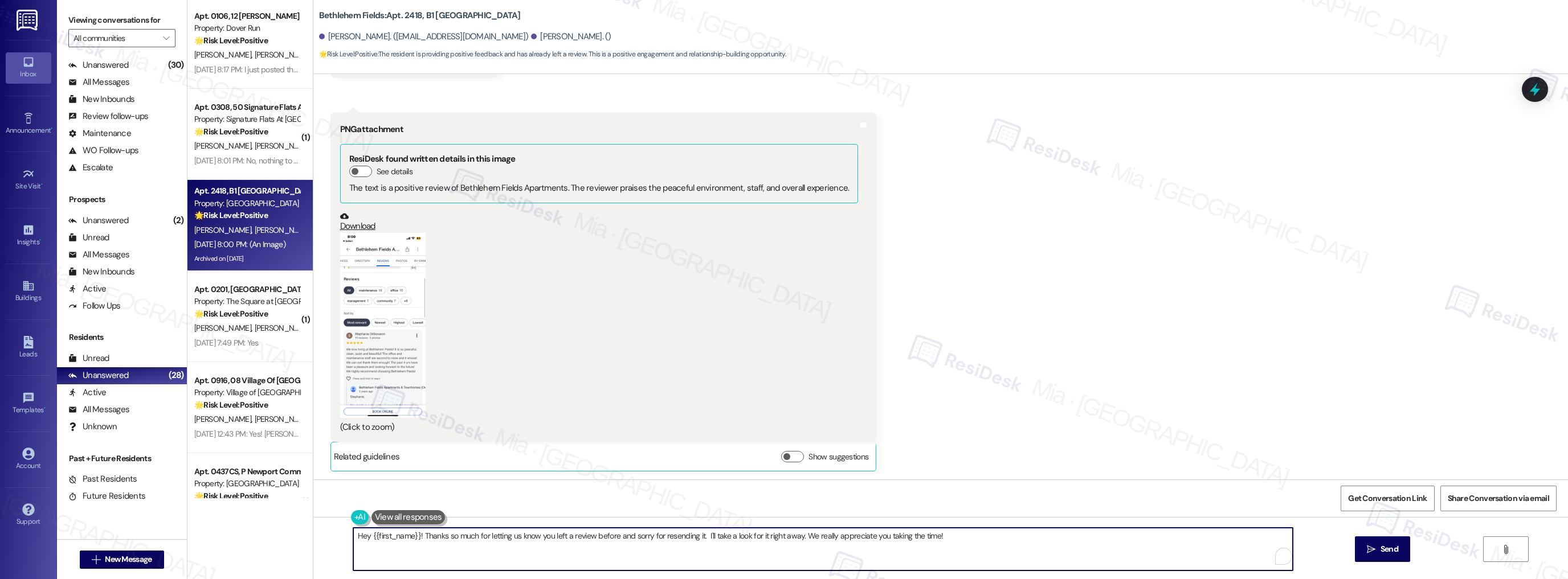
drag, startPoint x: 700, startPoint y: 538, endPoint x: 797, endPoint y: 538, distance: 97.0
click at [797, 538] on textarea "Hey {{first_name}}! Thanks so much for letting us know you left a review before…" at bounding box center [823, 549] width 940 height 43
drag, startPoint x: 416, startPoint y: 534, endPoint x: 331, endPoint y: 534, distance: 85.0
click at [331, 534] on div "Hey {{first_name}}! Thanks so much for letting us know you left a review before…" at bounding box center [940, 560] width 1255 height 85
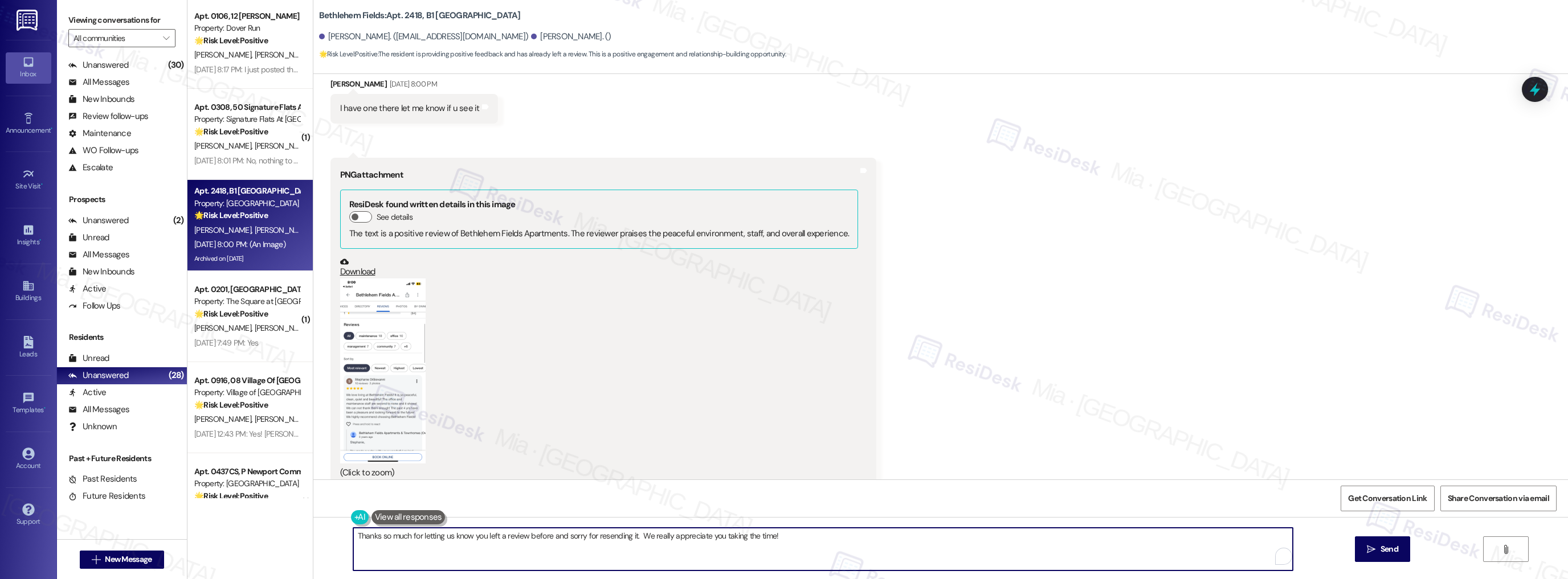
click at [405, 537] on textarea "Thanks so much for letting us know you left a review before and sorry for resen…" at bounding box center [823, 549] width 940 height 43
type textarea "Thanks so much Stephanie, for letting us know you left a review before and sorr…"
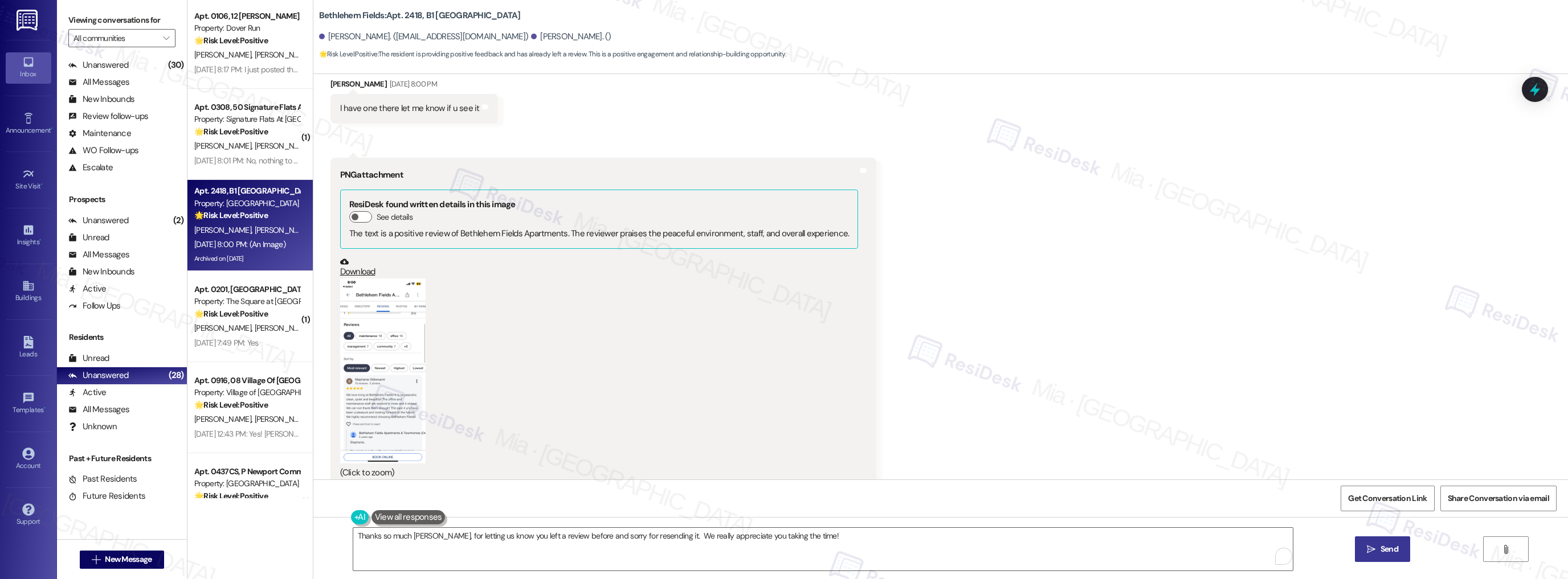
click at [1381, 547] on span "Send" at bounding box center [1389, 549] width 18 height 12
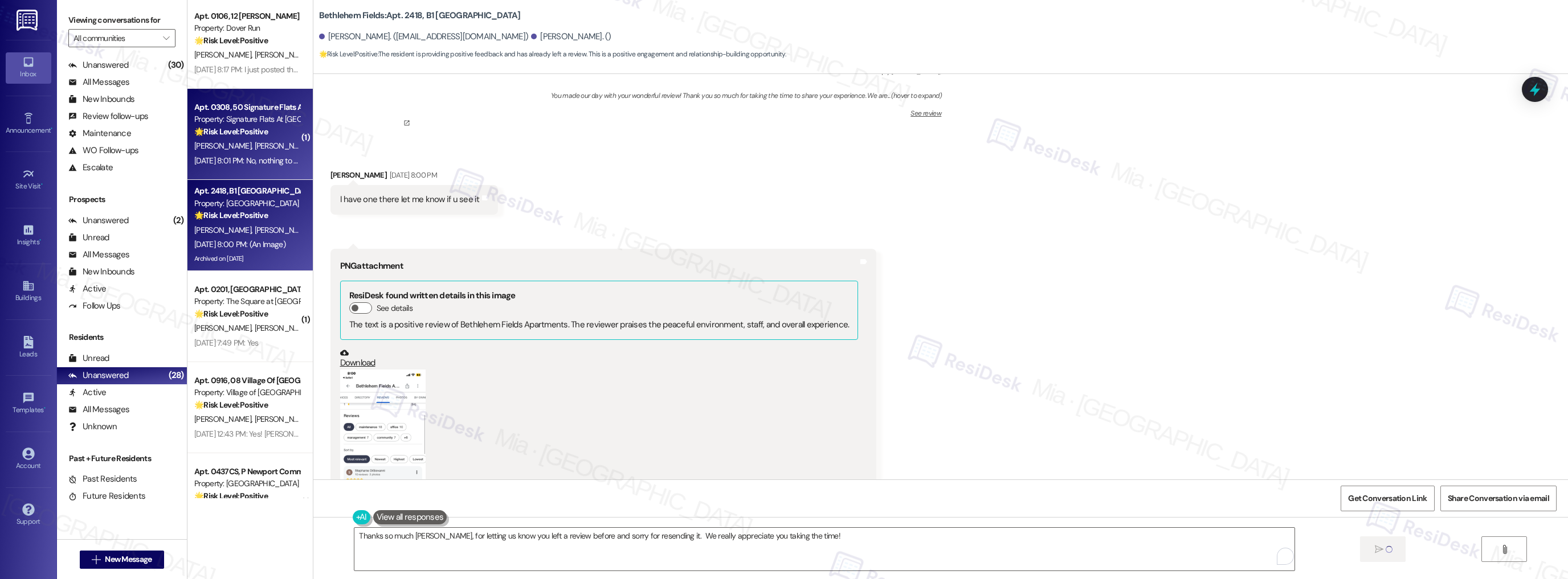
scroll to position [1687, 0]
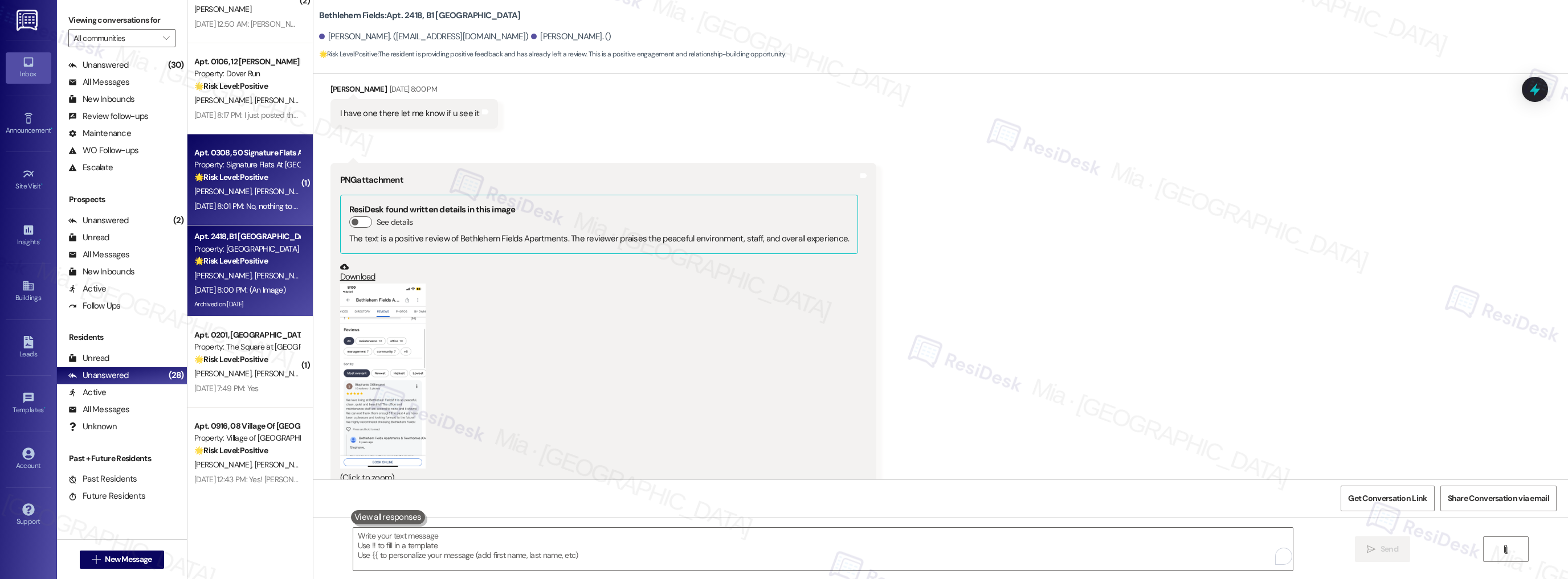
click at [270, 192] on div "E. Leung C. Biser" at bounding box center [247, 191] width 108 height 14
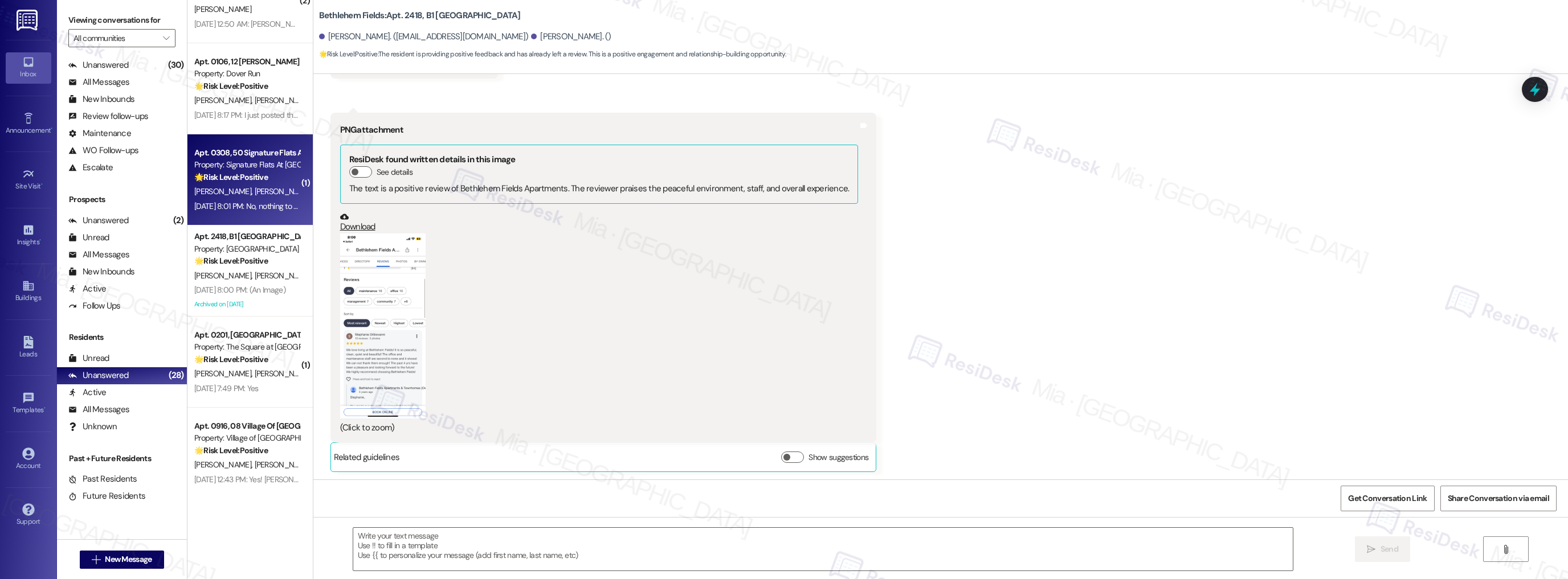
type textarea "Fetching suggested responses. Please feel free to read through the conversation…"
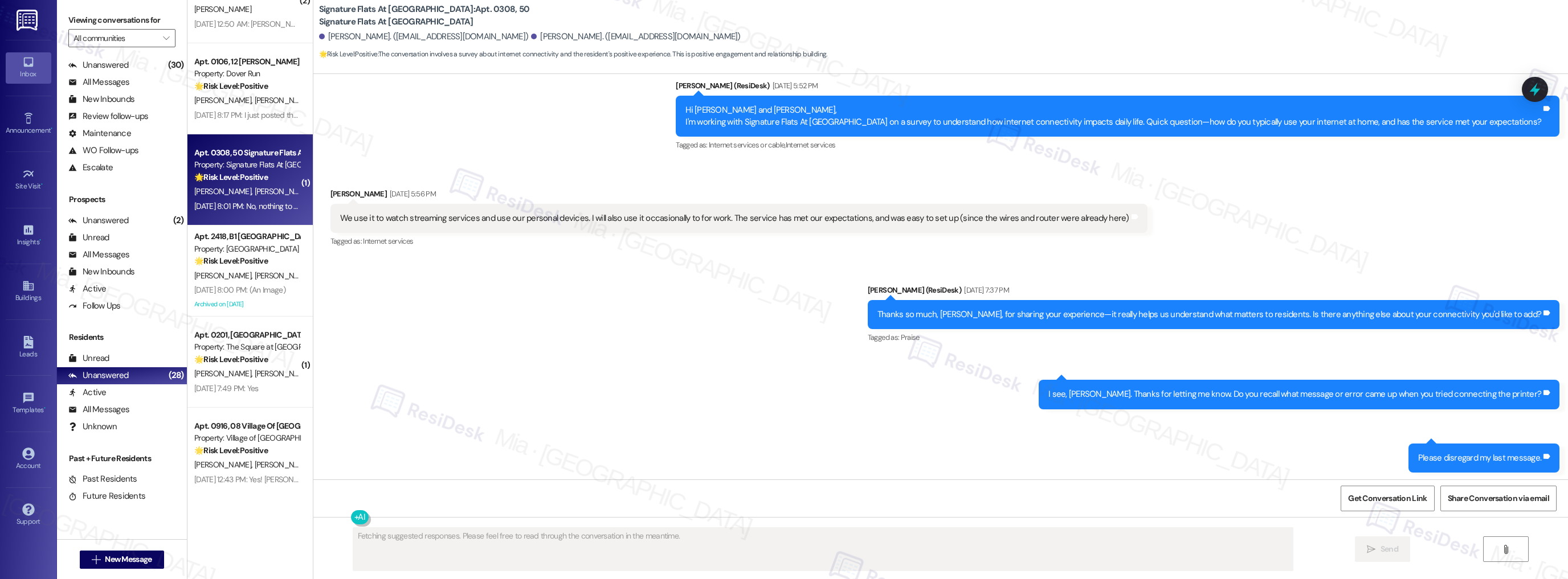
scroll to position [524, 0]
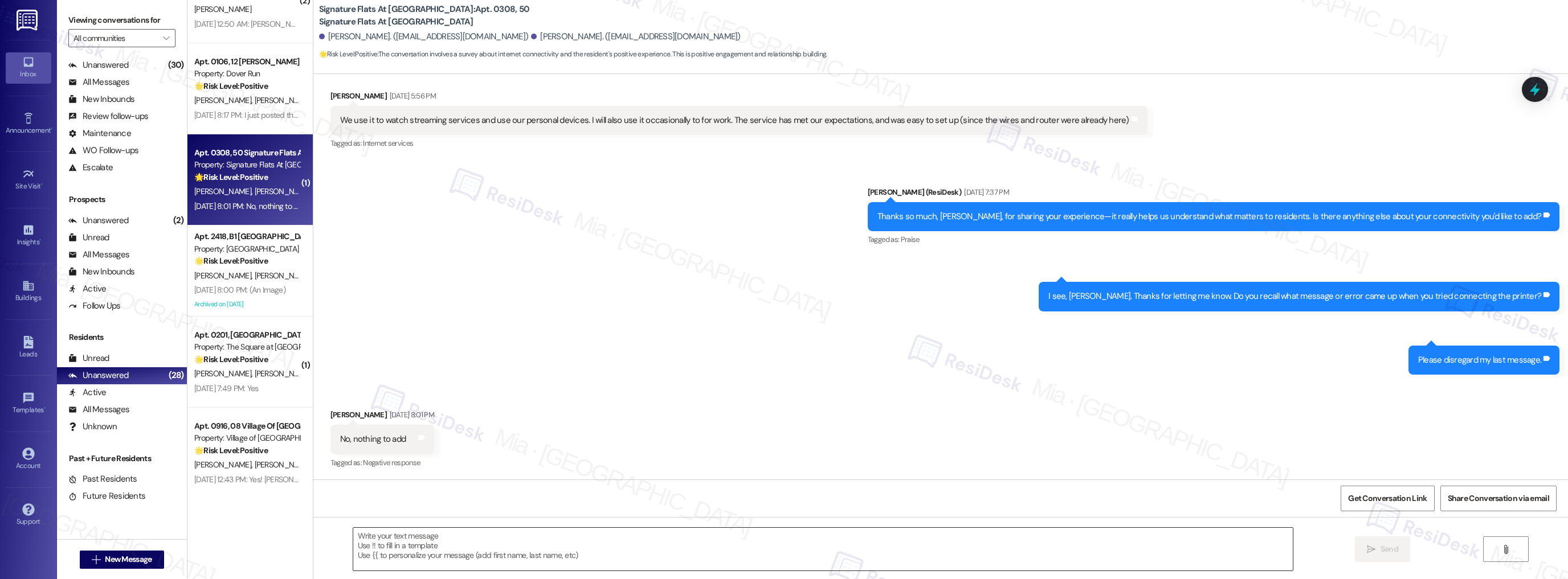
click at [394, 536] on textarea at bounding box center [823, 549] width 940 height 43
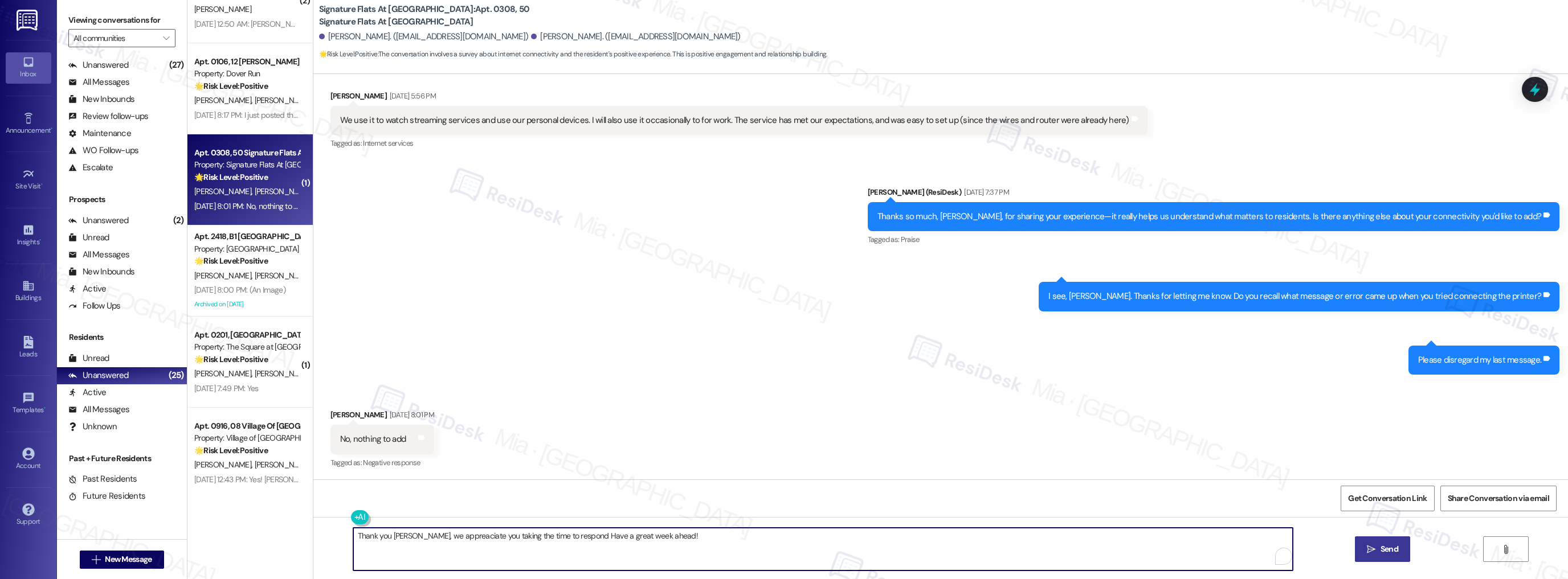
type textarea "Thank you Christopher, we appreaciate you taking the time to respond Have a gre…"
click at [1374, 544] on span " Send" at bounding box center [1382, 549] width 36 height 12
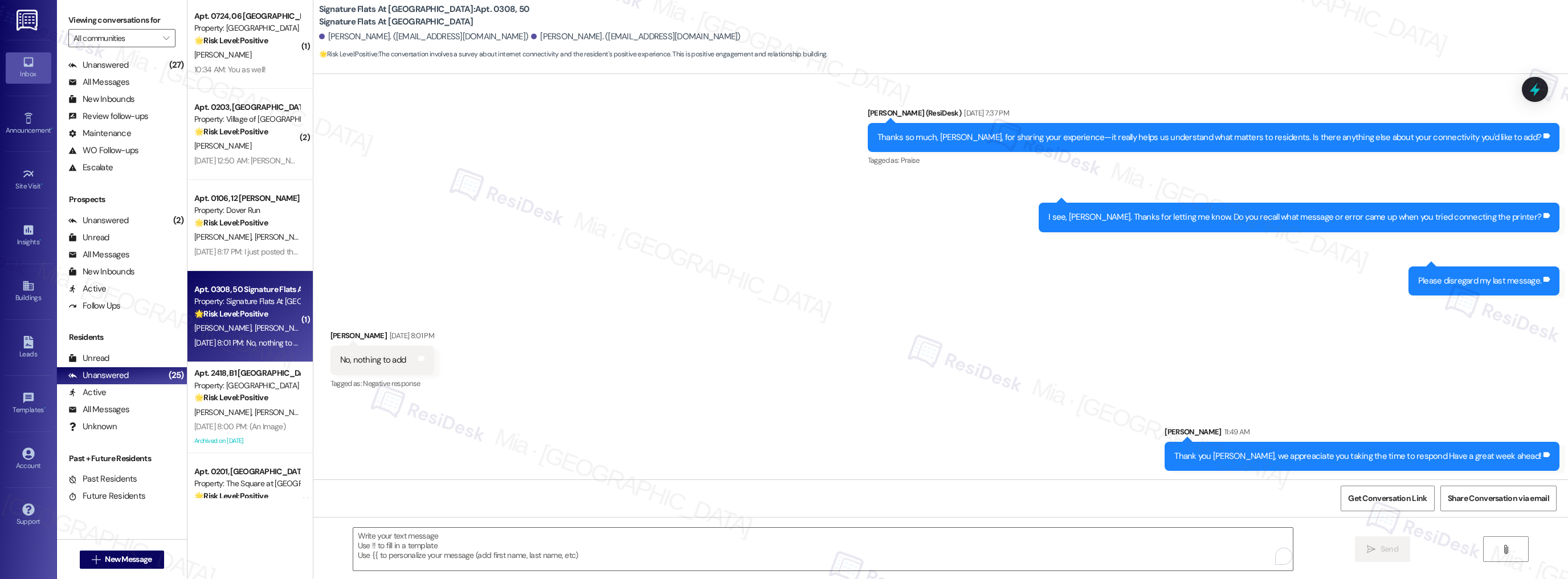
scroll to position [604, 0]
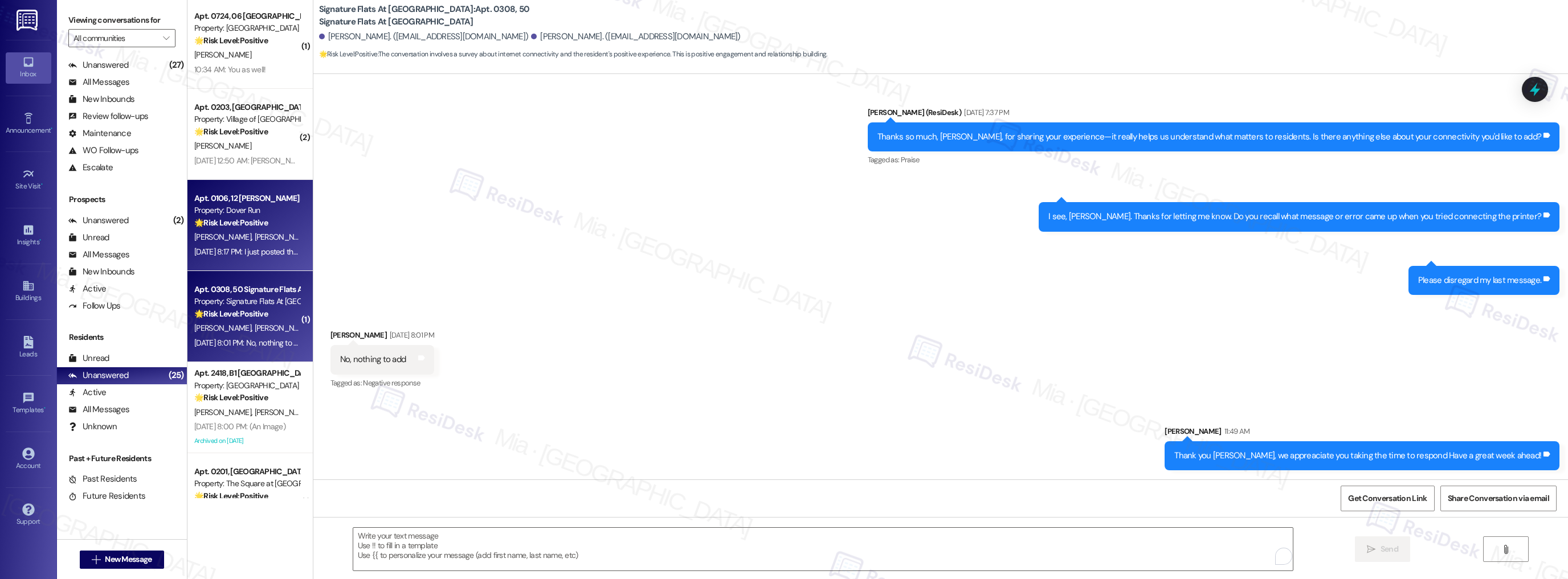
click at [269, 244] on div "M. Leitzel H. Leitzel" at bounding box center [247, 237] width 108 height 14
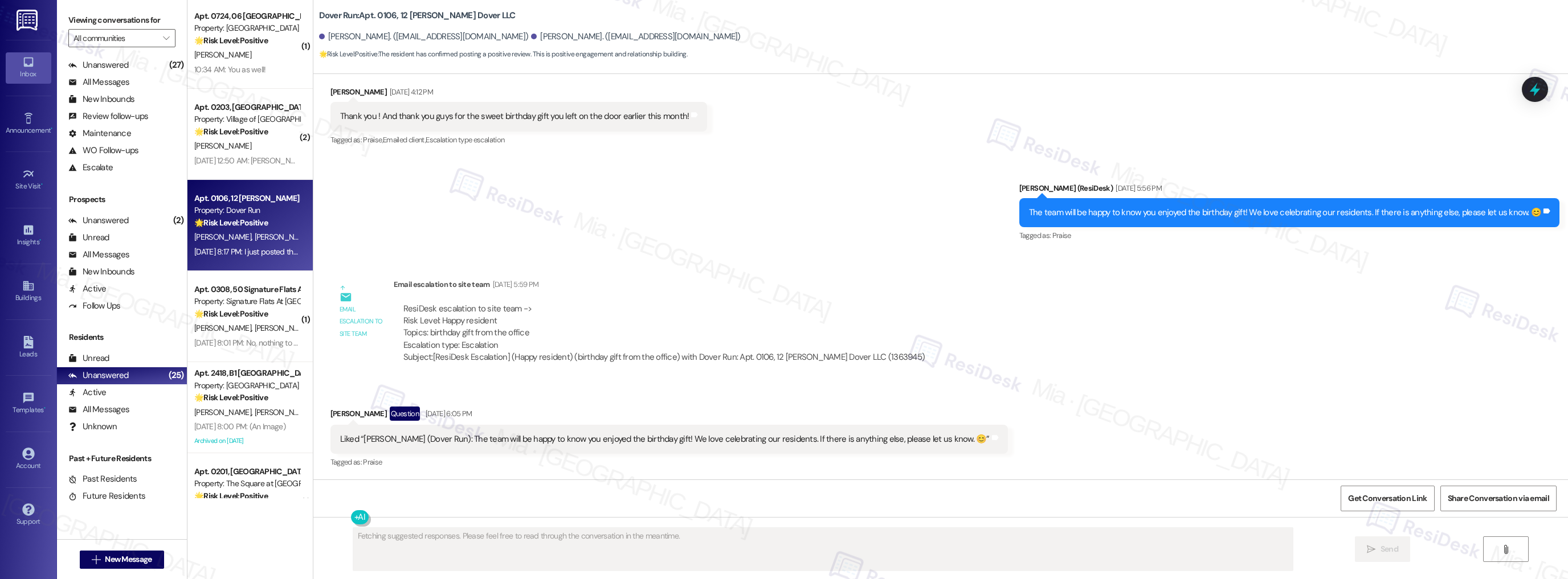
scroll to position [3200, 0]
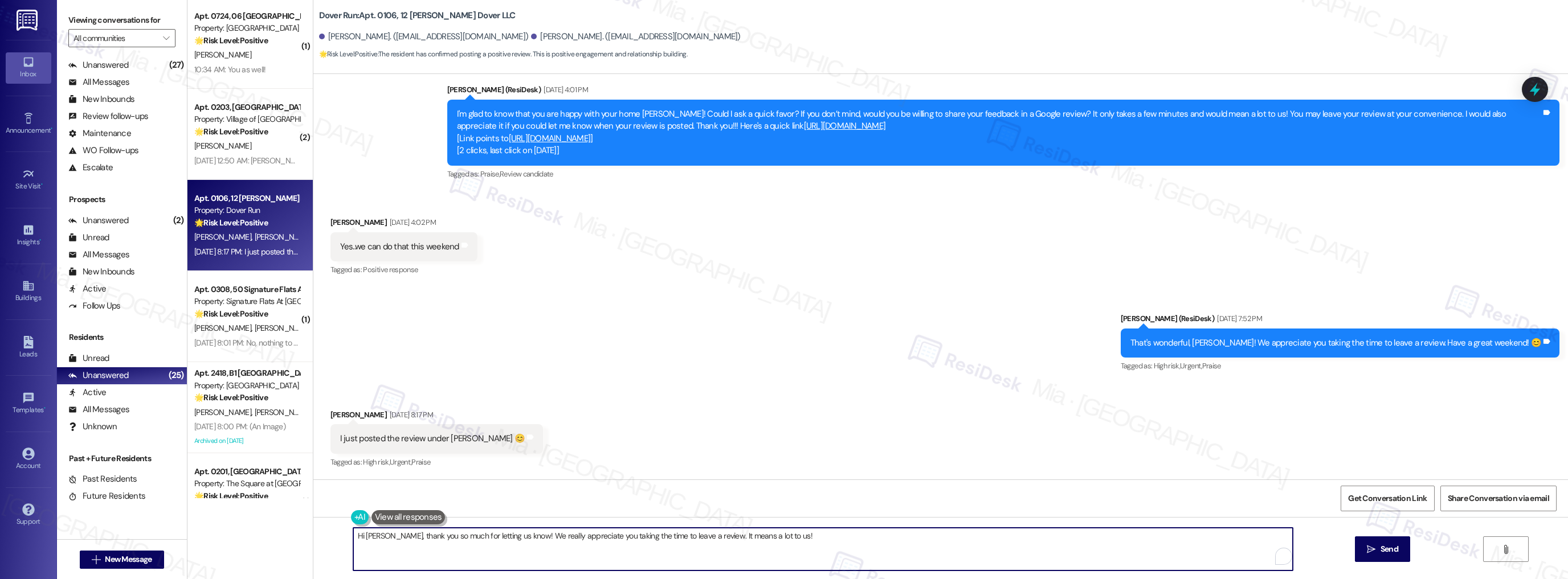
drag, startPoint x: 352, startPoint y: 535, endPoint x: 805, endPoint y: 532, distance: 453.0
click at [805, 532] on textarea "Hi Heather, thank you so much for letting us know! We really appreciate you tak…" at bounding box center [823, 549] width 940 height 43
paste textarea "Thank you so much for your kind Google review! We really appreciate you taking …"
click at [677, 539] on textarea "Hi Heather, thank you so much for letting us know! We really appreciate you tak…" at bounding box center [823, 549] width 940 height 43
click at [793, 537] on textarea "Hi Heather, thank you so much for letting us know! We really appreciate you tak…" at bounding box center [823, 549] width 940 height 43
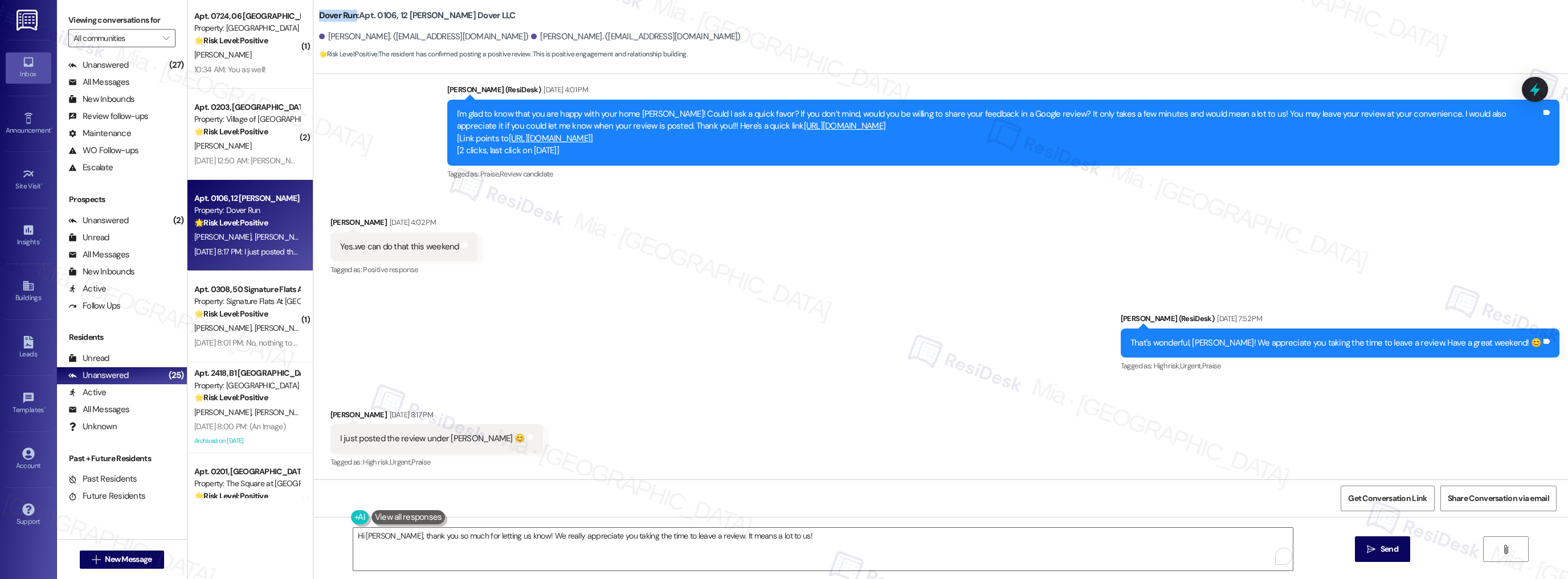
drag, startPoint x: 312, startPoint y: 13, endPoint x: 349, endPoint y: 14, distance: 37.0
click at [349, 14] on b "Dover Run: Apt. 0106, 12 Boyd Hess Dover LLC" at bounding box center [417, 16] width 197 height 12
copy b "Dover Run"
click at [1402, 494] on span "Get Conversation Link" at bounding box center [1387, 499] width 79 height 12
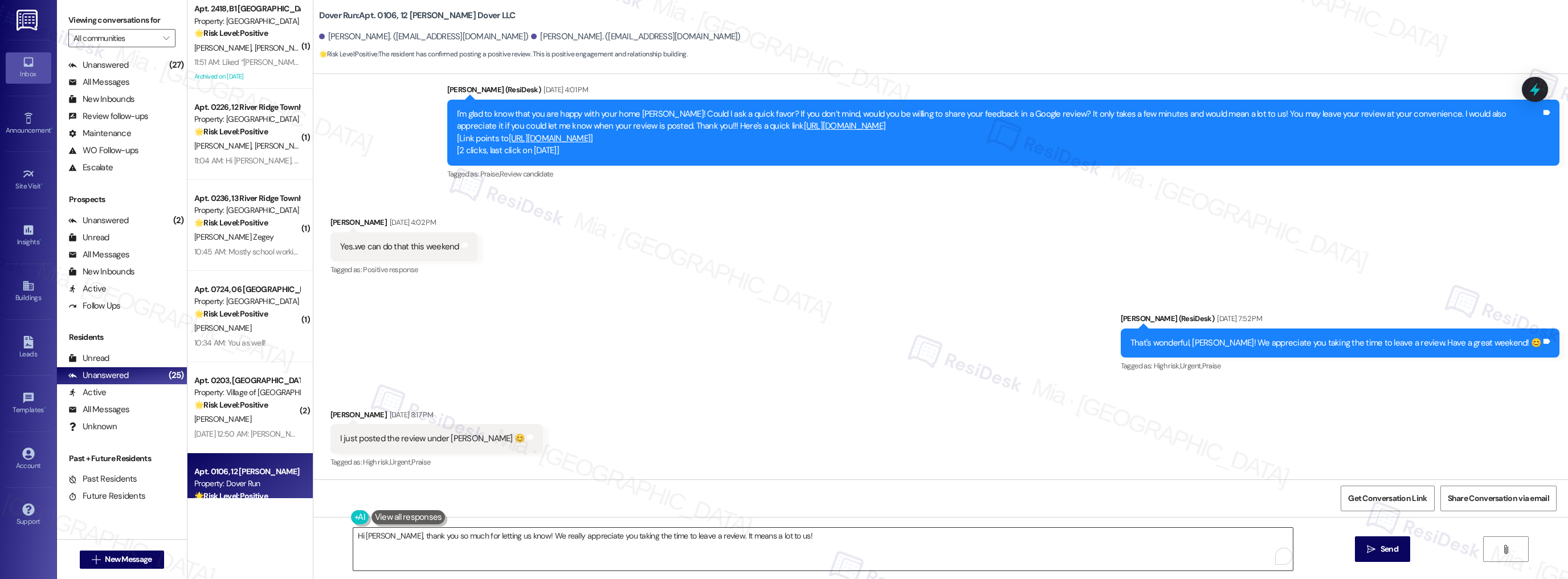
click at [810, 538] on textarea "Hi Heather, thank you so much for letting us know! We really appreciate you tak…" at bounding box center [823, 549] width 940 height 43
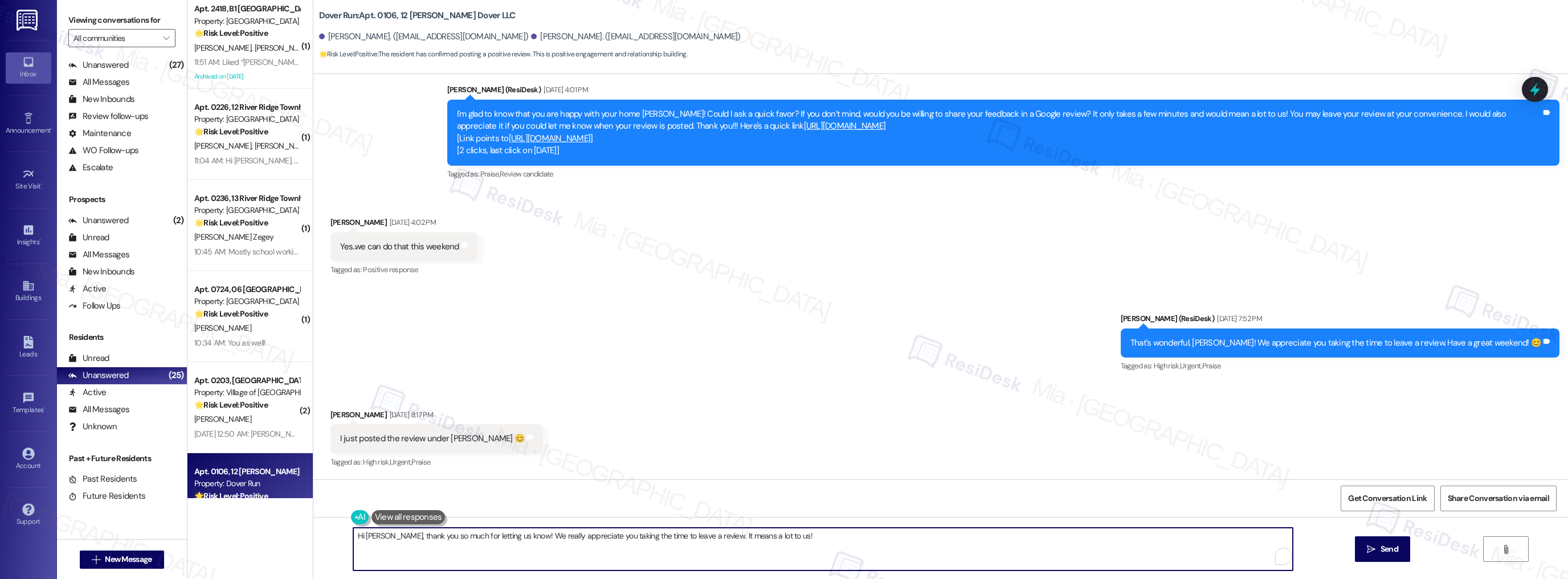
click at [790, 534] on textarea "Hi Heather, thank you so much for letting us know! We really appreciate you tak…" at bounding box center [823, 549] width 940 height 43
type textarea "Hi Heather, thank you so much for letting us know! We really appreciate you tak…"
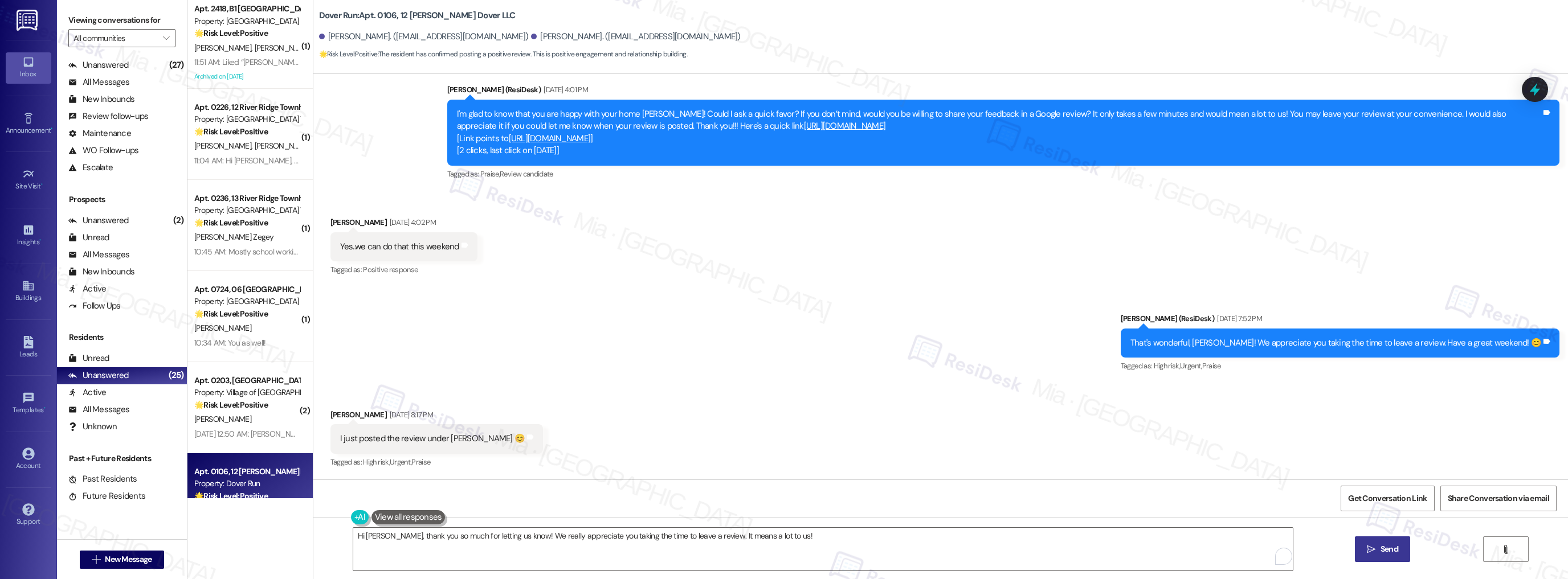
click at [1385, 552] on span "Send" at bounding box center [1389, 549] width 18 height 12
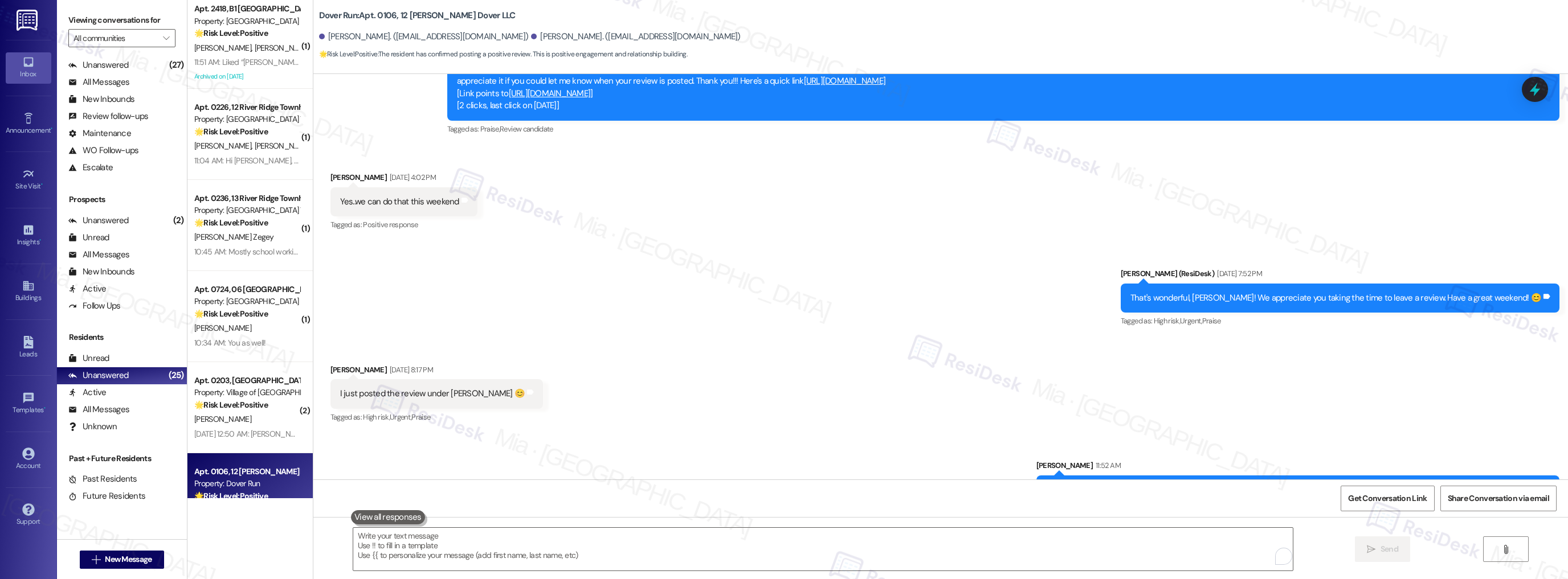
scroll to position [3279, 0]
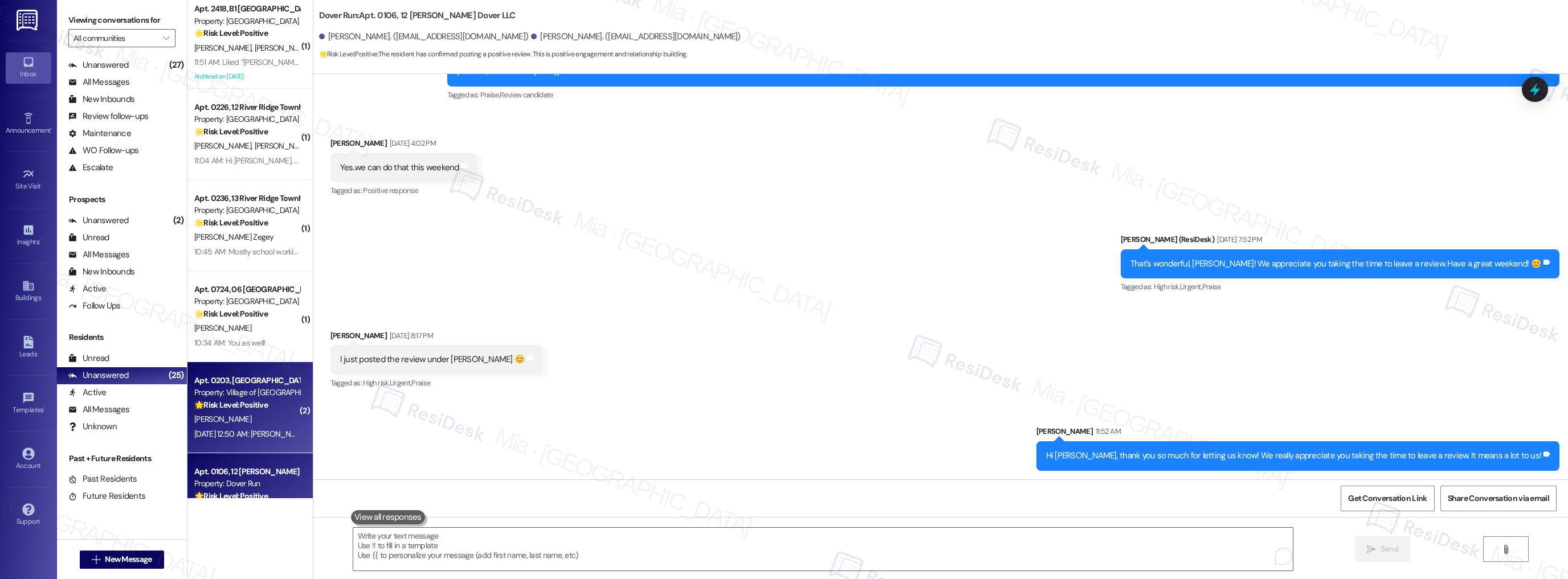
click at [213, 389] on div "Property: Village of Olde Hickory" at bounding box center [247, 393] width 105 height 12
type textarea "Fetching suggested responses. Please feel free to read through the conversation…"
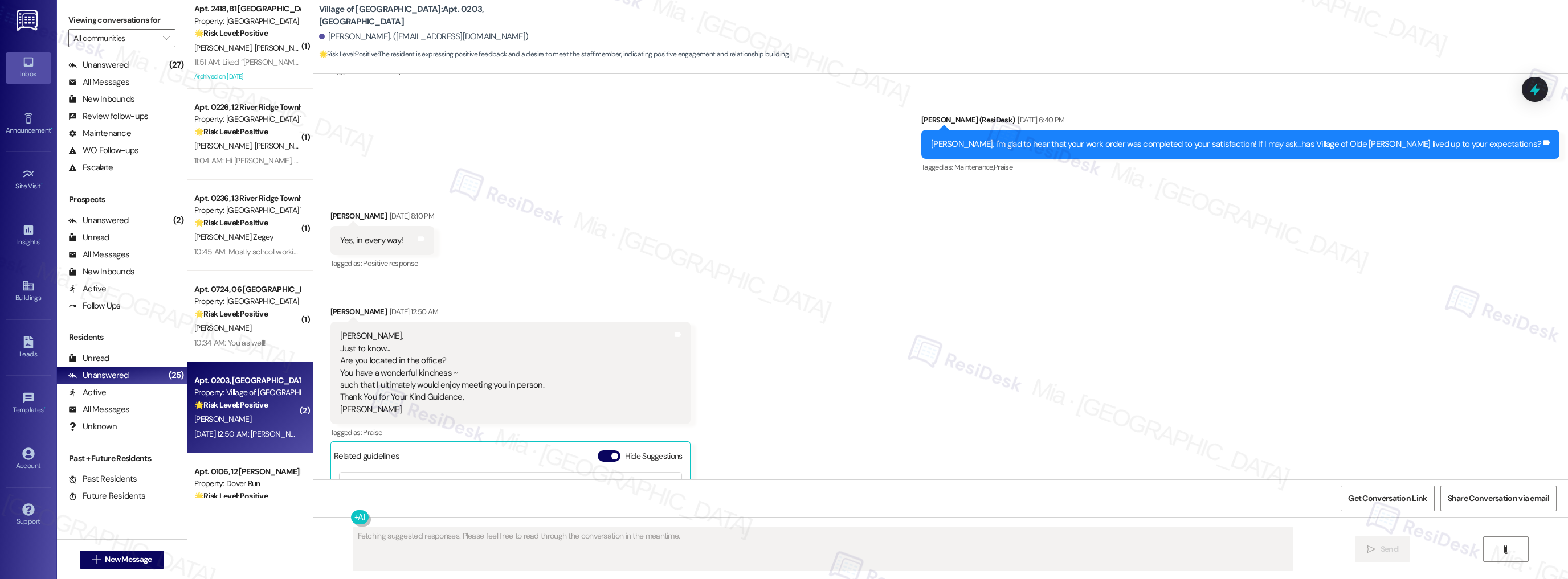
scroll to position [4088, 0]
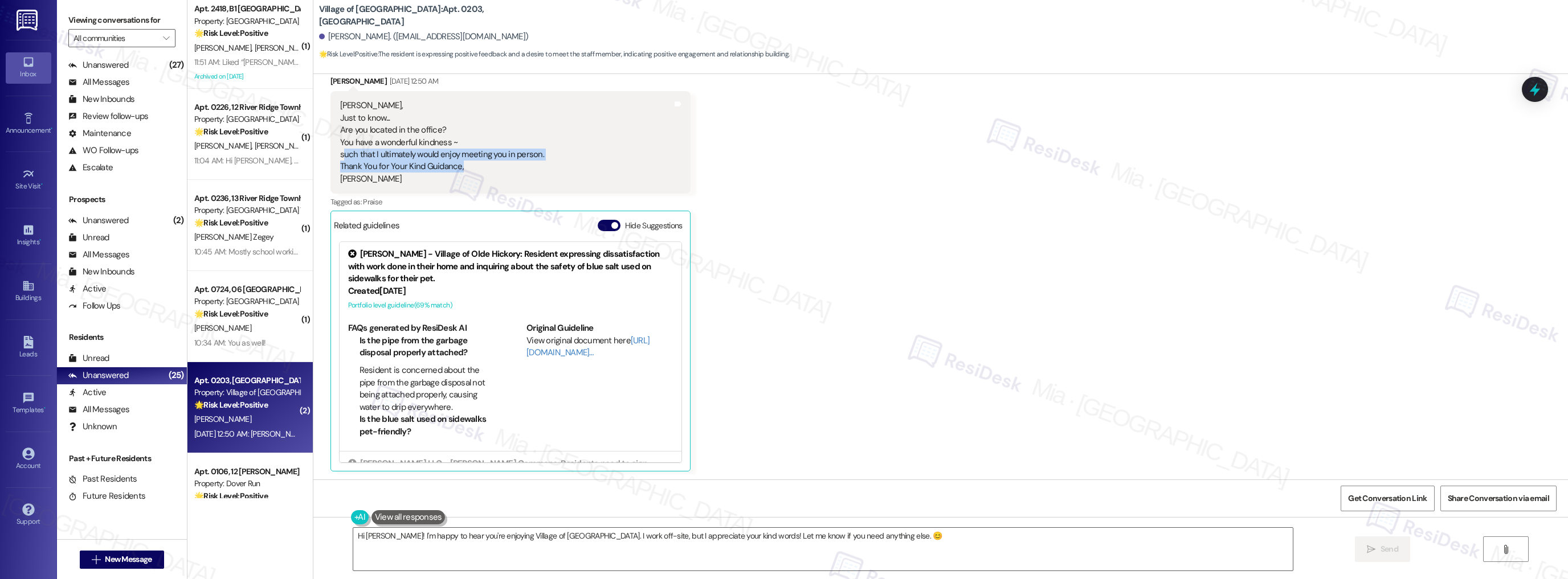
drag, startPoint x: 334, startPoint y: 156, endPoint x: 494, endPoint y: 164, distance: 160.2
click at [494, 164] on div "Sarah, Just to know... Are you located in the office? You have a wonderful kind…" at bounding box center [442, 142] width 204 height 85
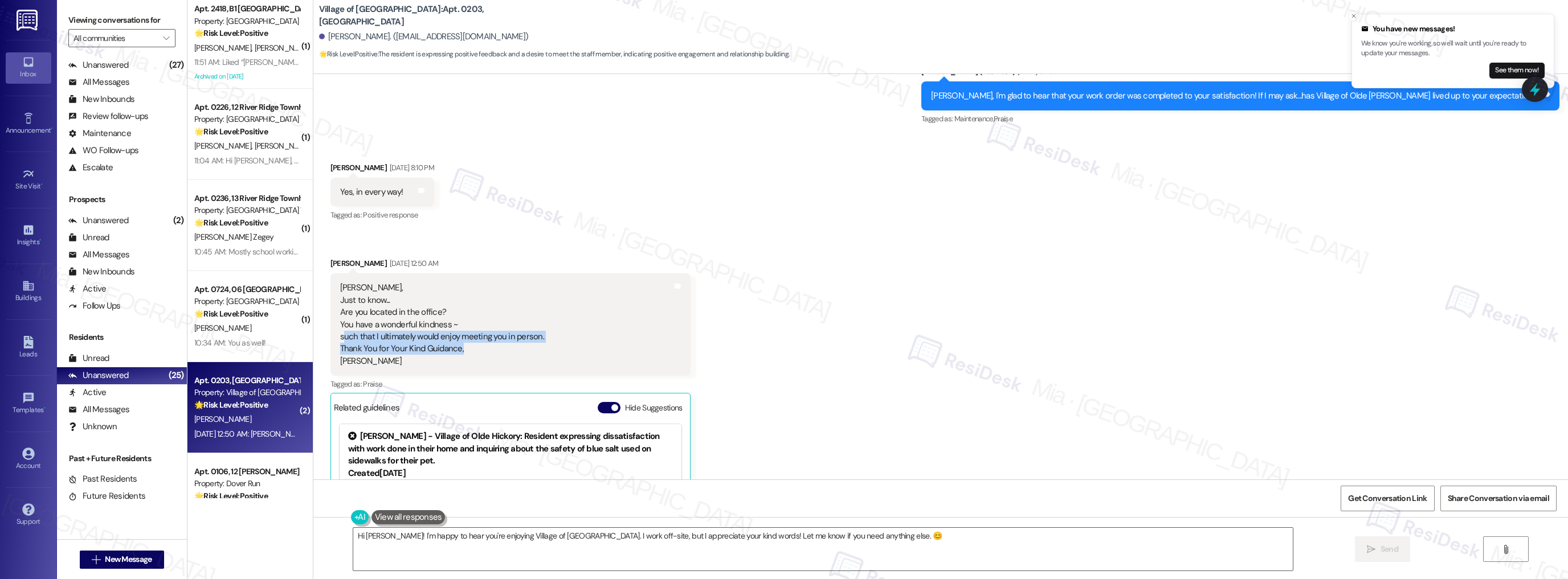
scroll to position [3951, 0]
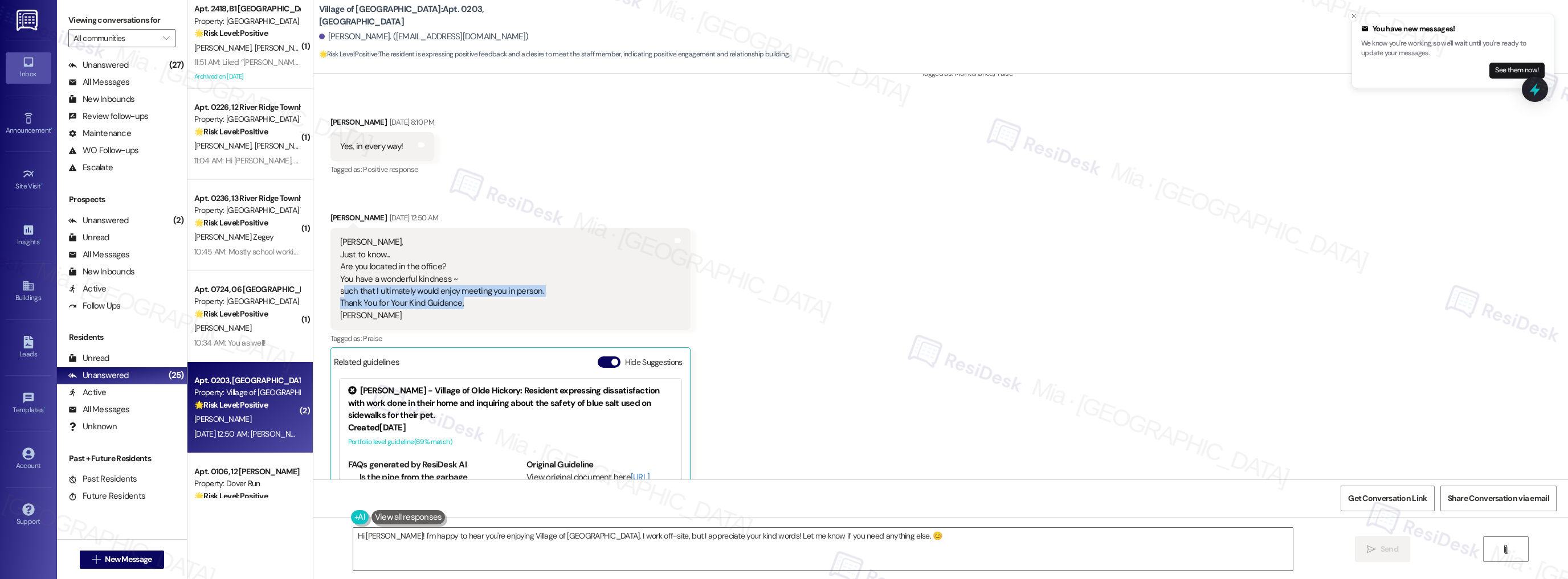
click at [362, 293] on div "Sarah, Just to know... Are you located in the office? You have a wonderful kind…" at bounding box center [442, 279] width 204 height 85
drag, startPoint x: 358, startPoint y: 293, endPoint x: 474, endPoint y: 302, distance: 116.3
click at [474, 302] on div "Sarah, Just to know... Are you located in the office? You have a wonderful kind…" at bounding box center [442, 279] width 204 height 85
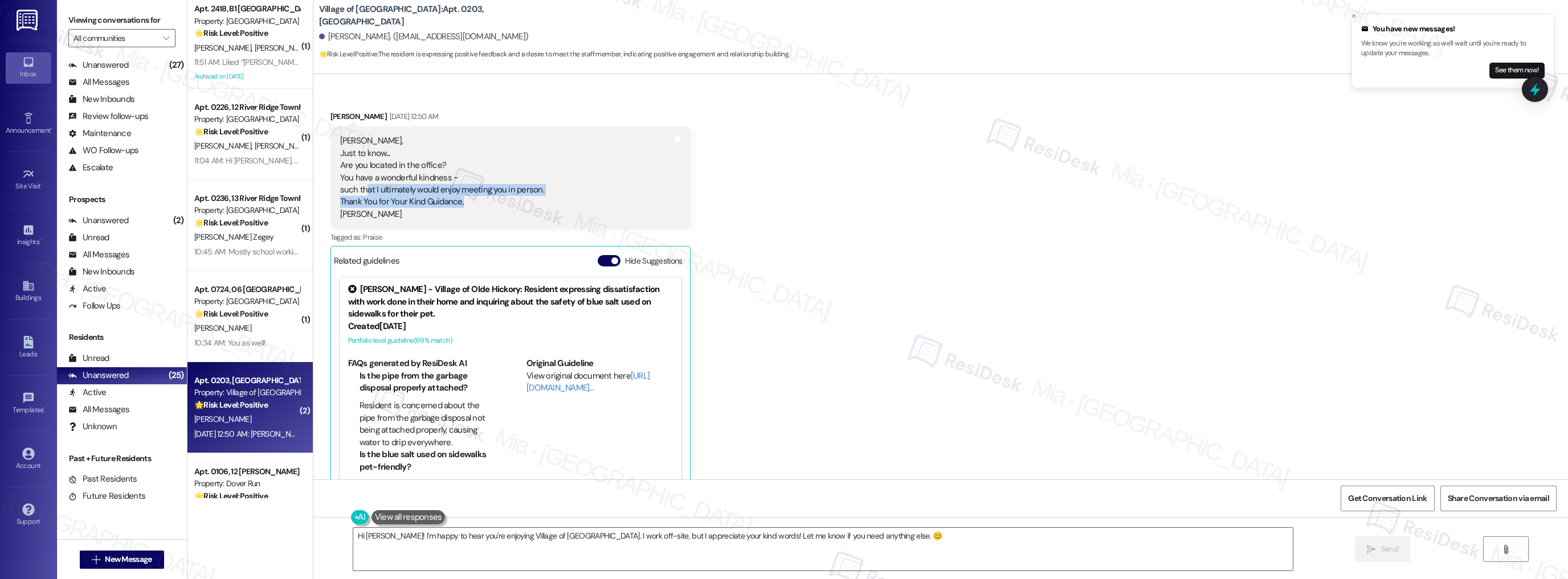
scroll to position [3997, 0]
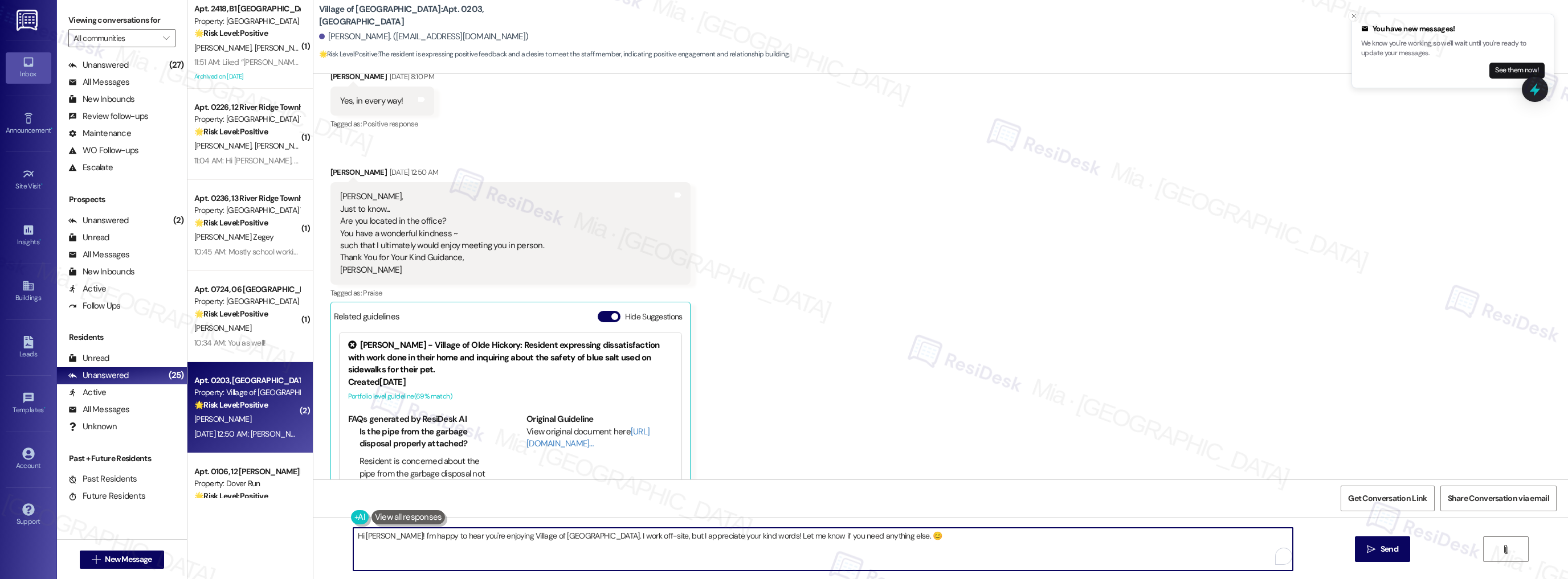
drag, startPoint x: 727, startPoint y: 537, endPoint x: 878, endPoint y: 537, distance: 151.0
click at [878, 537] on textarea "Hi Cyndi! I'm happy to hear you're enjoying Village of Olde Hickory. I work off…" at bounding box center [823, 549] width 940 height 43
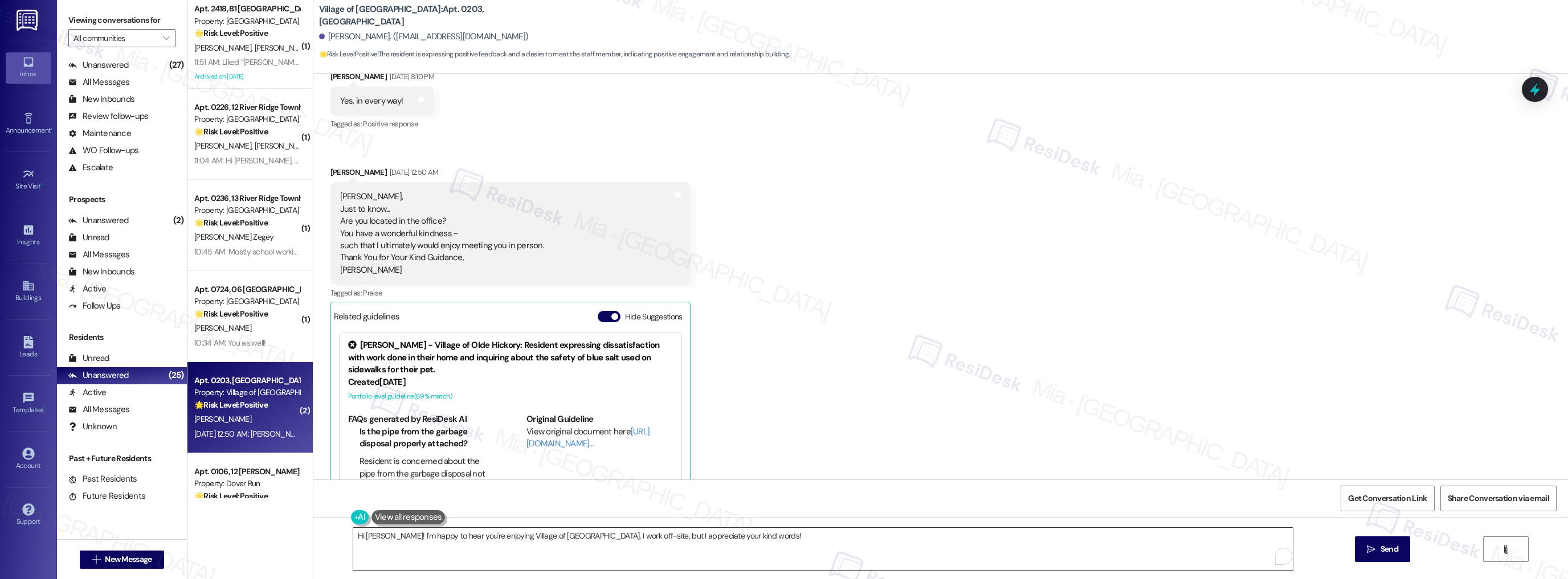
click at [737, 543] on textarea "Hi Cyndi! I'm happy to hear you're enjoying Village of Olde Hickory. I work off…" at bounding box center [823, 549] width 940 height 43
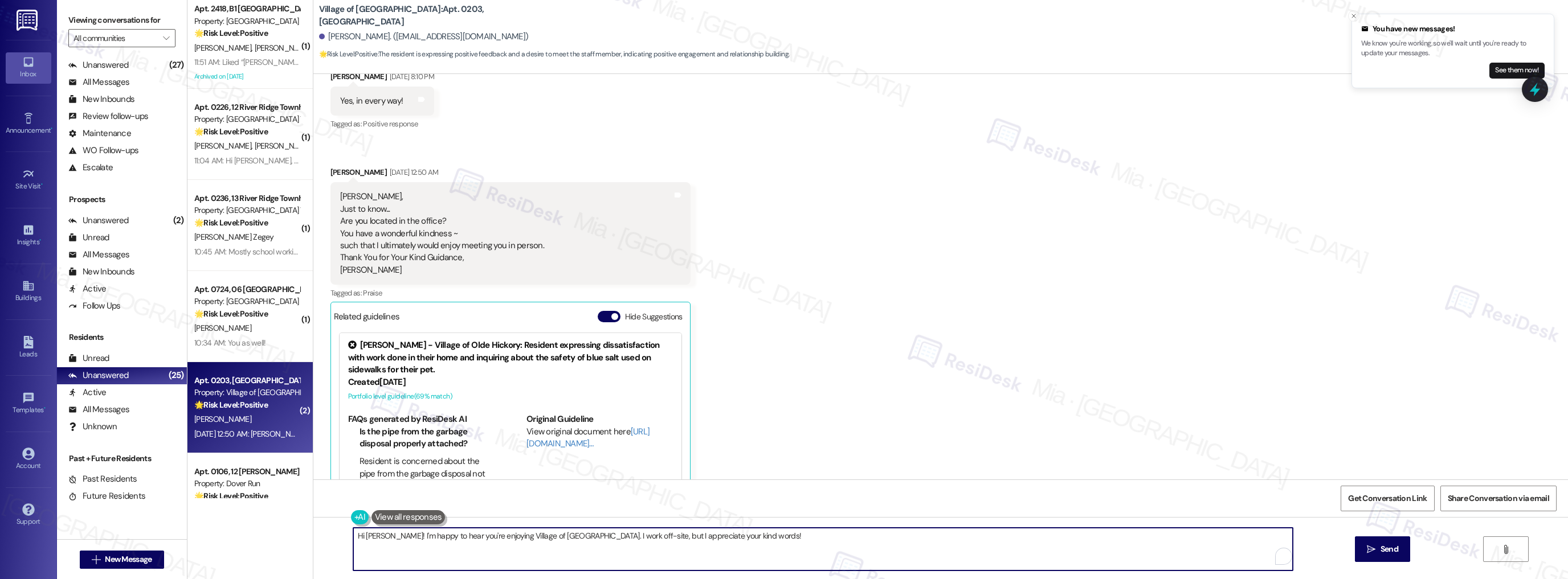
paste textarea "Could I ask a quick favor? If you don’t mind, would you be willing to share you…"
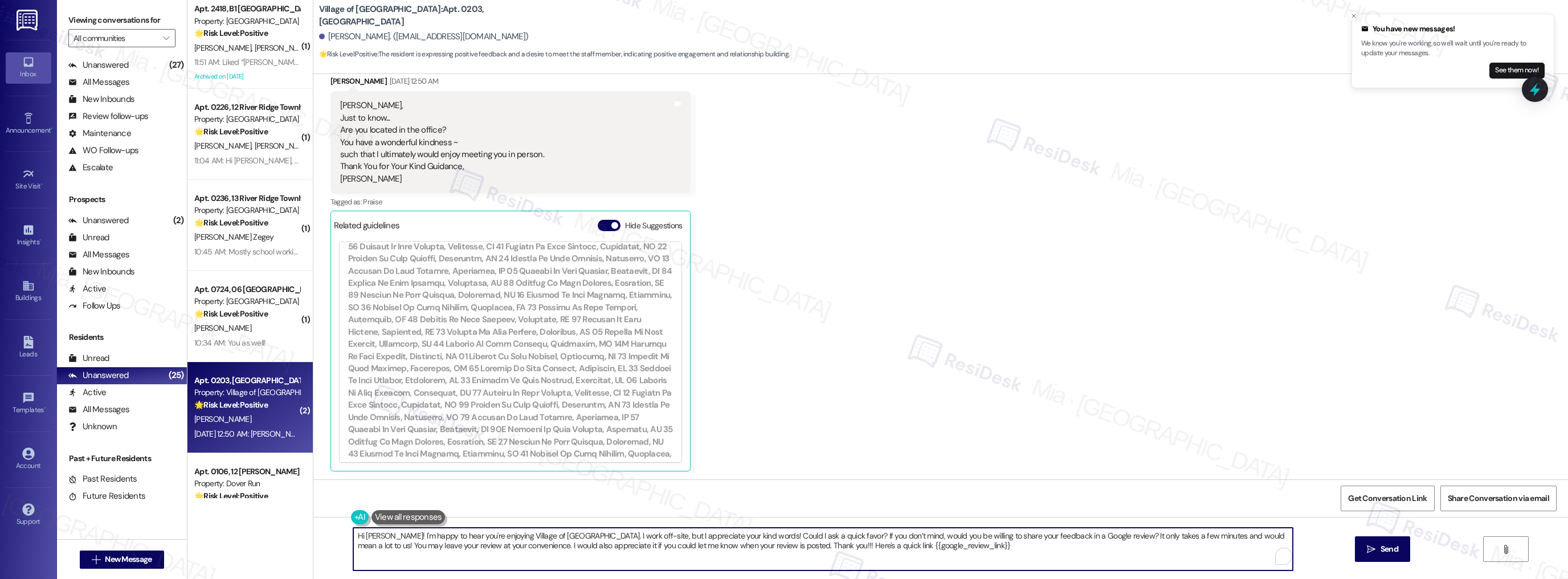
scroll to position [592, 0]
type textarea "Hi Cyndi! I'm happy to hear you're enjoying Village of Olde Hickory. I work off…"
click at [601, 226] on button "Hide Suggestions" at bounding box center [609, 225] width 23 height 12
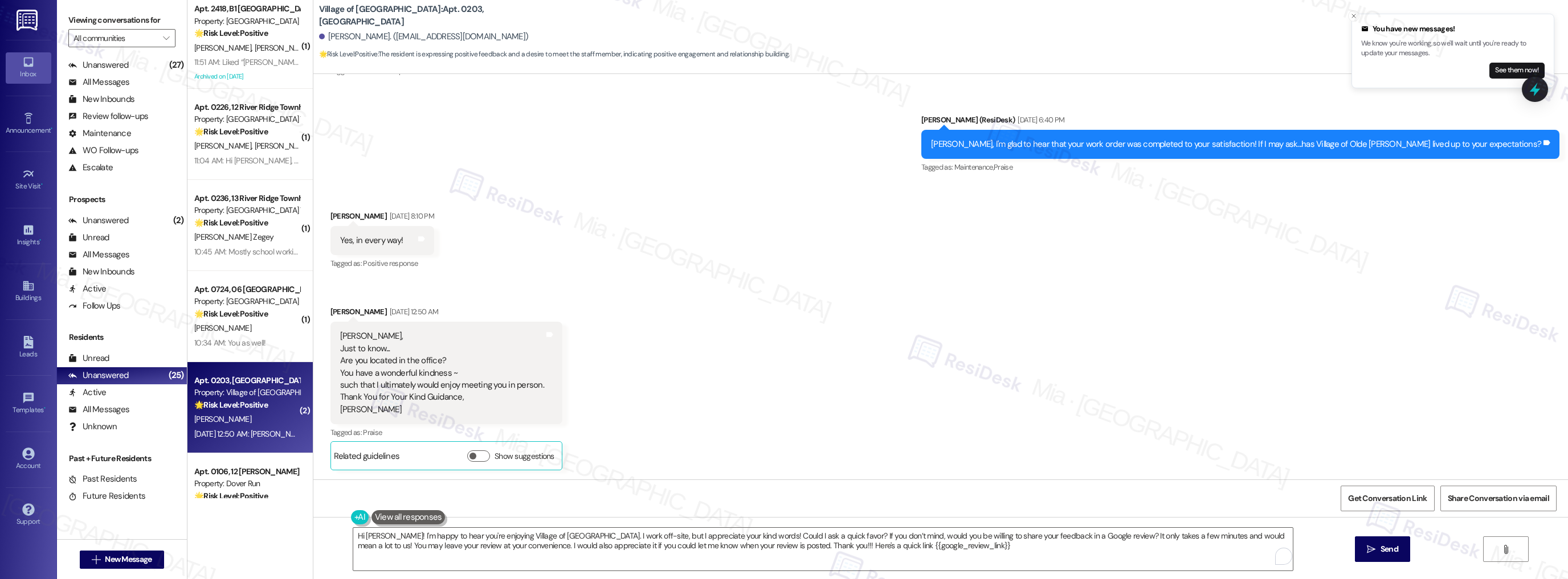
scroll to position [3857, 0]
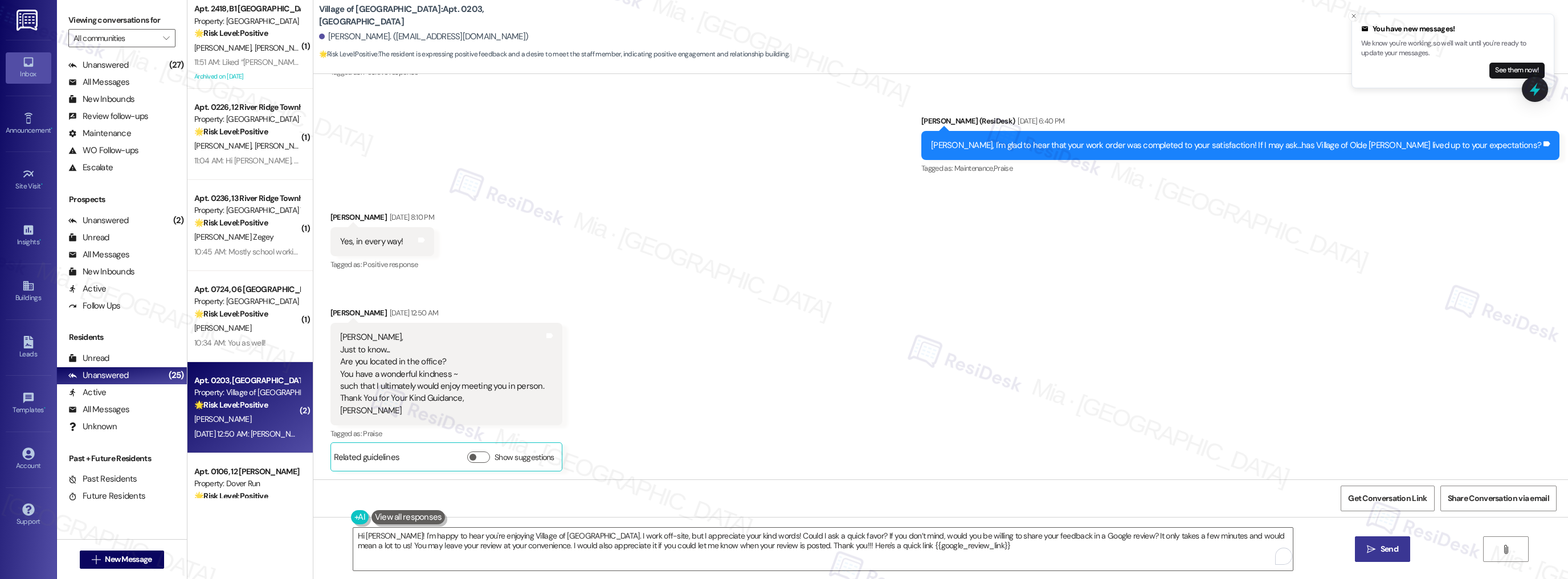
click at [1396, 551] on span "Send" at bounding box center [1389, 549] width 18 height 12
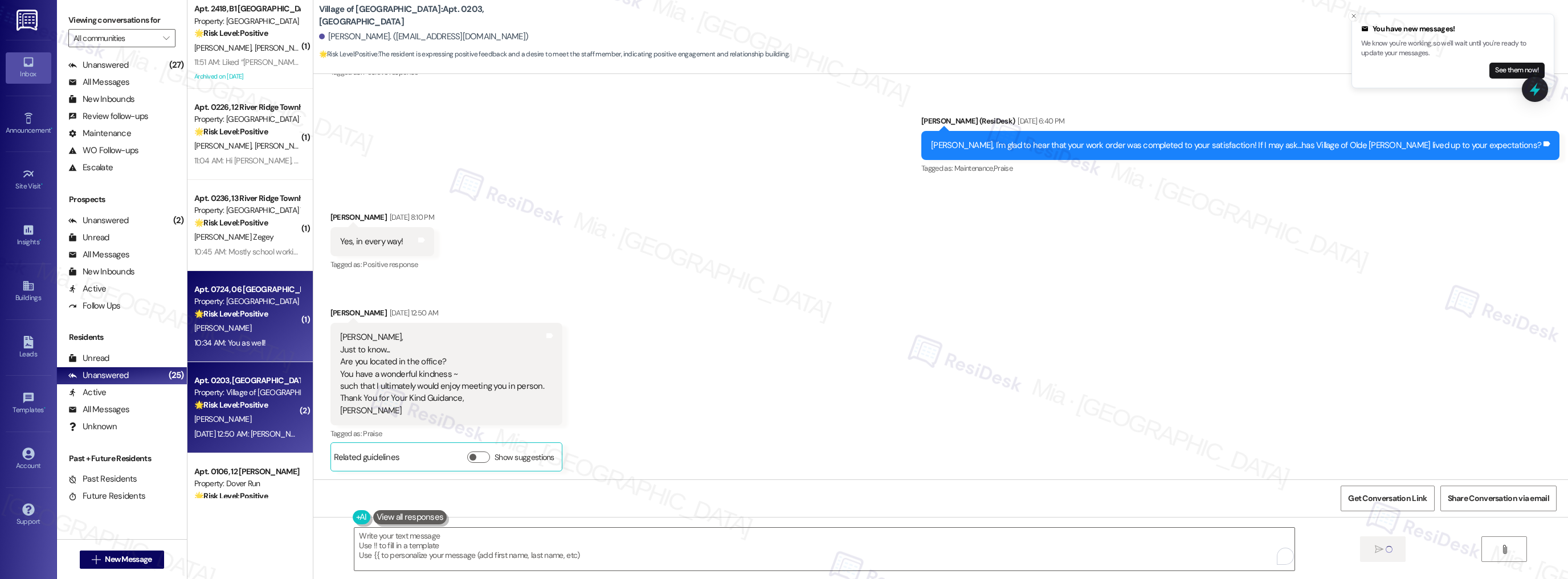
scroll to position [3856, 0]
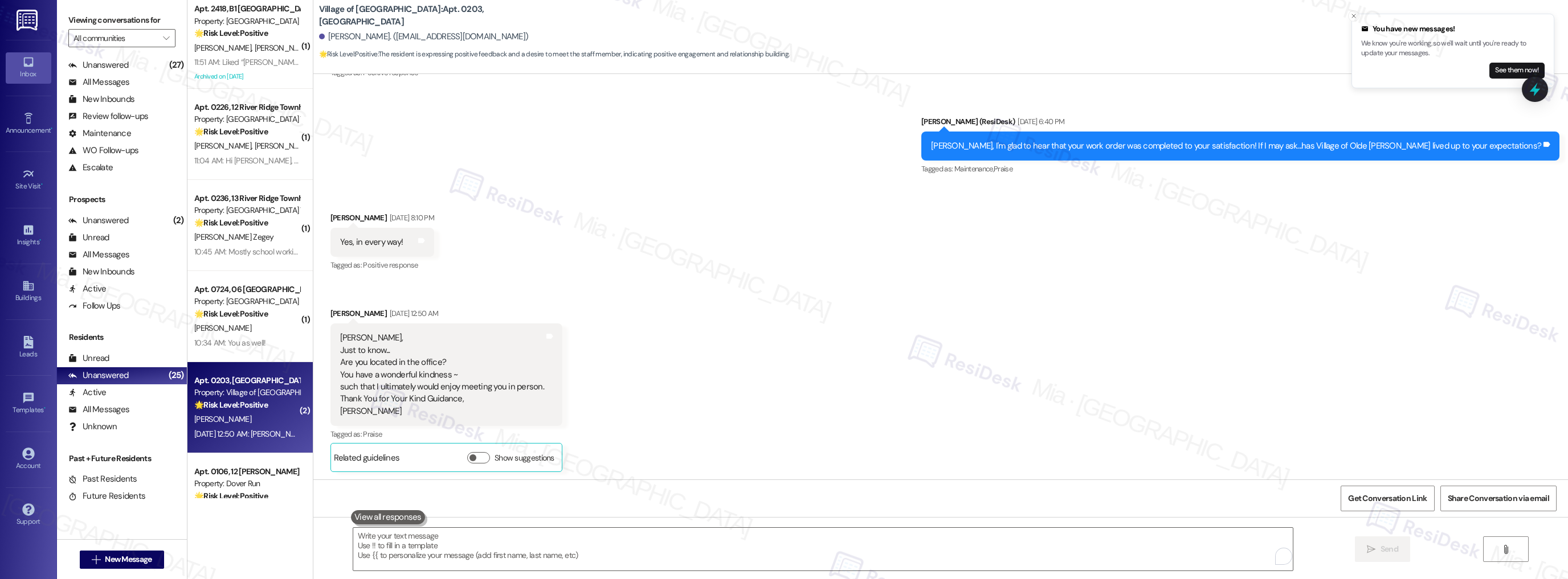
click at [247, 325] on div "M. Smith" at bounding box center [247, 328] width 108 height 14
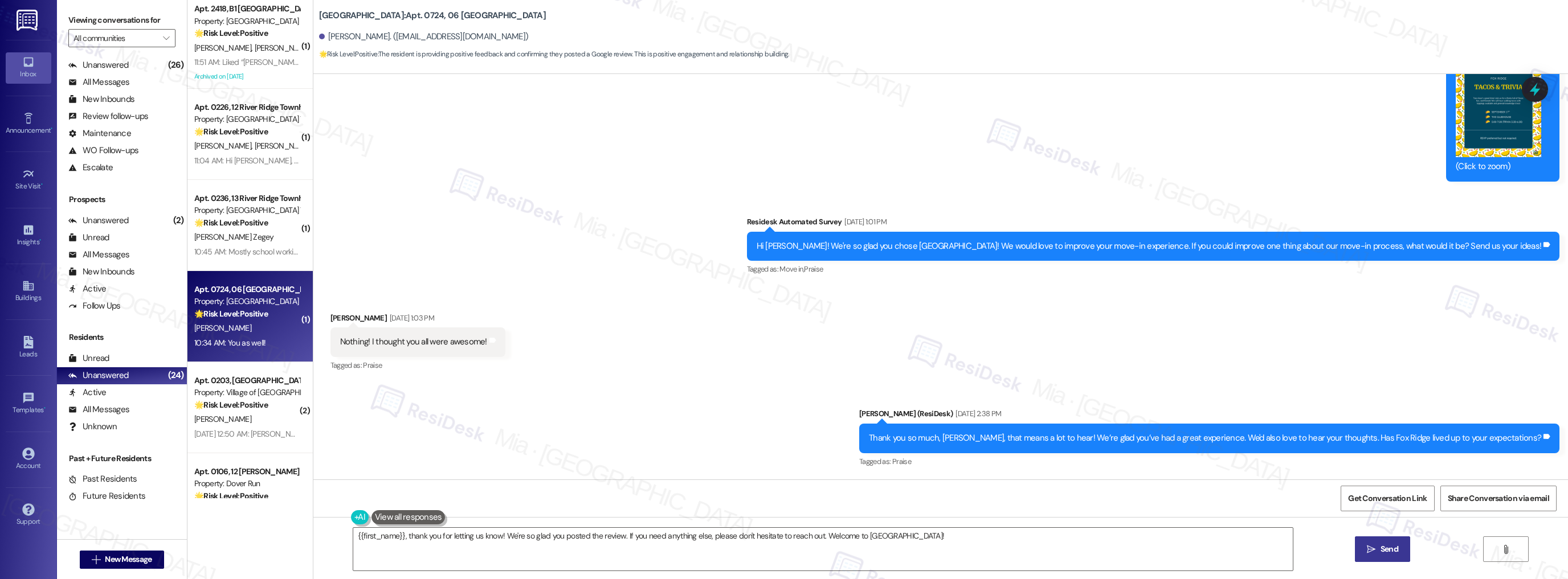
scroll to position [82, 0]
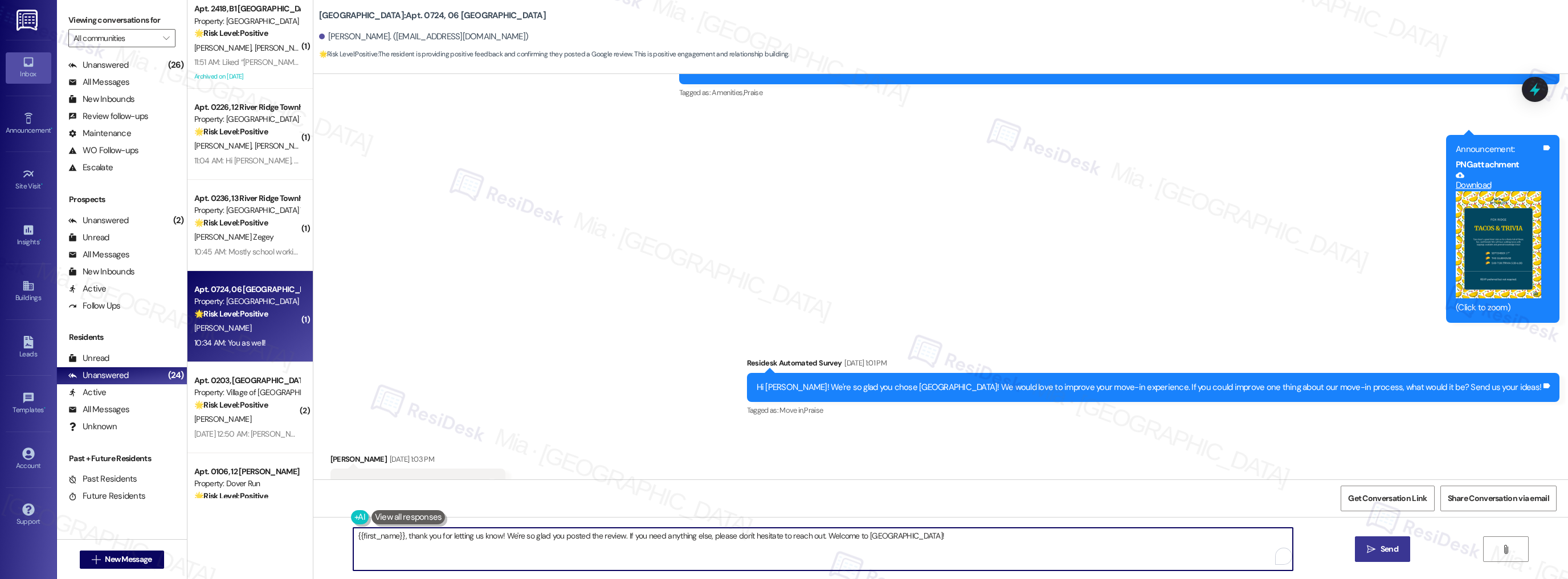
drag, startPoint x: 819, startPoint y: 538, endPoint x: 901, endPoint y: 538, distance: 82.0
click at [901, 538] on textarea "{{first_name}}, thank you for letting us know! We're so glad you posted the rev…" at bounding box center [823, 549] width 940 height 43
click at [619, 533] on textarea "{{first_name}}, thank you for letting us know! We're so glad you posted the rev…" at bounding box center [823, 549] width 940 height 43
type textarea "{{first_name}}, thank you for letting us know! We're so glad you posted the rev…"
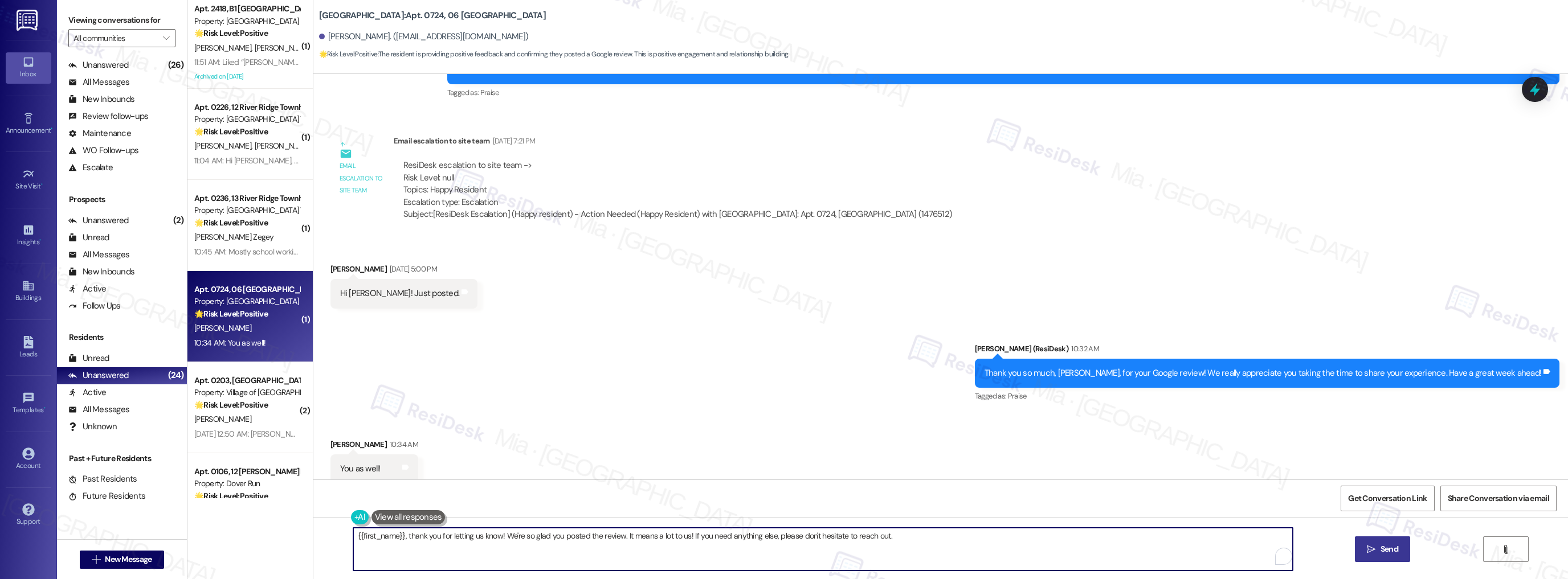
scroll to position [948, 0]
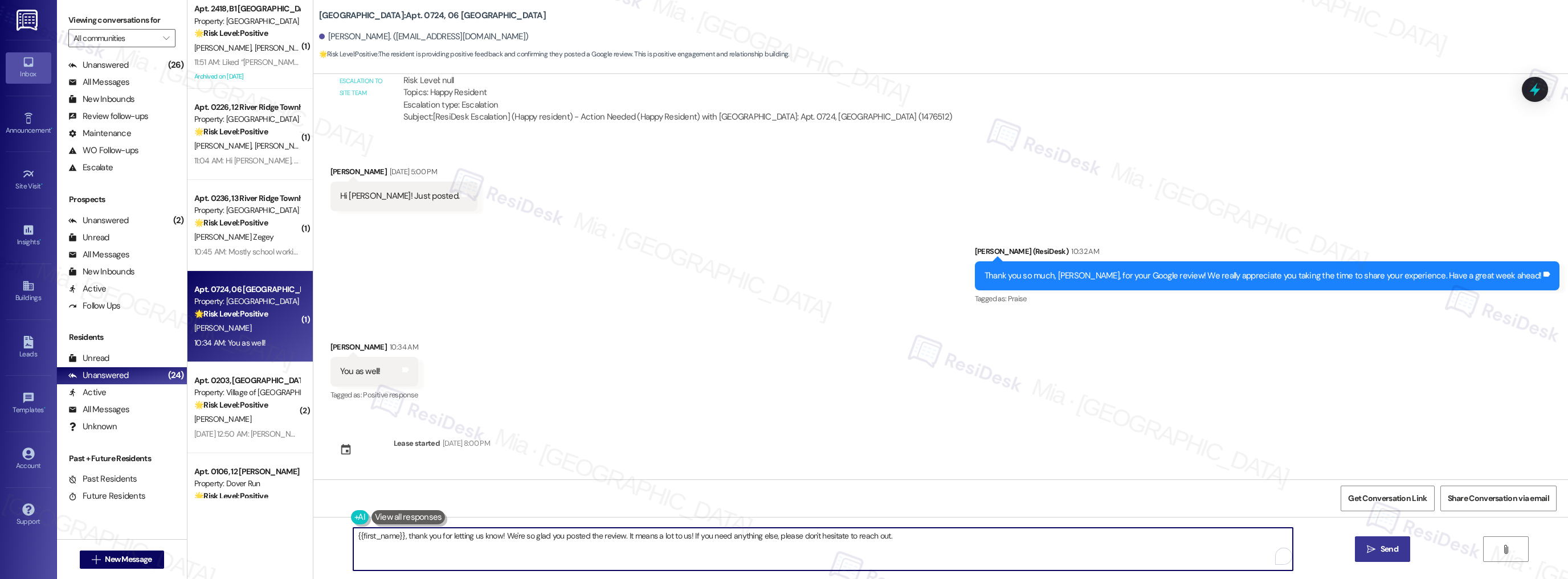
drag, startPoint x: 869, startPoint y: 538, endPoint x: 327, endPoint y: 538, distance: 542.0
click at [327, 538] on div "{{first_name}}, thank you for letting us know! We're so glad you posted the rev…" at bounding box center [940, 560] width 1255 height 85
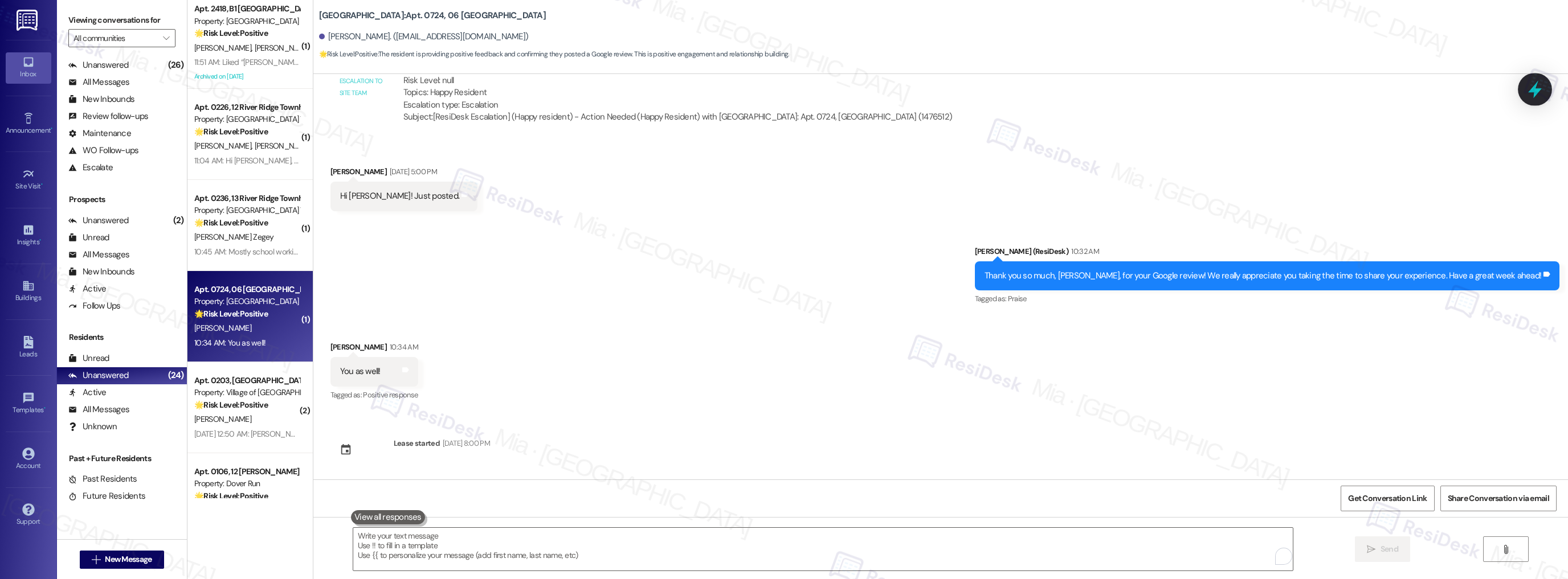
click at [1536, 95] on icon at bounding box center [1535, 89] width 19 height 19
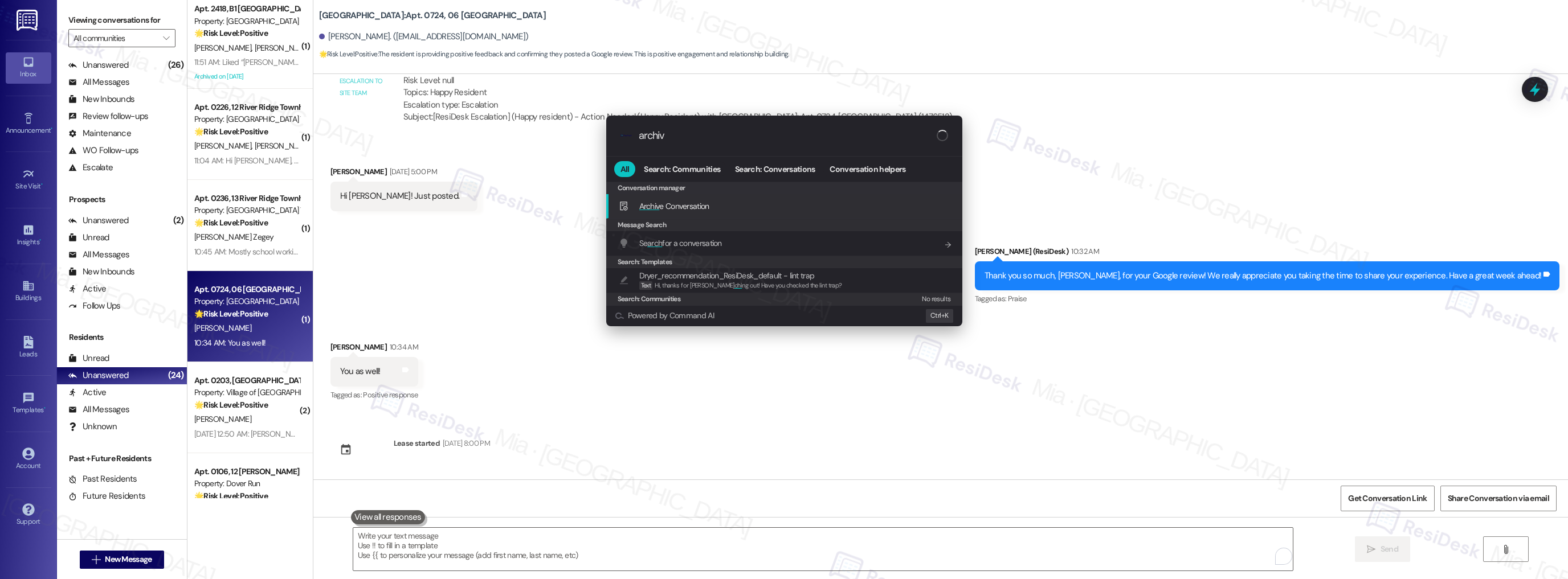
type input "archiv"
click at [687, 207] on span "Archiv e Conversation" at bounding box center [674, 206] width 70 height 10
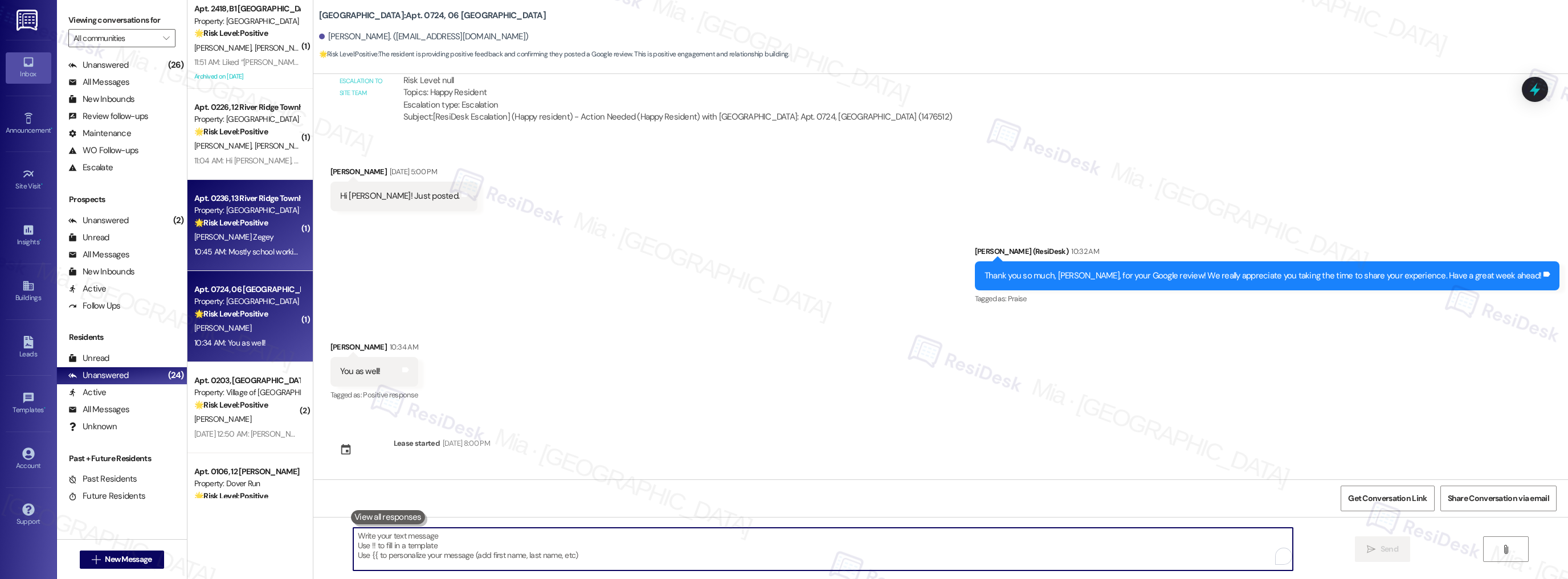
click at [281, 237] on div "J. Zegey" at bounding box center [247, 237] width 108 height 14
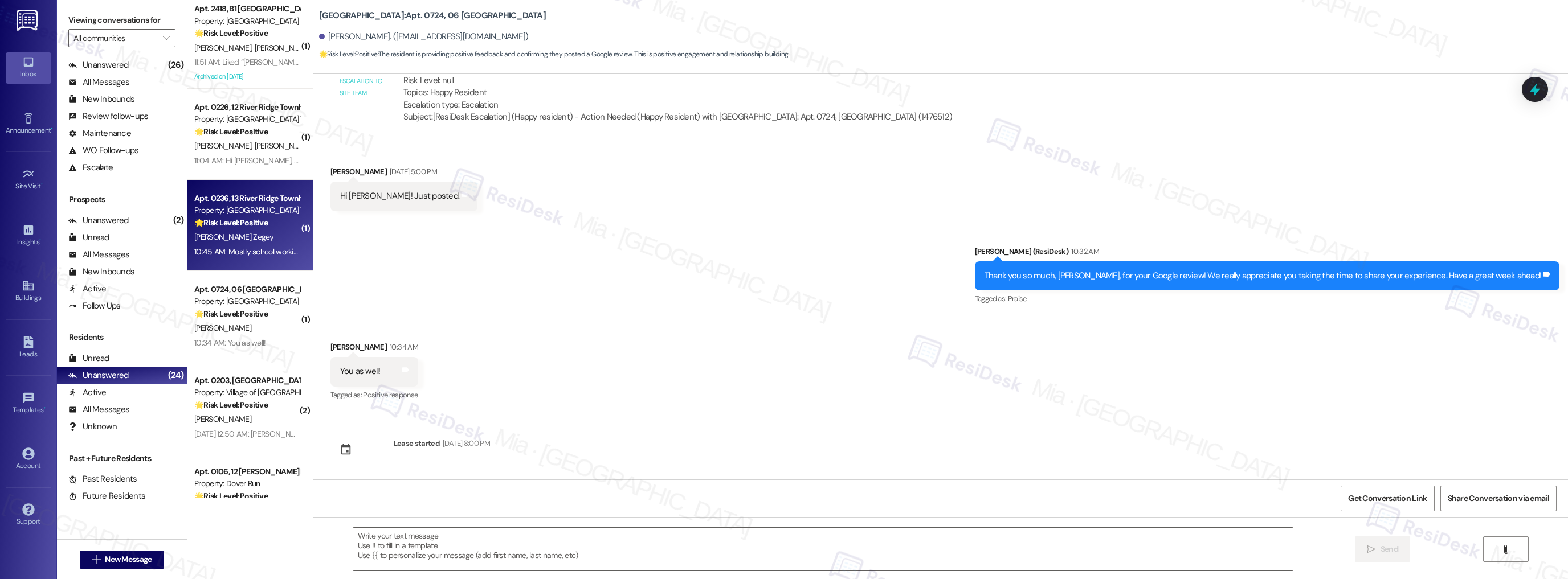
type textarea "Fetching suggested responses. Please feel free to read through the conversation…"
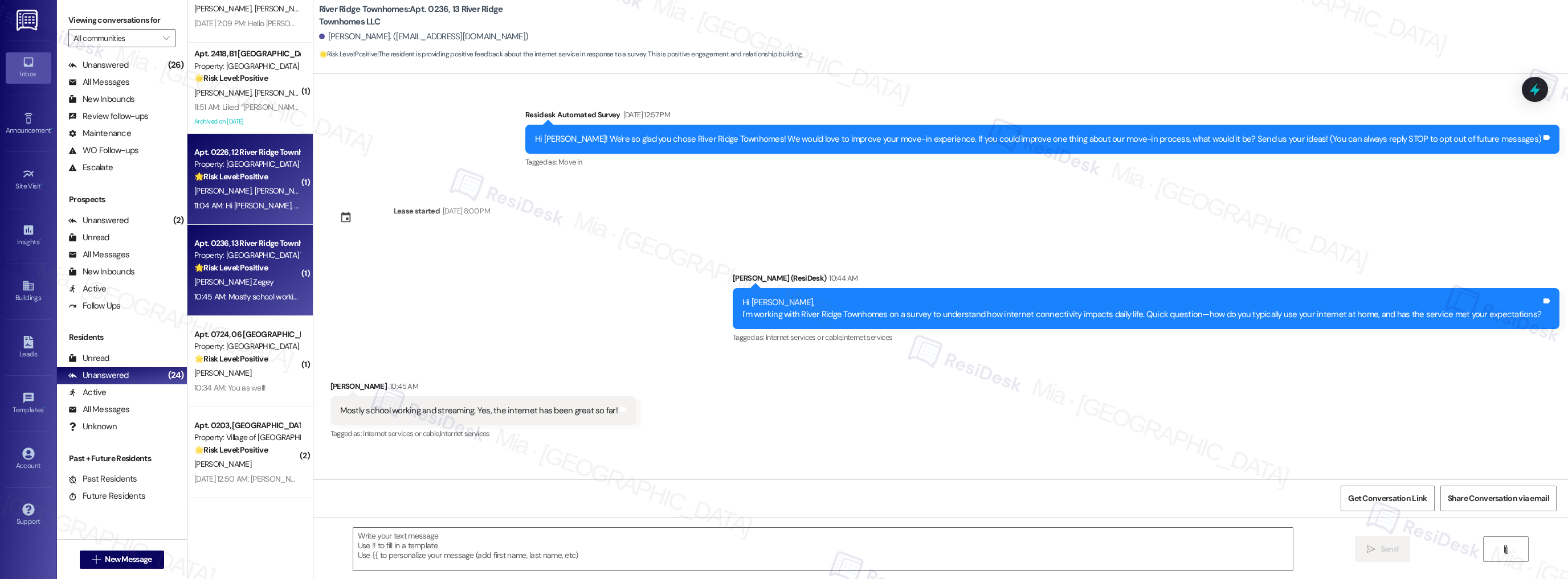
scroll to position [1505, 0]
click at [261, 209] on div "11:04 AM: Hi Sarah, We typically use our internet for our tablets and streaming…" at bounding box center [474, 206] width 560 height 10
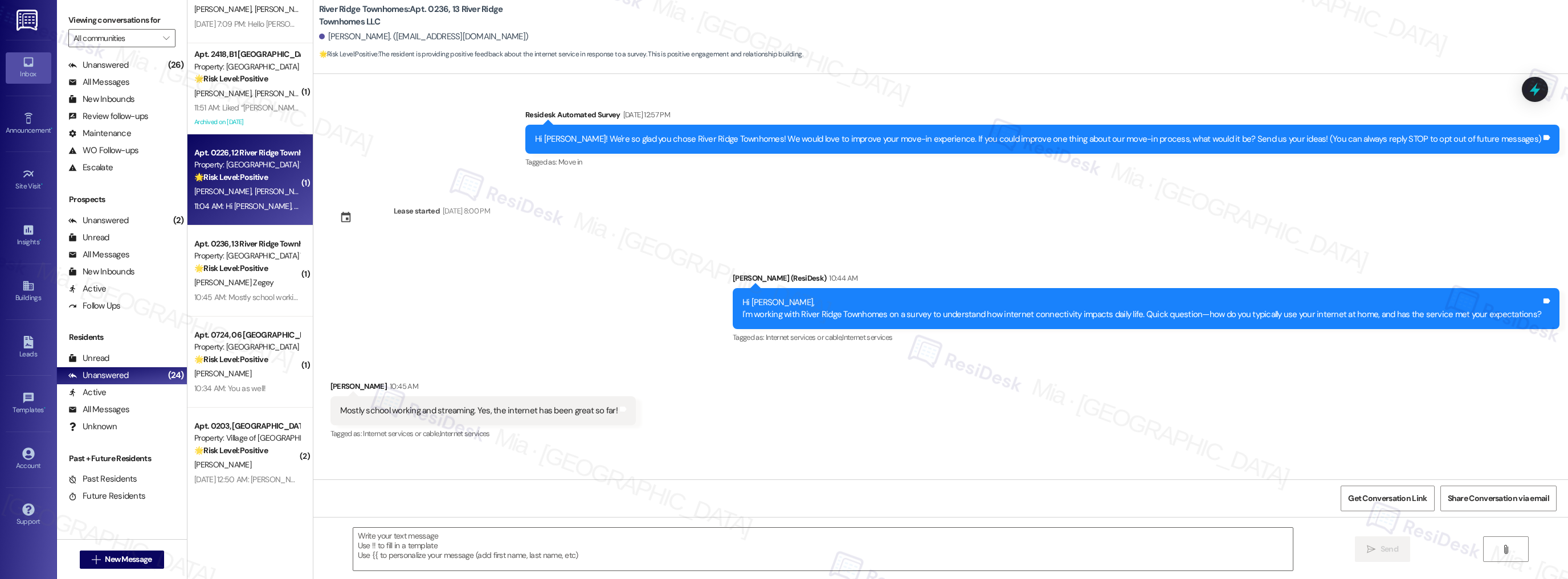
type textarea "Fetching suggested responses. Please feel free to read through the conversation…"
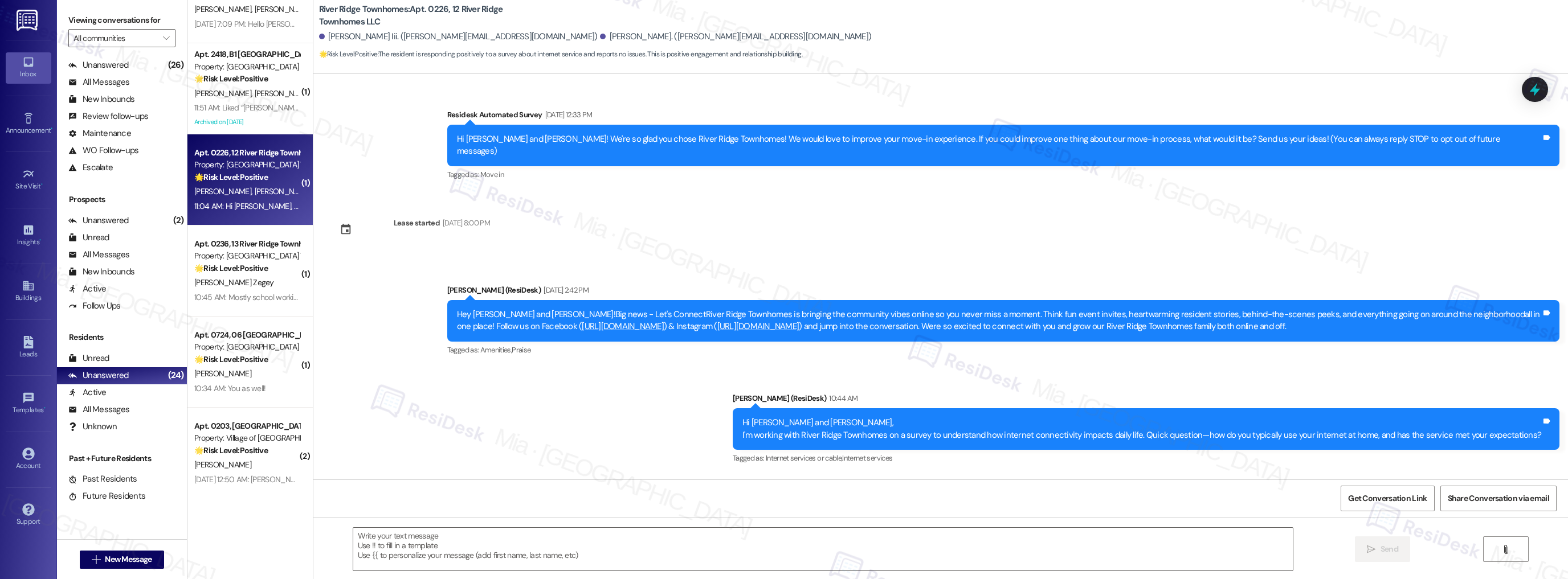
type textarea "Fetching suggested responses. Please feel free to read through the conversation…"
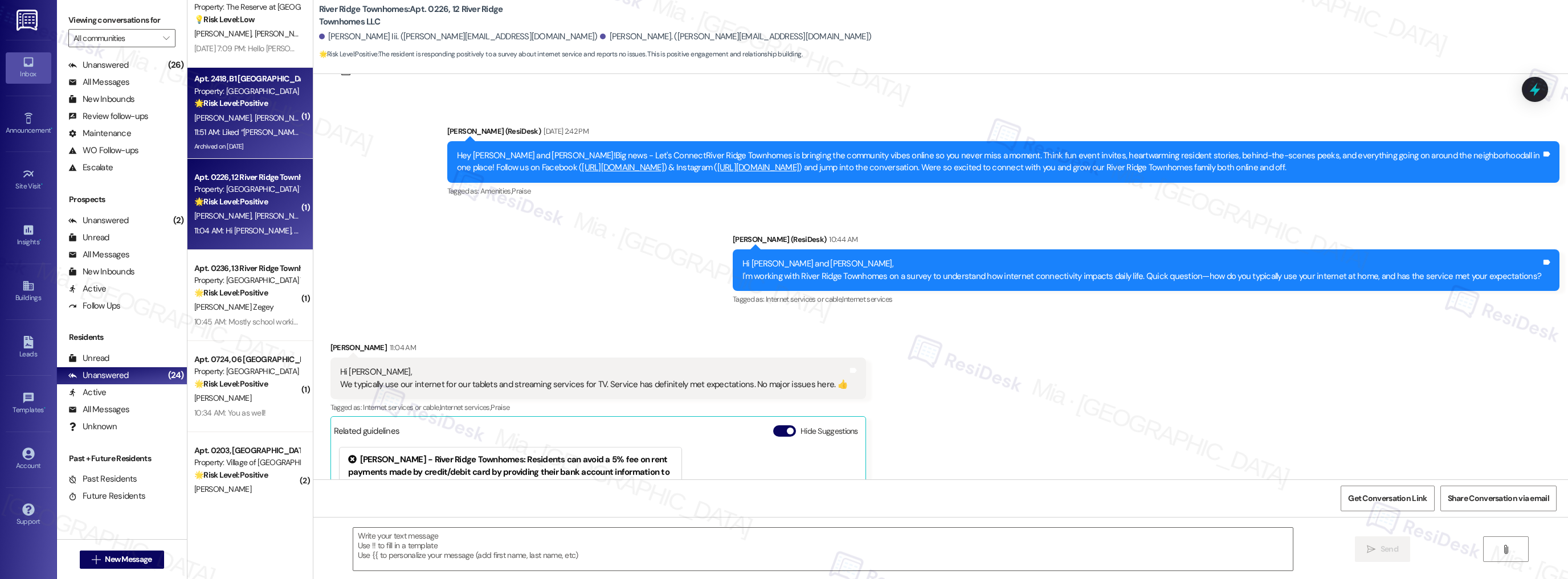
scroll to position [1460, 0]
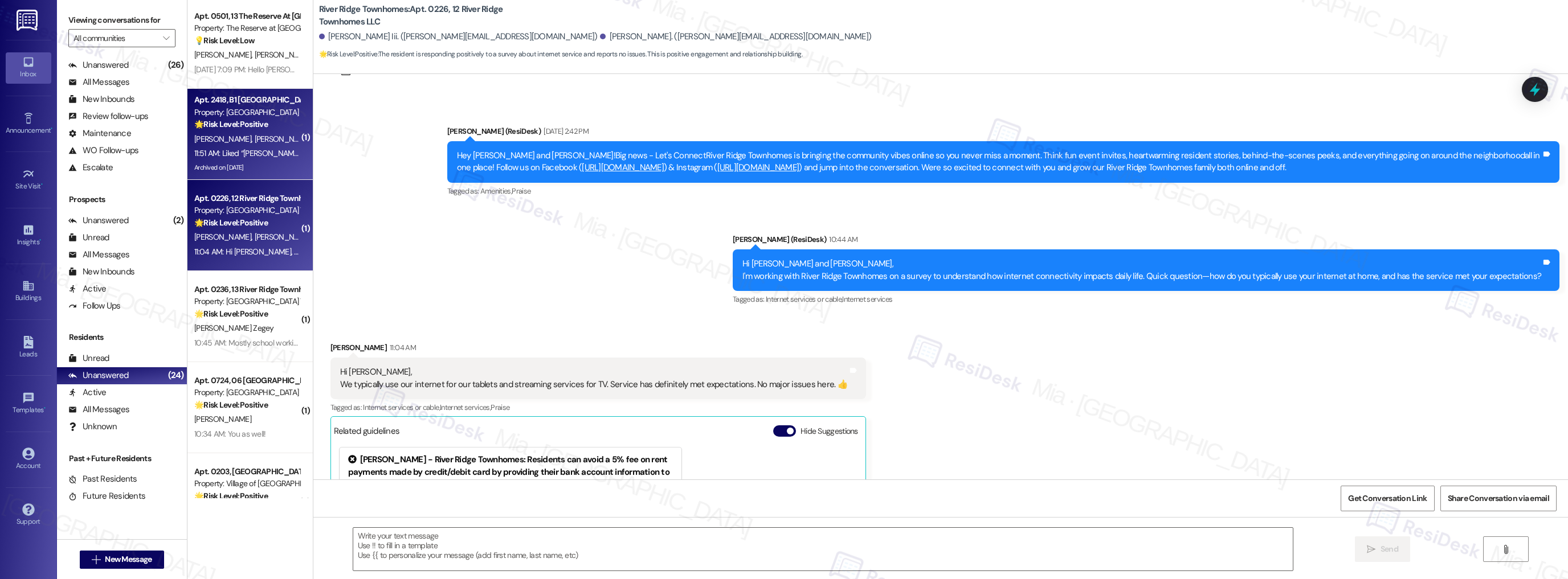
click at [262, 151] on div "11:51 AM: Liked “Sarah (Bethlehem Fields): Thanks so much Stephanie, for lettin…" at bounding box center [521, 153] width 654 height 10
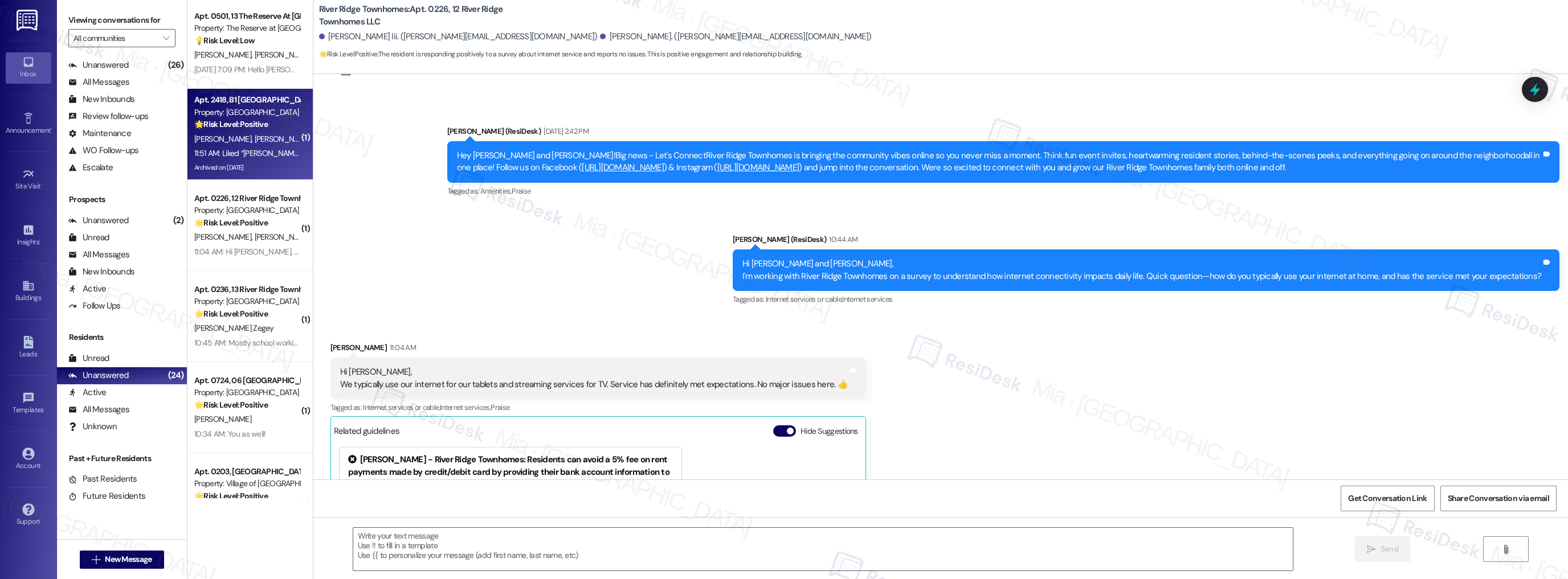
type textarea "Fetching suggested responses. Please feel free to read through the conversation…"
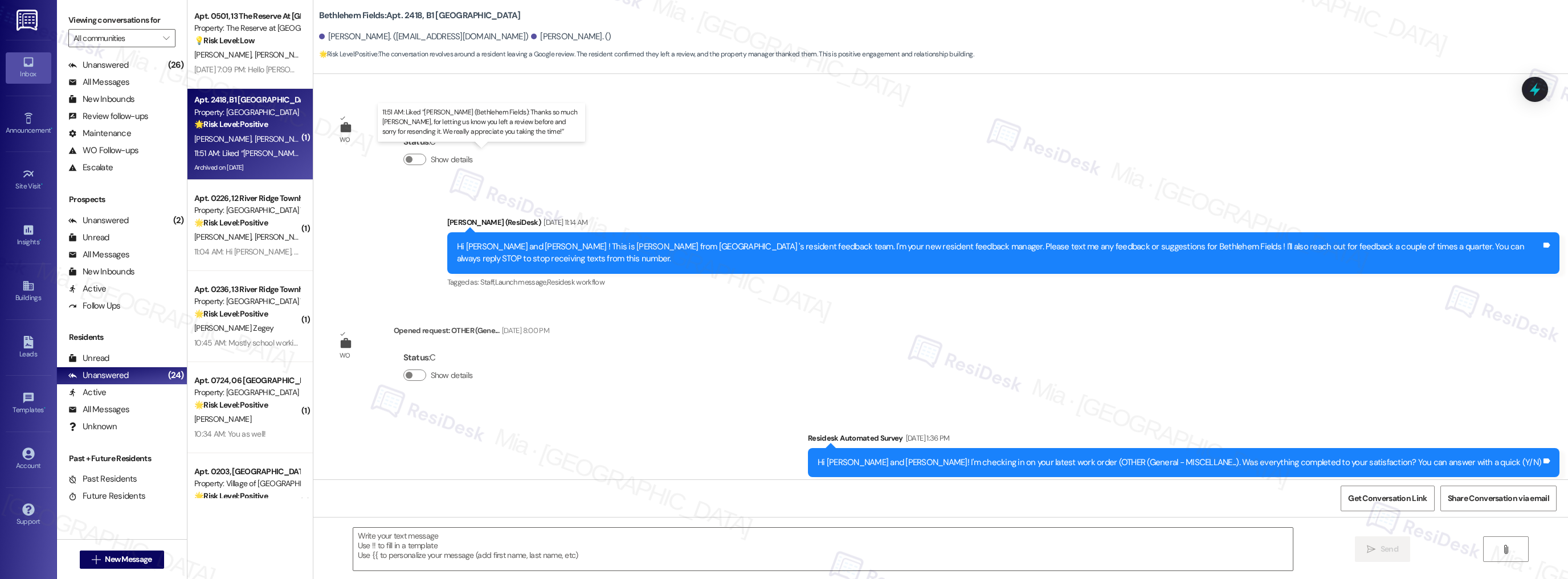
scroll to position [12672, 0]
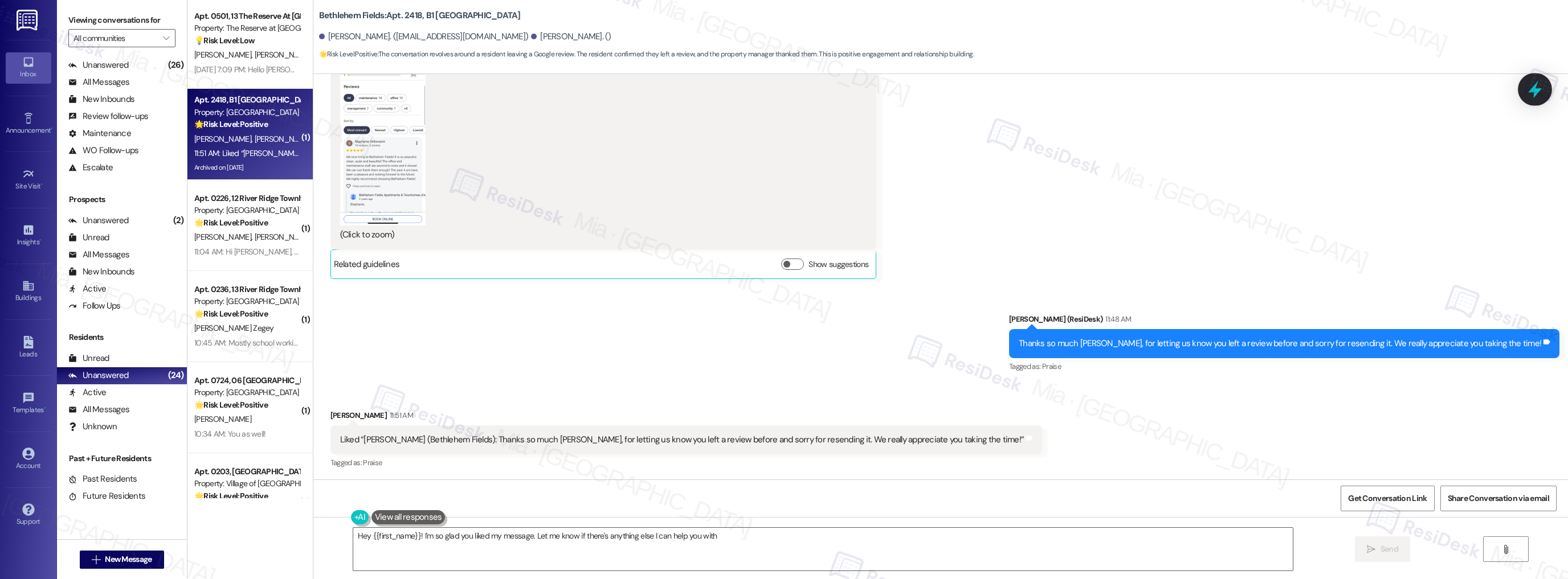
type textarea "Hey {{first_name}}! I'm so glad you liked my message. Let me know if there's an…"
click at [1542, 93] on icon at bounding box center [1535, 89] width 15 height 15
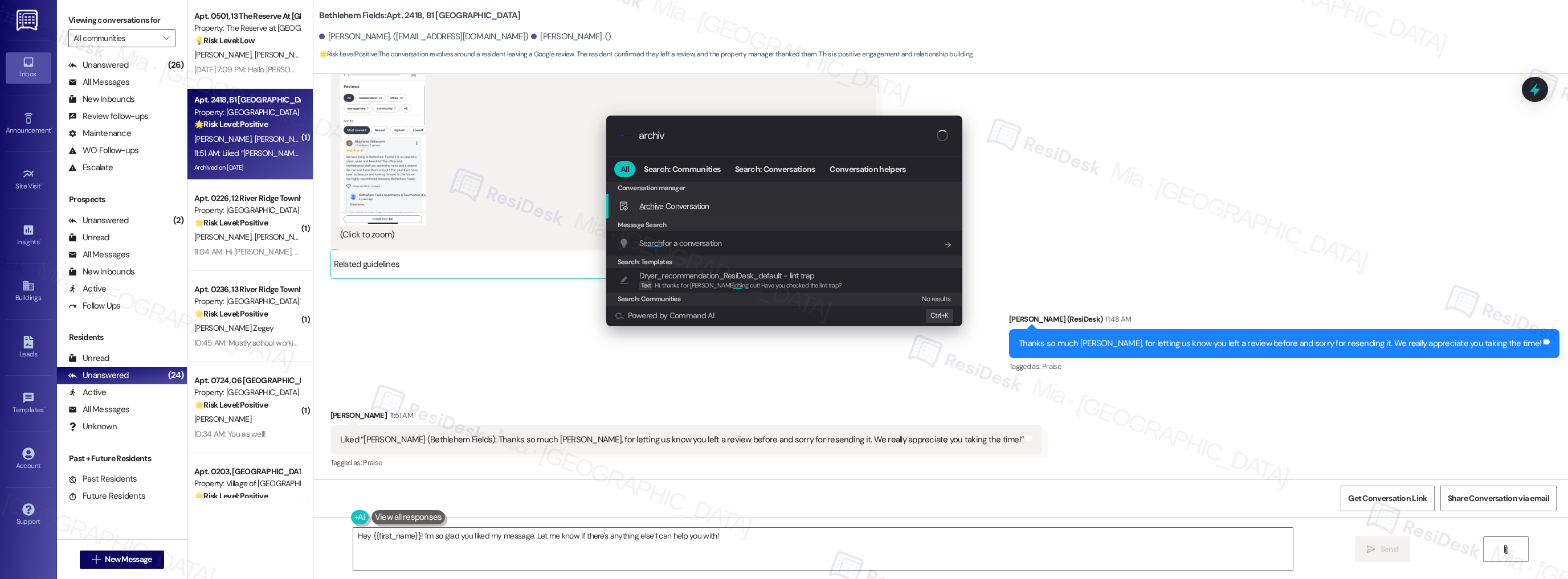
type input "archiv"
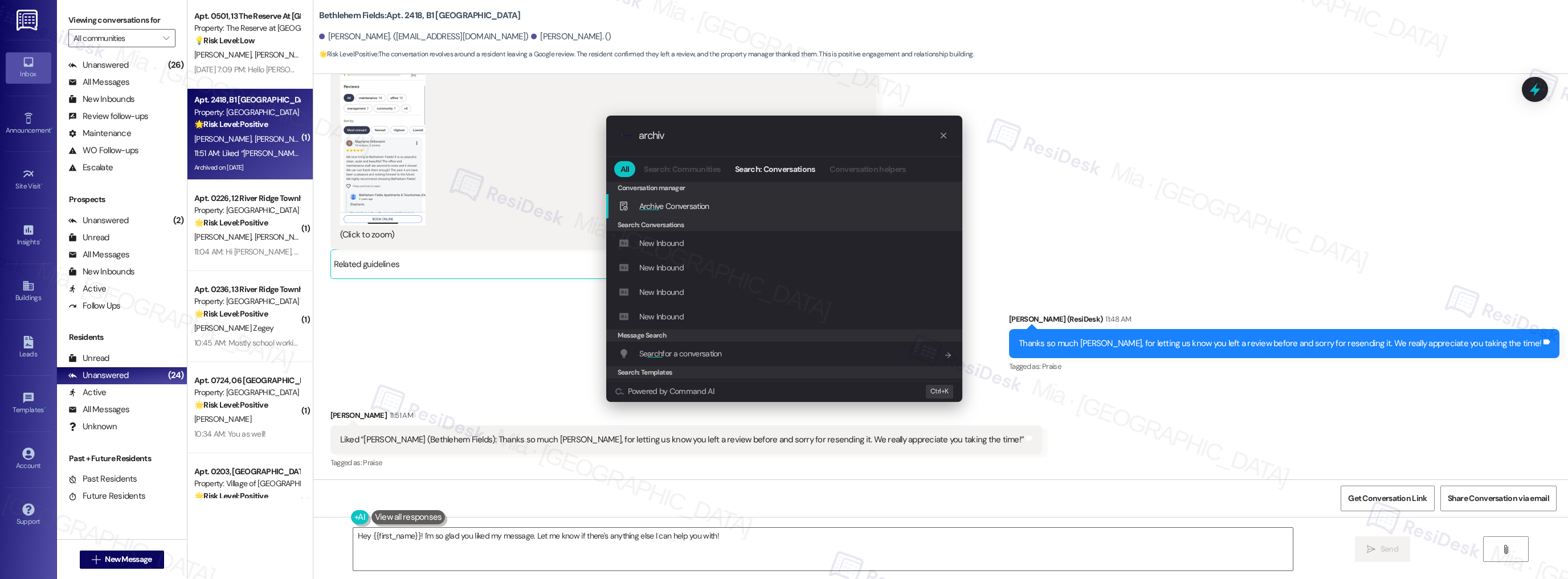
click at [681, 209] on span "Archiv e Conversation" at bounding box center [674, 206] width 70 height 10
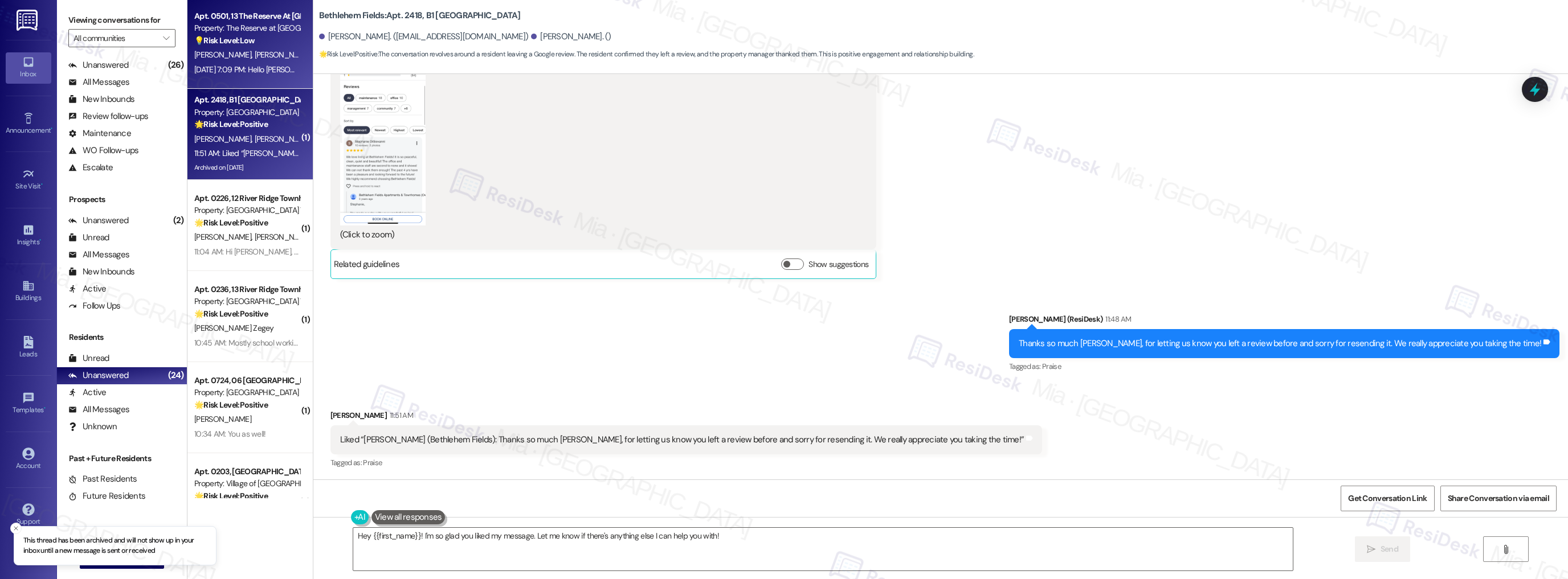
click at [262, 75] on div "Sep 19, 2025 at 7:09 PM: Hello Sarah, has there been any talk at all about anot…" at bounding box center [247, 69] width 108 height 14
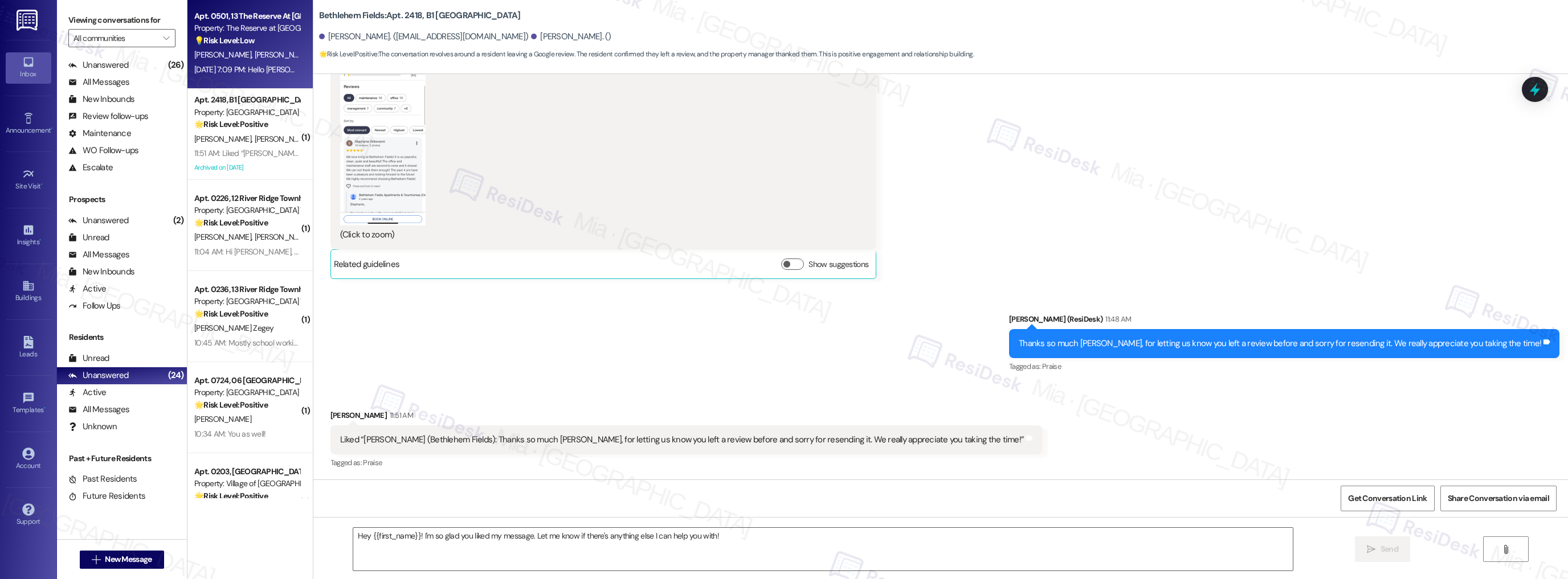
type textarea "Fetching suggested responses. Please feel free to read through the conversation…"
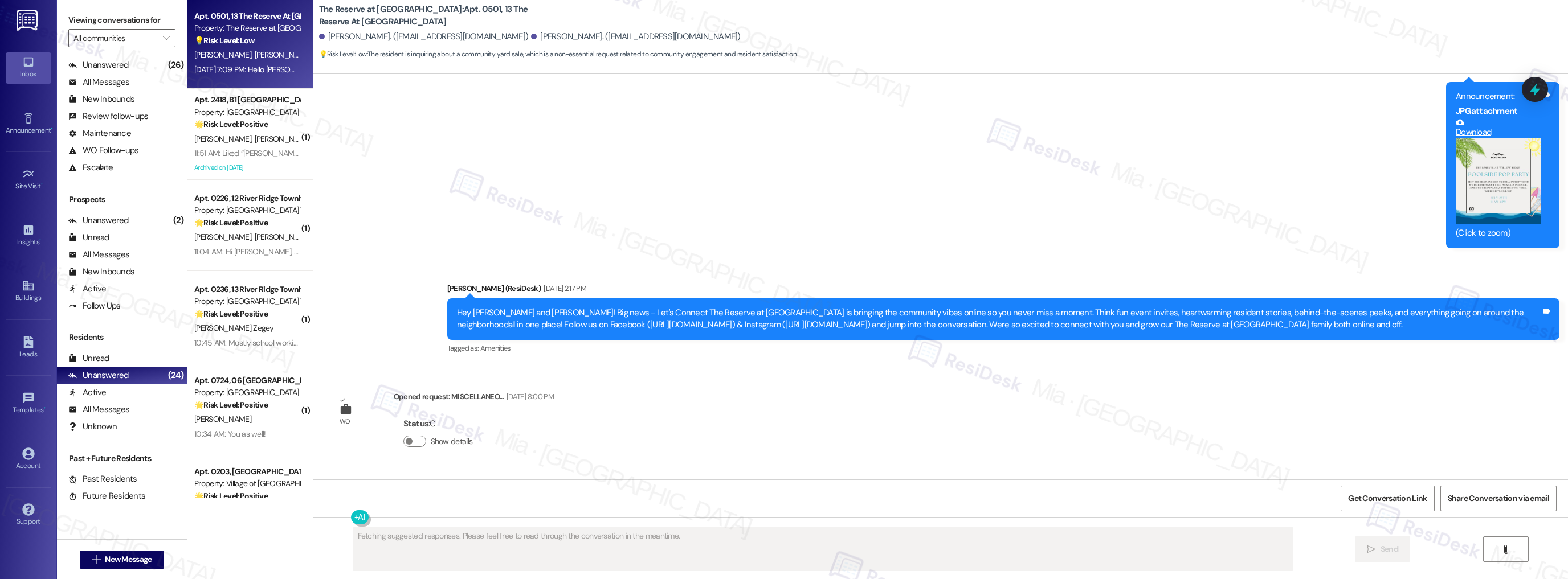
scroll to position [11200, 0]
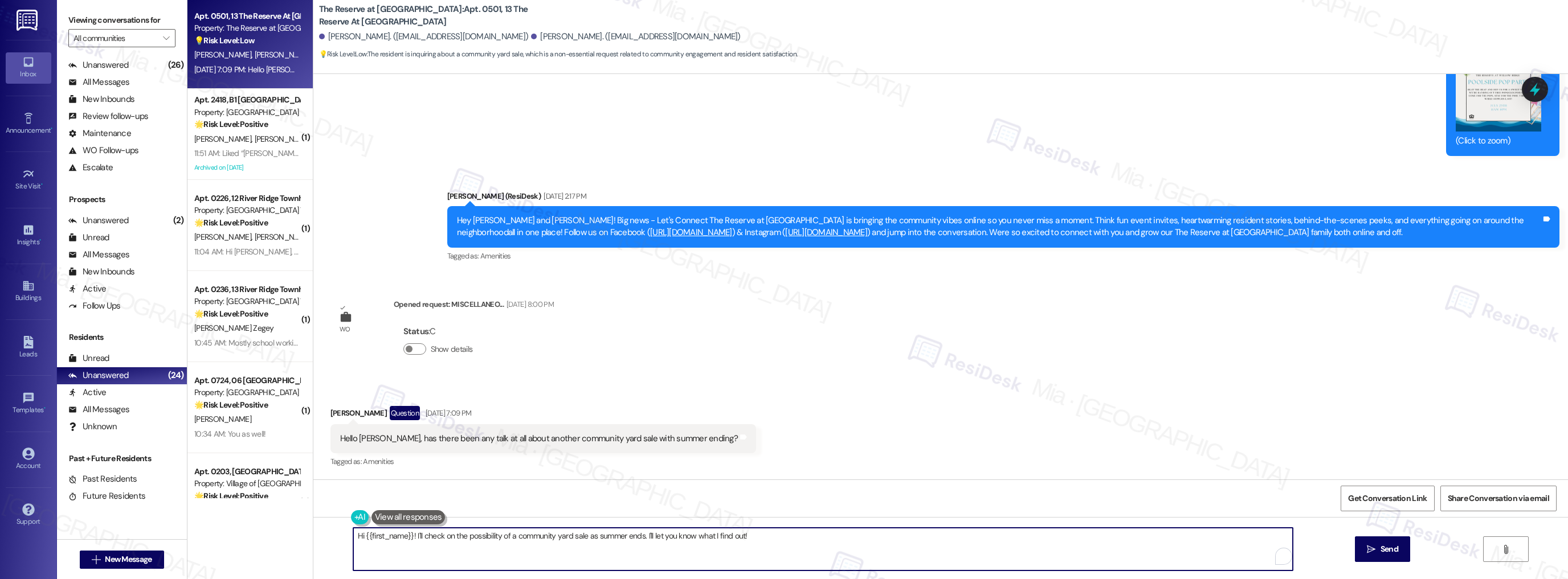
drag, startPoint x: 405, startPoint y: 537, endPoint x: 358, endPoint y: 538, distance: 47.0
click at [358, 538] on textarea "Hi {{first_name}}! I'll check on the possibility of a community yard sale as su…" at bounding box center [823, 549] width 940 height 43
click at [497, 535] on textarea "Hi Christopher, thank you for asking! I'll check on the possibility of a commun…" at bounding box center [823, 549] width 940 height 43
drag, startPoint x: 690, startPoint y: 536, endPoint x: 745, endPoint y: 536, distance: 55.0
click at [745, 536] on textarea "Hi Christopher, thank you for asking! I'll check with the team on the possibili…" at bounding box center [823, 549] width 940 height 43
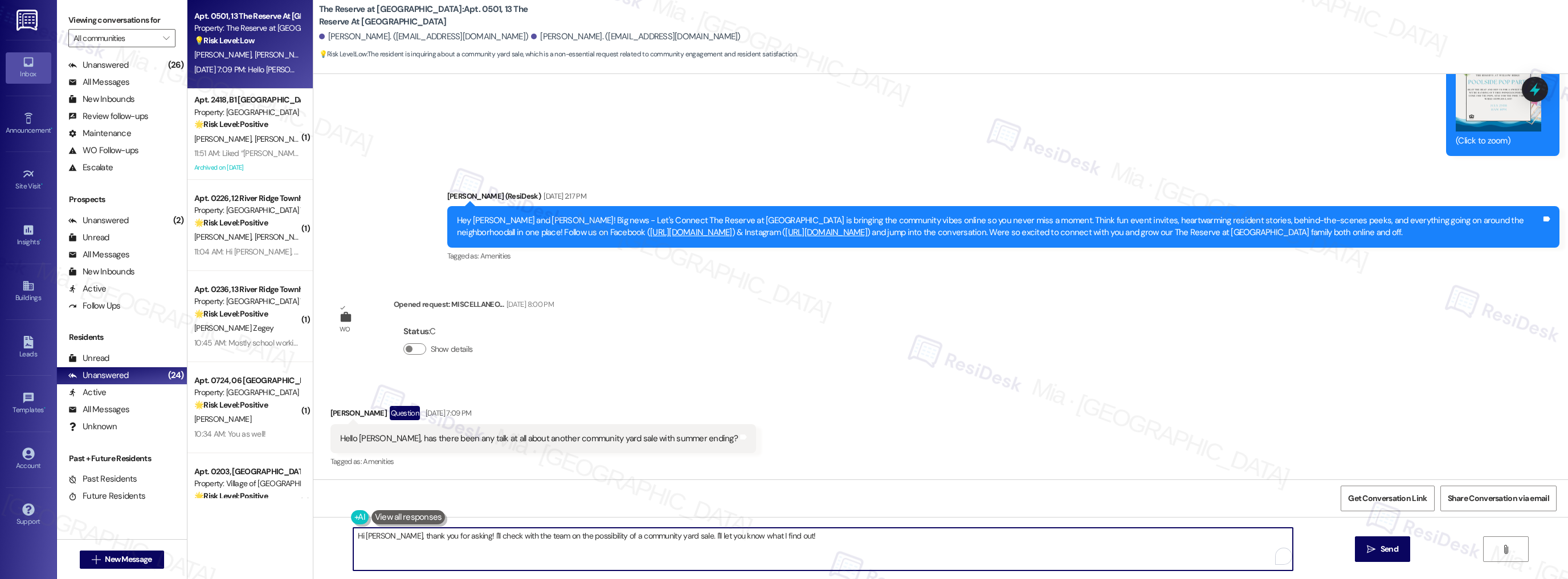
type textarea "Hi Christopher, thank you for asking! I'll check with the team on the possibili…"
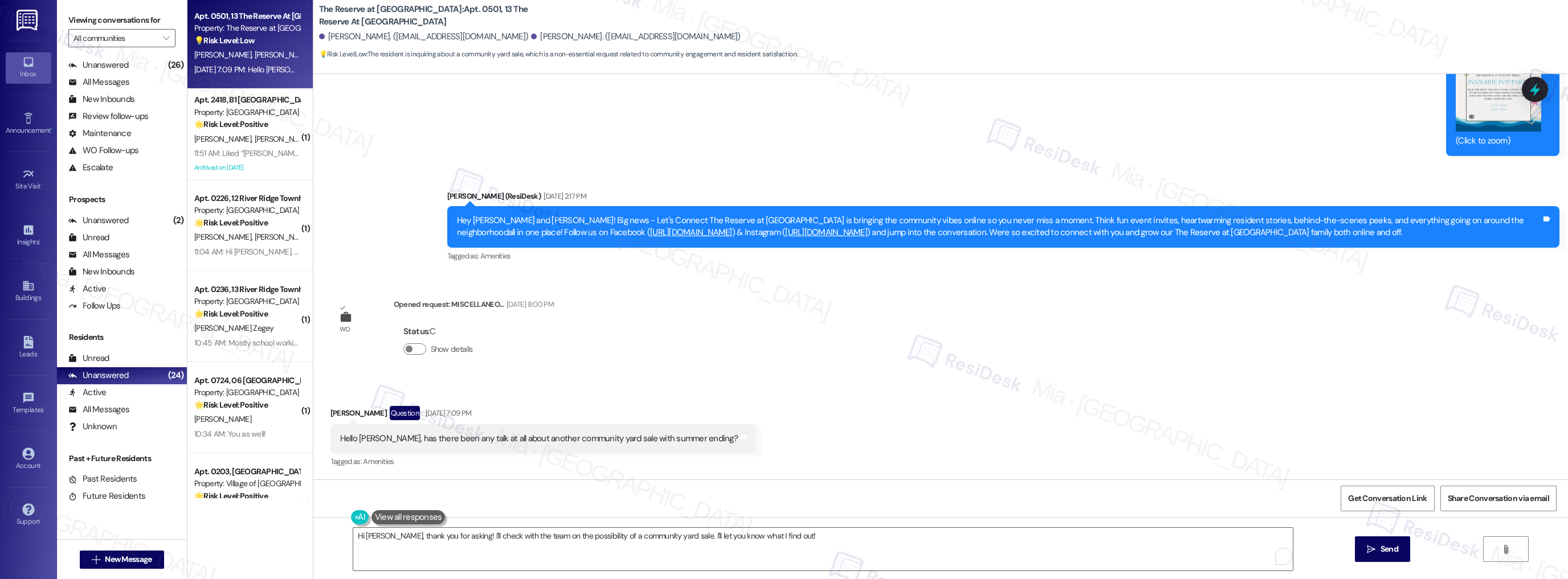
click at [534, 440] on div "Hello Sarah, has there been any talk at all about another community yard sale w…" at bounding box center [539, 439] width 397 height 12
drag, startPoint x: 506, startPoint y: 440, endPoint x: 602, endPoint y: 440, distance: 96.0
click at [602, 440] on div "Hello Sarah, has there been any talk at all about another community yard sale w…" at bounding box center [539, 439] width 397 height 12
copy div "nother community yard sale"
click at [1371, 550] on icon "" at bounding box center [1371, 549] width 9 height 9
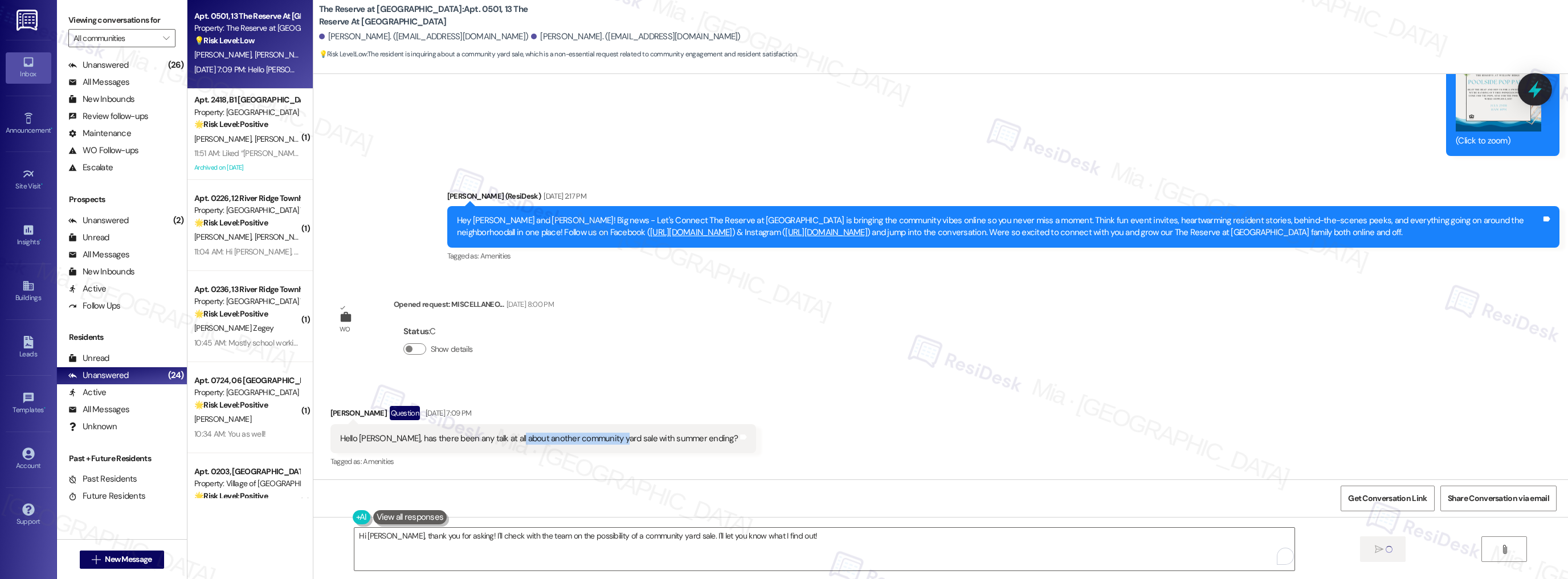
click at [1540, 100] on div at bounding box center [1535, 89] width 34 height 32
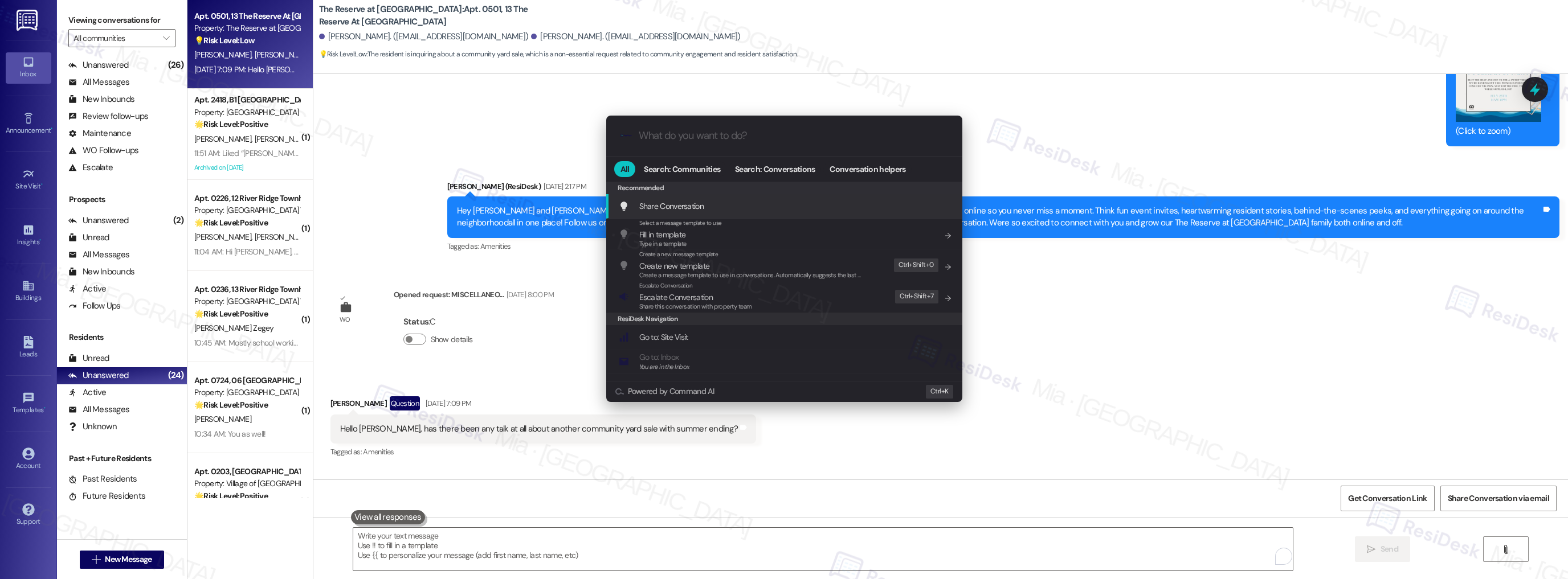
scroll to position [11199, 0]
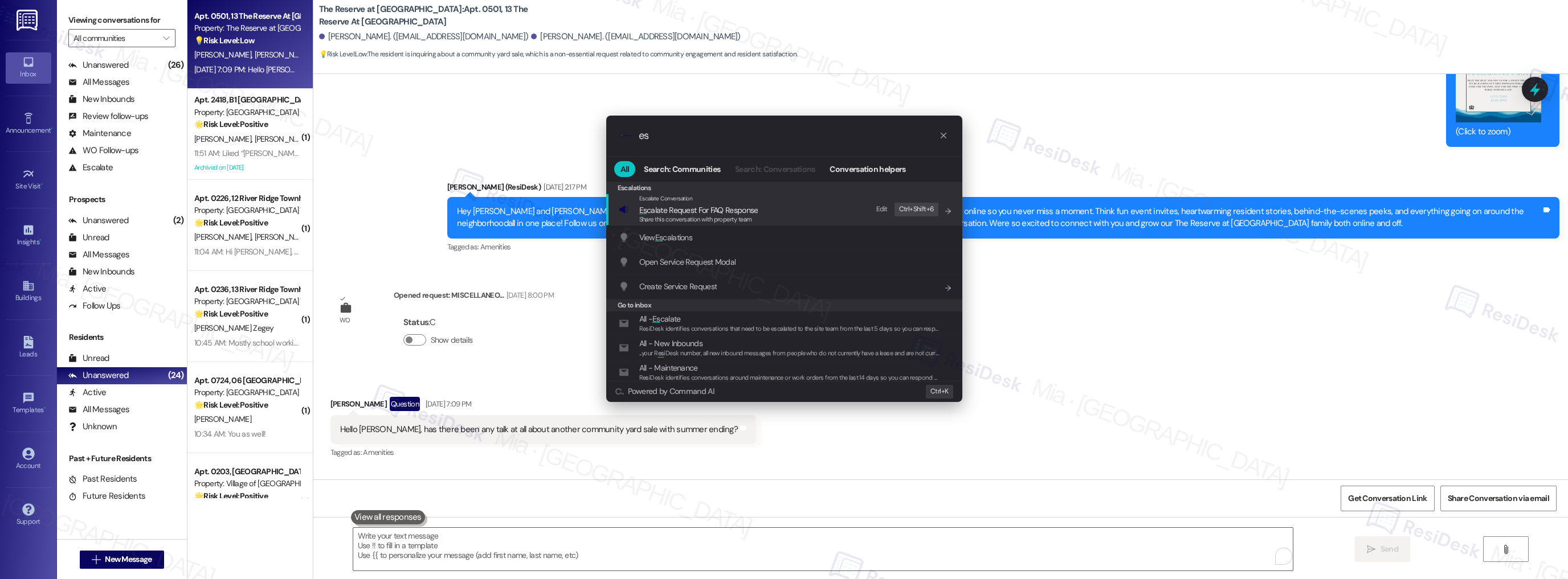
type input "es"
click at [732, 218] on span "Share this conversation with property team" at bounding box center [695, 219] width 113 height 8
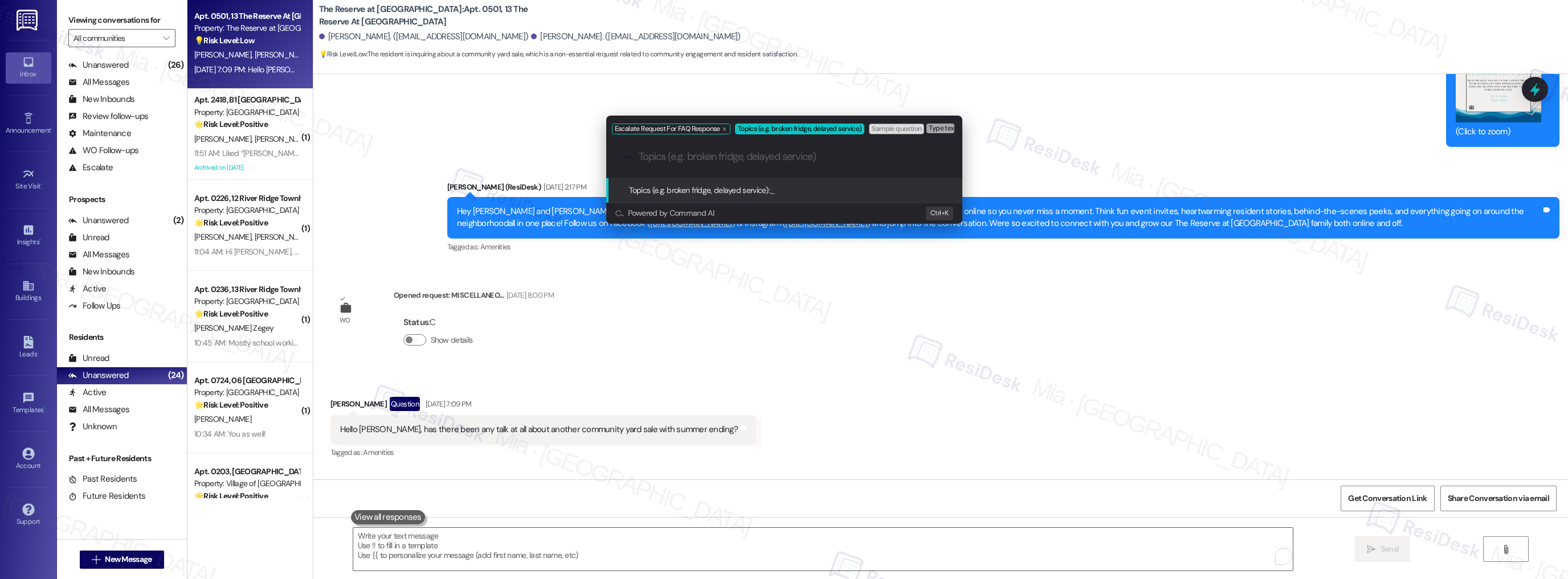
paste input "nother community yard sale"
drag, startPoint x: 648, startPoint y: 162, endPoint x: 629, endPoint y: 159, distance: 19.2
click at [629, 159] on div ".cls-1{fill:#0a055f;}.cls-2{fill:#0cc4c4;} resideskLogoBlueOrange nother commun…" at bounding box center [784, 157] width 356 height 40
click at [640, 156] on input "nother community yard sale" at bounding box center [788, 157] width 300 height 12
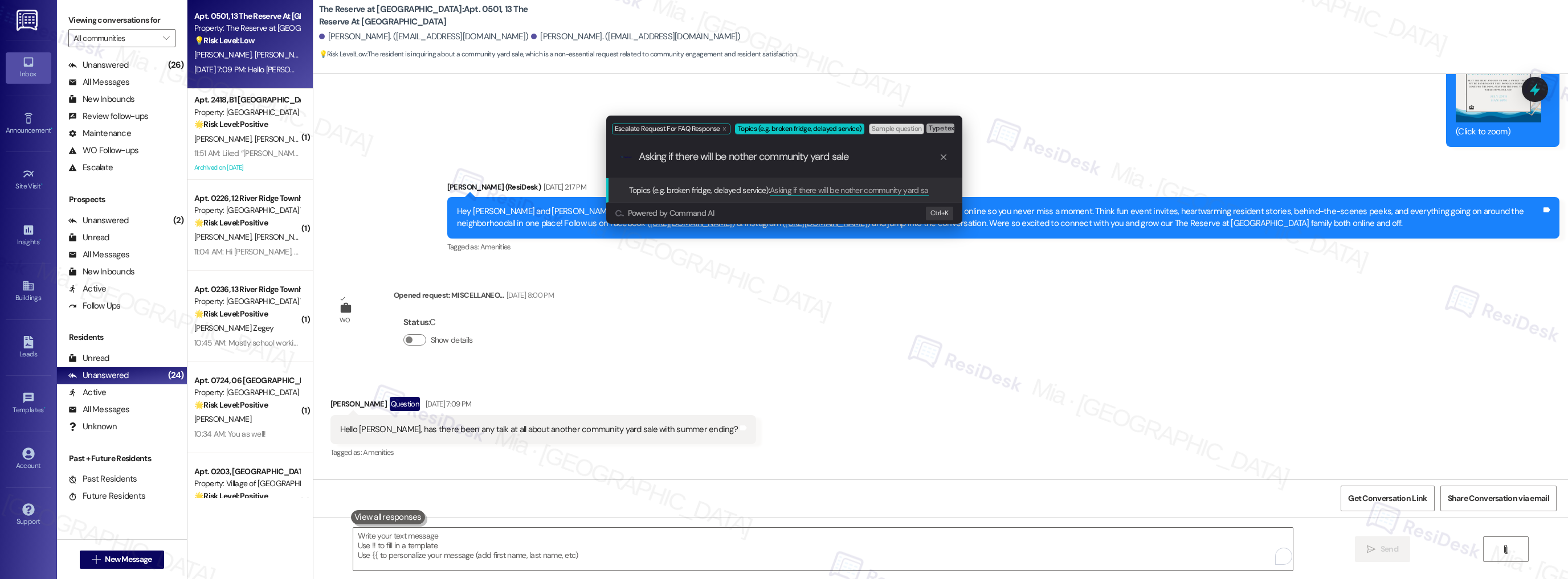
type input "Asking if there will be another community yard sale"
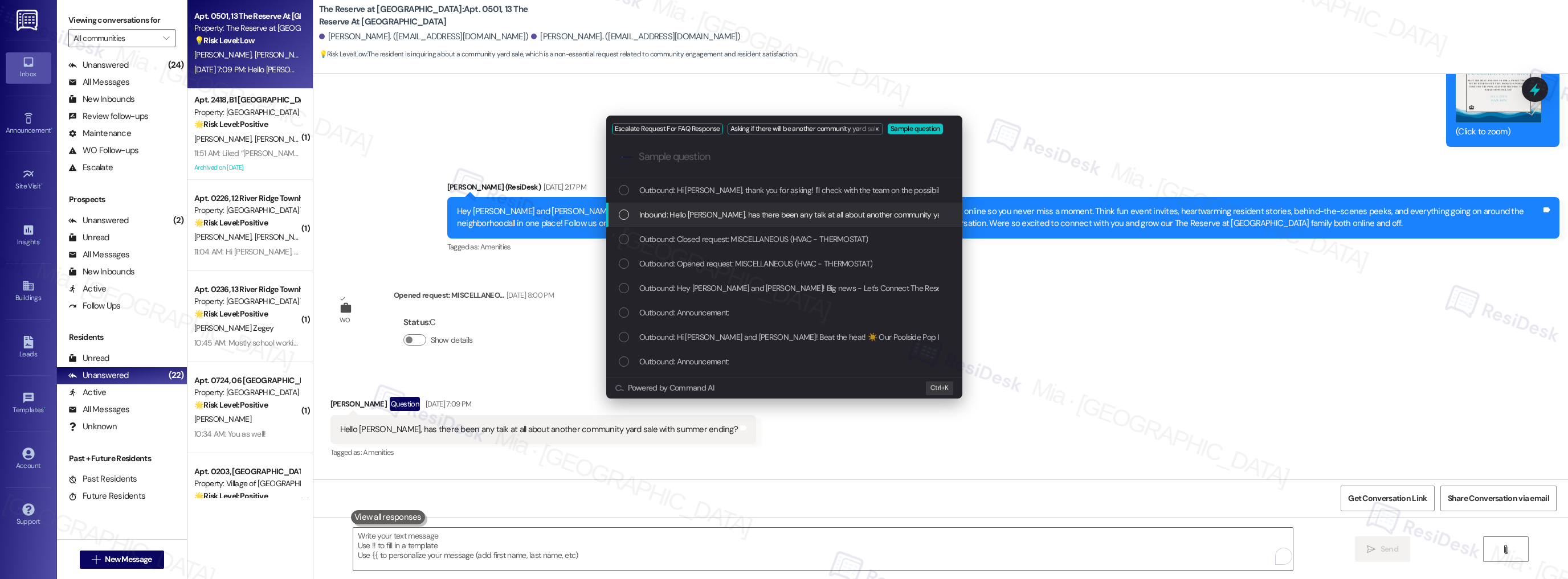
click at [629, 213] on div "Inbound: Hello Sarah, has there been any talk at all about another community ya…" at bounding box center [786, 215] width 334 height 13
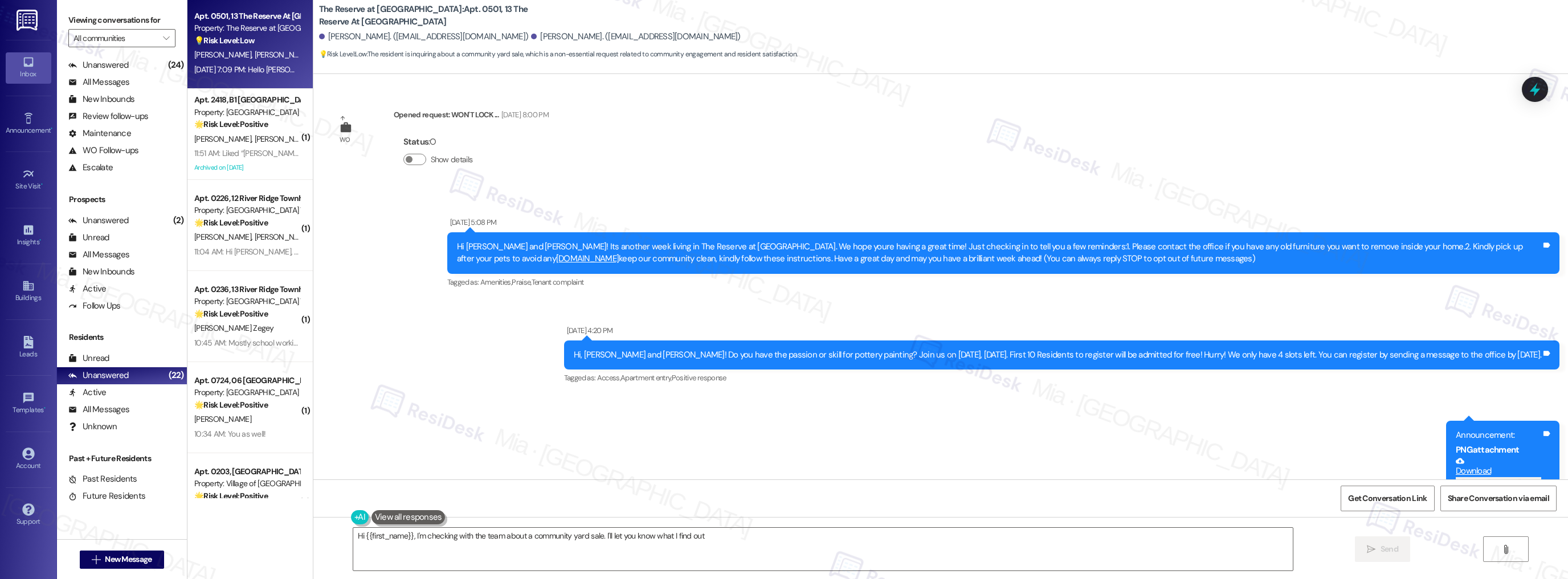
type textarea "Hi {{first_name}}, I'm checking with the team about a community yard sale. I'll…"
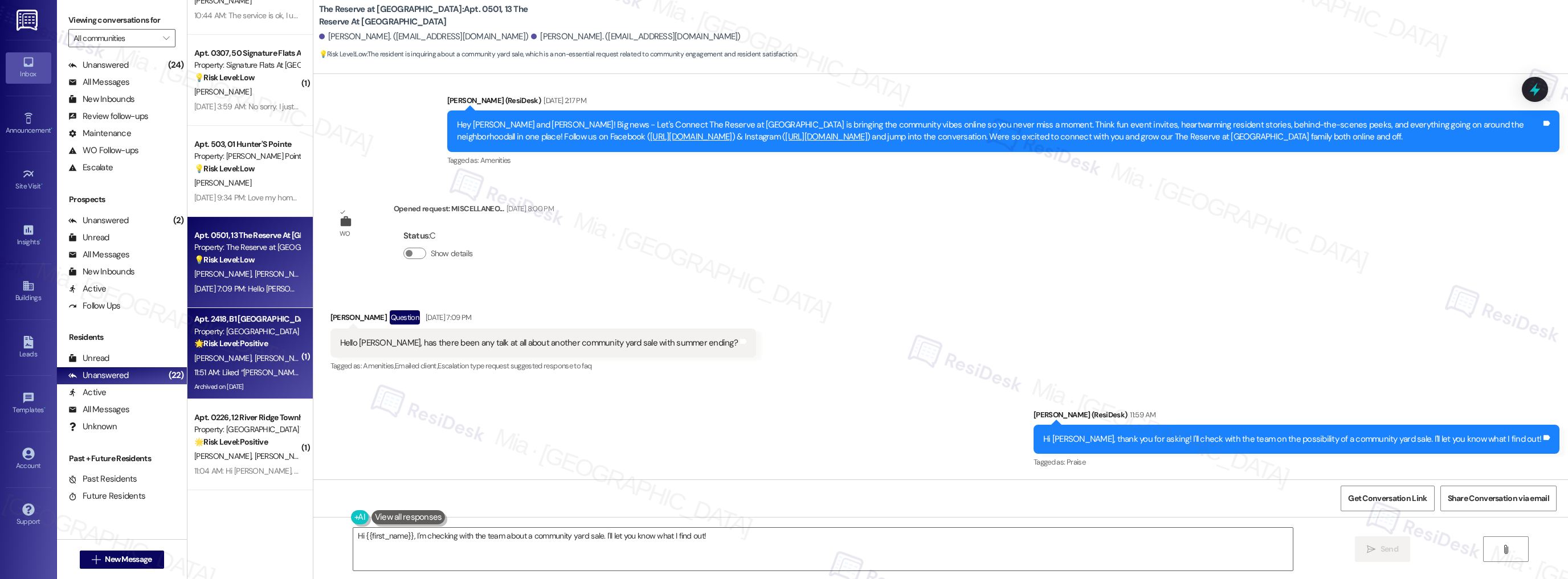
scroll to position [1232, 0]
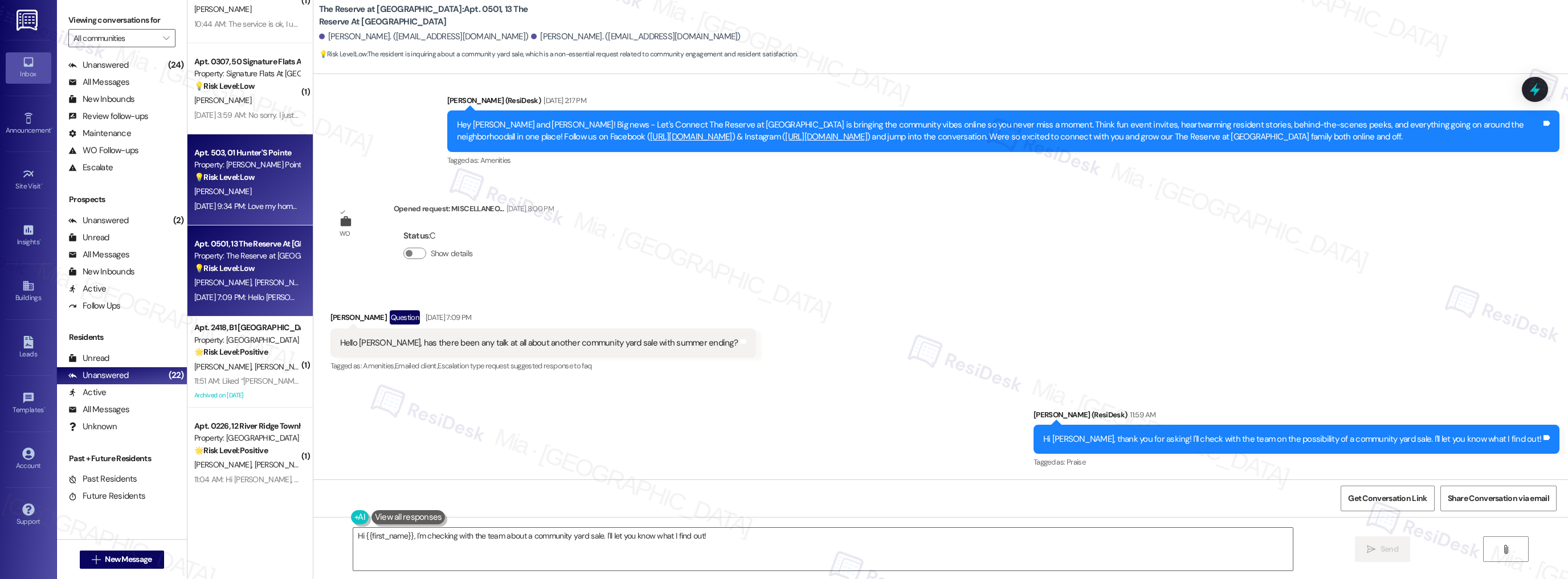
click at [263, 162] on div "Property: [PERSON_NAME] Pointe" at bounding box center [247, 165] width 105 height 12
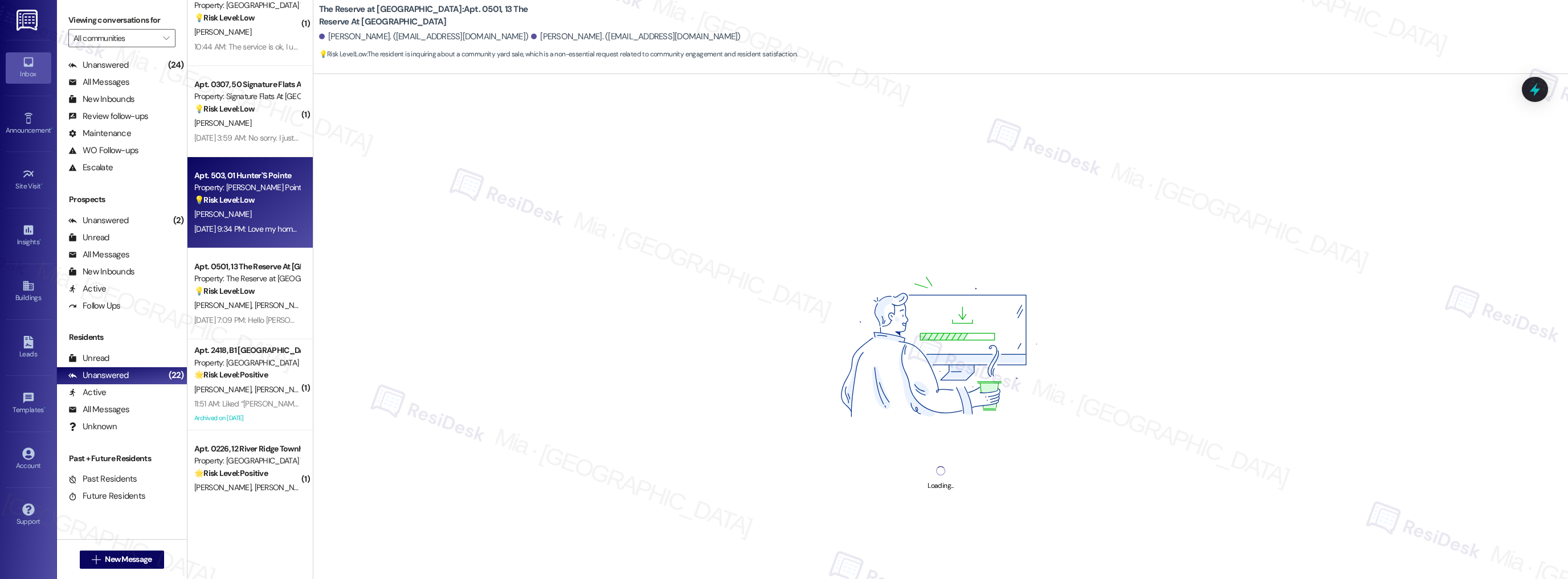
scroll to position [1187, 0]
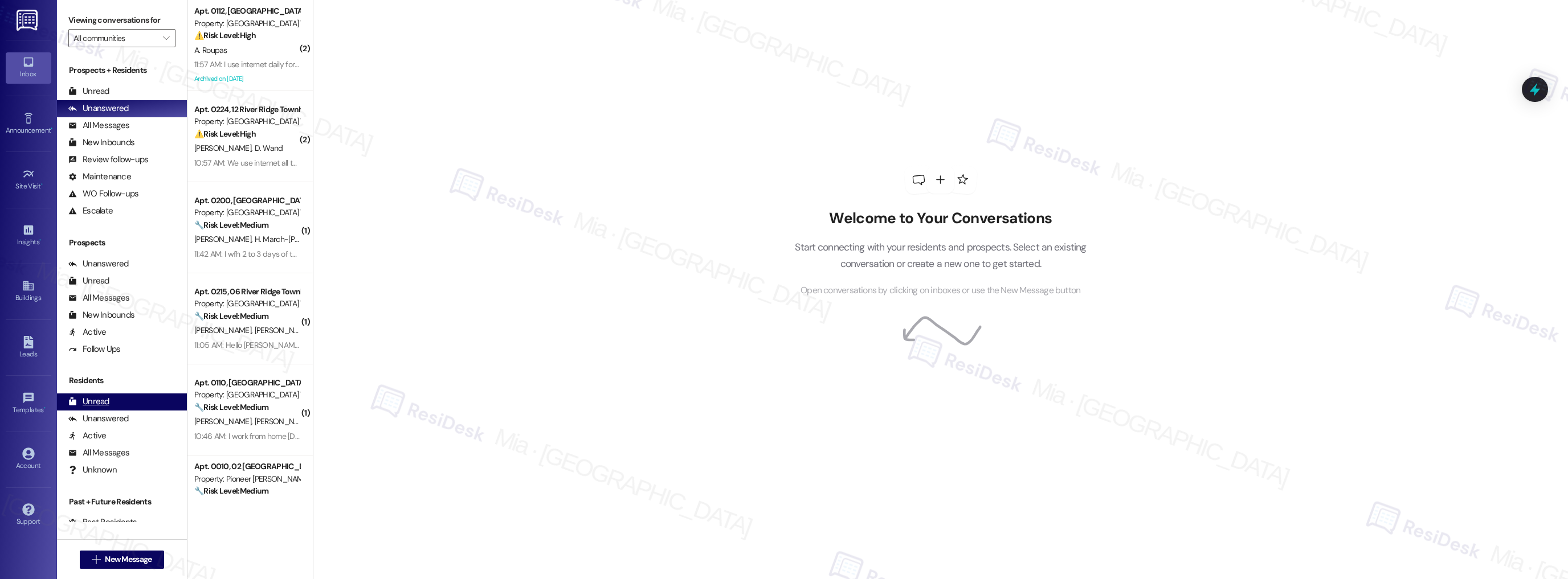
scroll to position [43, 0]
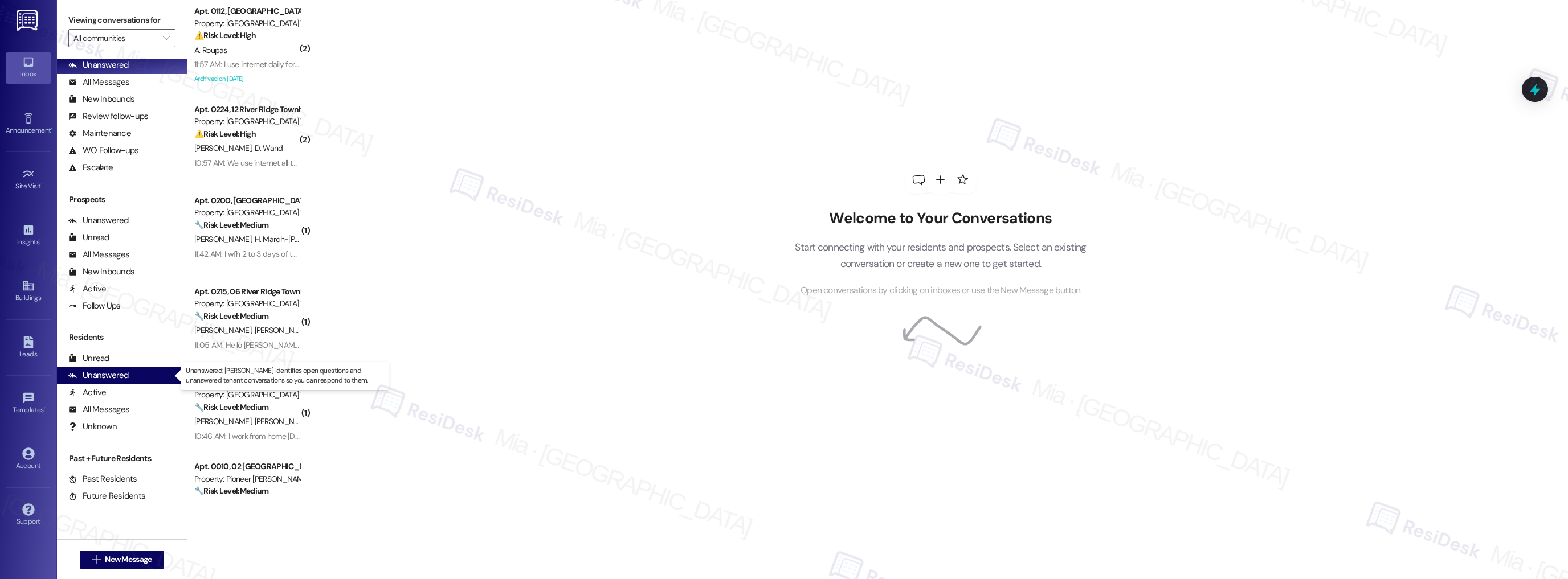
click at [130, 380] on div "Unanswered (0)" at bounding box center [122, 376] width 130 height 17
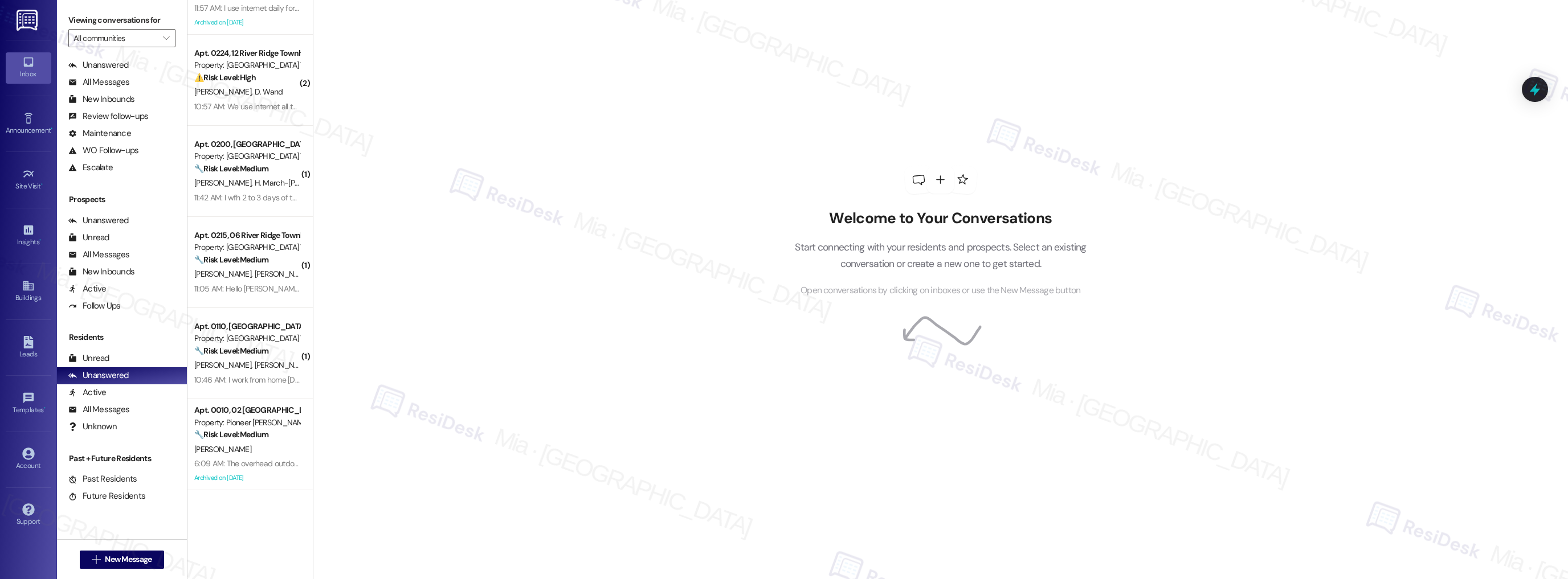
scroll to position [0, 0]
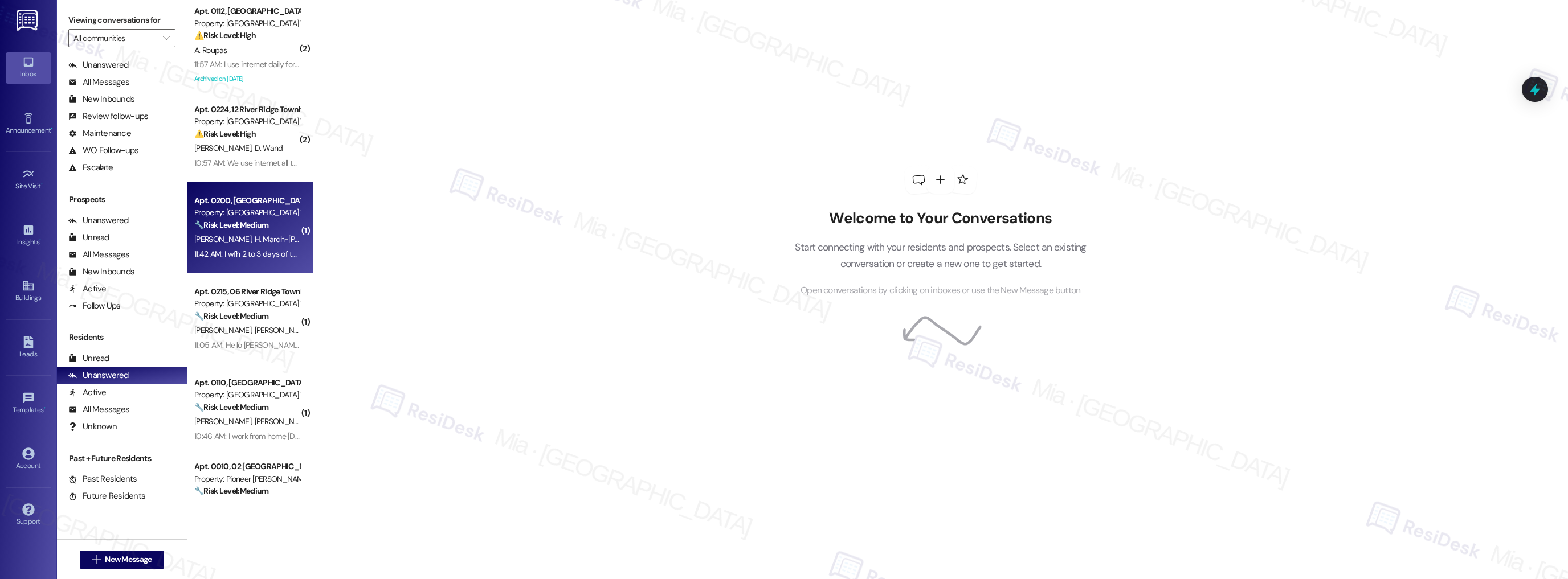
click at [267, 217] on div "Property: [GEOGRAPHIC_DATA] Townhomes" at bounding box center [247, 213] width 105 height 12
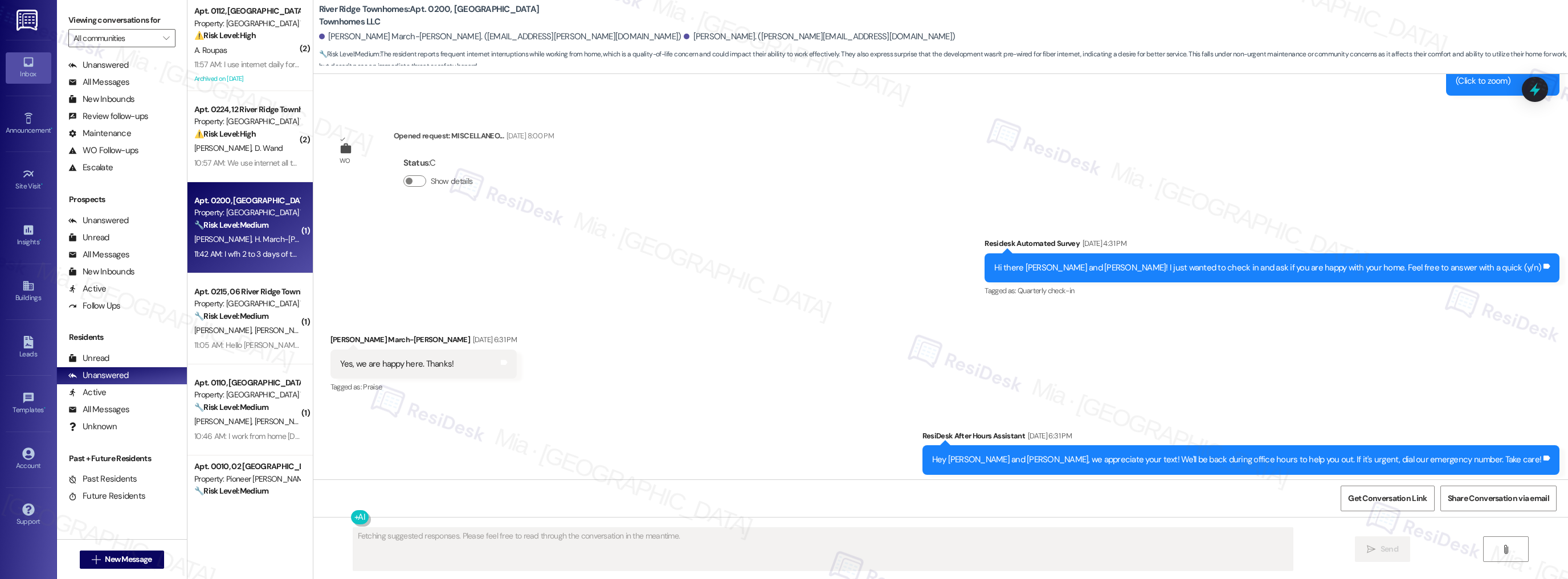
scroll to position [1812, 0]
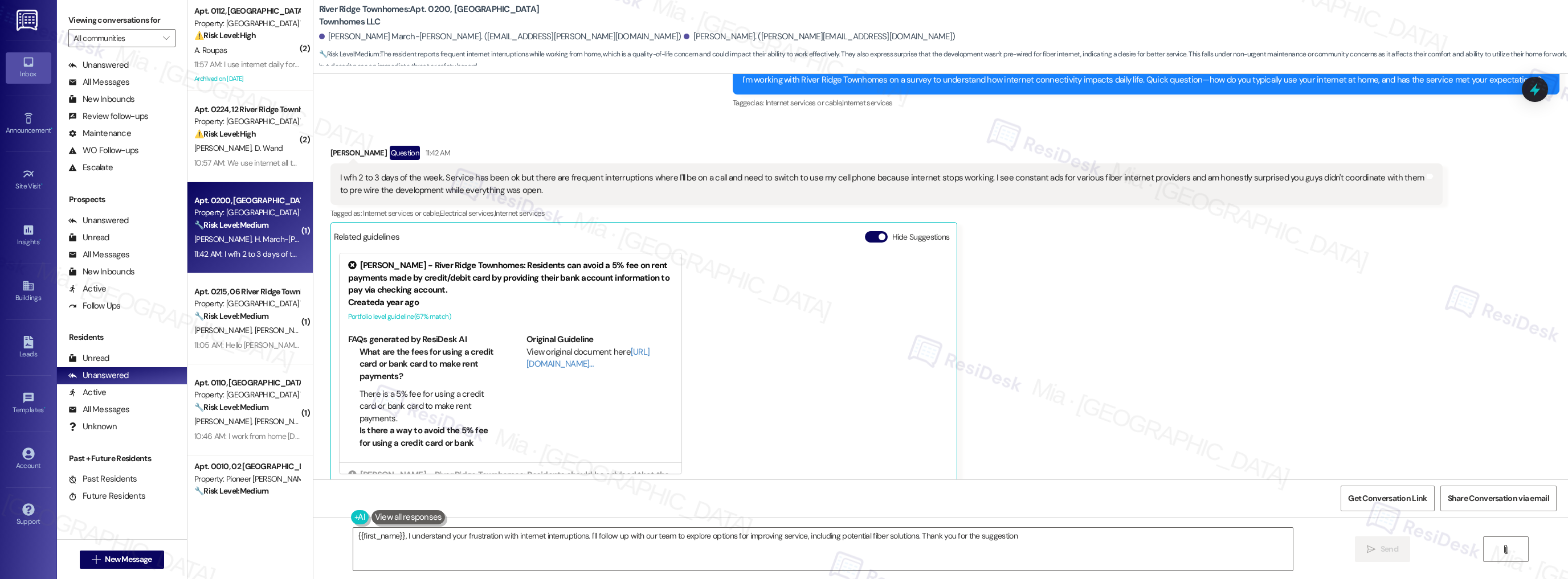
type textarea "{{first_name}}, I understand your frustration with internet interruptions. I'll…"
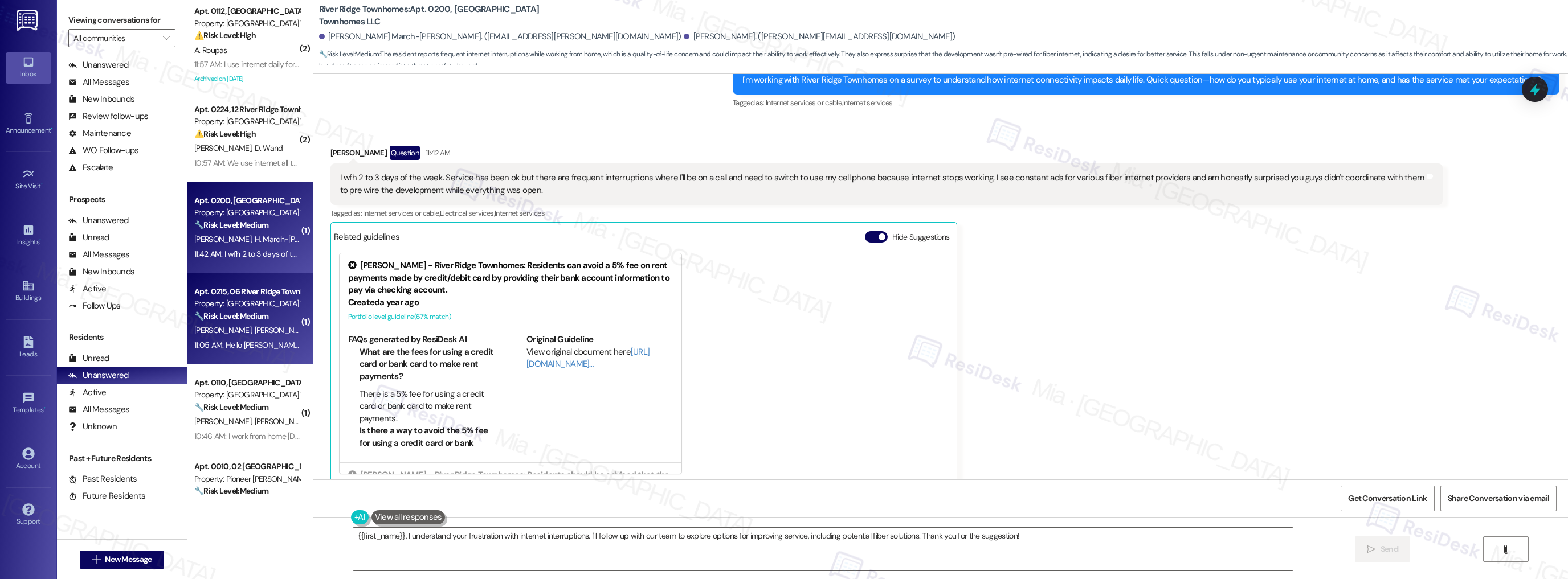
click at [265, 300] on div "Property: [GEOGRAPHIC_DATA] Townhomes" at bounding box center [247, 304] width 105 height 12
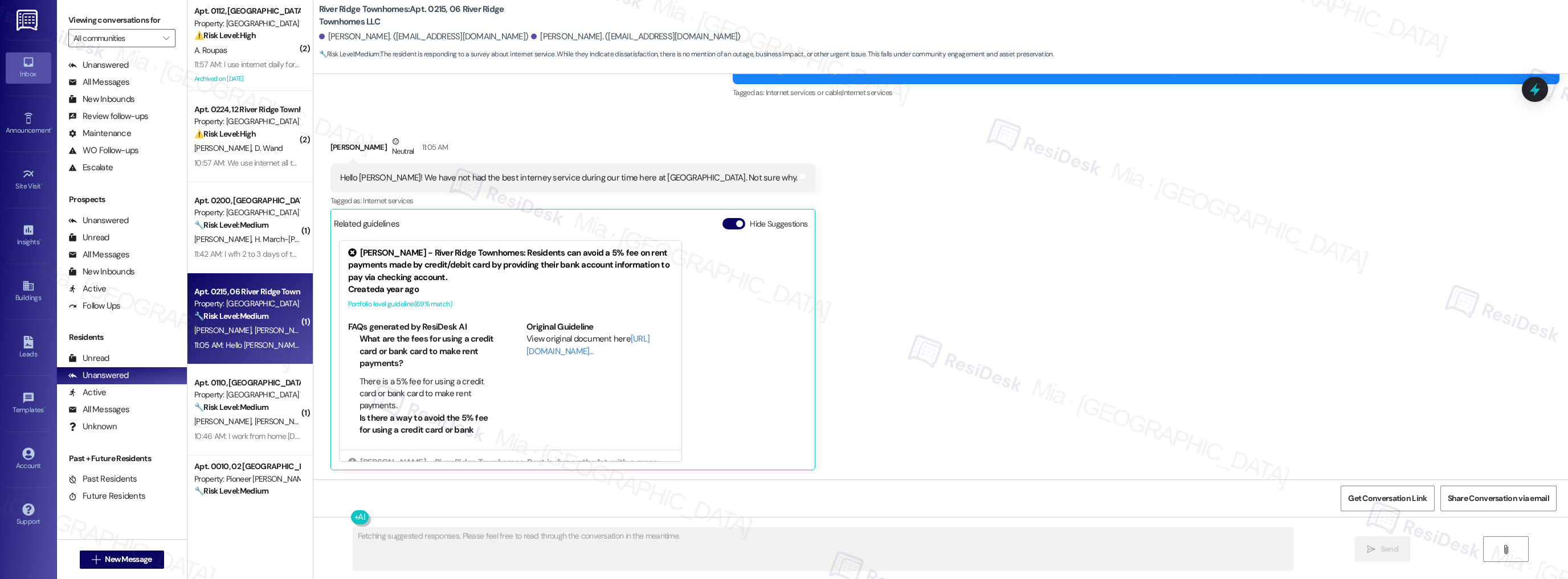
scroll to position [766, 0]
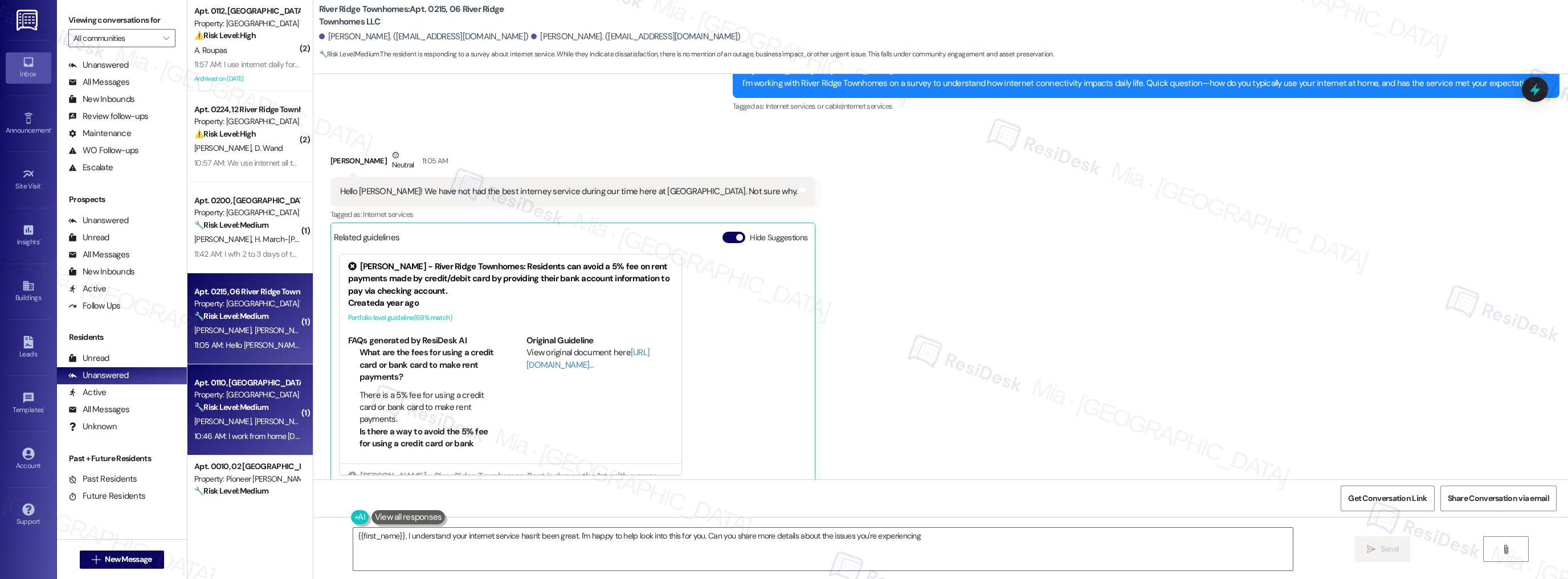
type textarea "{{first_name}}, I understand your internet service hasn't been great. I'm happy…"
click at [273, 383] on div "Apt. 0110, [GEOGRAPHIC_DATA]" at bounding box center [247, 383] width 105 height 12
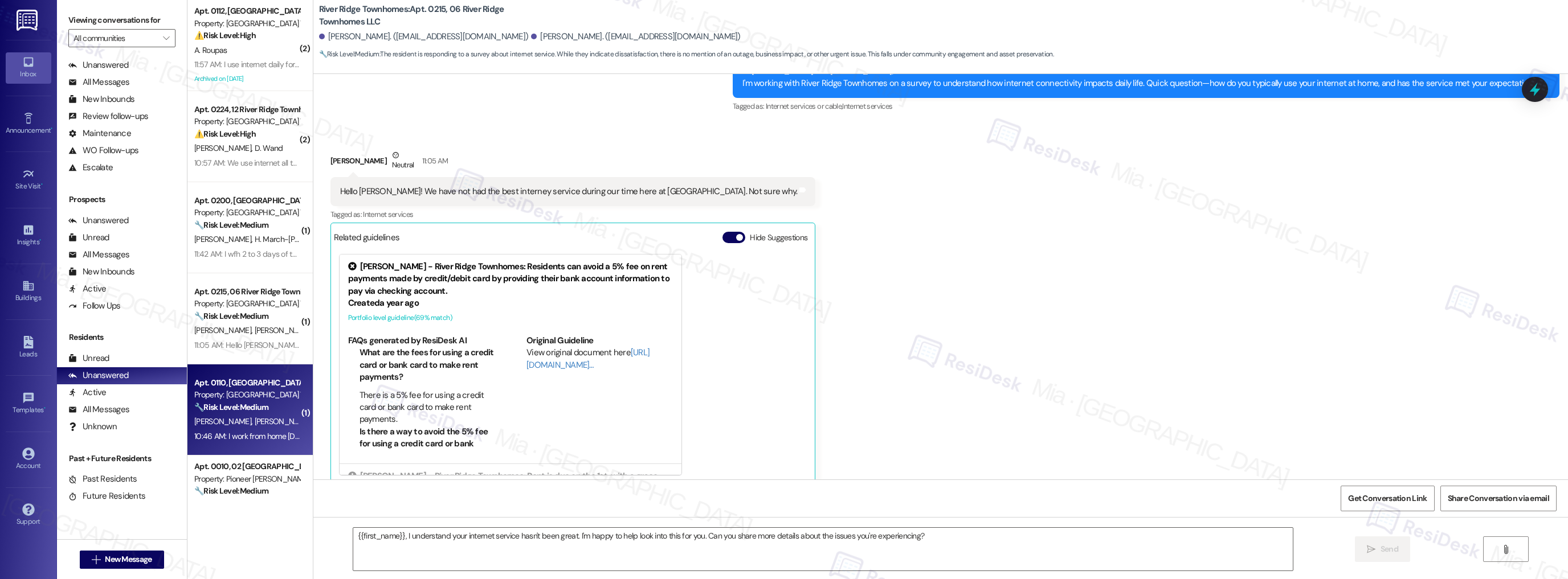
type textarea "Fetching suggested responses. Please feel free to read through the conversation…"
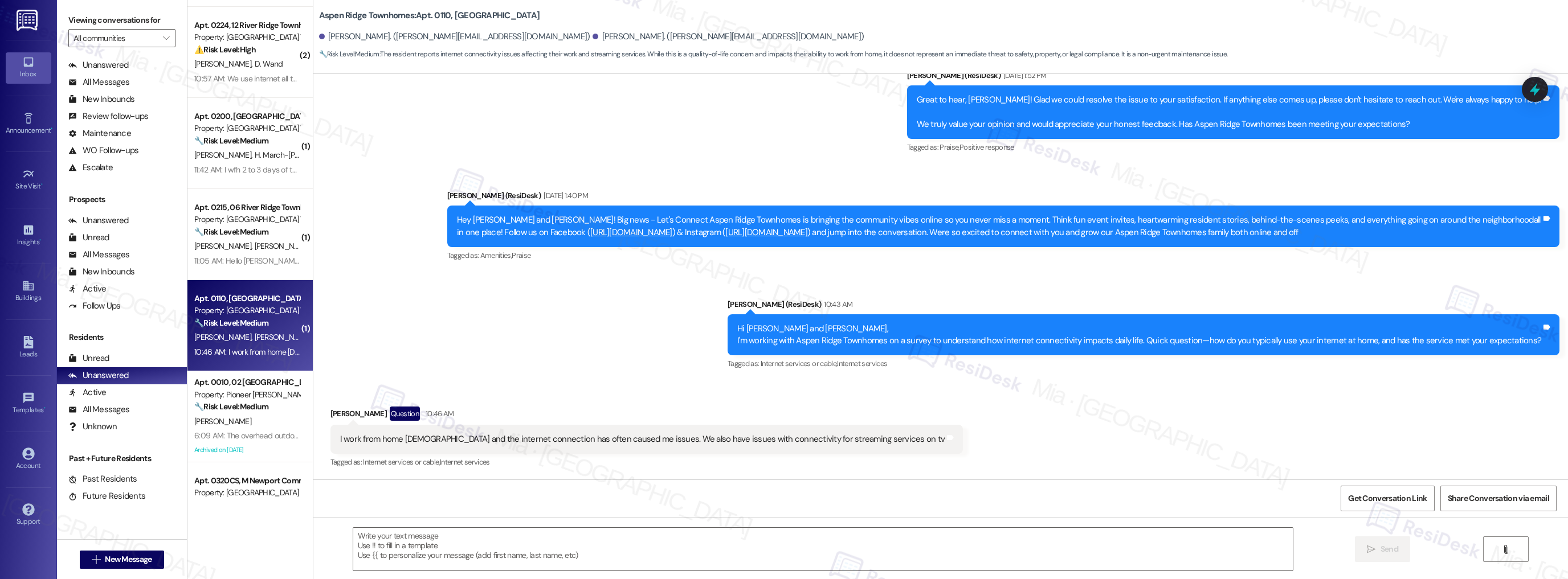
scroll to position [91, 0]
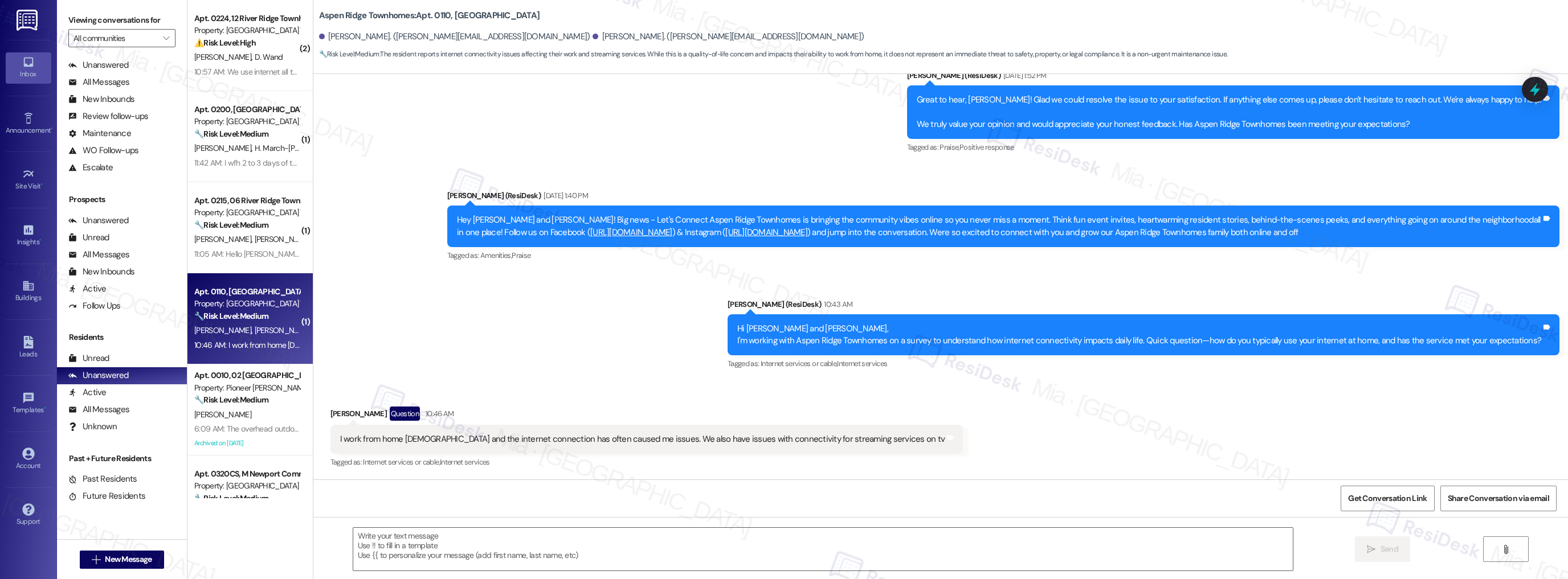
click at [242, 414] on div "[PERSON_NAME]" at bounding box center [247, 414] width 108 height 14
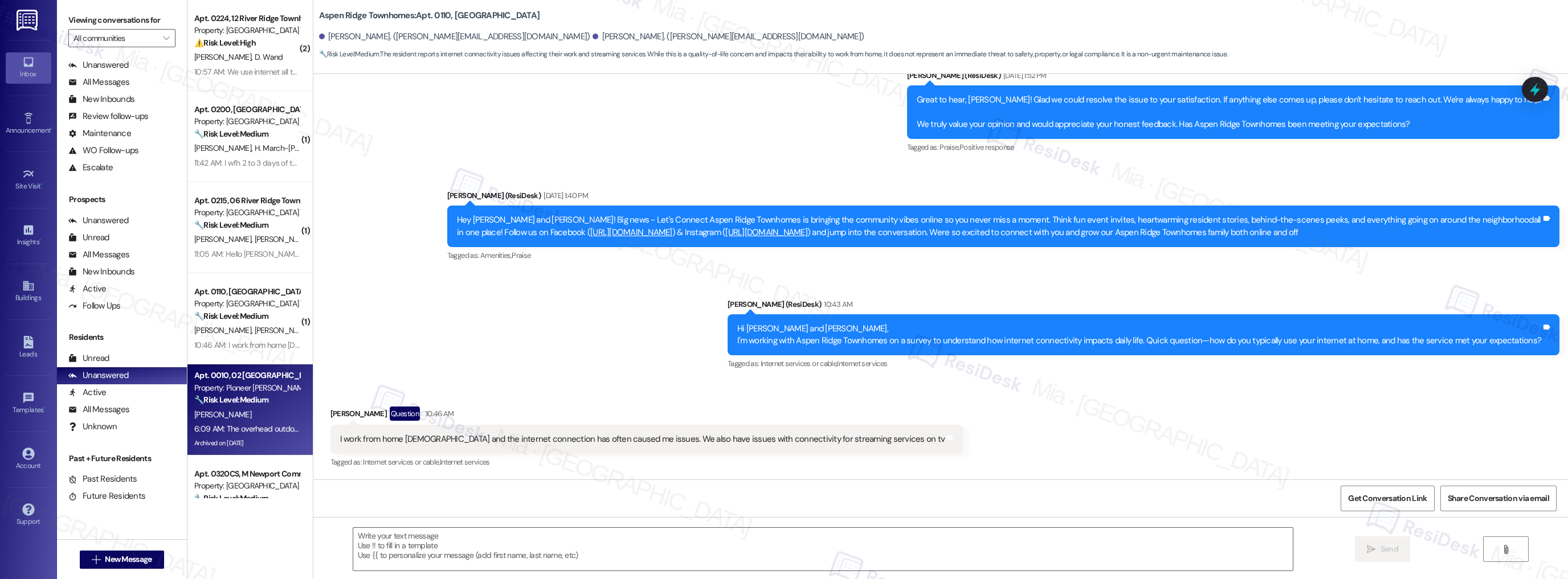
type textarea "Fetching suggested responses. Please feel free to read through the conversation…"
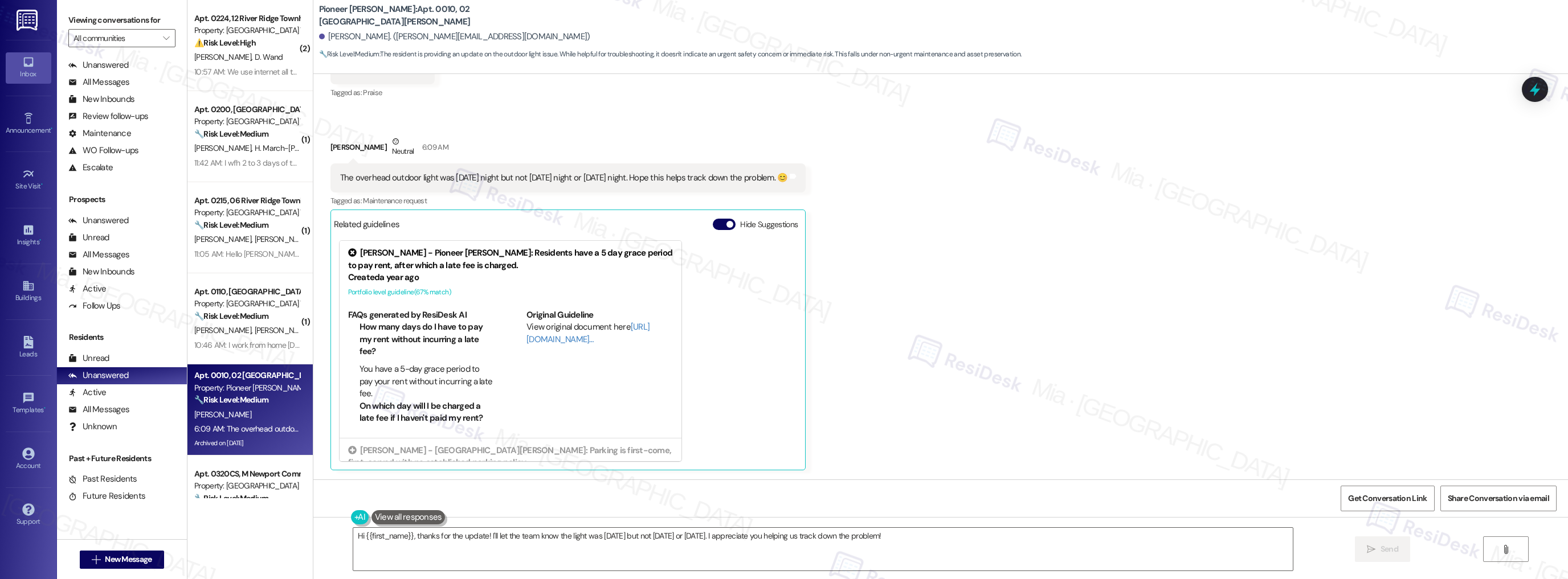
scroll to position [16672, 0]
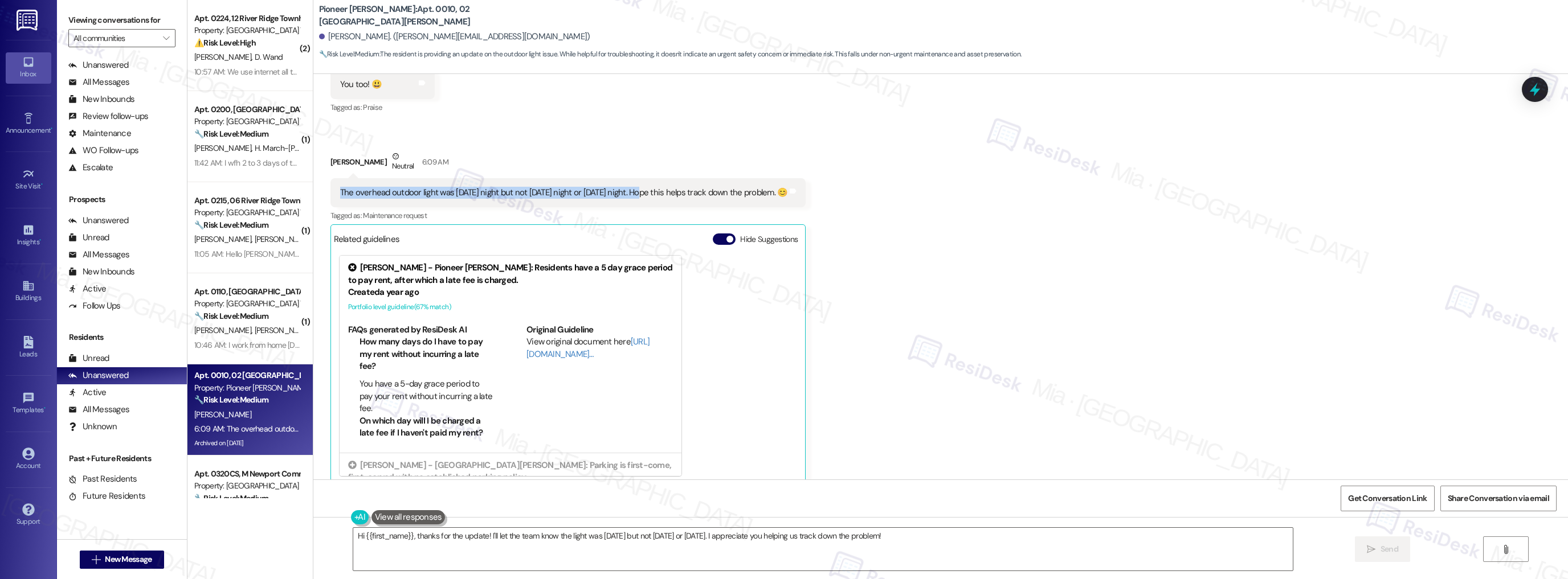
drag, startPoint x: 334, startPoint y: 175, endPoint x: 637, endPoint y: 178, distance: 303.0
click at [637, 187] on div "The overhead outdoor light was [DATE] night but not [DATE] night or [DATE] nigh…" at bounding box center [564, 193] width 448 height 12
copy div "The overhead outdoor light was [DATE] night but not [DATE] night or [DATE] night"
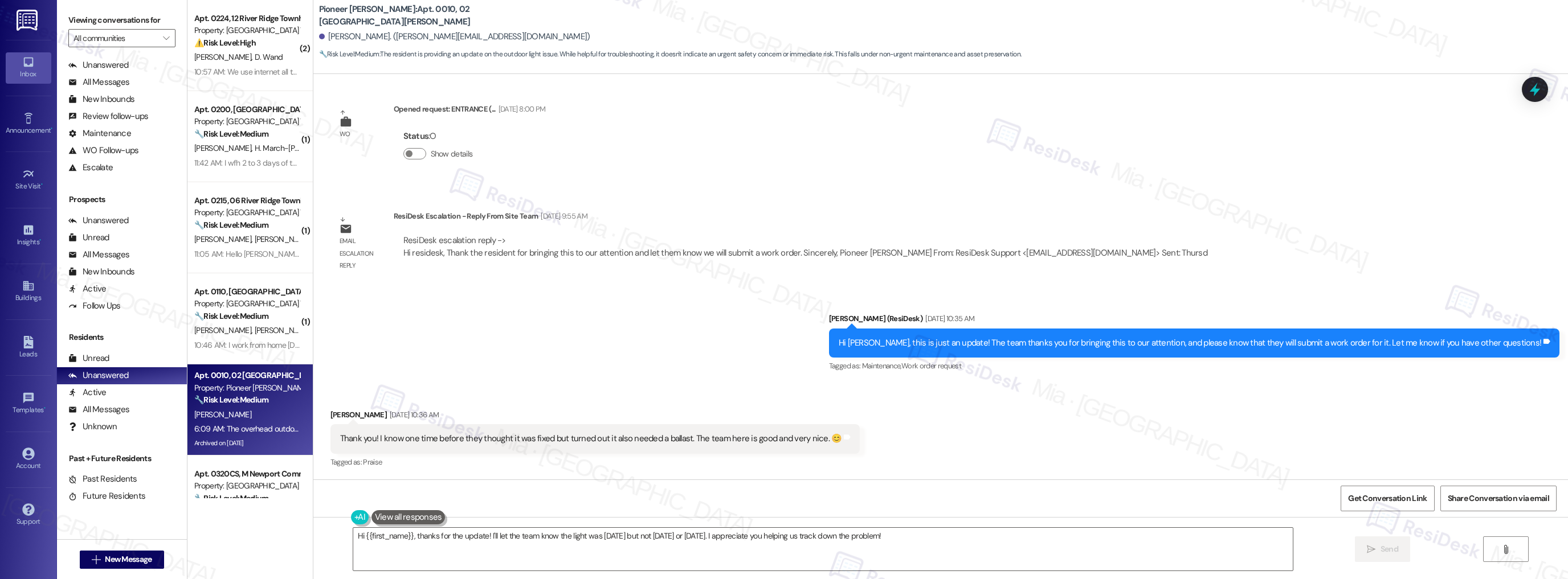
scroll to position [16171, 0]
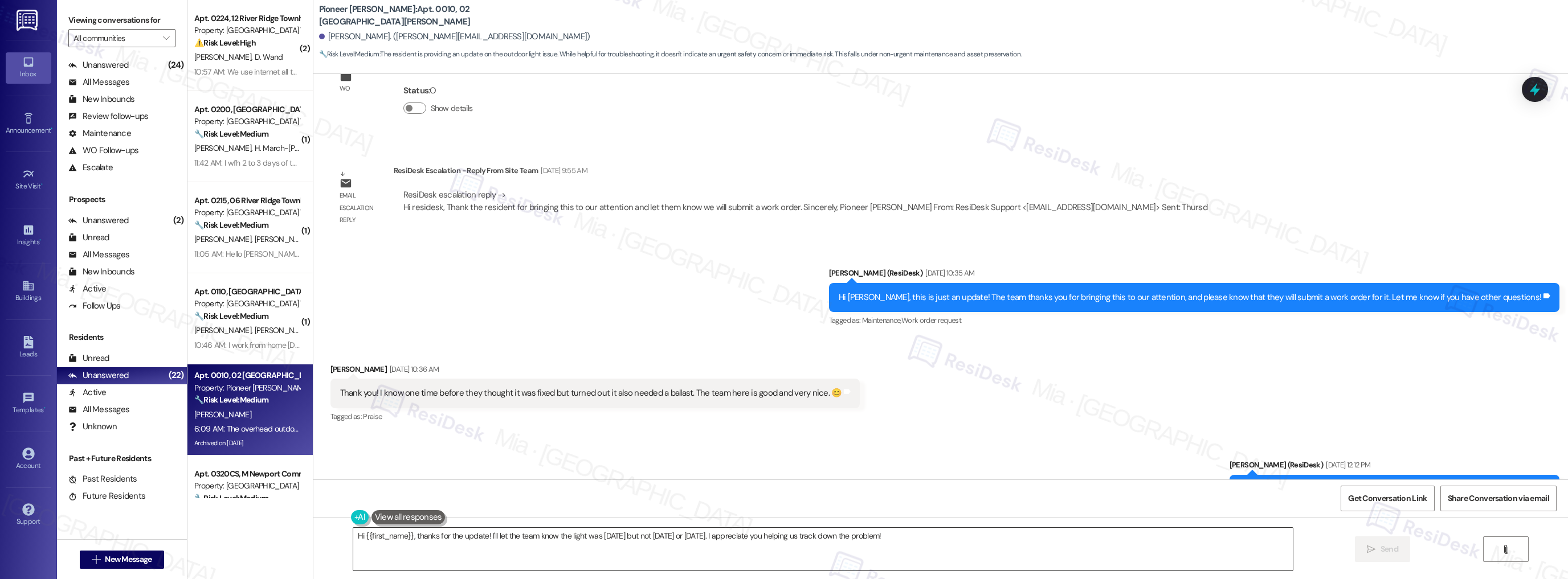
click at [467, 535] on textarea "Hi {{first_name}}, thanks for the update! I'll let the team know the light was …" at bounding box center [823, 549] width 940 height 43
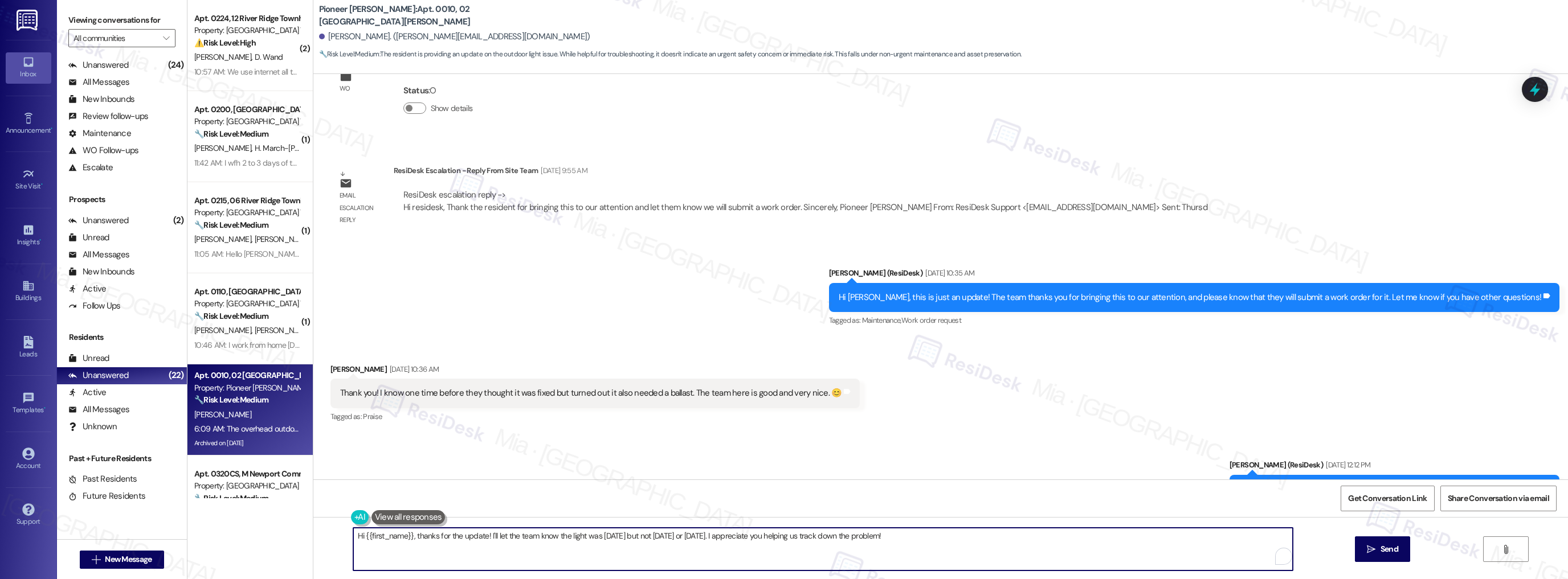
click at [467, 535] on textarea "Hi {{first_name}}, thanks for the update! I'll let the team know the light was …" at bounding box center [823, 549] width 940 height 43
click at [535, 535] on textarea "Hi {{first_name}}, thanks for the additional information! I'll let the team kno…" at bounding box center [823, 549] width 940 height 43
drag, startPoint x: 778, startPoint y: 536, endPoint x: 951, endPoint y: 536, distance: 173.0
click at [951, 536] on textarea "Hi {{first_name}}, thanks for the additional information! I've let the team kno…" at bounding box center [823, 549] width 940 height 43
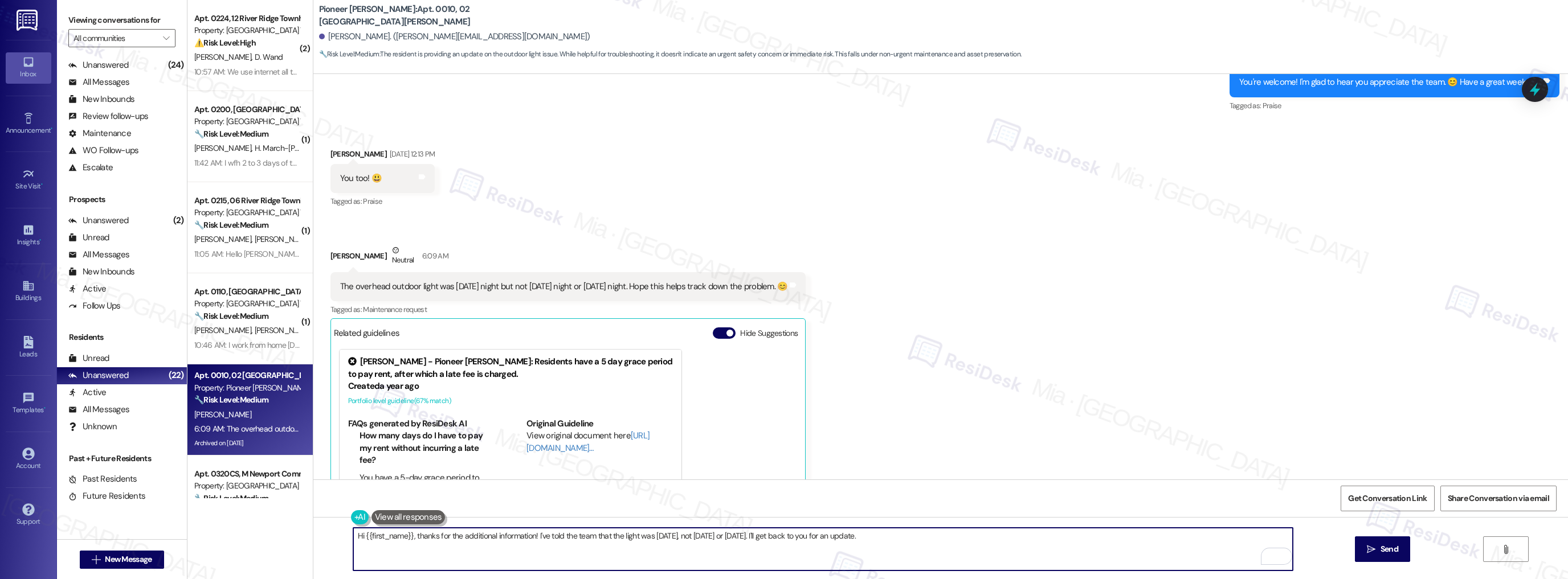
scroll to position [16581, 0]
type textarea "Hi {{first_name}}, thanks for the additional information! I've told the team th…"
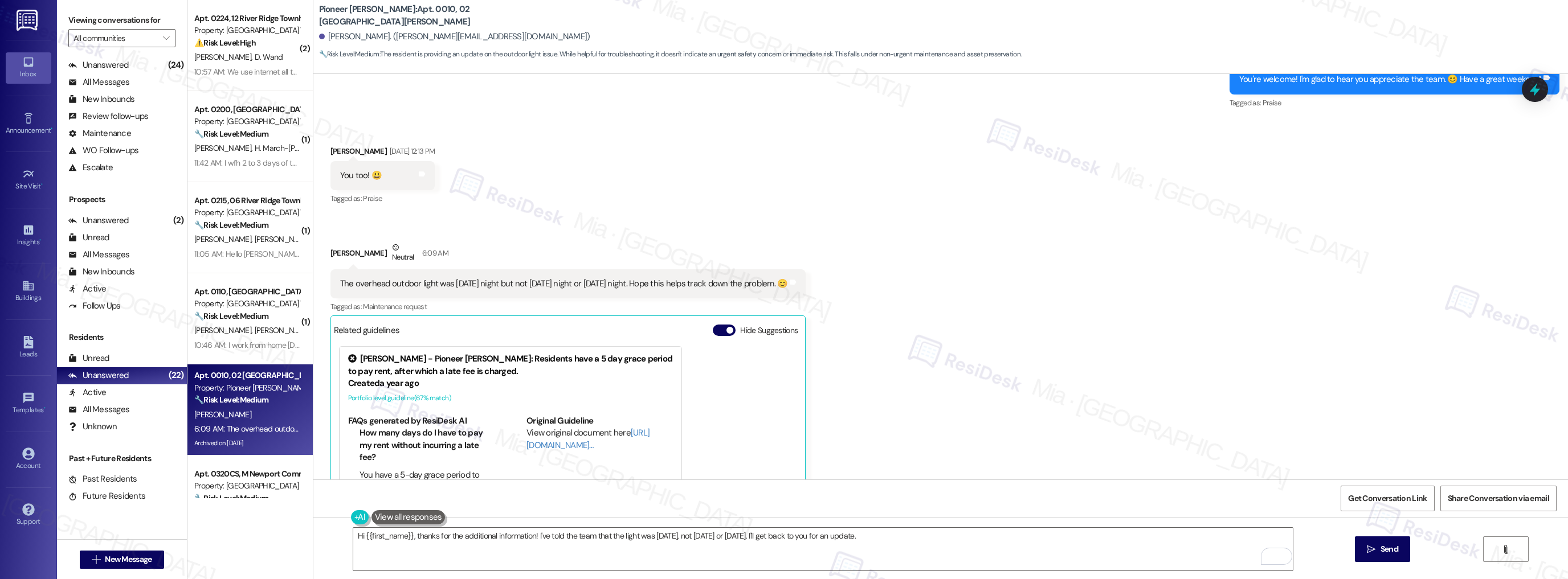
drag, startPoint x: 335, startPoint y: 271, endPoint x: 659, endPoint y: 271, distance: 324.0
click at [786, 278] on div "The overhead outdoor light was [DATE] night but not [DATE] night or [DATE] nigh…" at bounding box center [564, 284] width 448 height 12
click at [368, 278] on div "The overhead outdoor light was [DATE] night but not [DATE] night or [DATE] nigh…" at bounding box center [564, 284] width 448 height 12
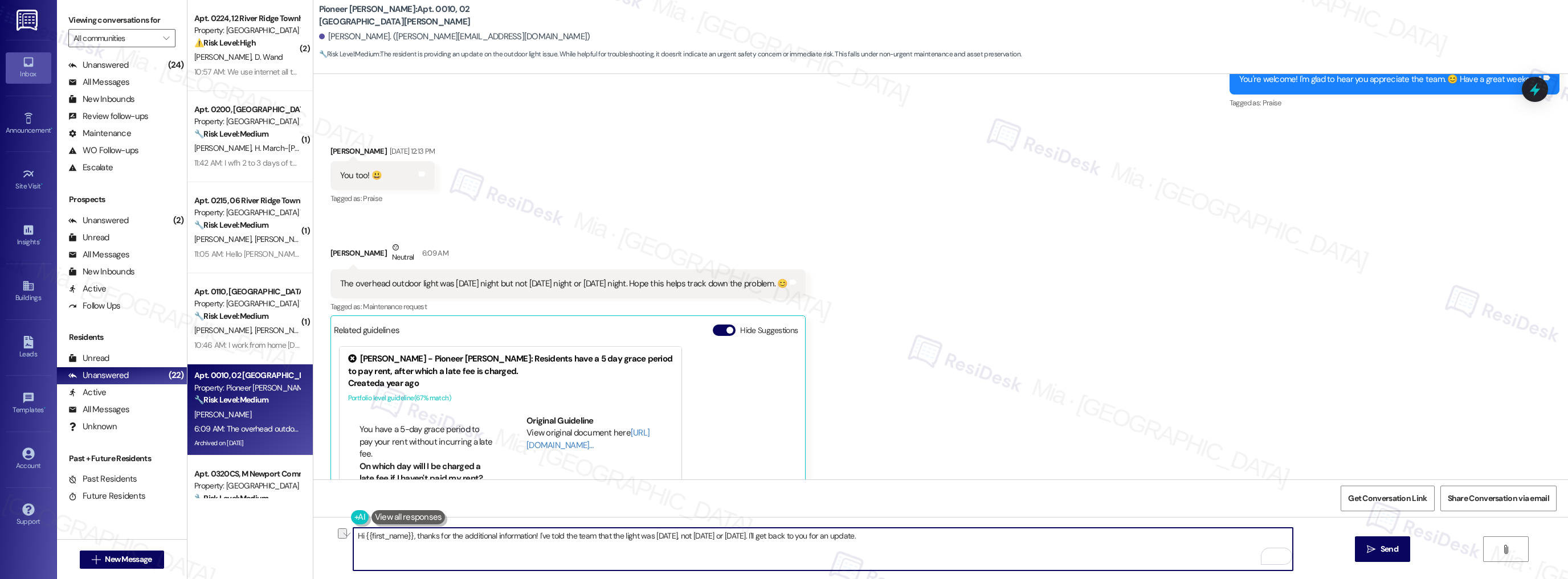
drag, startPoint x: 412, startPoint y: 538, endPoint x: 886, endPoint y: 536, distance: 474.0
click at [886, 536] on textarea "Hi {{first_name}}, thanks for the additional information! I've told the team th…" at bounding box center [823, 549] width 940 height 43
drag, startPoint x: 531, startPoint y: 533, endPoint x: 830, endPoint y: 533, distance: 299.0
click at [809, 535] on textarea "Hi {{first_name}}, thanks for the additional information! I've told the team th…" at bounding box center [823, 549] width 940 height 43
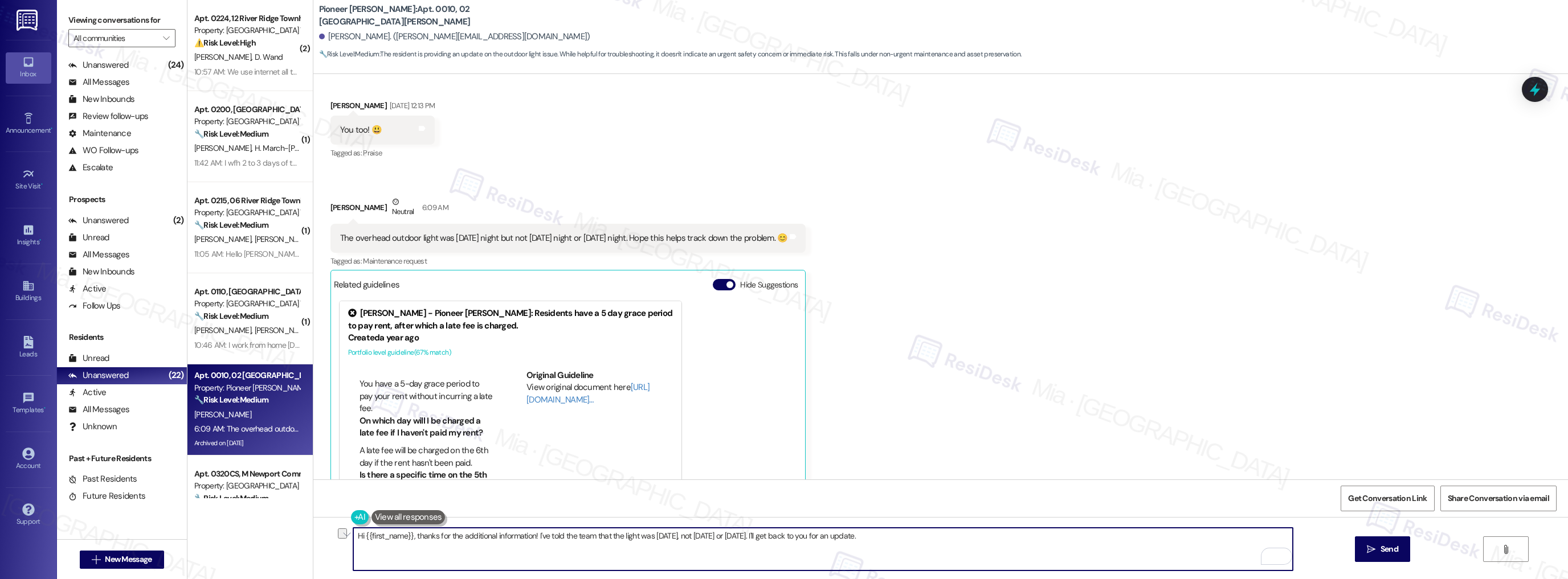
scroll to position [16672, 0]
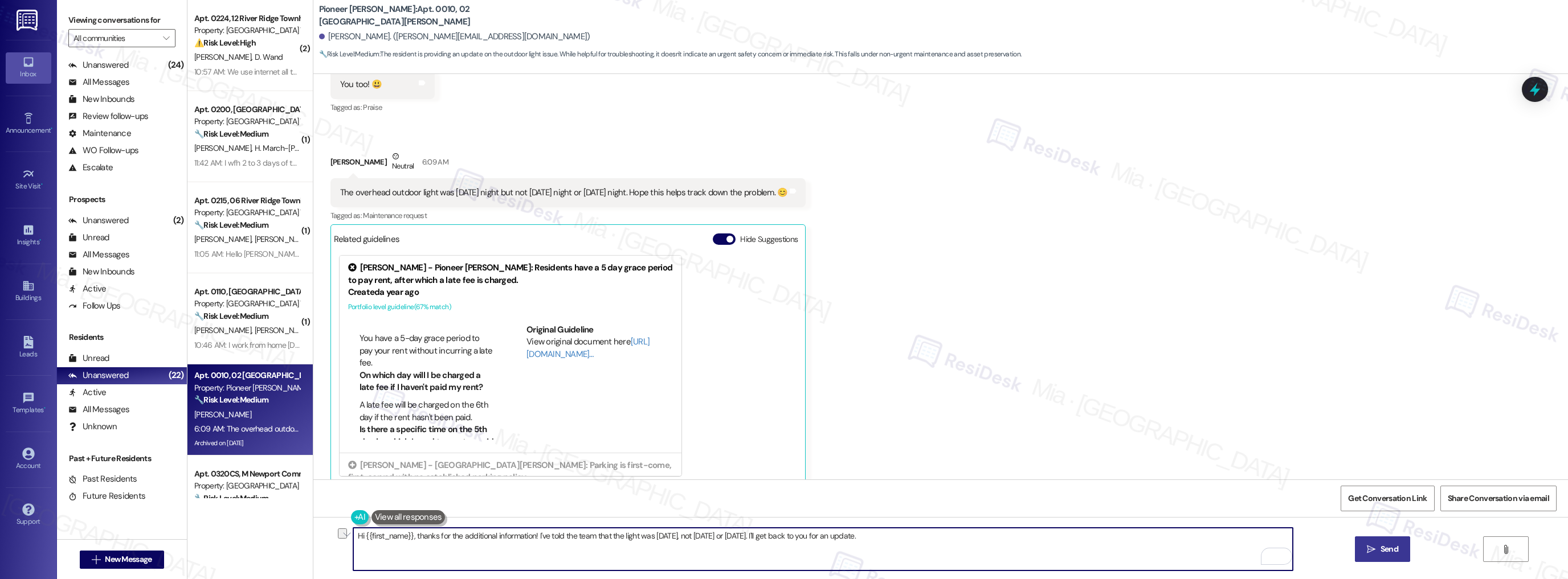
click at [1393, 551] on span "Send" at bounding box center [1389, 549] width 18 height 12
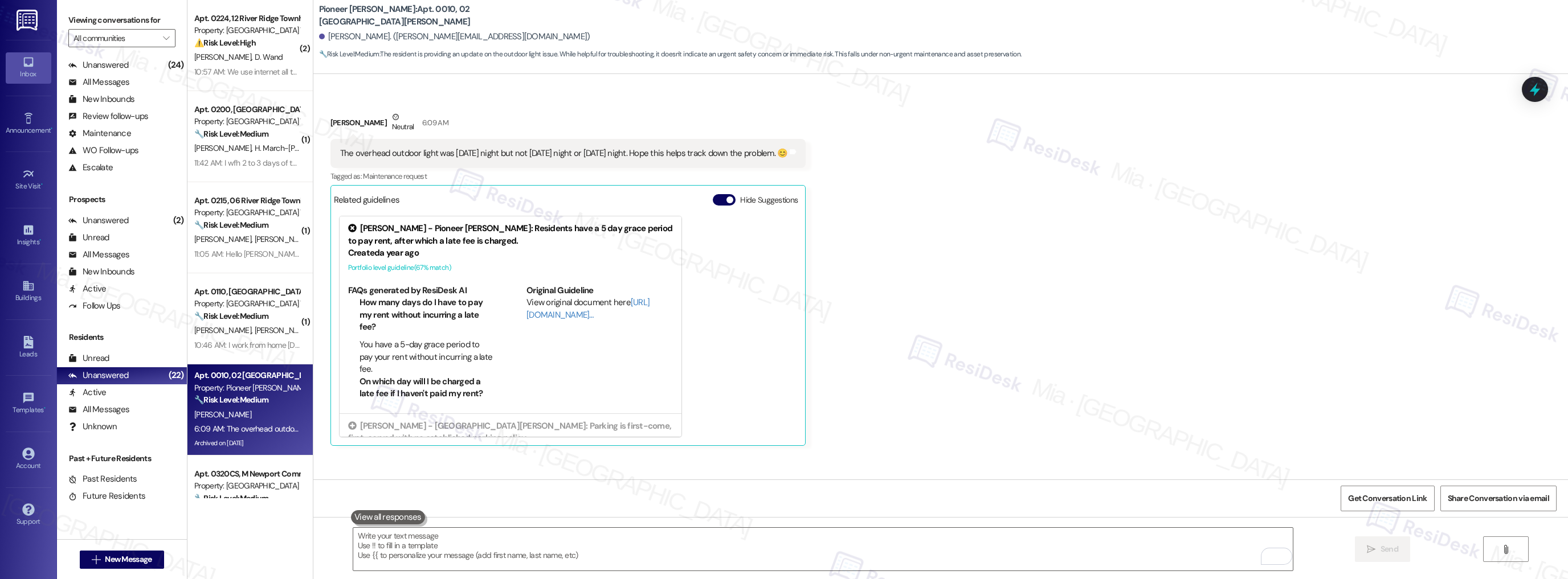
scroll to position [16751, 0]
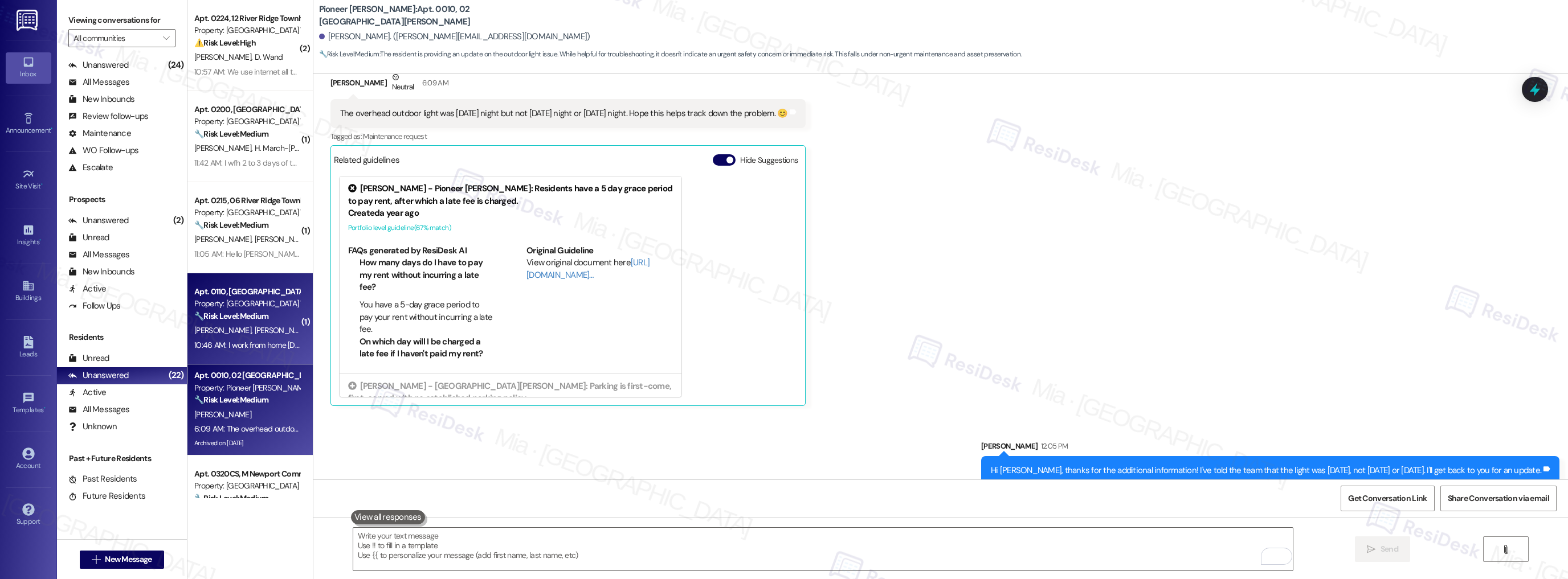
click at [229, 290] on div "Apt. 0110, [GEOGRAPHIC_DATA]" at bounding box center [247, 292] width 105 height 12
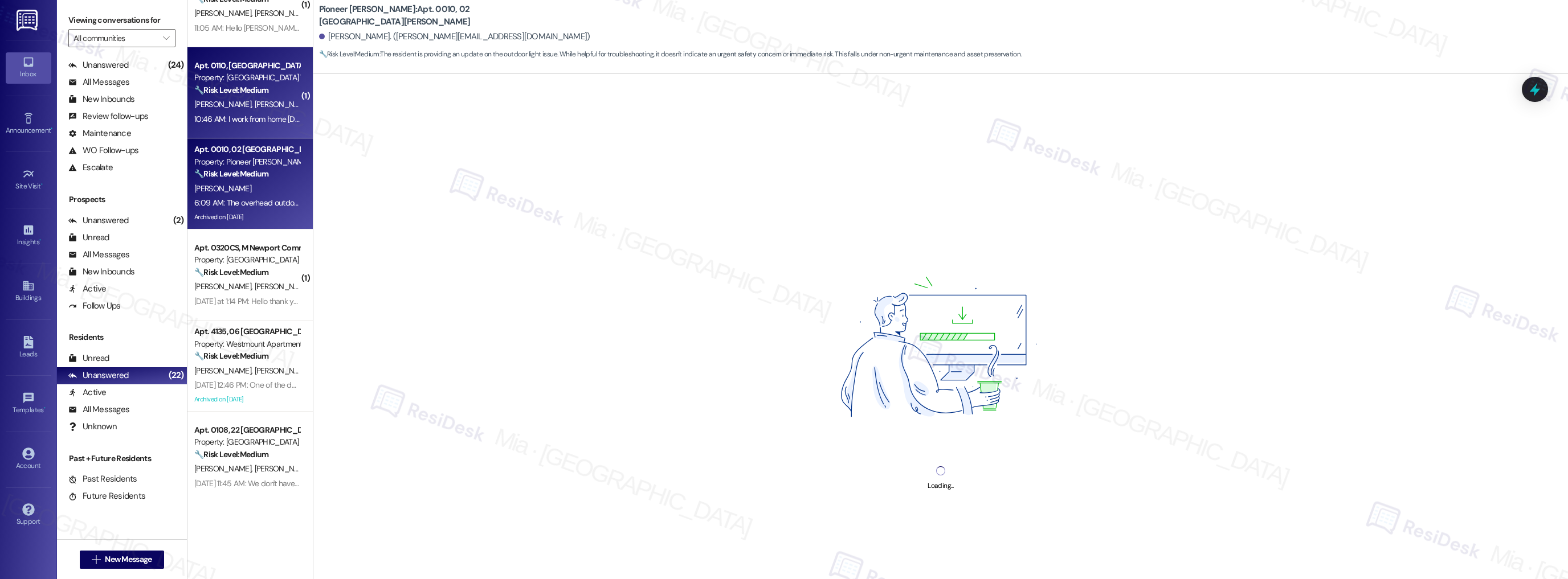
scroll to position [319, 0]
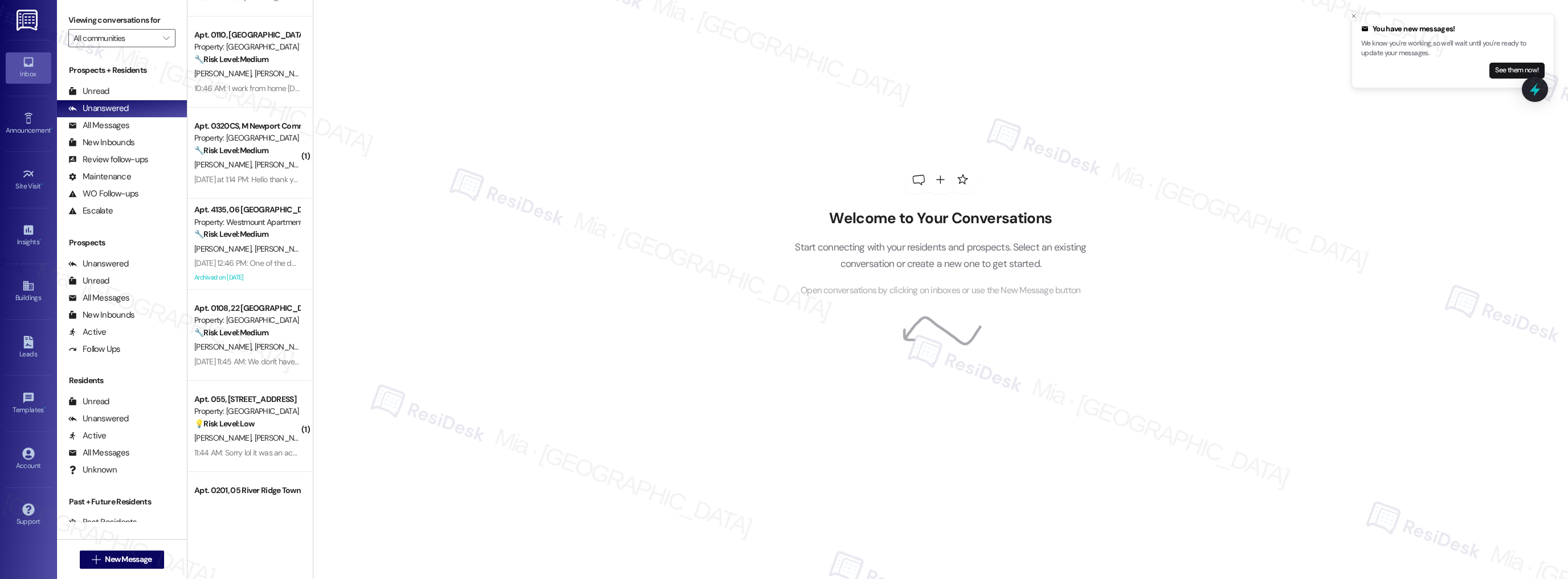
scroll to position [364, 0]
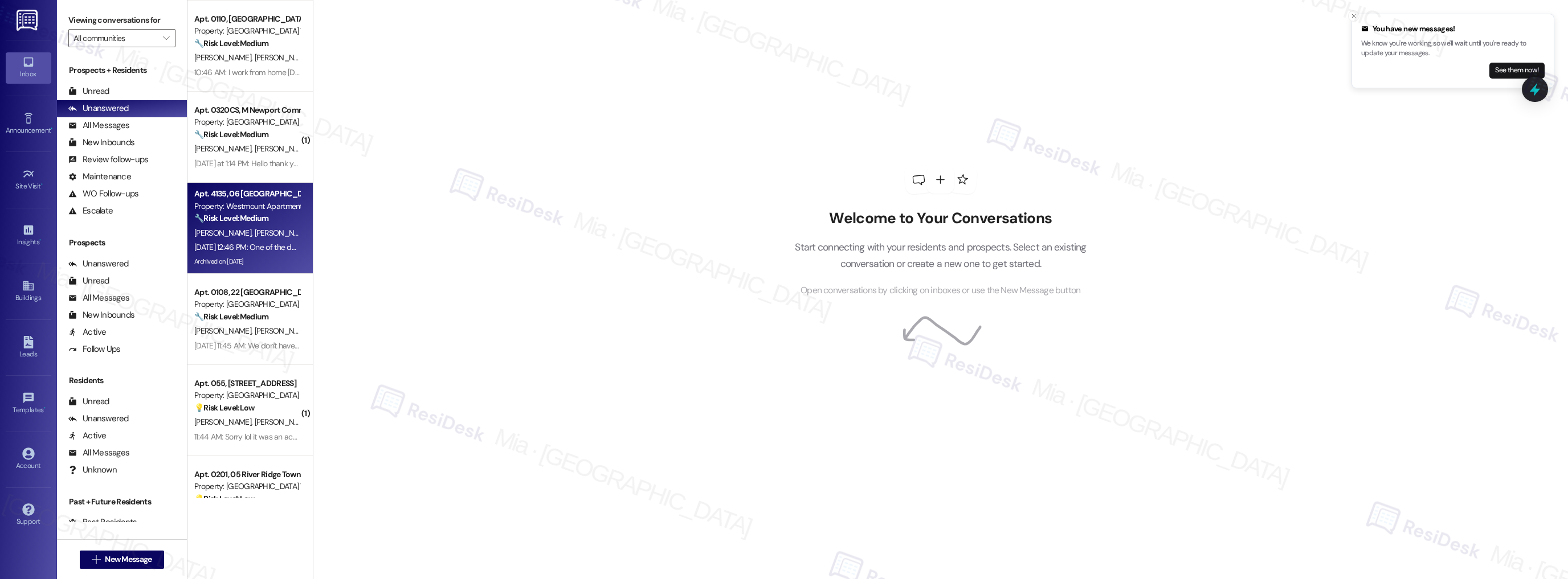
click at [287, 223] on div "🔧 Risk Level: Medium The resident is reporting that a portion of the work order…" at bounding box center [247, 218] width 105 height 12
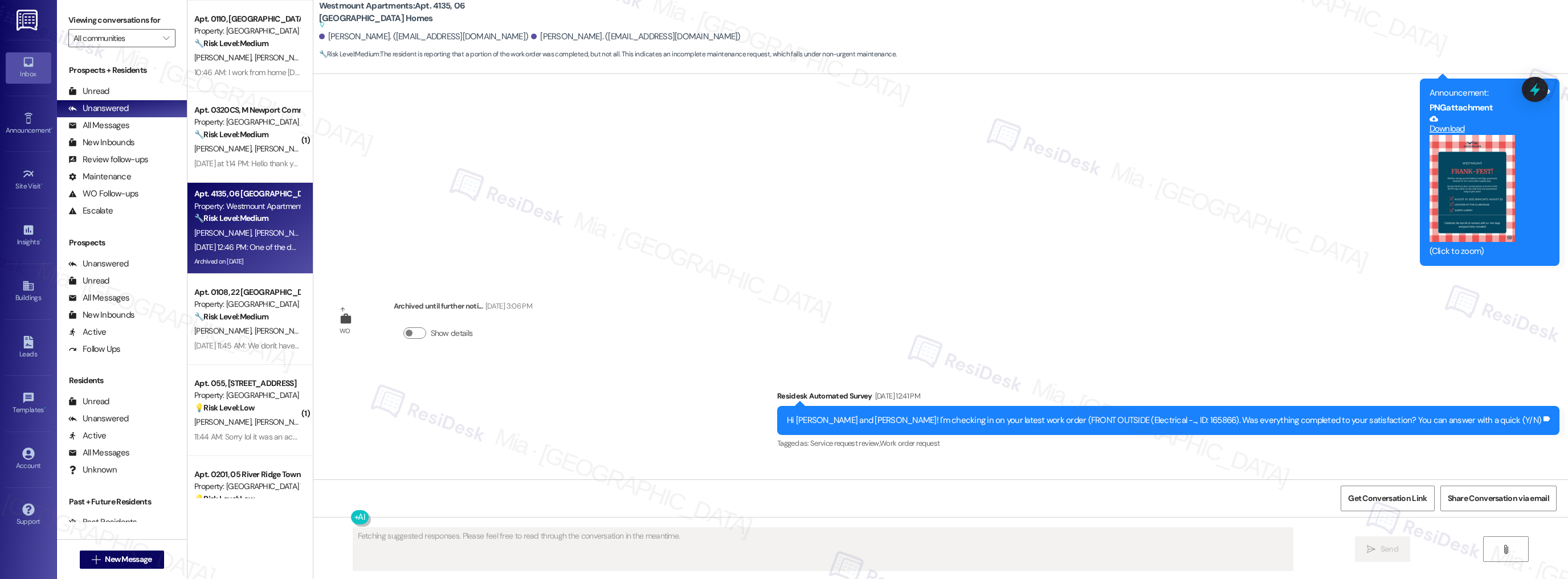
scroll to position [2744, 0]
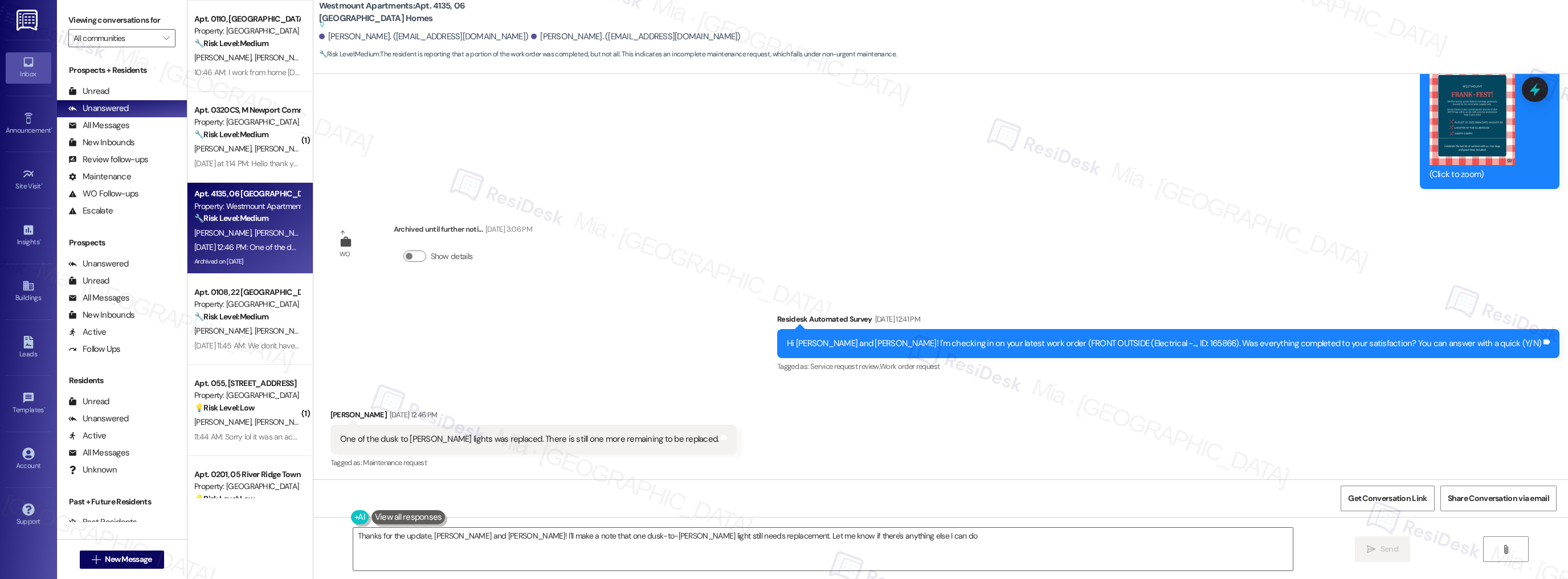
type textarea "Thanks for the update, [PERSON_NAME] and [PERSON_NAME]! I'll make a note that o…"
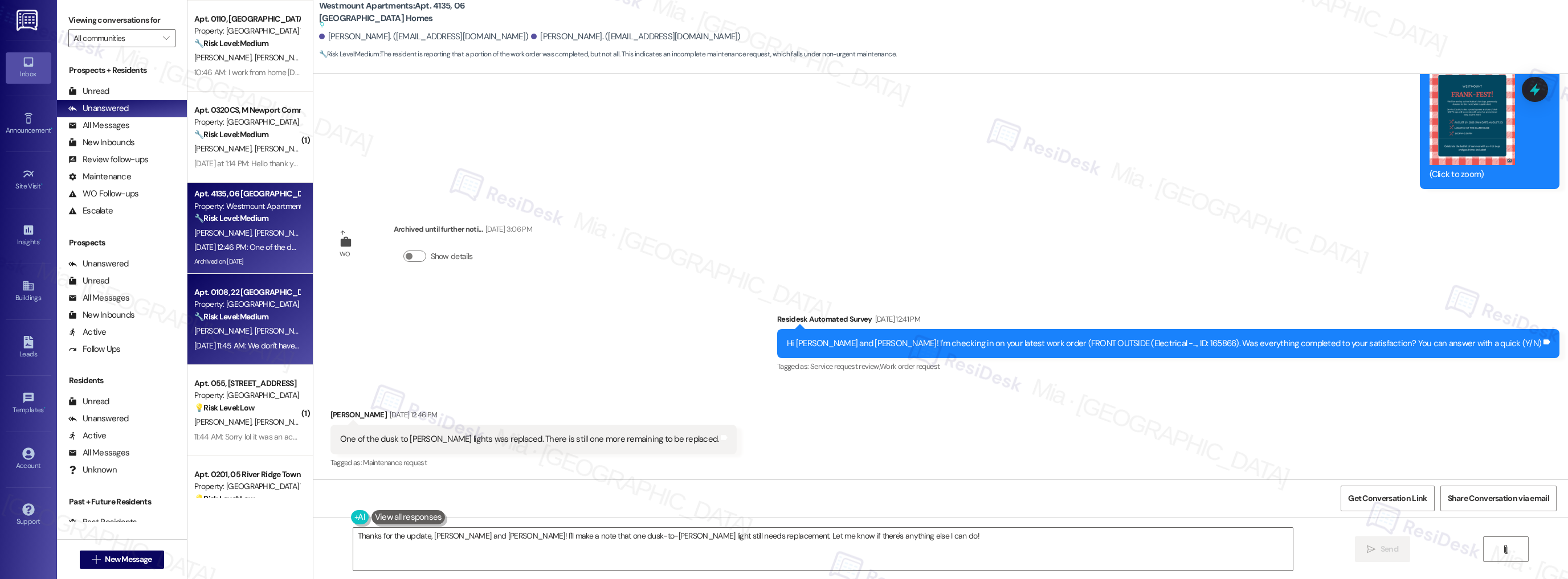
click at [255, 305] on div "Property: [GEOGRAPHIC_DATA]" at bounding box center [247, 304] width 105 height 12
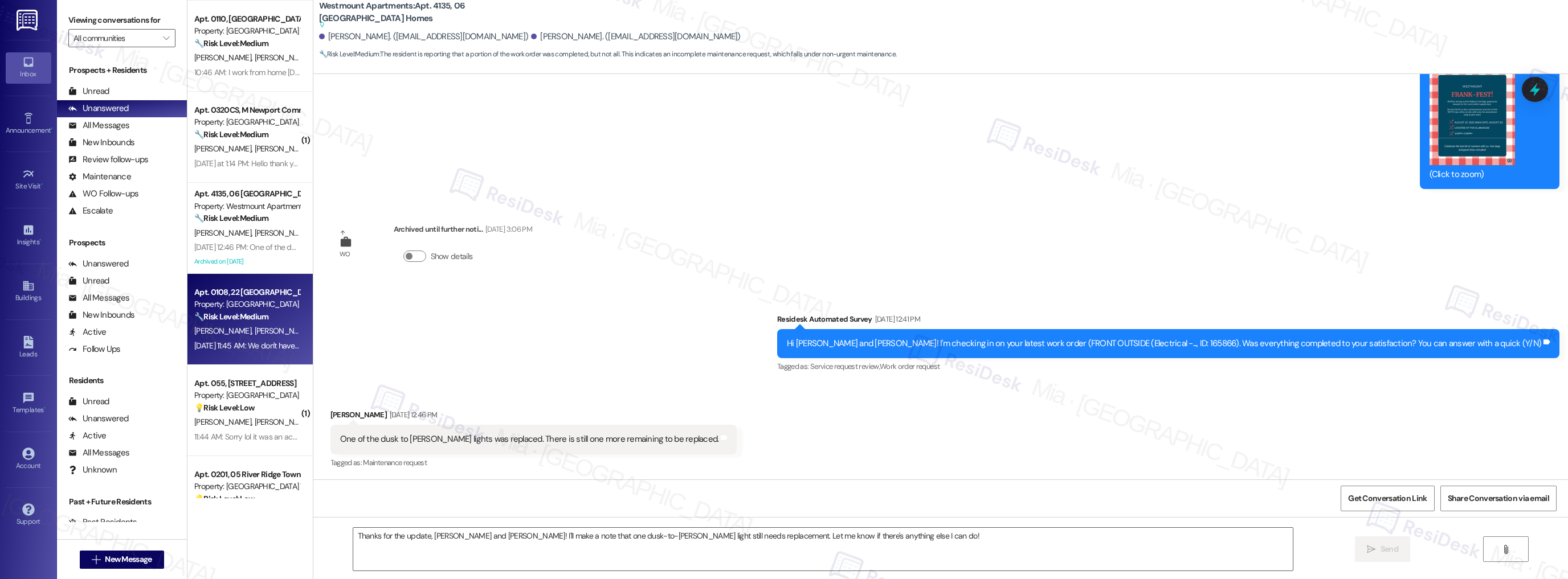
type textarea "Fetching suggested responses. Please feel free to read through the conversation…"
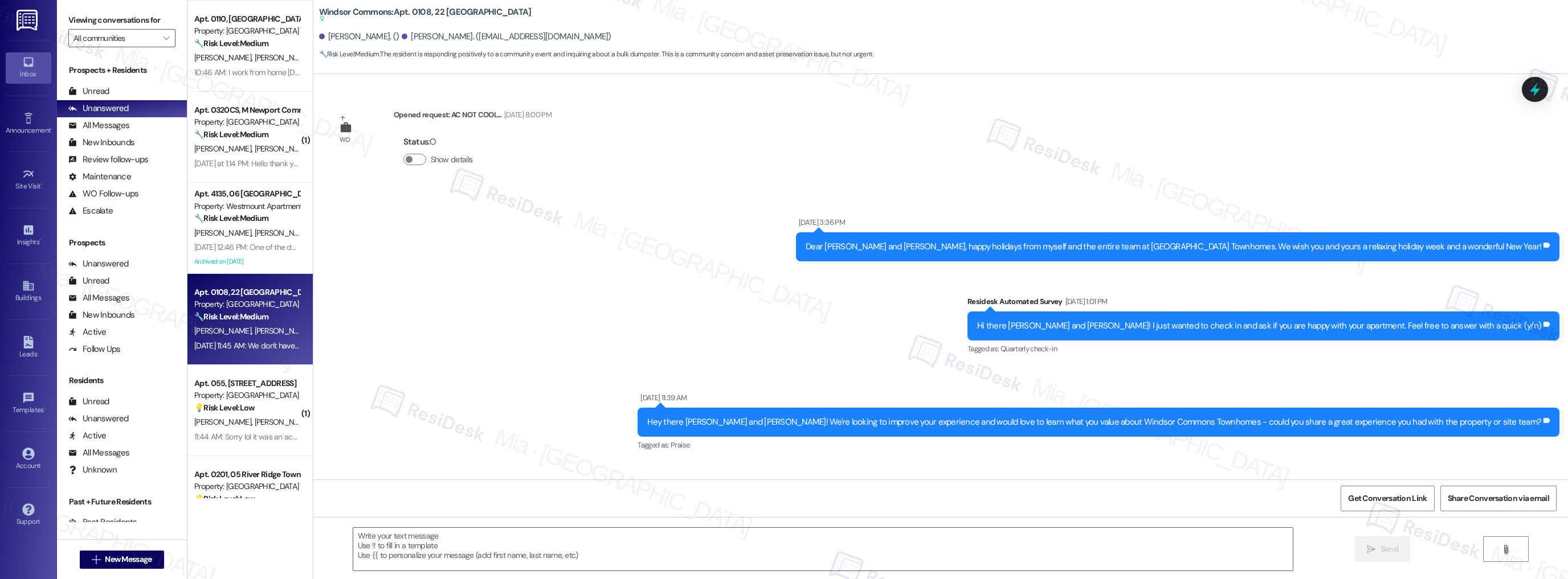
scroll to position [5586, 0]
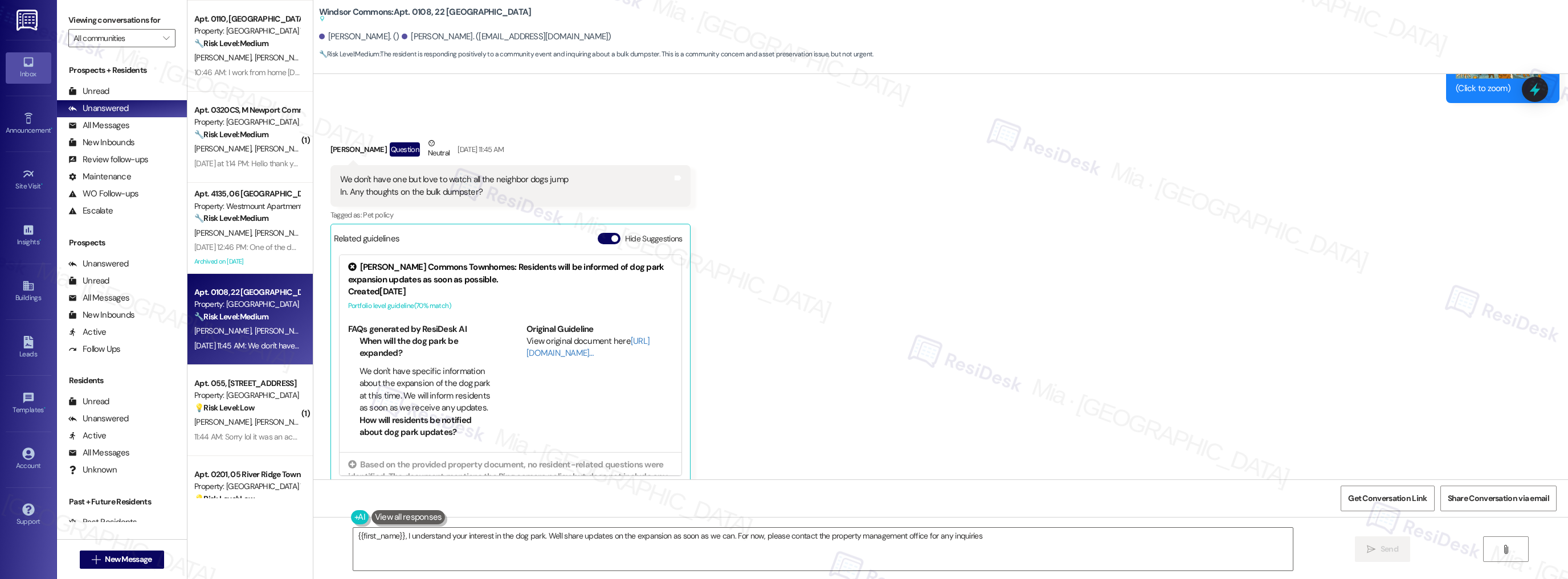
type textarea "{{first_name}}, I understand your interest in the dog park. We'll share updates…"
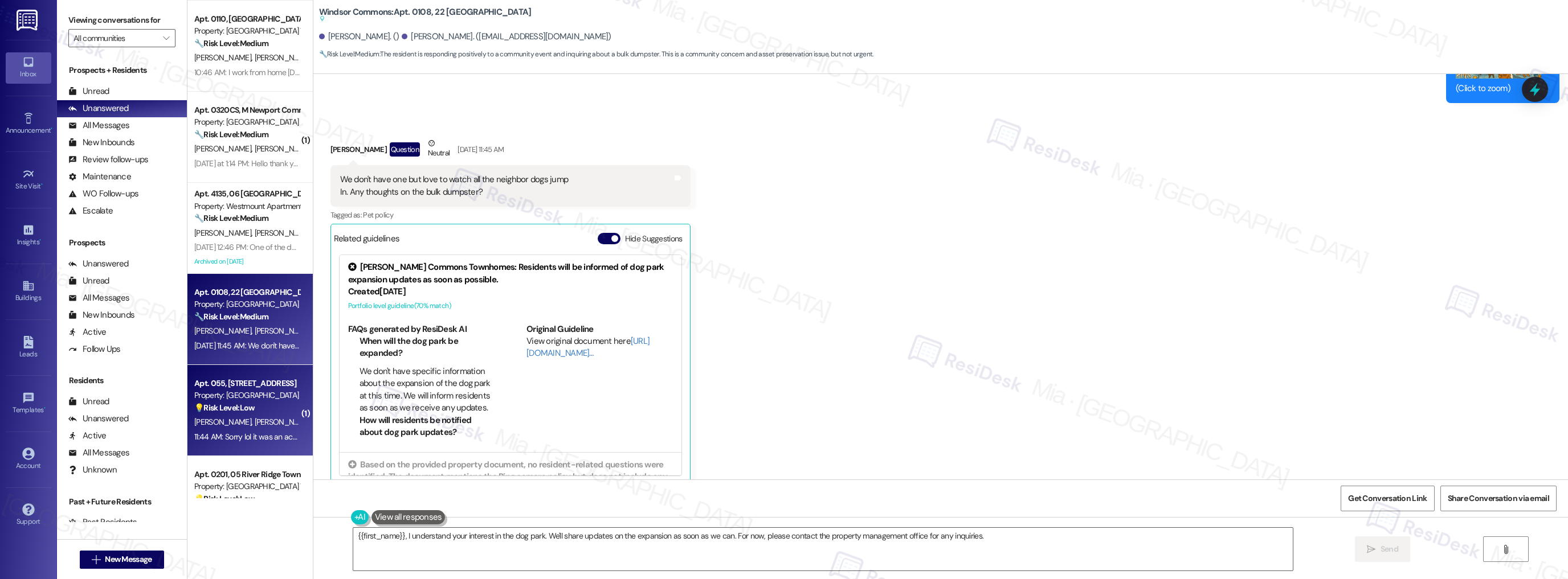
click at [251, 415] on div "[PERSON_NAME] [PERSON_NAME]" at bounding box center [247, 421] width 108 height 14
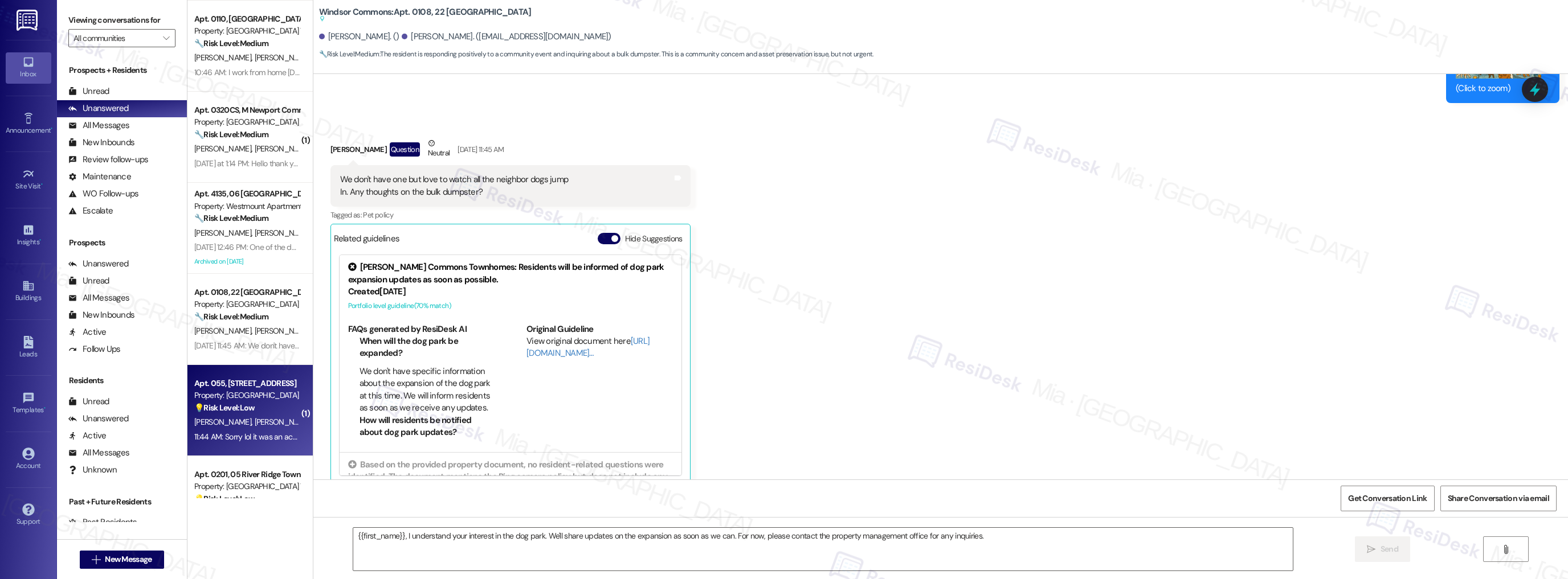
type textarea "Fetching suggested responses. Please feel free to read through the conversation…"
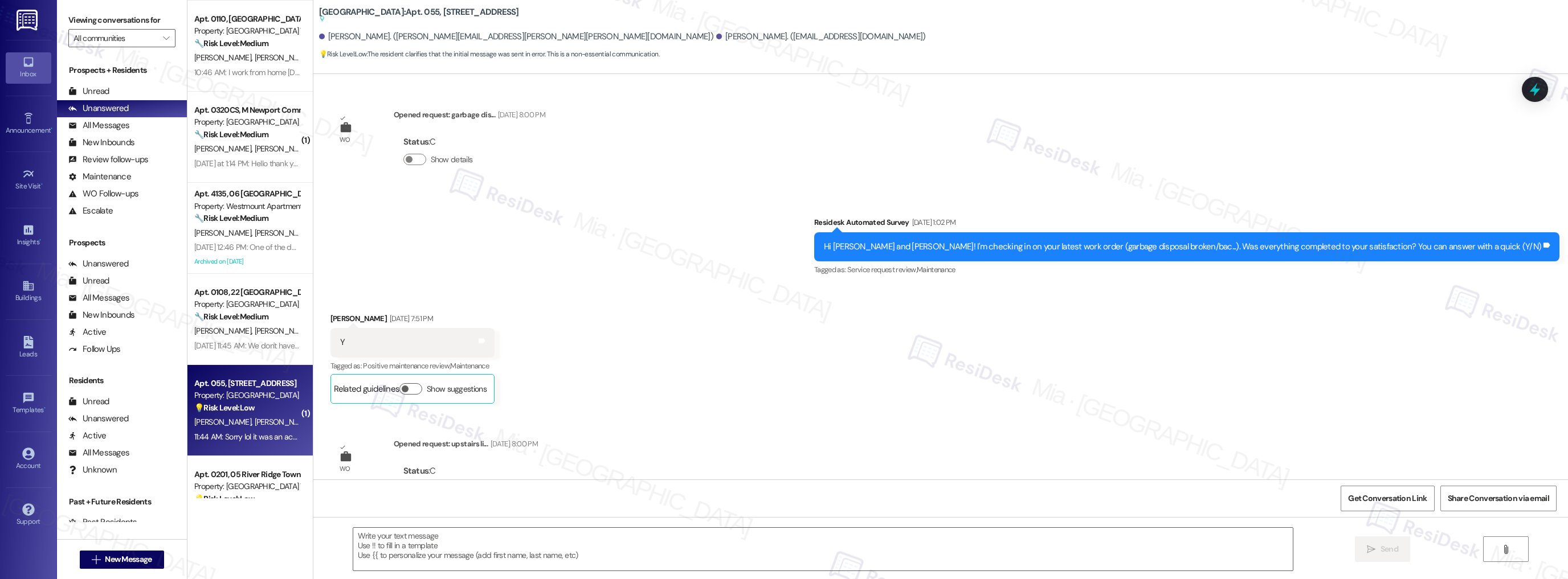
scroll to position [8706, 0]
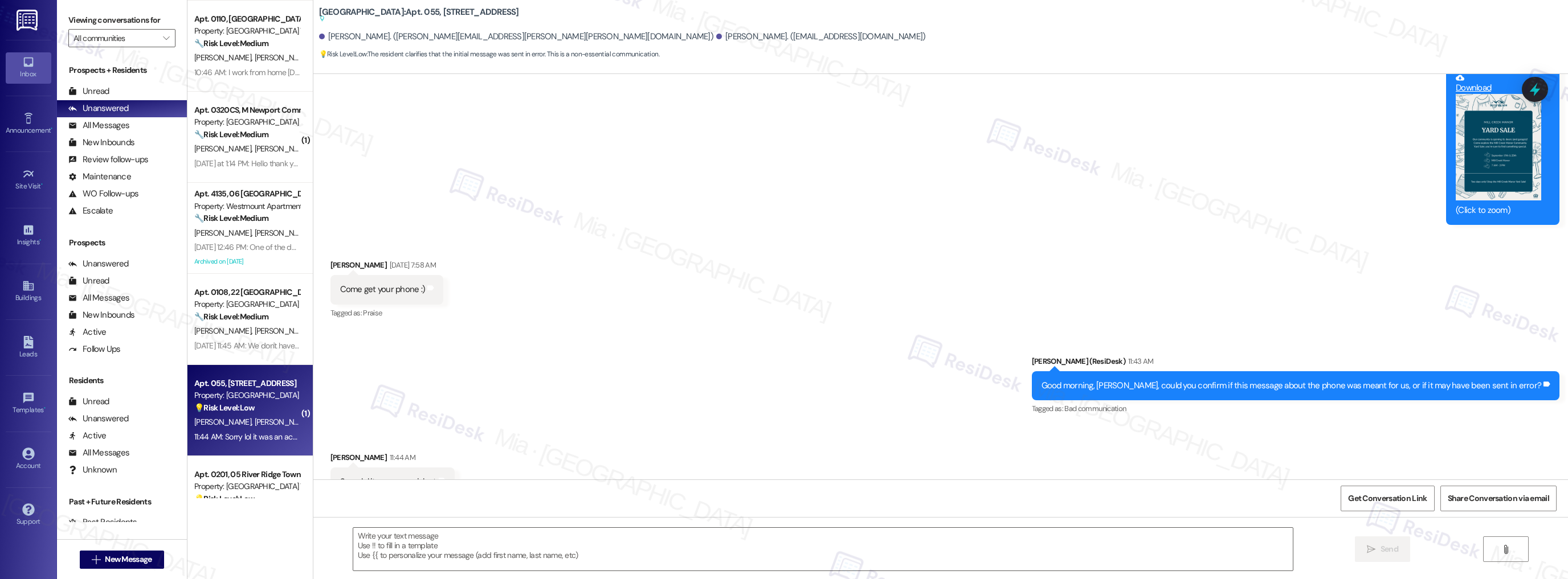
type textarea "Fetching suggested responses. Please feel free to read through the conversation…"
click at [425, 539] on textarea at bounding box center [823, 549] width 940 height 43
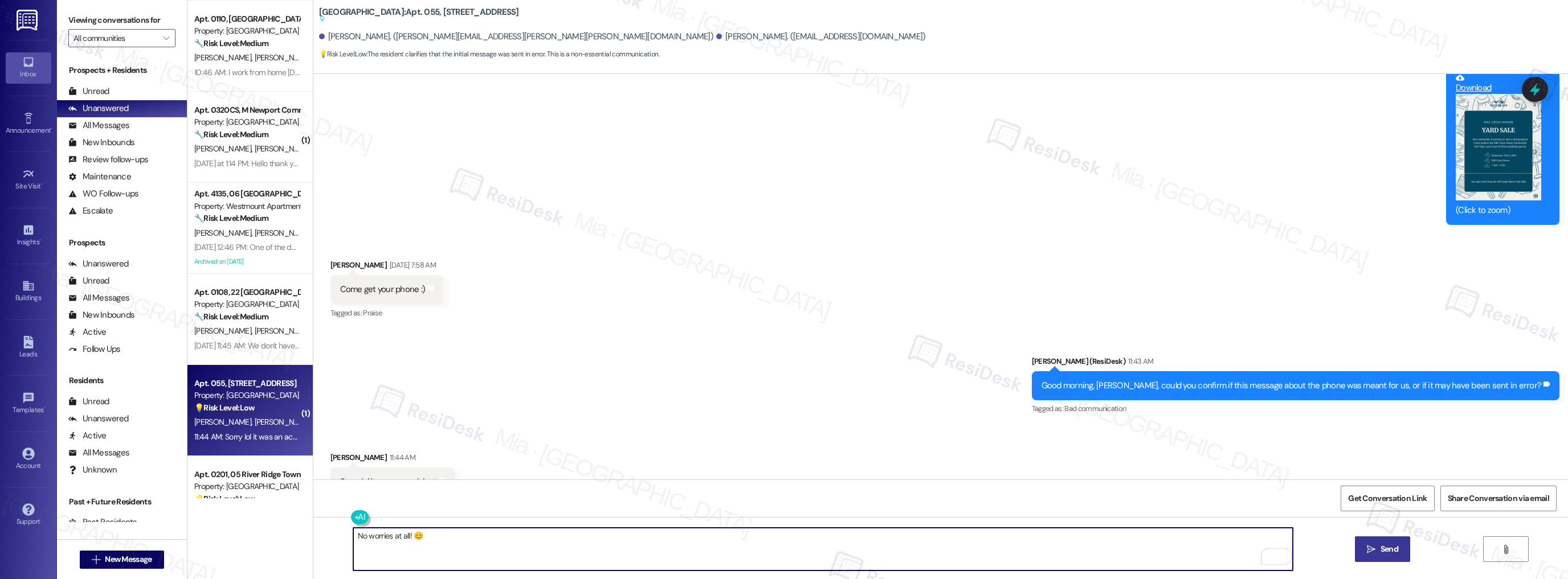
type textarea "No worries at all! 😊"
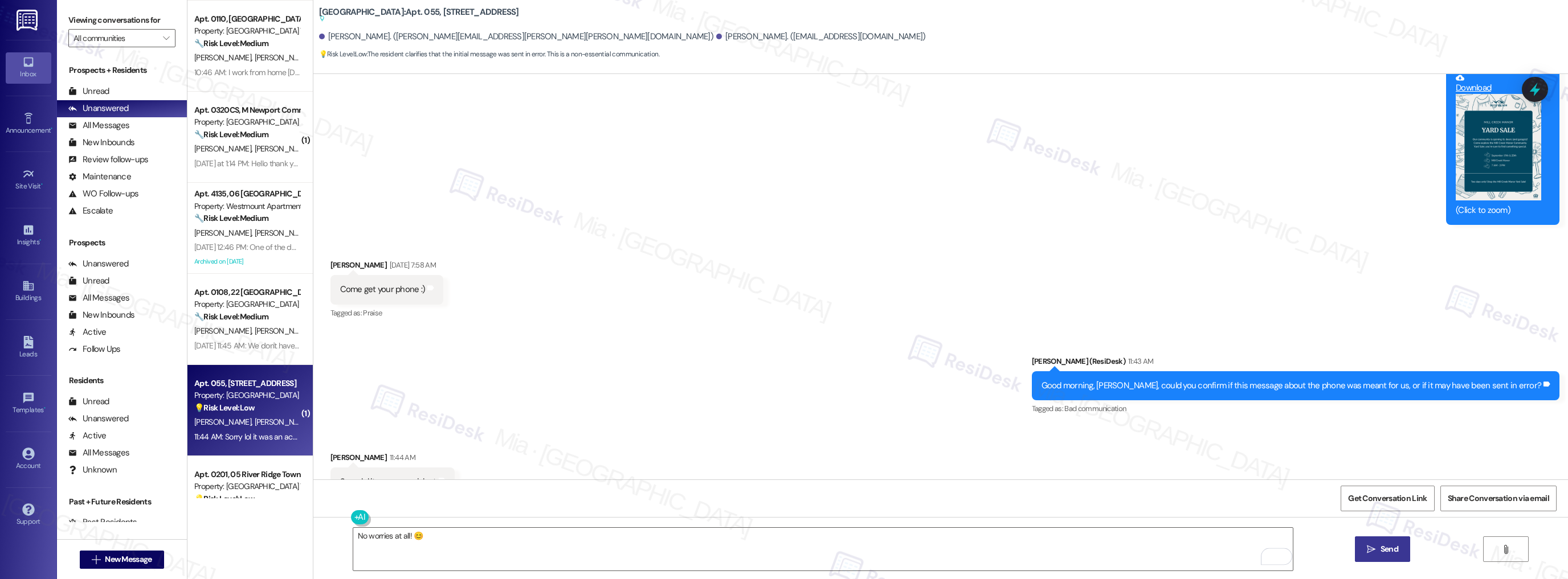
click at [1368, 547] on icon "" at bounding box center [1371, 549] width 9 height 9
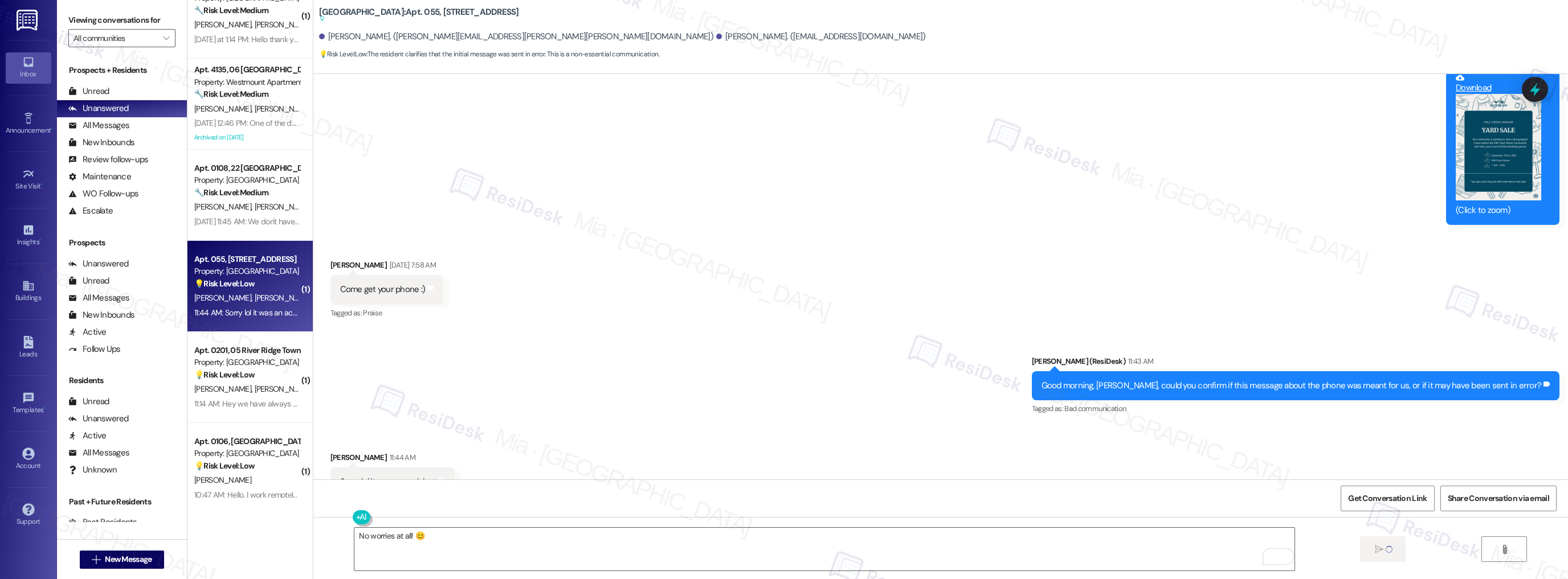
scroll to position [501, 0]
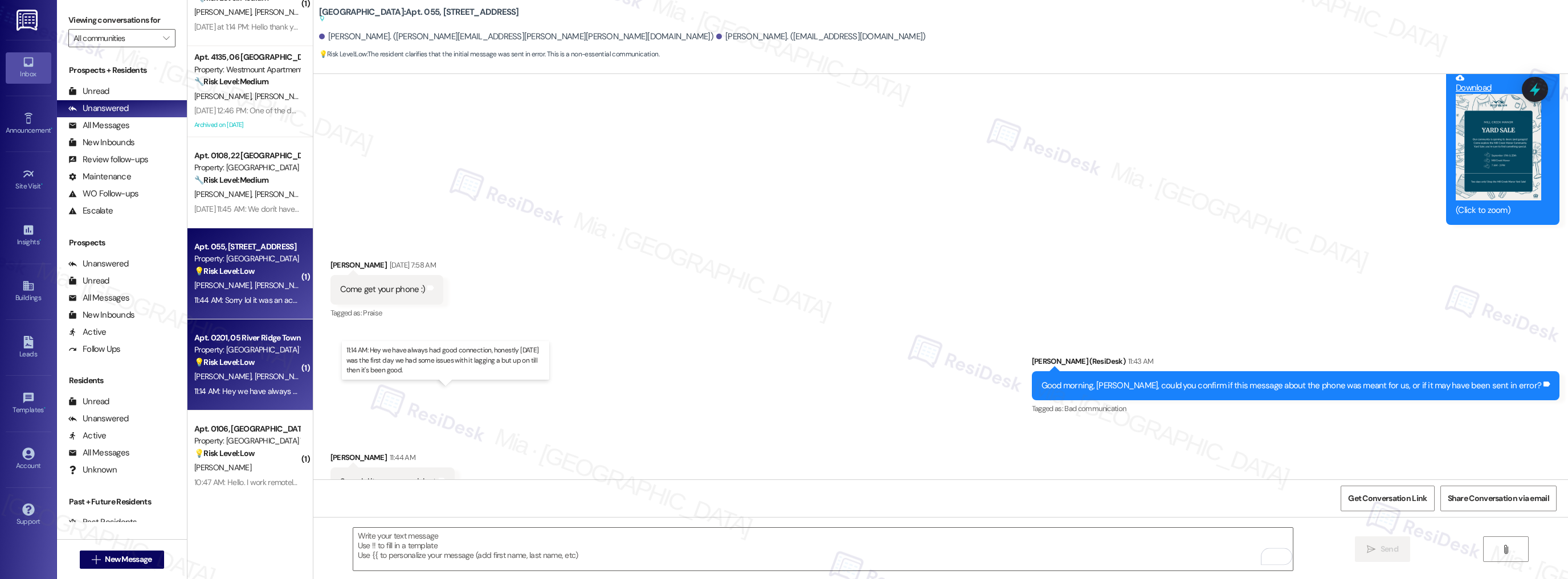
click at [265, 386] on div "11:14 AM: Hey we have always had good connection, honestly yesterday was the fi…" at bounding box center [450, 391] width 512 height 10
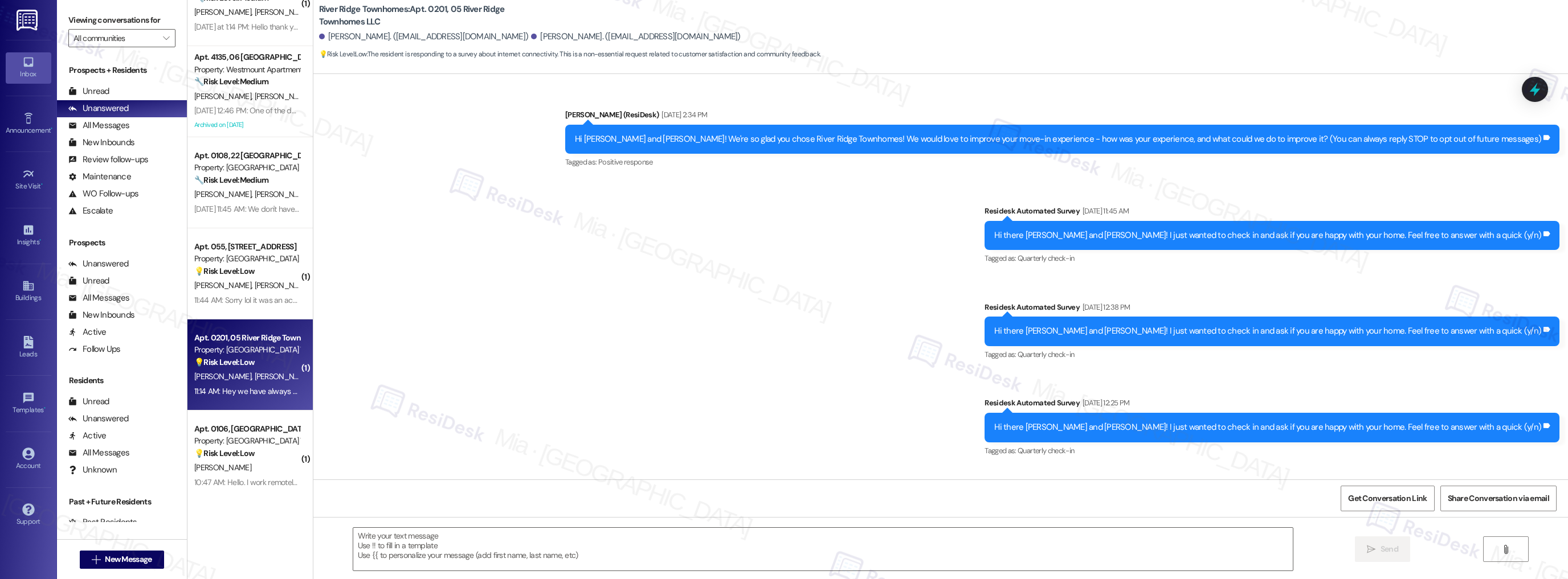
scroll to position [1564, 0]
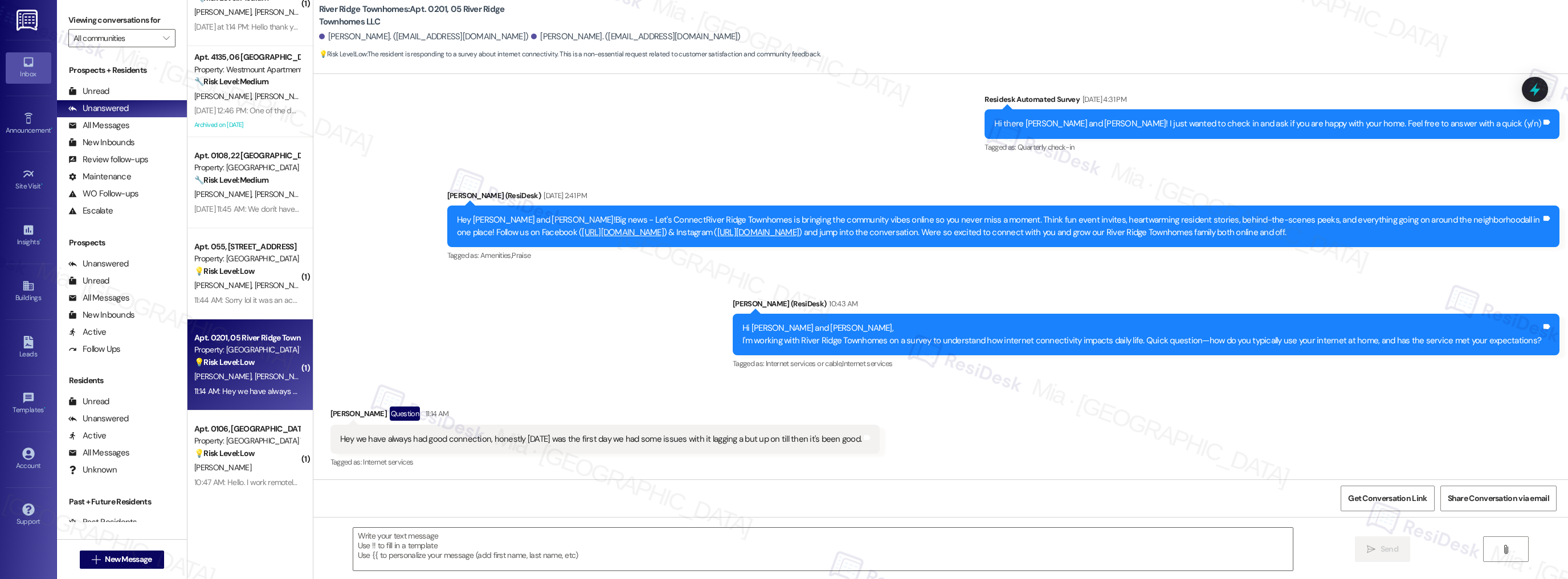
type textarea "Fetching suggested responses. Please feel free to read through the conversation…"
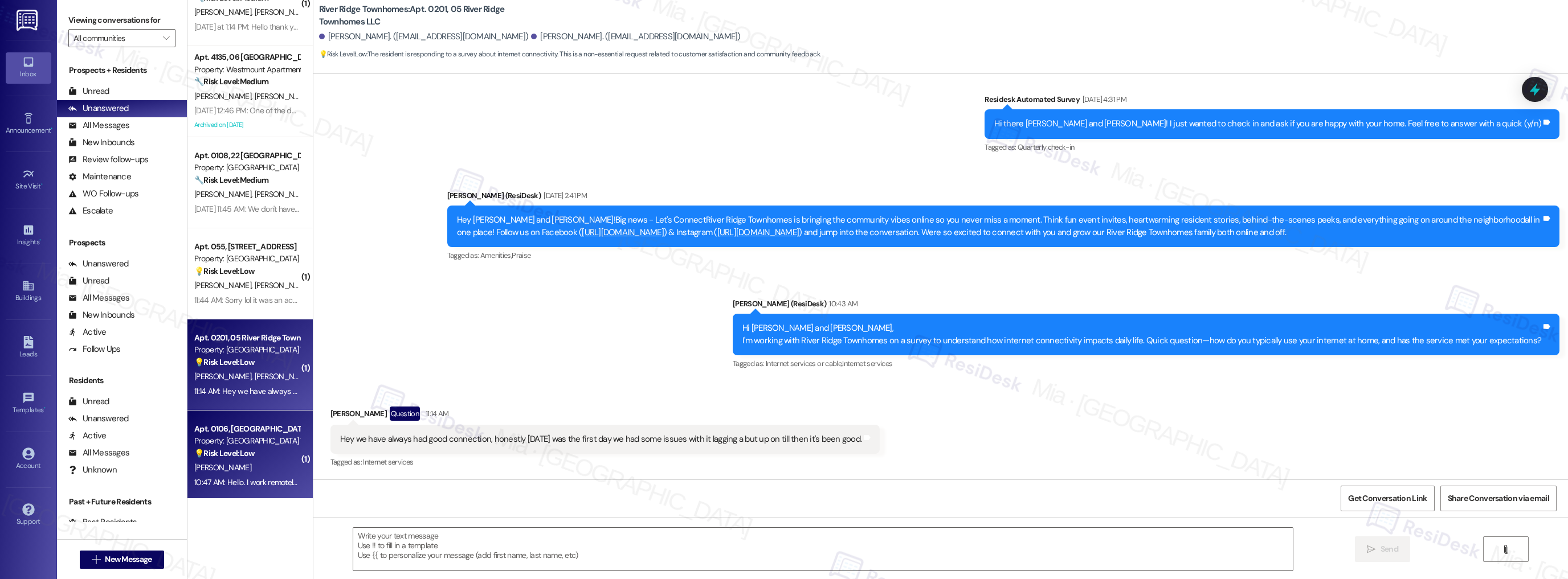
click at [248, 444] on div "Property: [GEOGRAPHIC_DATA] Townhomes" at bounding box center [247, 441] width 105 height 12
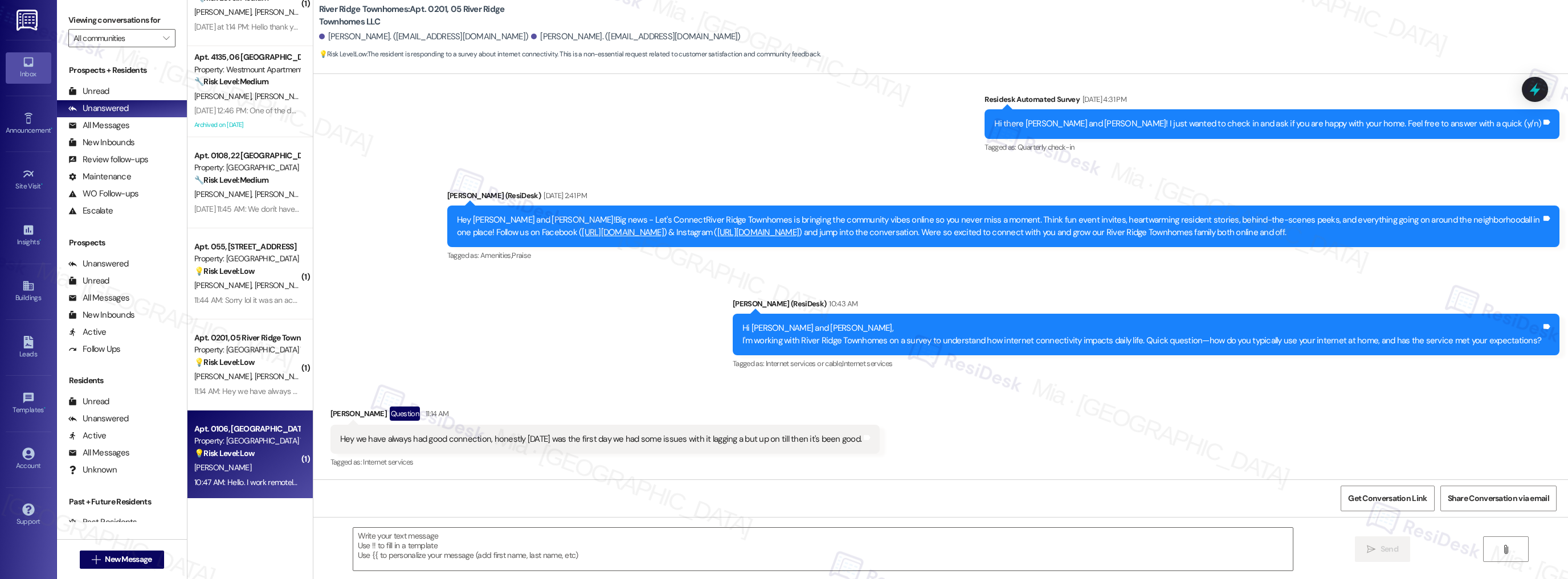
type textarea "Fetching suggested responses. Please feel free to read through the conversation…"
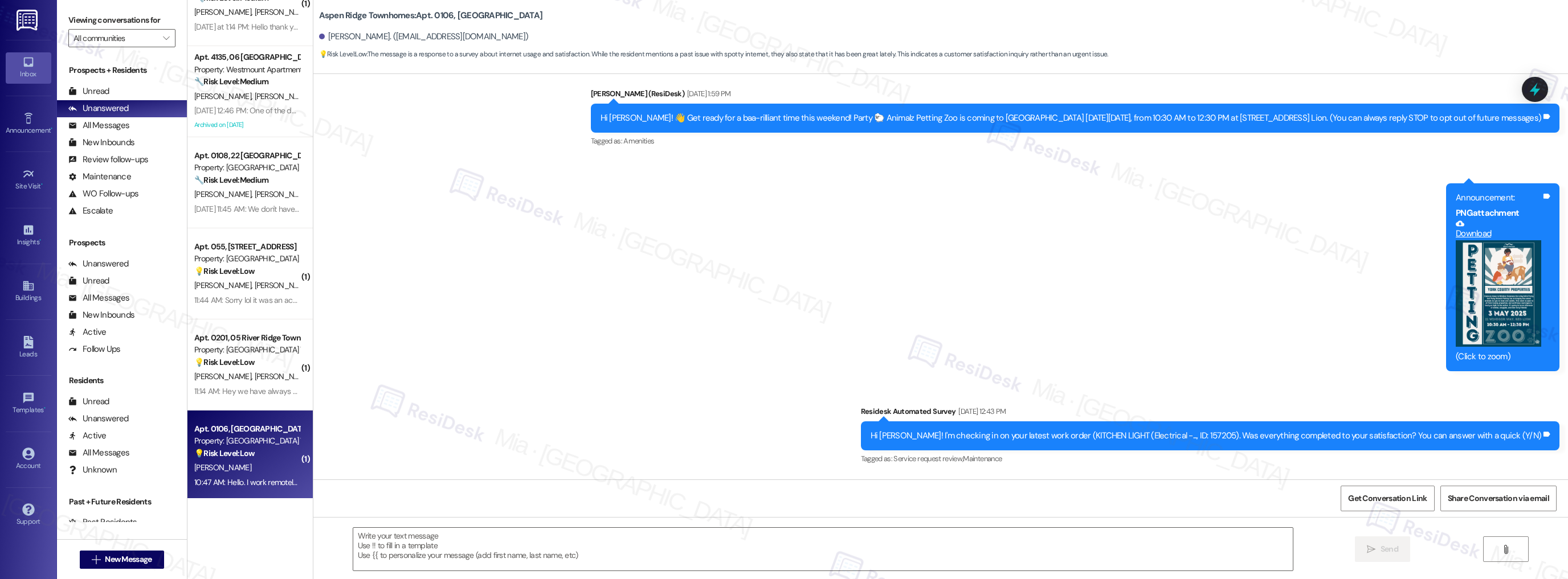
type textarea "Fetching suggested responses. Please feel free to read through the conversation…"
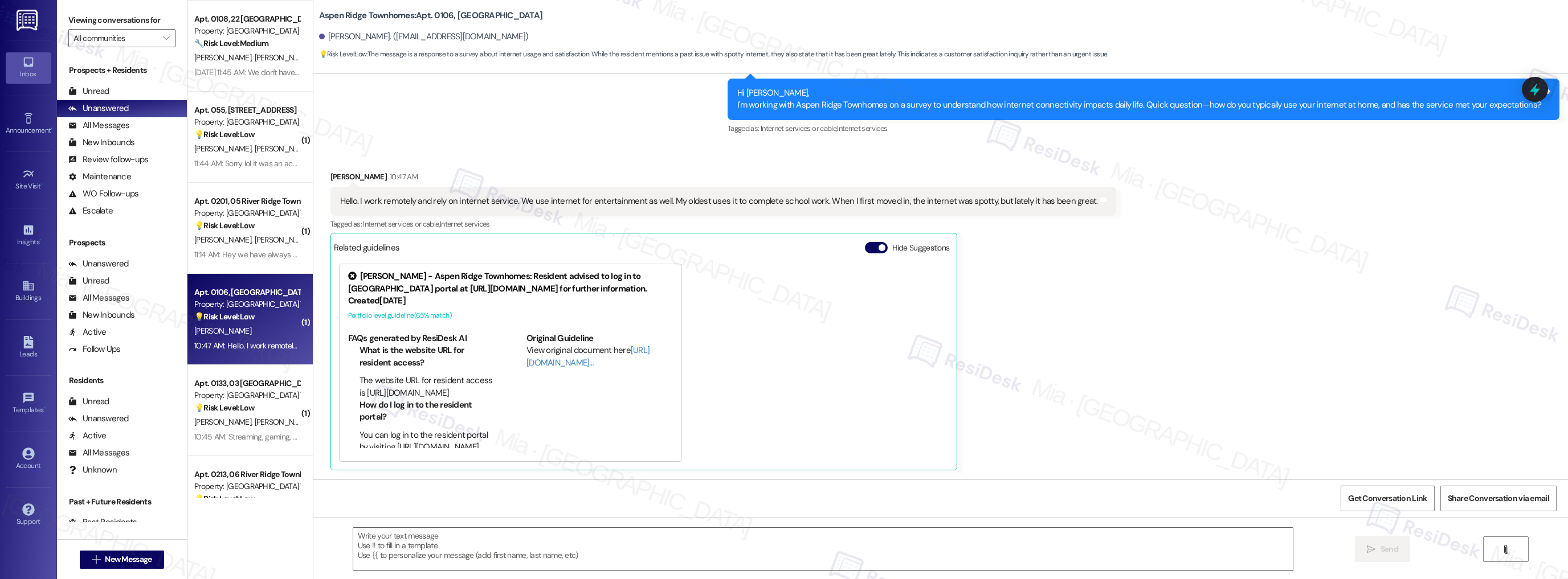
scroll to position [682, 0]
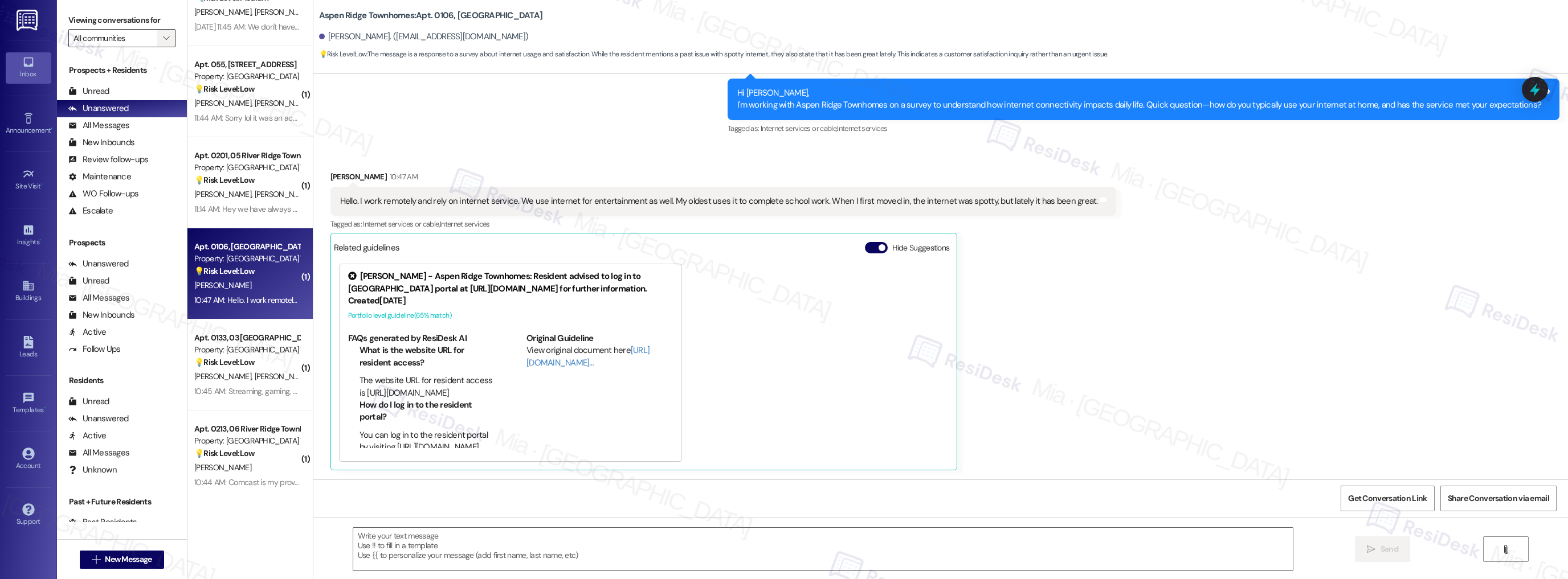
click at [163, 38] on icon "" at bounding box center [166, 38] width 6 height 9
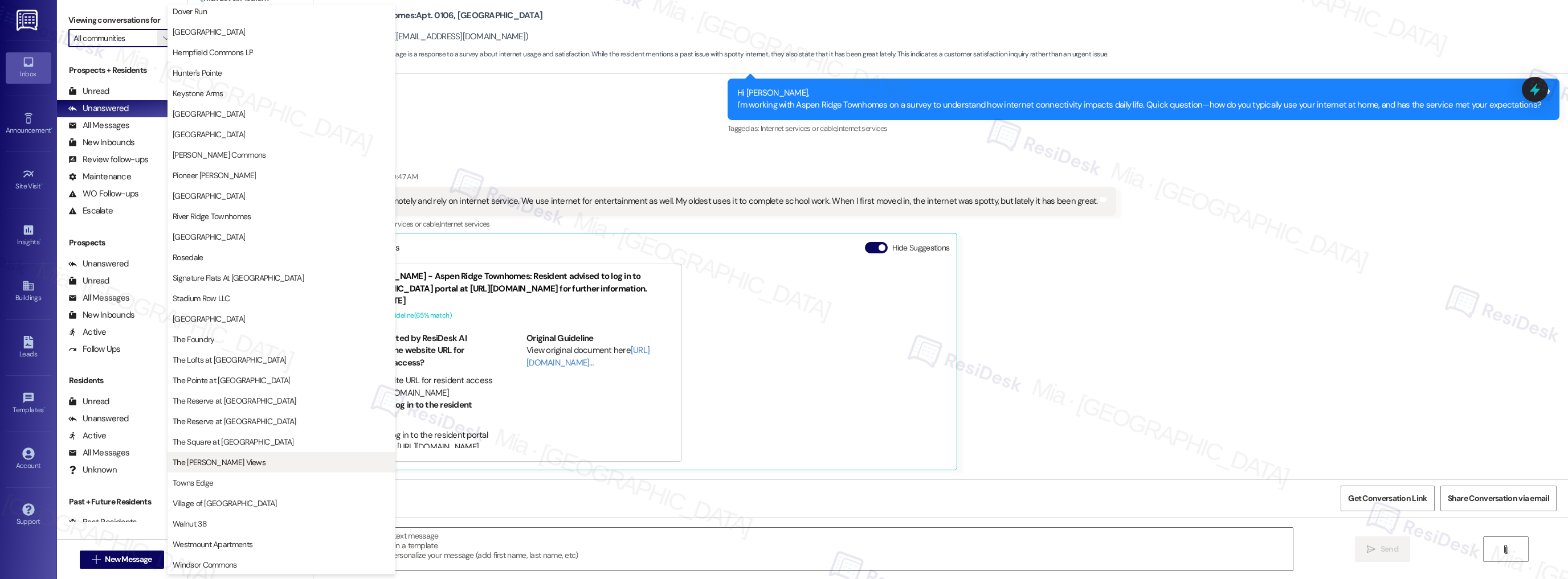
scroll to position [66, 0]
click at [220, 556] on button "Windsor Commons" at bounding box center [281, 564] width 228 height 21
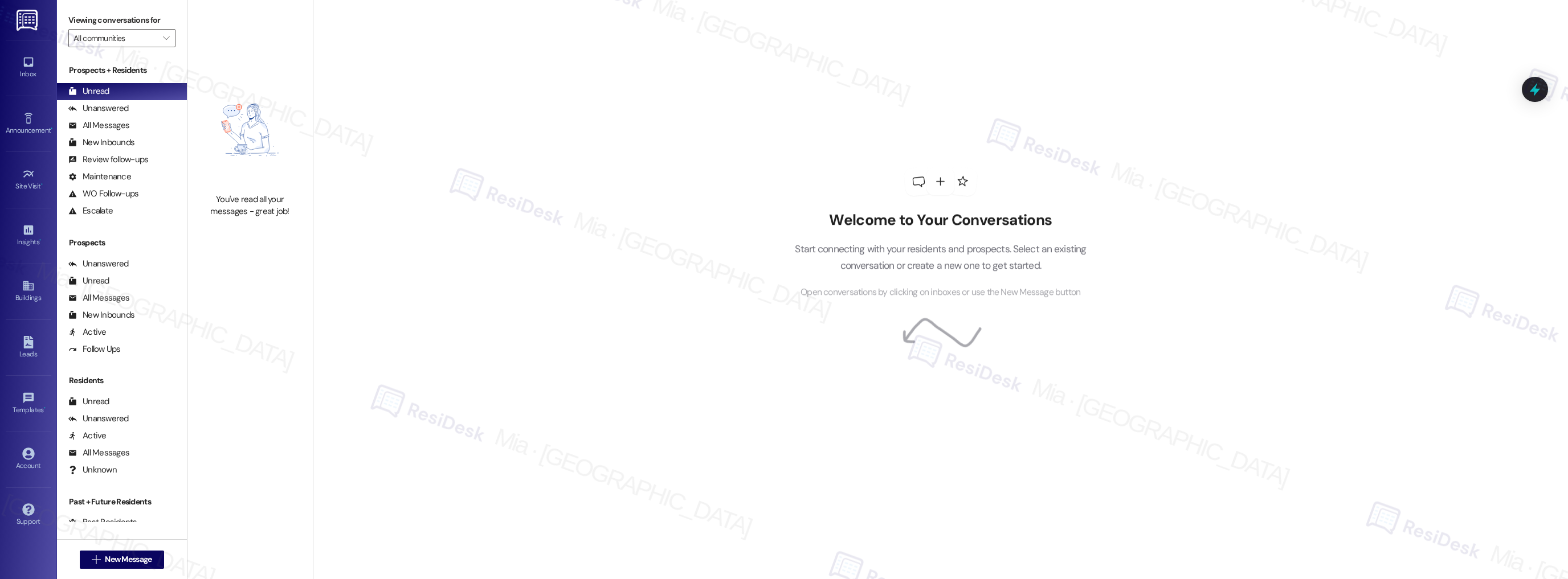
type input "Windsor Commons"
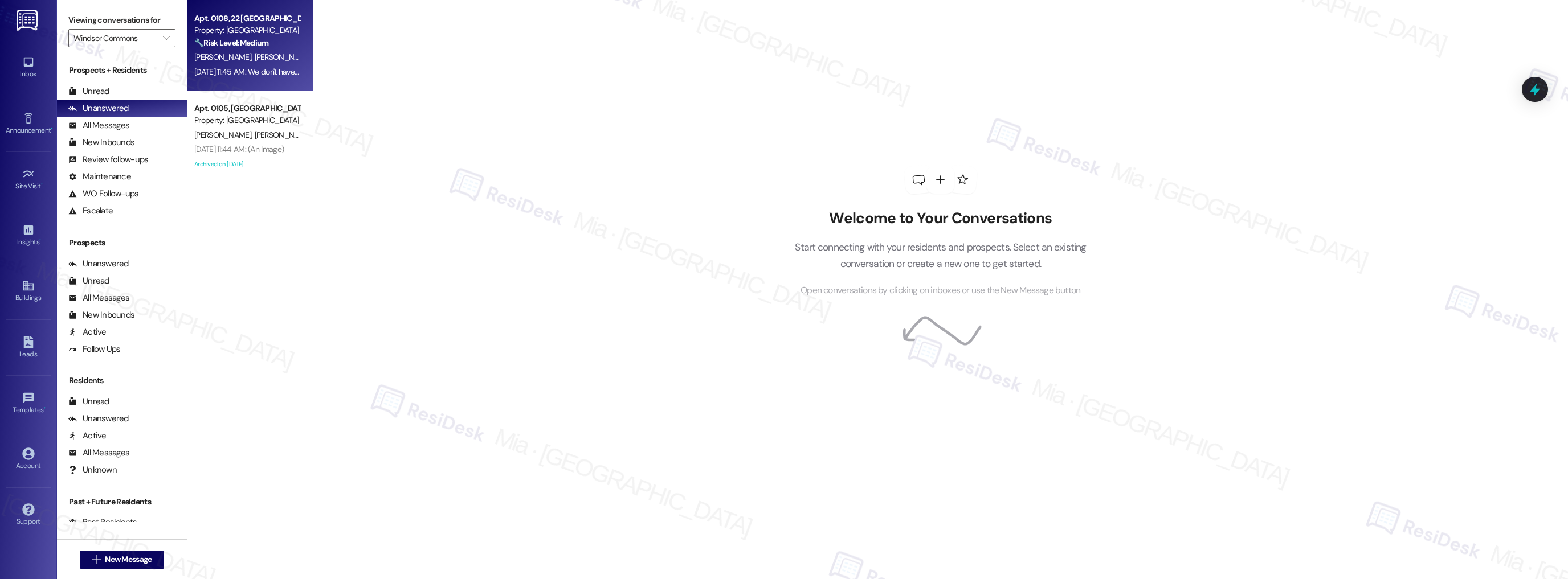
click at [254, 58] on span "[PERSON_NAME]" at bounding box center [282, 57] width 57 height 10
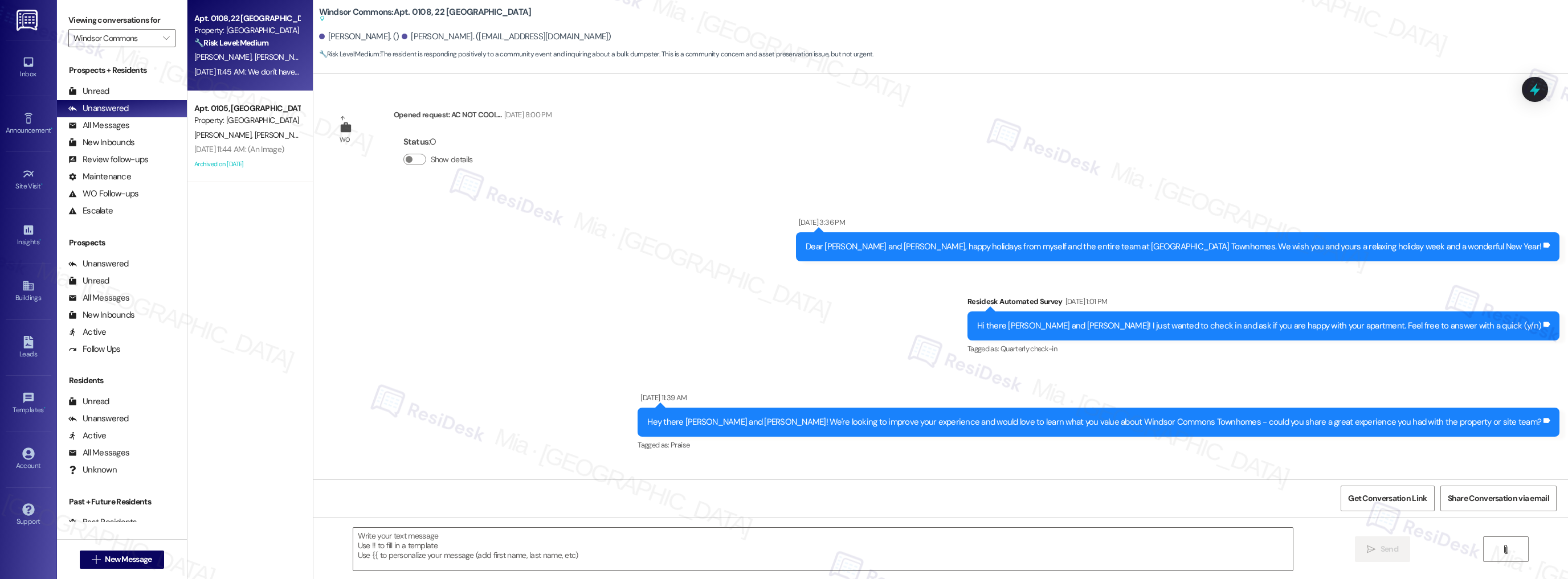
scroll to position [5586, 0]
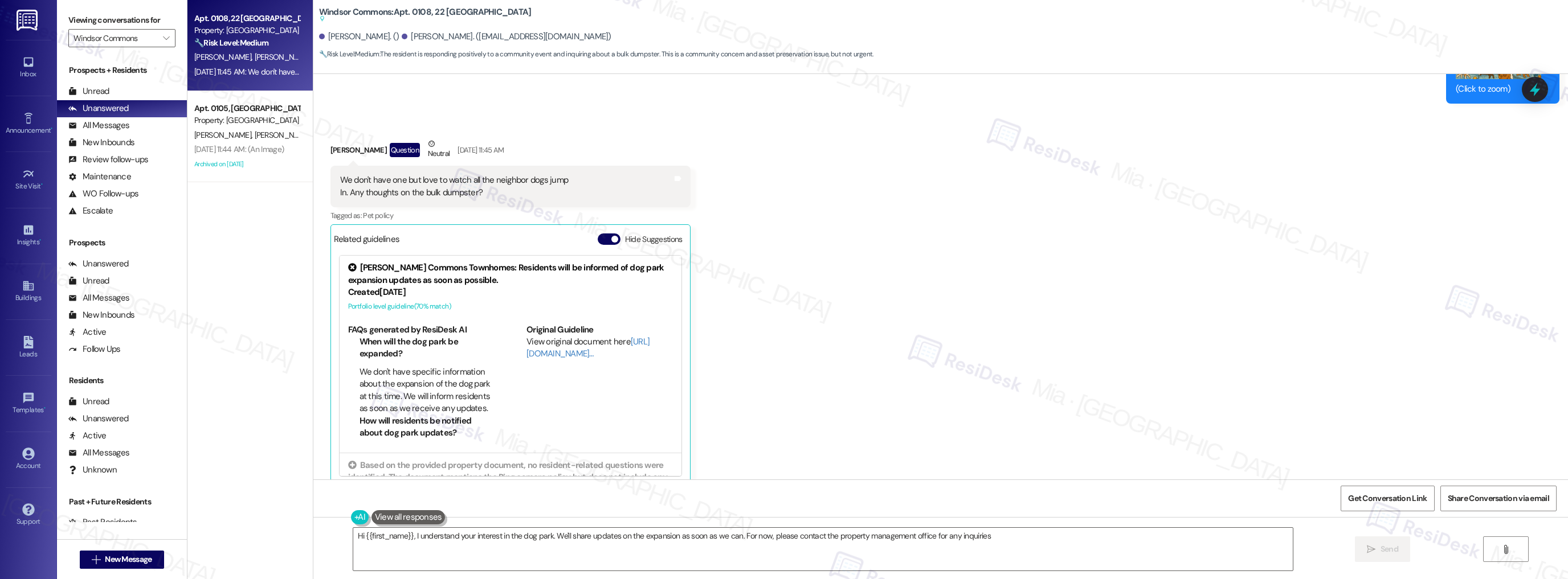
type textarea "Hi {{first_name}}, I understand your interest in the dog park. We'll share upda…"
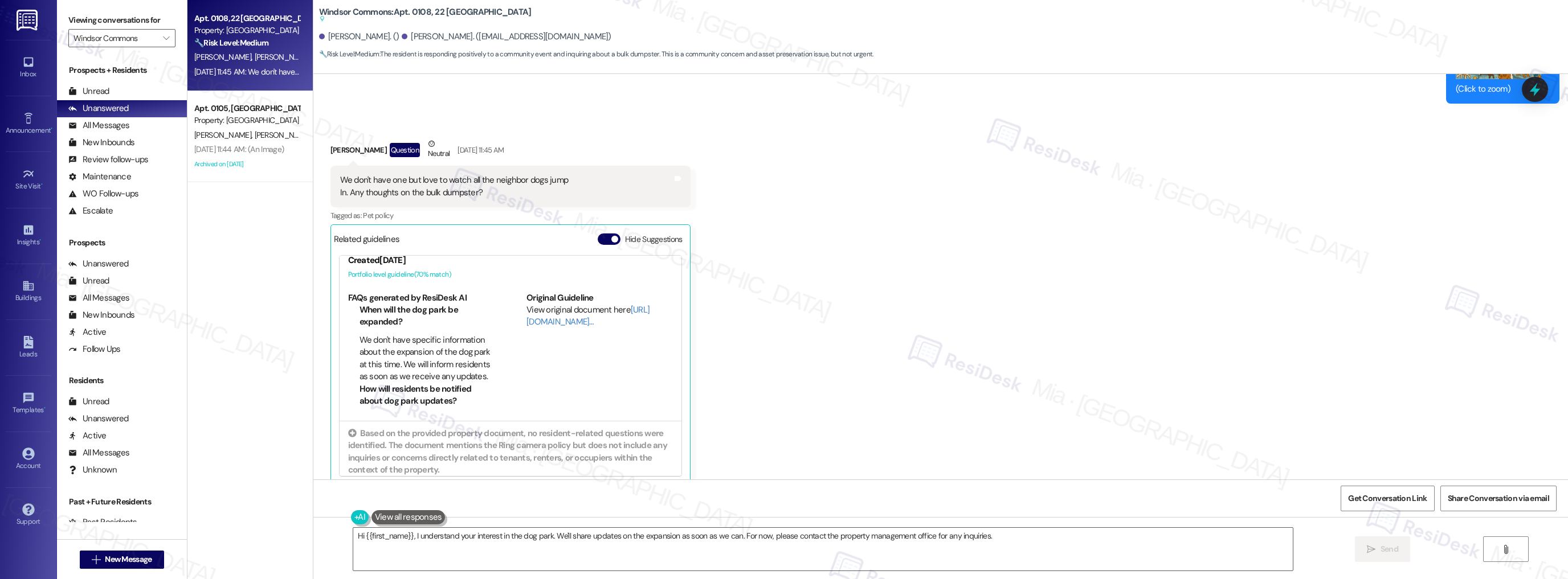
scroll to position [0, 0]
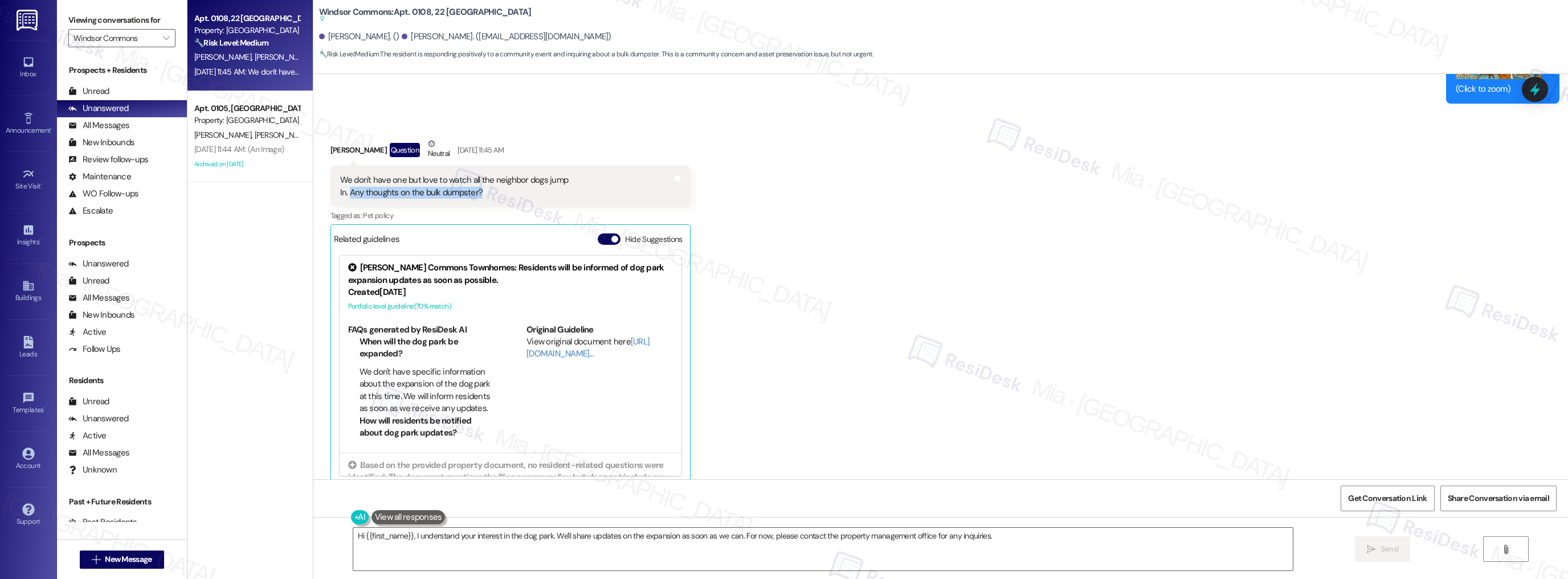
drag, startPoint x: 341, startPoint y: 177, endPoint x: 470, endPoint y: 177, distance: 129.0
click at [470, 177] on div "We don't have one but love to watch all the neighbor dogs jump In. Any thoughts…" at bounding box center [454, 186] width 228 height 24
copy div "Any thoughts on the bulk dumpster?"
